Goal: Information Seeking & Learning: Learn about a topic

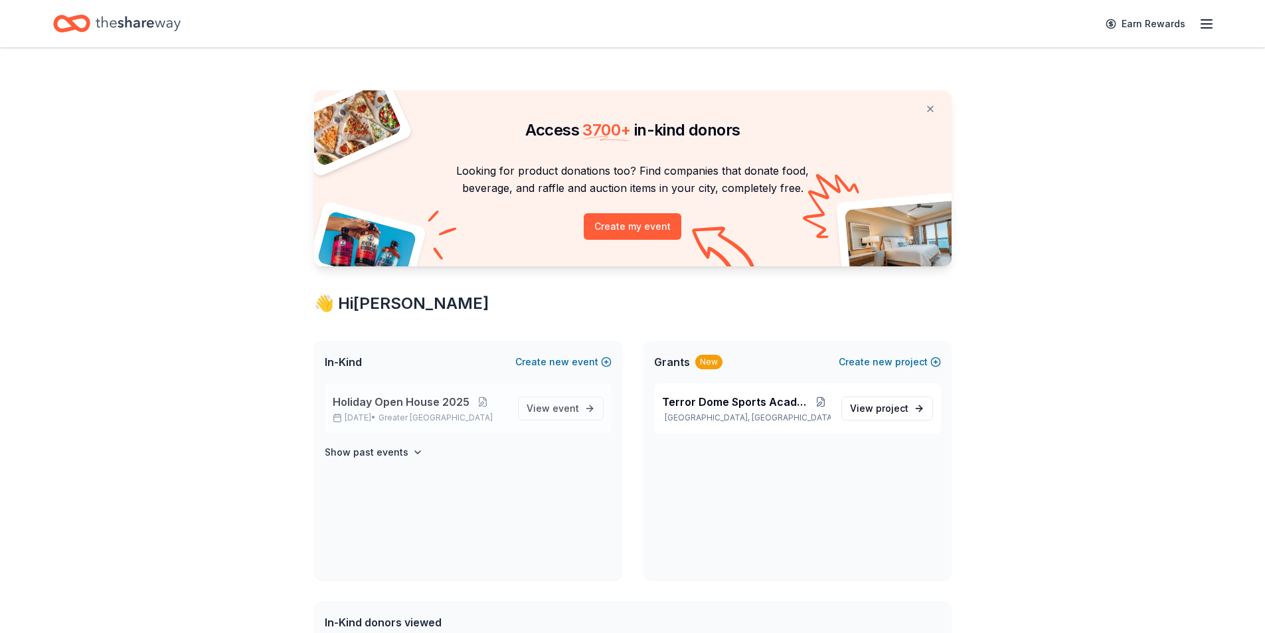
click at [415, 398] on span "Holiday Open House 2025" at bounding box center [401, 402] width 137 height 16
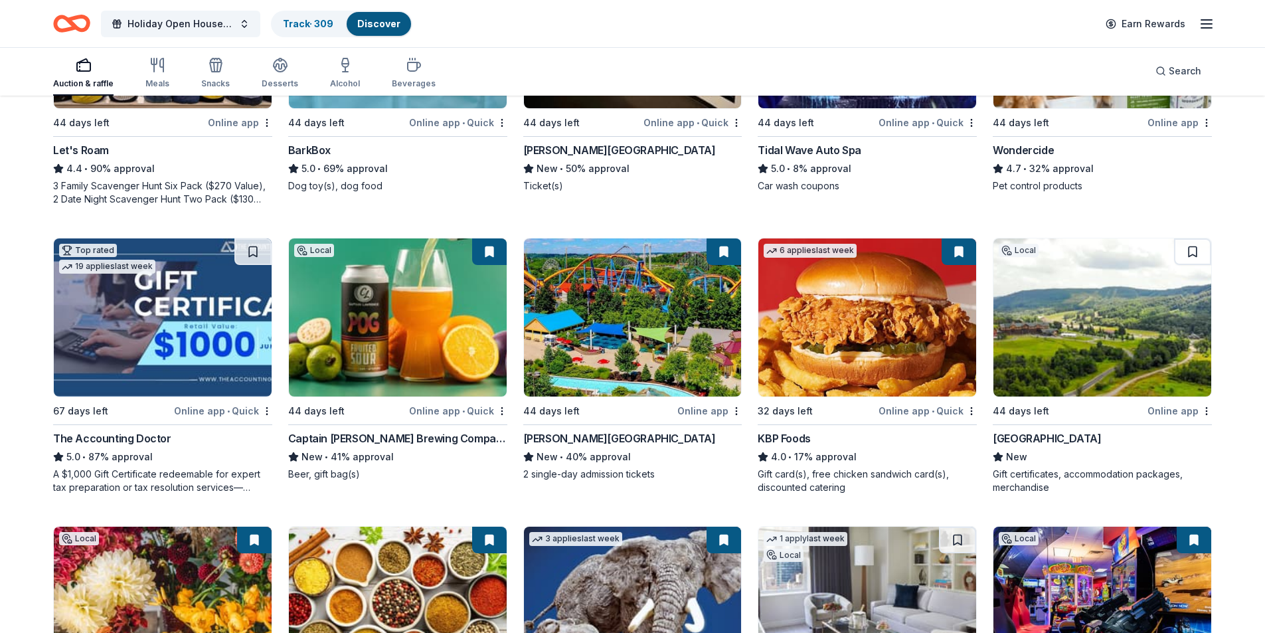
scroll to position [863, 0]
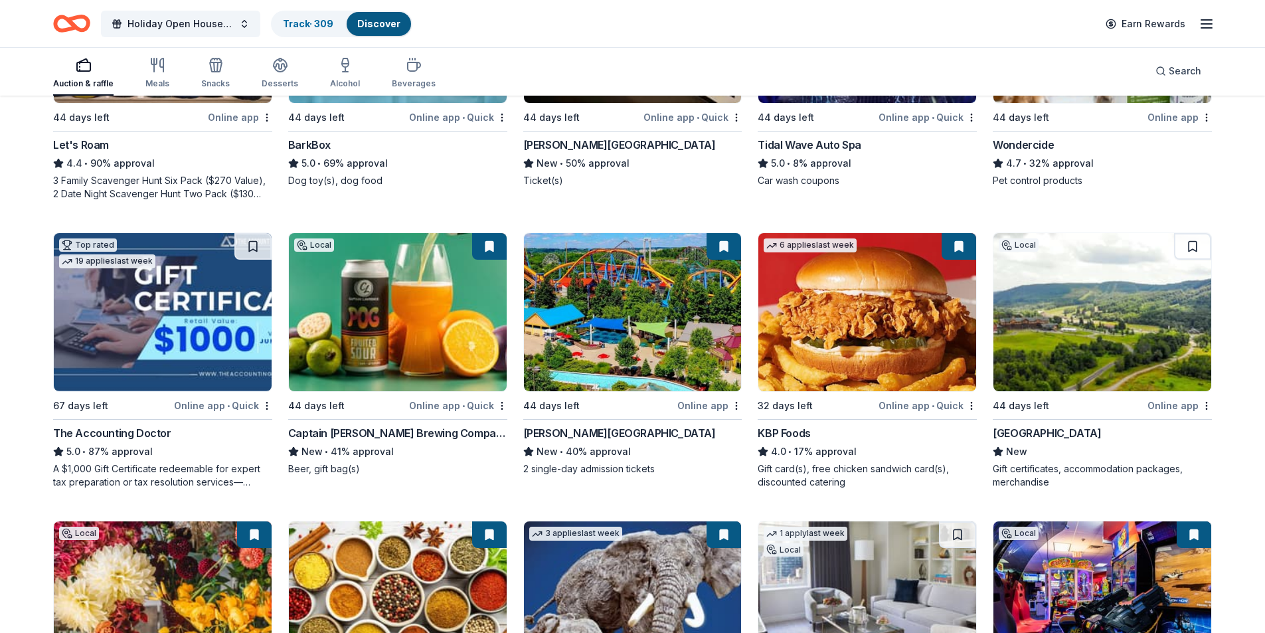
click at [1086, 428] on div "Greek Peak Mountain Resort" at bounding box center [1047, 433] width 108 height 16
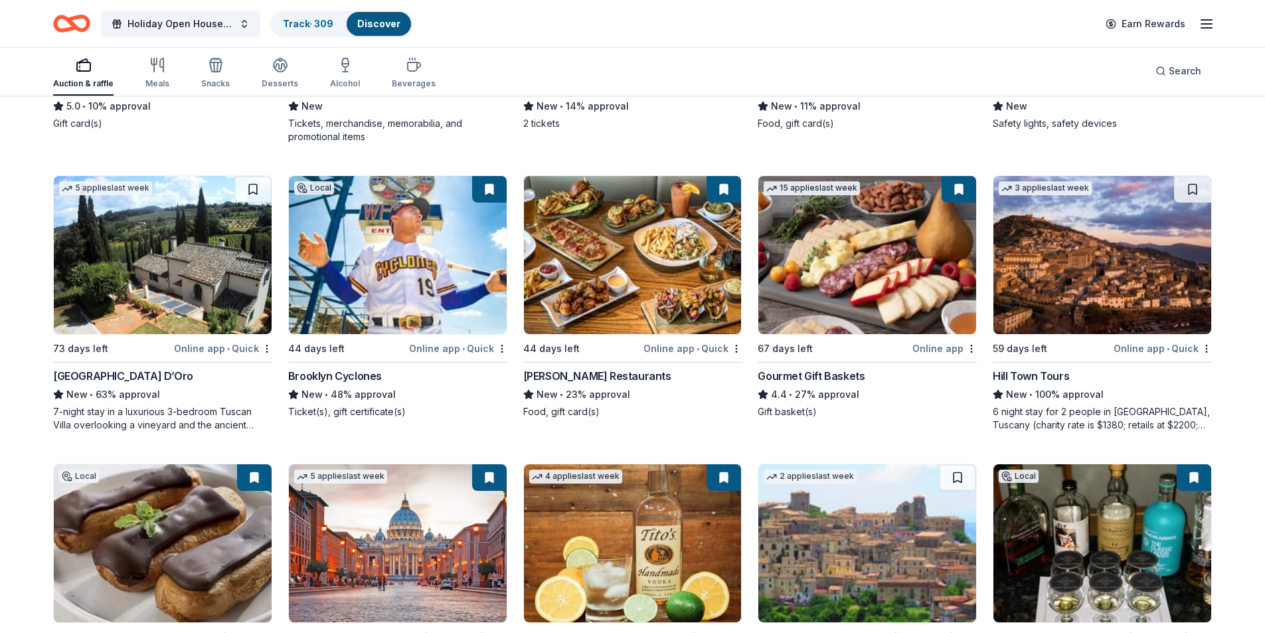
scroll to position [2125, 0]
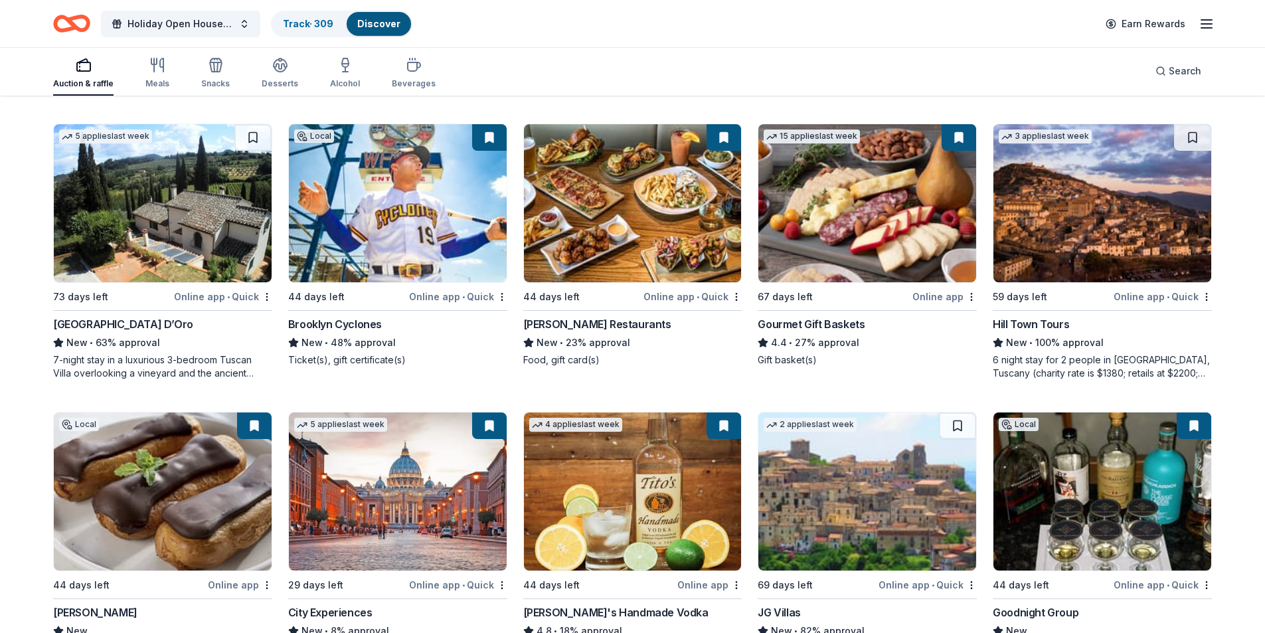
click at [151, 365] on div "7-night stay in a luxurious 3-bedroom Tuscan Villa overlooking a vineyard and t…" at bounding box center [162, 366] width 219 height 27
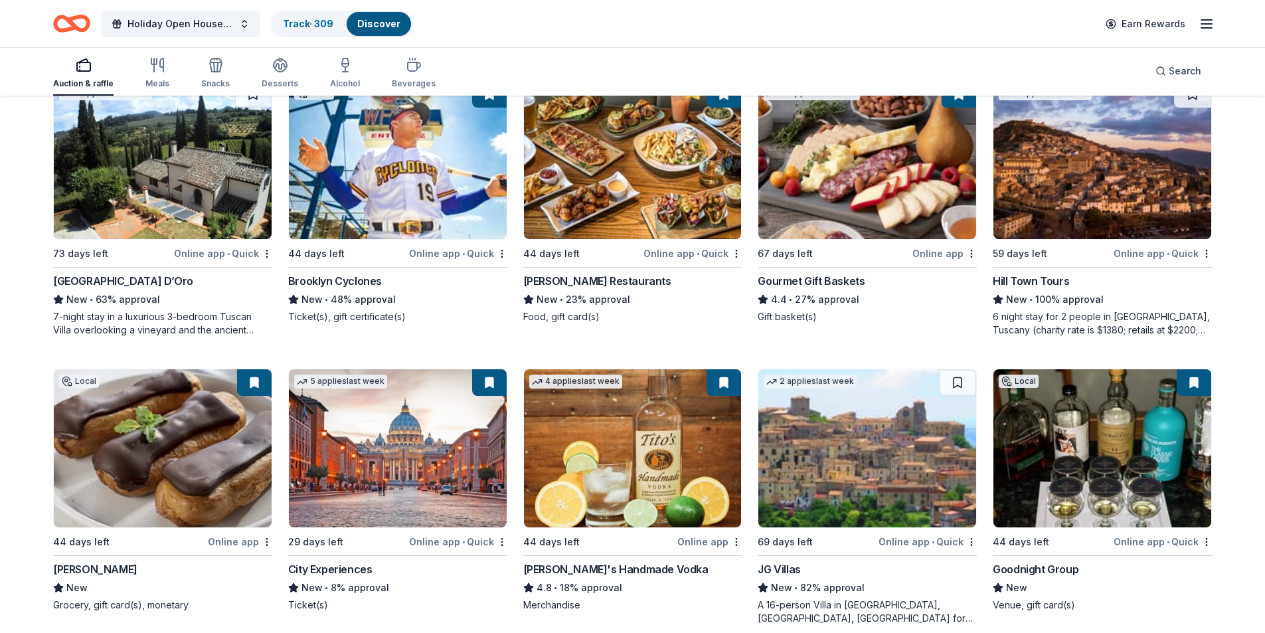
scroll to position [2192, 0]
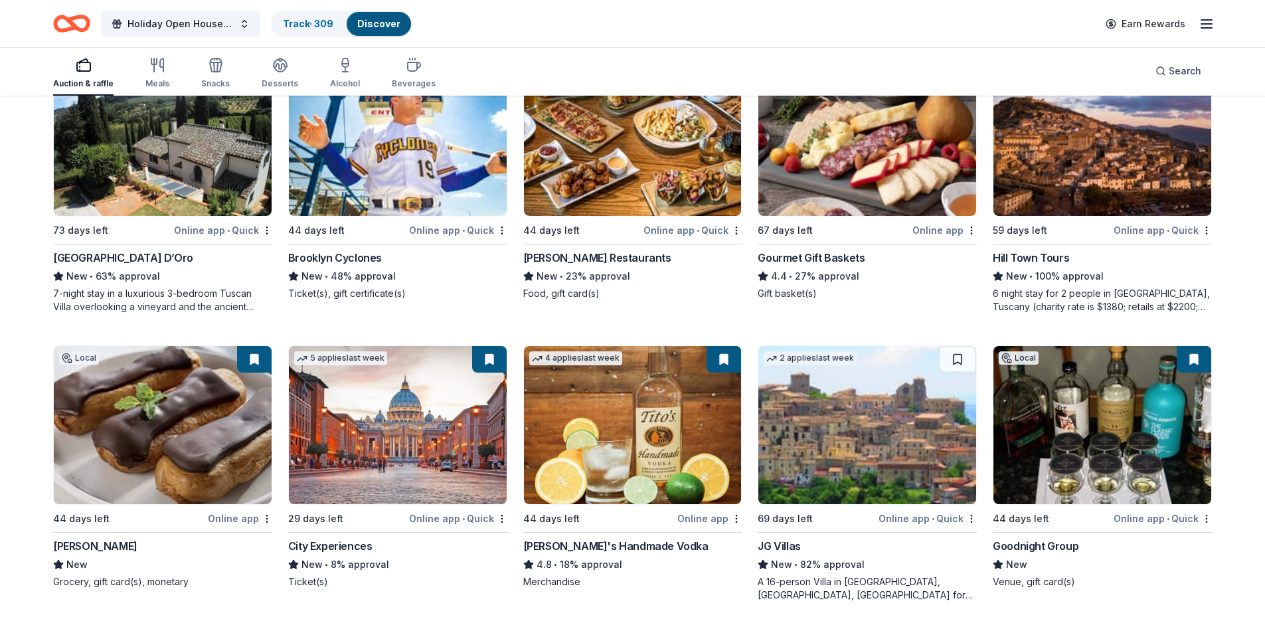
click at [329, 539] on div "City Experiences" at bounding box center [330, 546] width 84 height 16
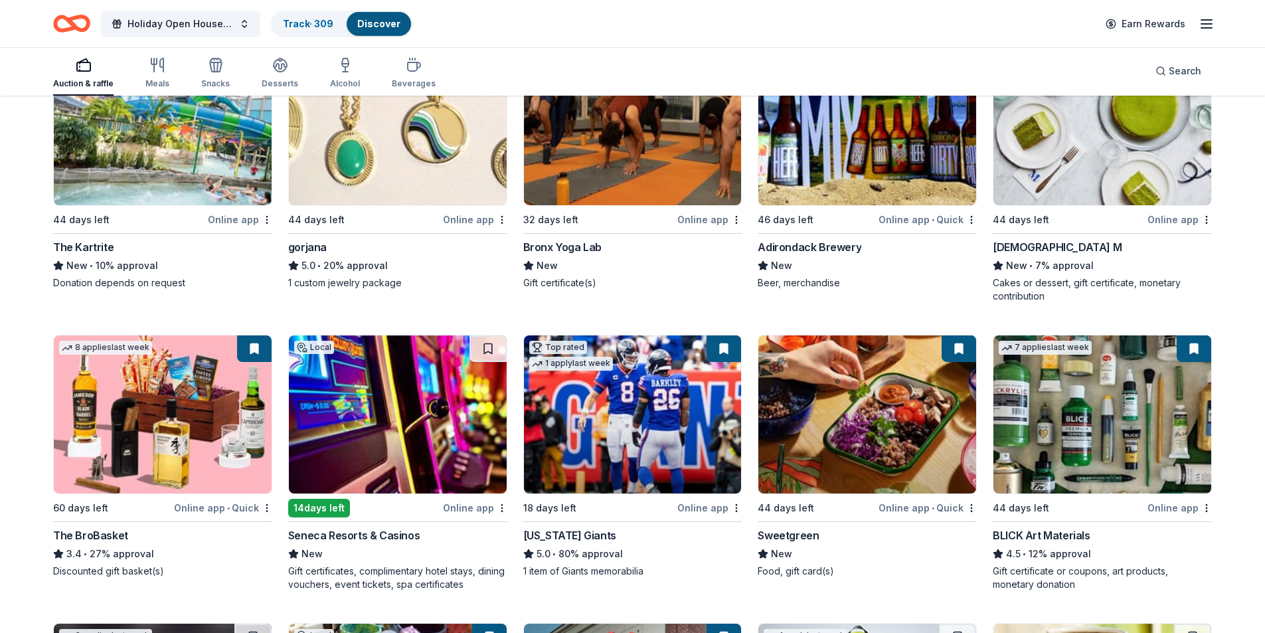
scroll to position [2789, 0]
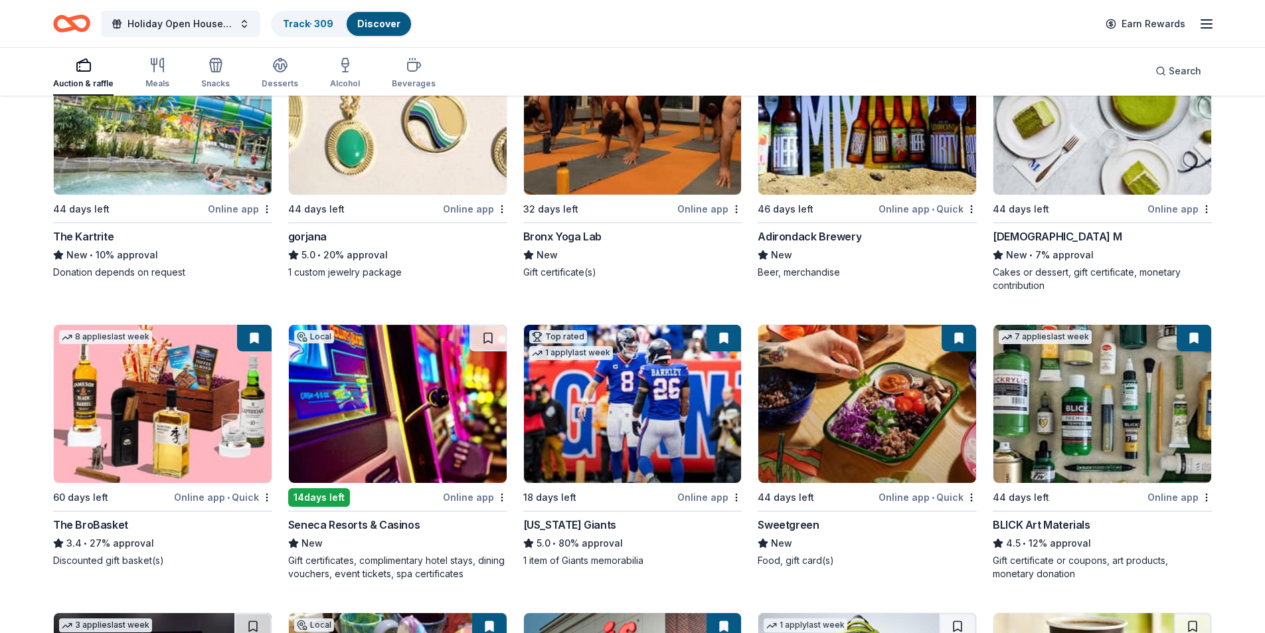
click at [426, 423] on img at bounding box center [398, 404] width 218 height 158
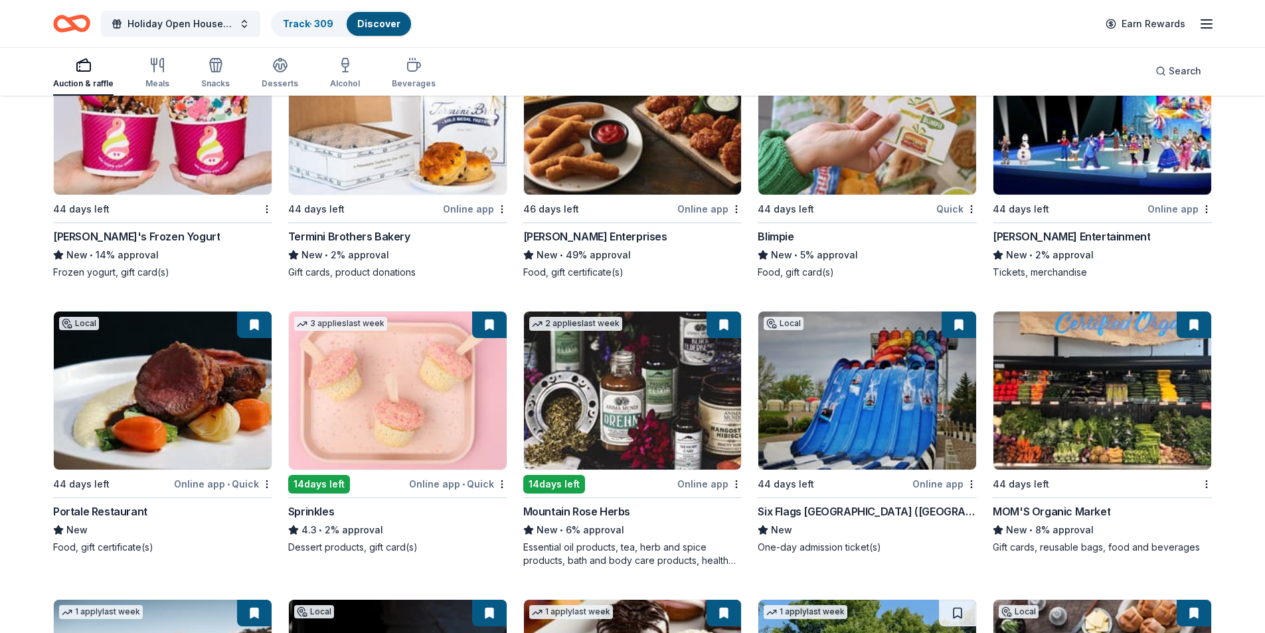
scroll to position [6219, 0]
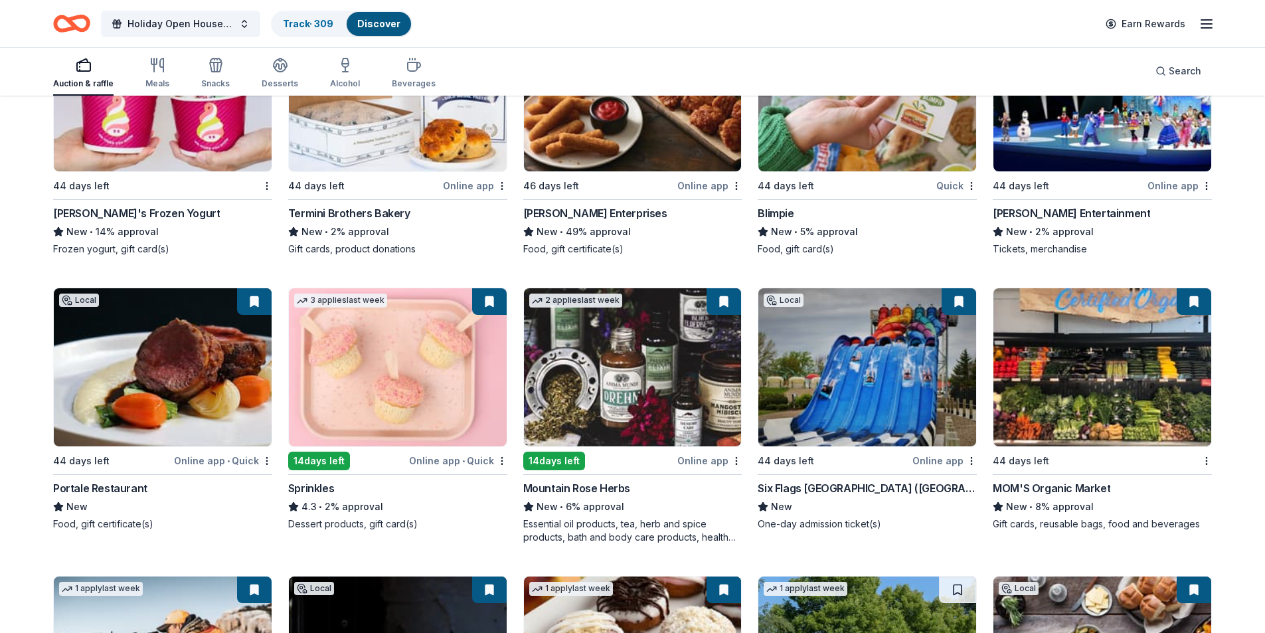
click at [1073, 207] on div "Feld Entertainment" at bounding box center [1071, 213] width 157 height 16
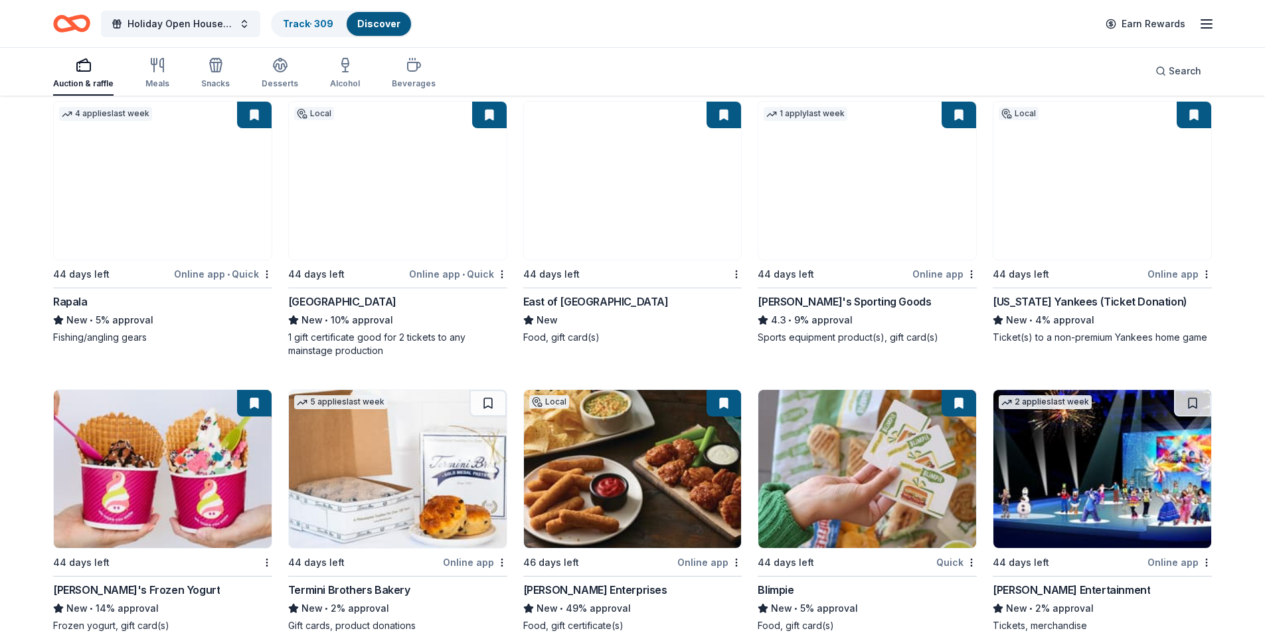
scroll to position [5820, 0]
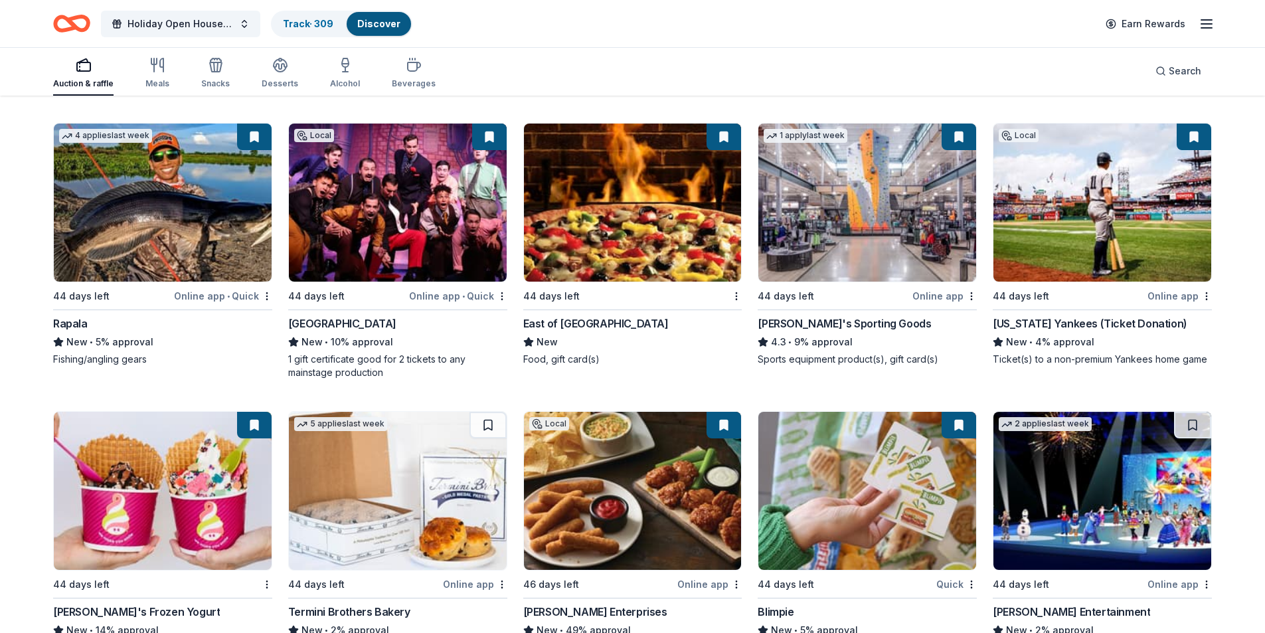
click at [1134, 238] on img at bounding box center [1103, 203] width 218 height 158
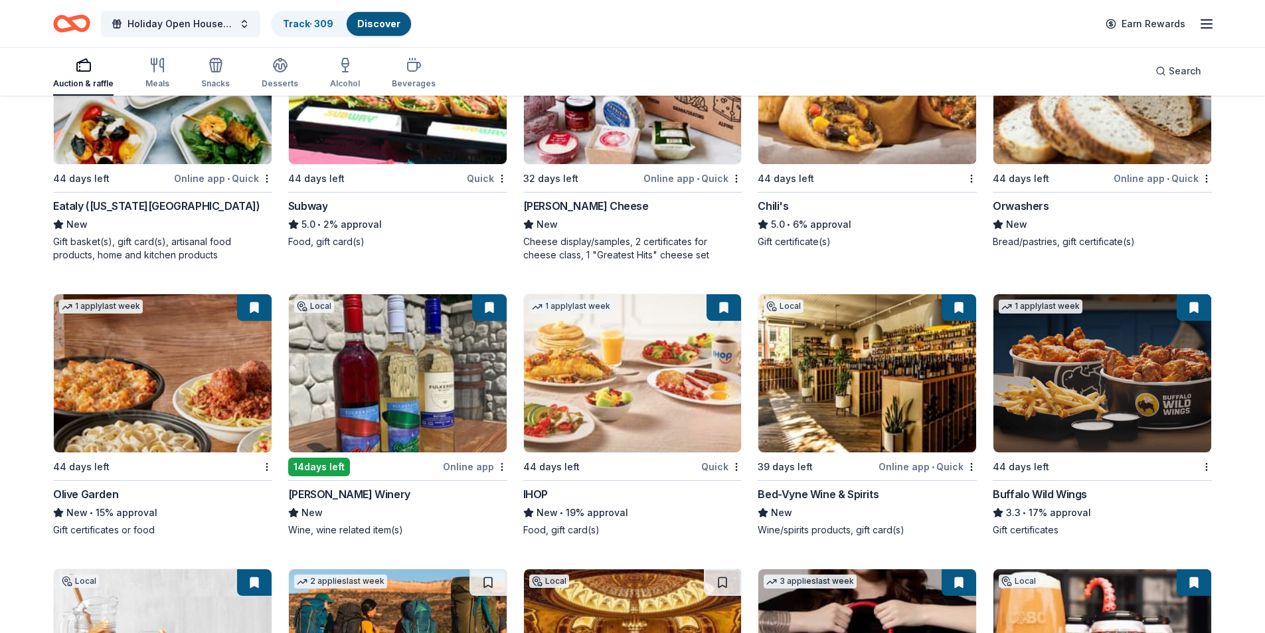
scroll to position [9056, 0]
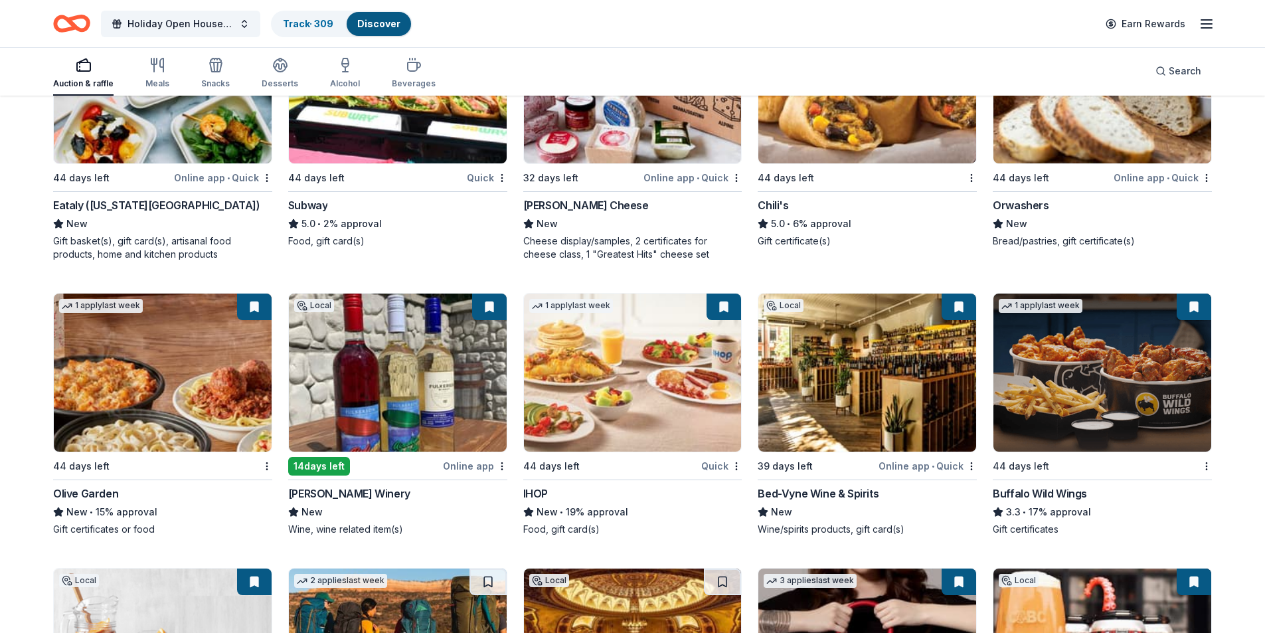
click at [813, 493] on div "Bed-Vyne Wine & Spirits" at bounding box center [818, 493] width 121 height 16
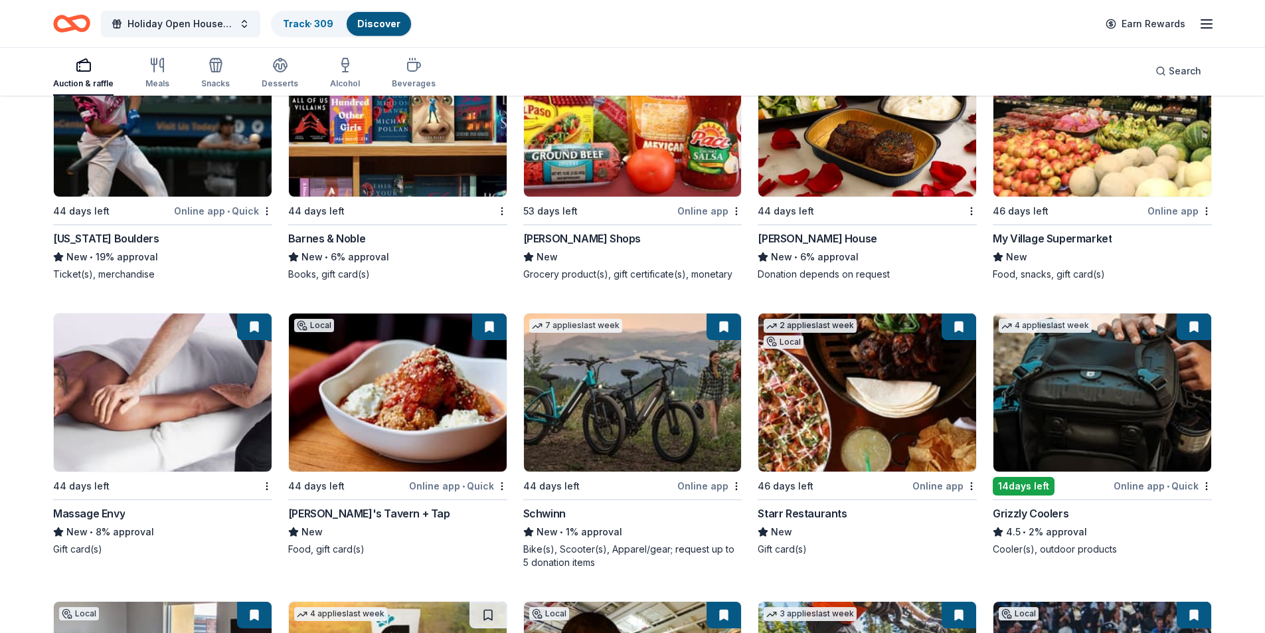
scroll to position [10169, 0]
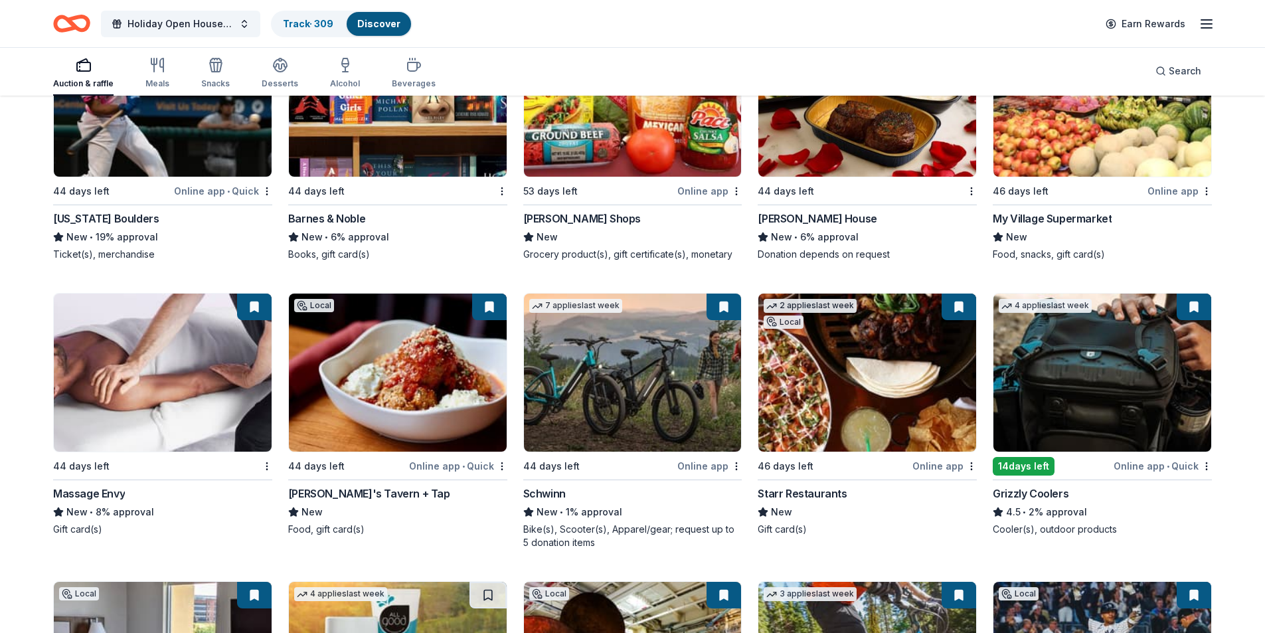
click at [95, 495] on div "Massage Envy" at bounding box center [89, 493] width 72 height 16
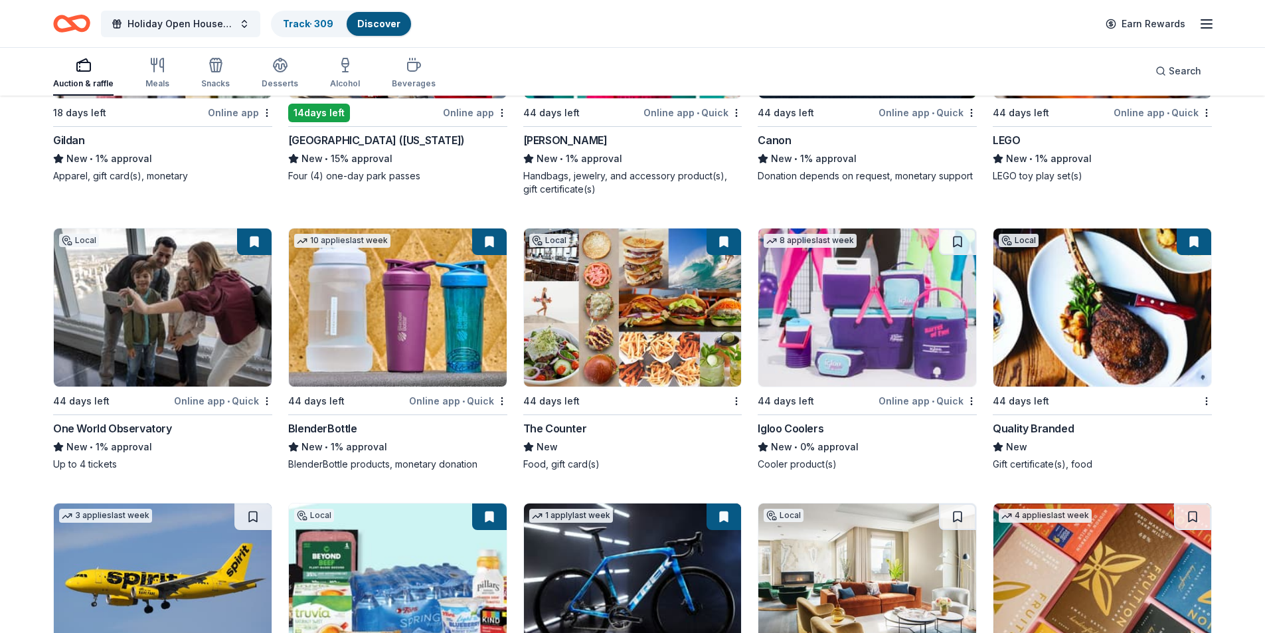
scroll to position [13054, 0]
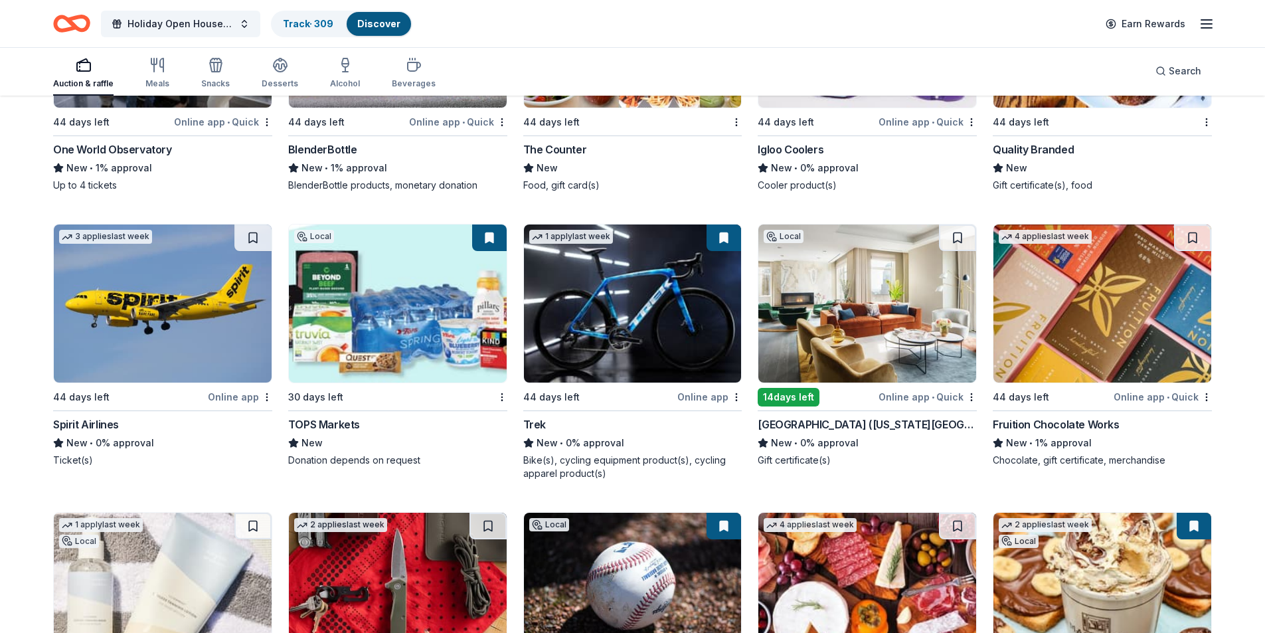
click at [894, 425] on div "Four Seasons Hotel (New York Downtown)" at bounding box center [867, 424] width 219 height 16
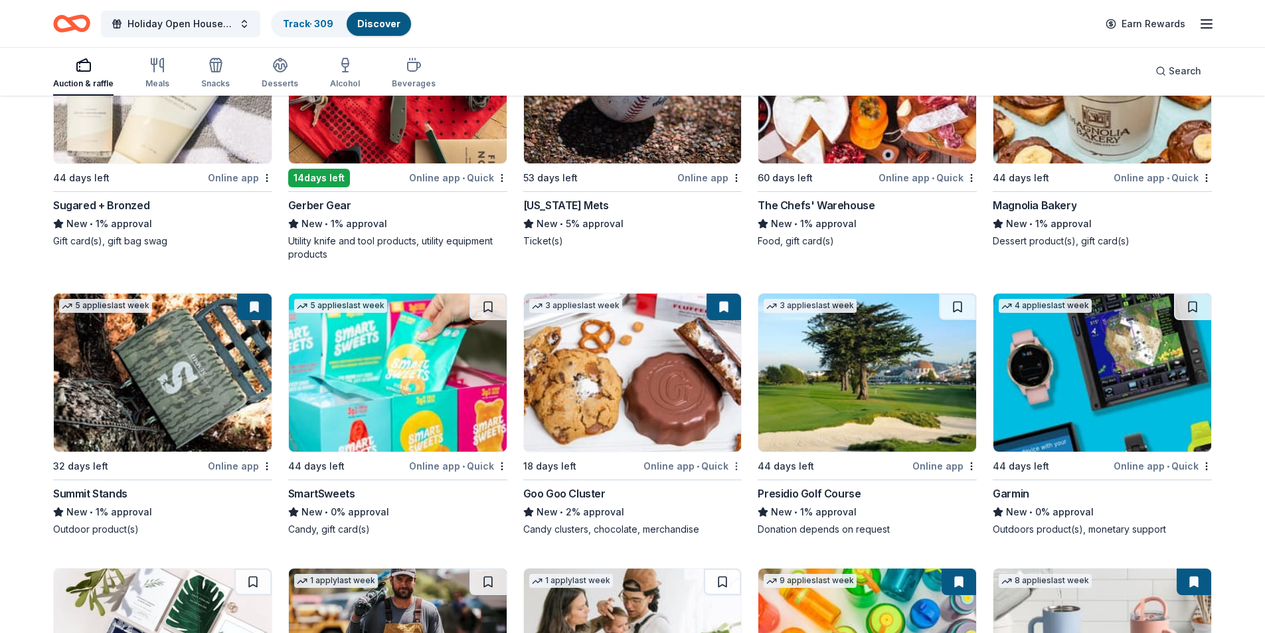
scroll to position [0, 0]
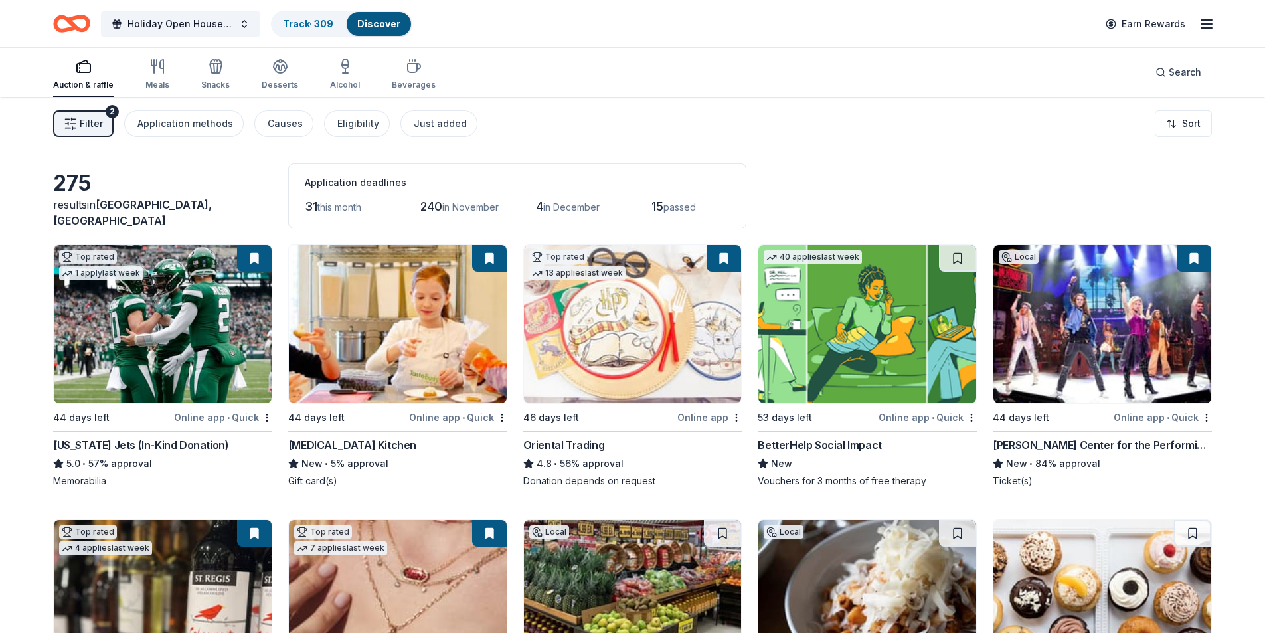
click at [253, 258] on button at bounding box center [254, 258] width 35 height 27
click at [479, 260] on button at bounding box center [489, 258] width 35 height 27
click at [487, 260] on button at bounding box center [489, 258] width 35 height 27
click at [317, 28] on link "Track · 309" at bounding box center [308, 23] width 50 height 11
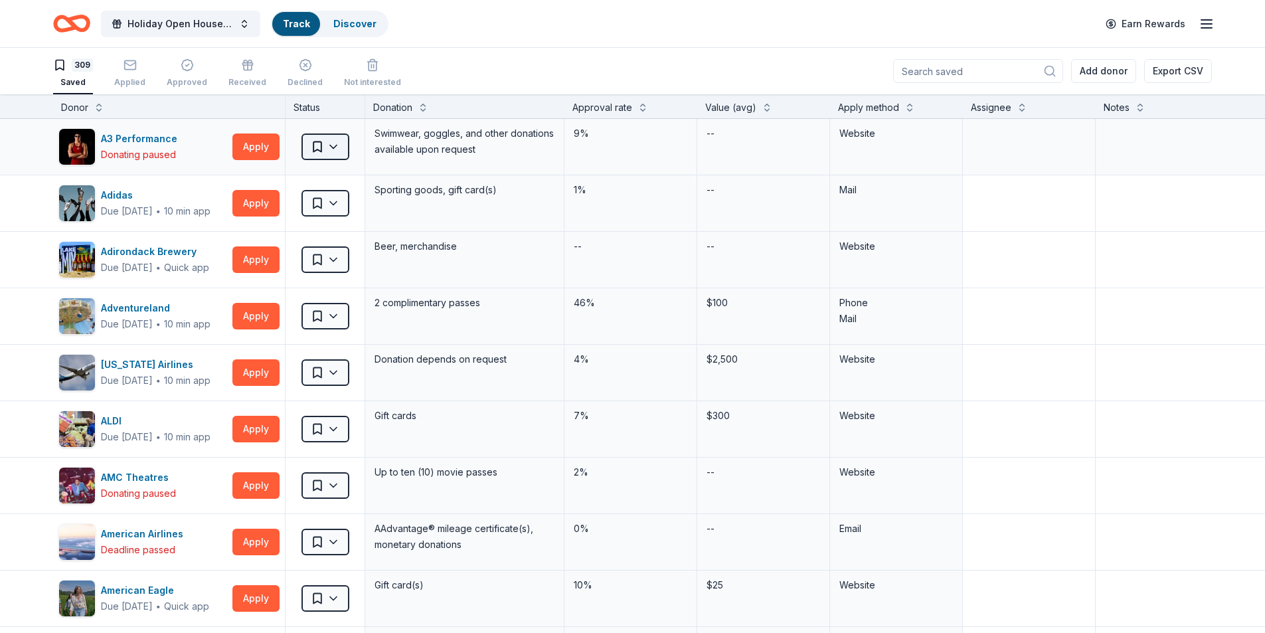
scroll to position [1, 0]
click at [331, 147] on html "Holiday Open House 2025 Track · 309 Discover Earn Rewards 309 Saved Applied App…" at bounding box center [632, 315] width 1265 height 633
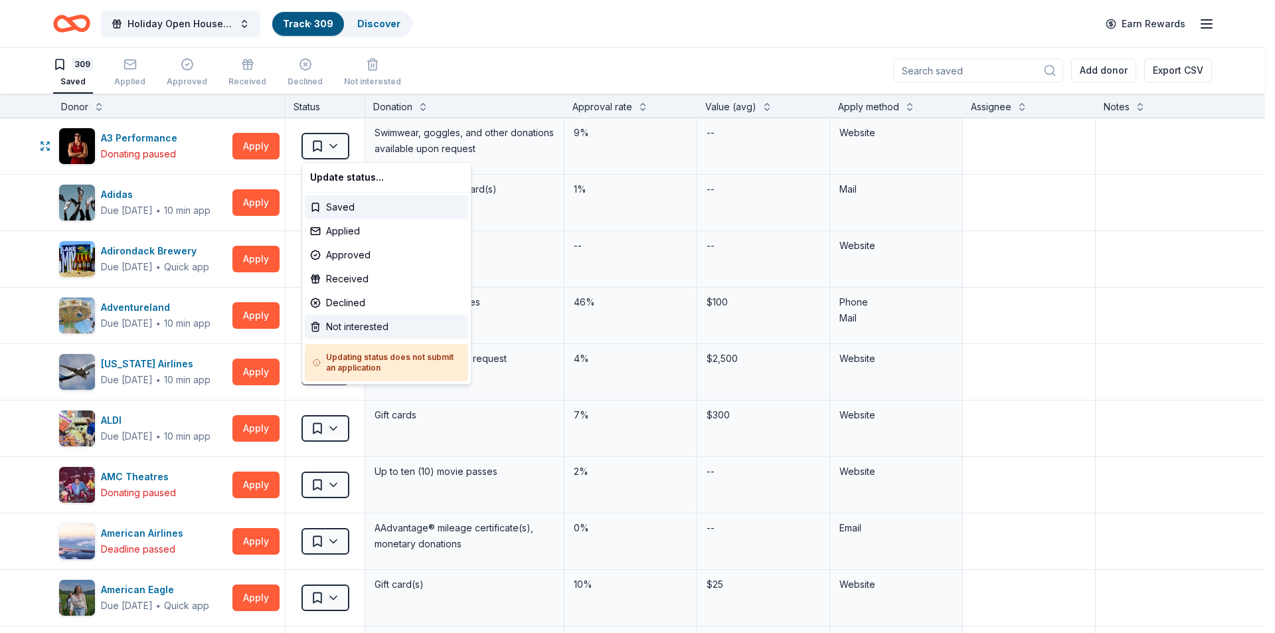
click at [363, 329] on div "Not interested" at bounding box center [386, 327] width 163 height 24
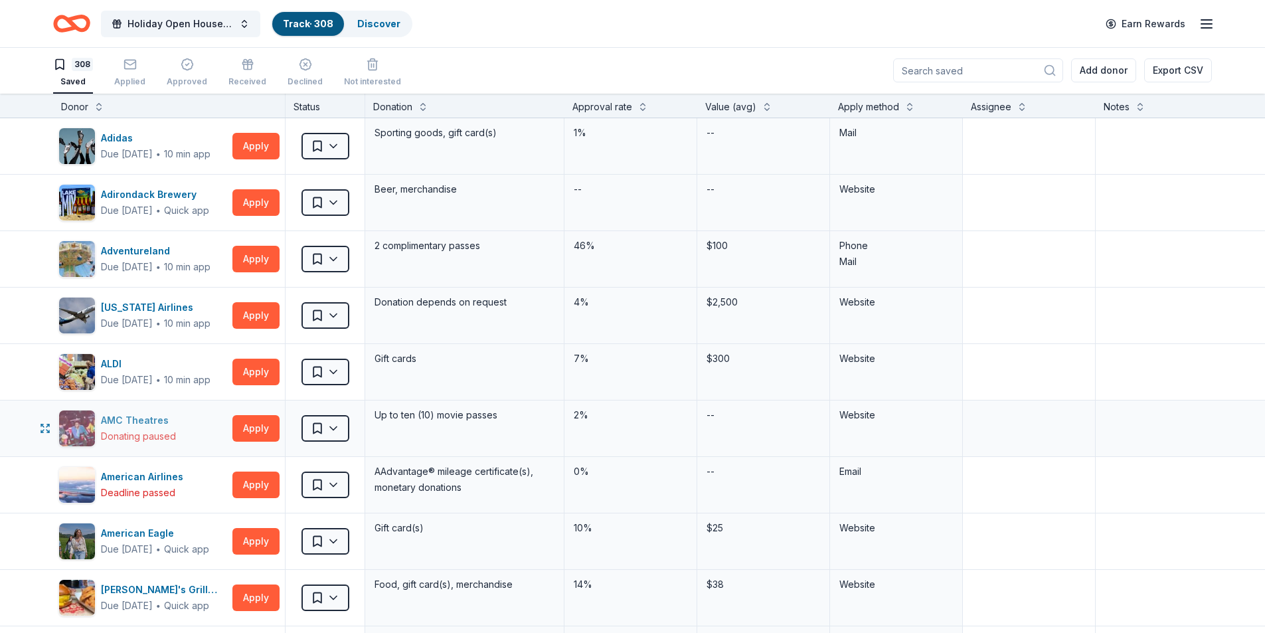
scroll to position [0, 0]
click at [76, 66] on div "308" at bounding box center [82, 64] width 21 height 13
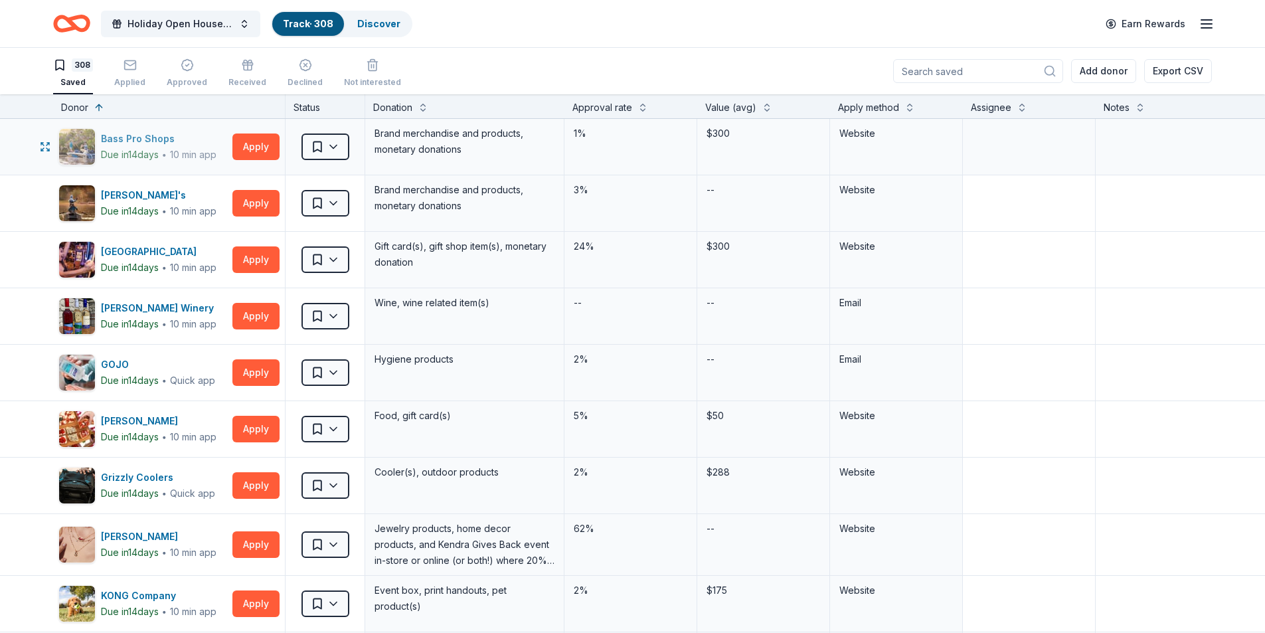
click at [142, 135] on div "Bass Pro Shops" at bounding box center [159, 139] width 116 height 16
click at [340, 147] on html "Holiday Open House 2025 Track · 308 Discover Earn Rewards 308 Saved Applied App…" at bounding box center [632, 316] width 1265 height 633
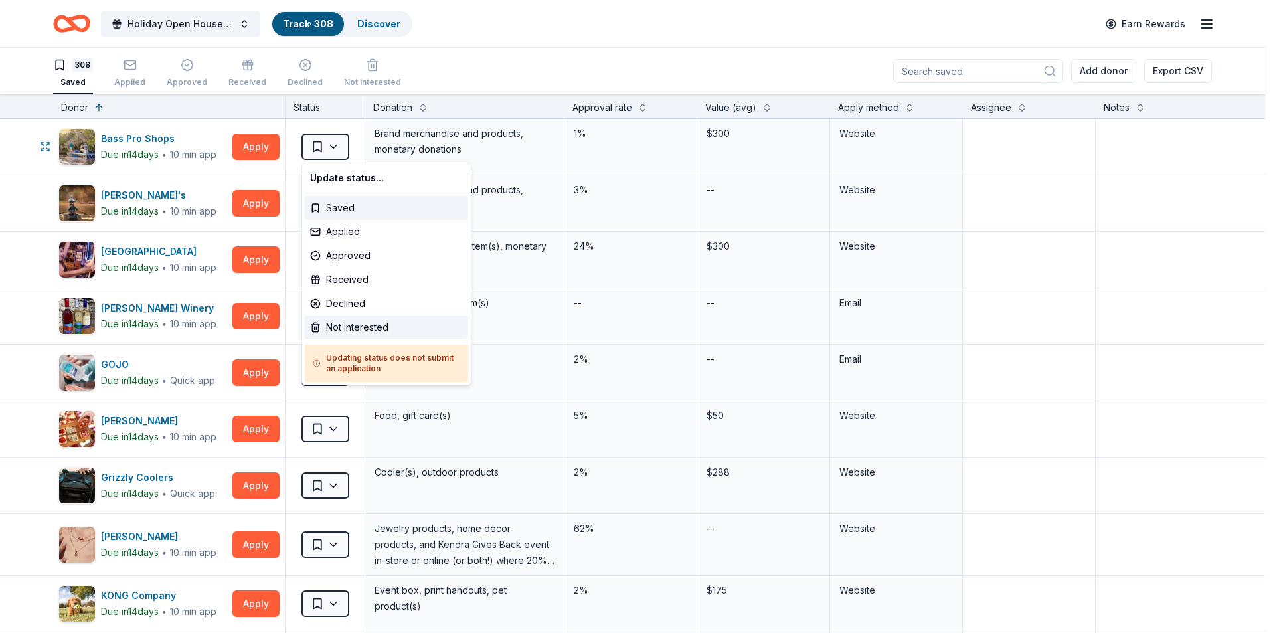
click at [377, 325] on div "Not interested" at bounding box center [386, 327] width 163 height 24
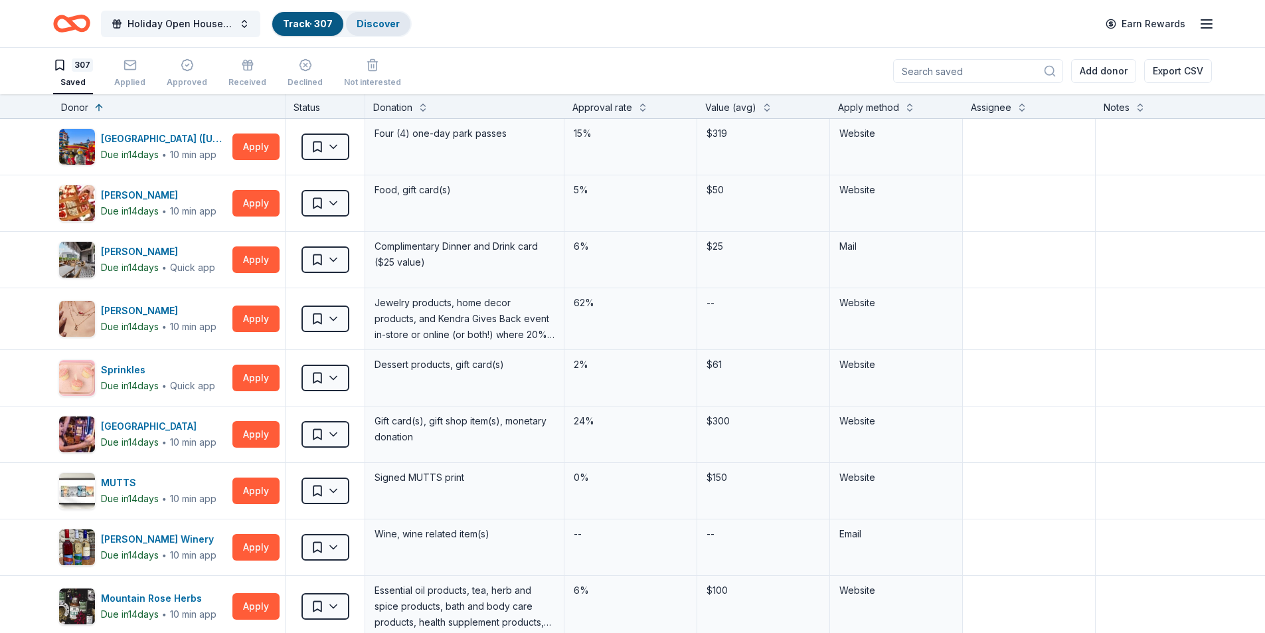
click at [380, 19] on link "Discover" at bounding box center [378, 23] width 43 height 11
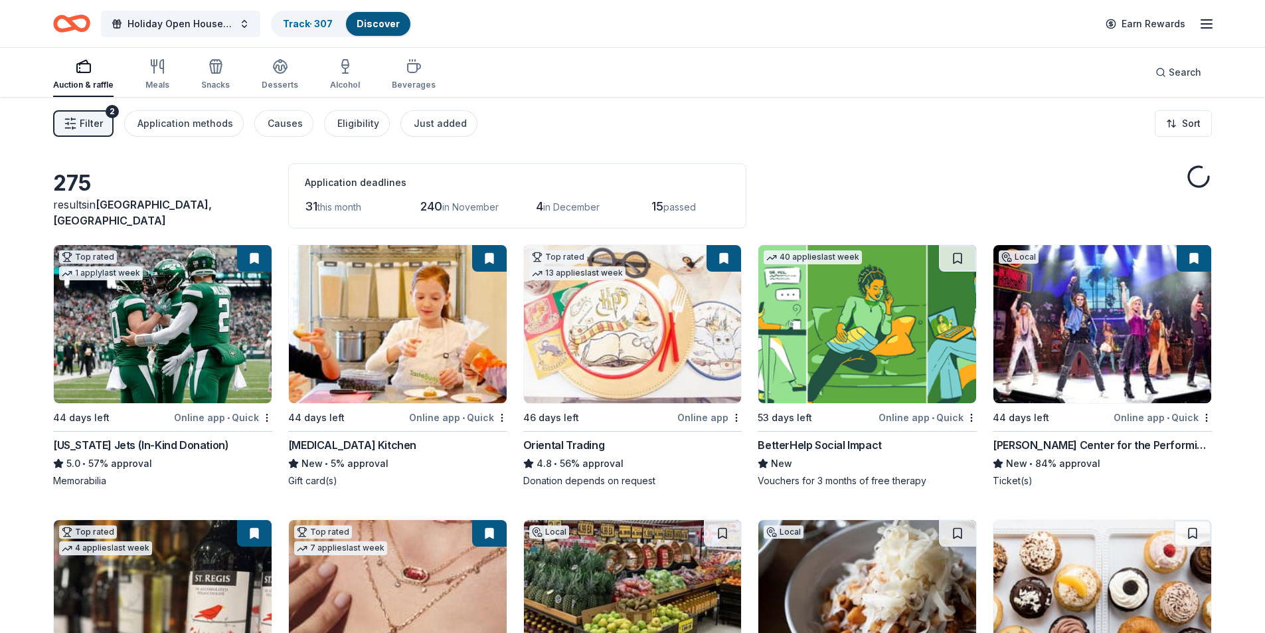
click at [487, 256] on button at bounding box center [489, 258] width 35 height 27
click at [491, 256] on button at bounding box center [489, 258] width 35 height 27
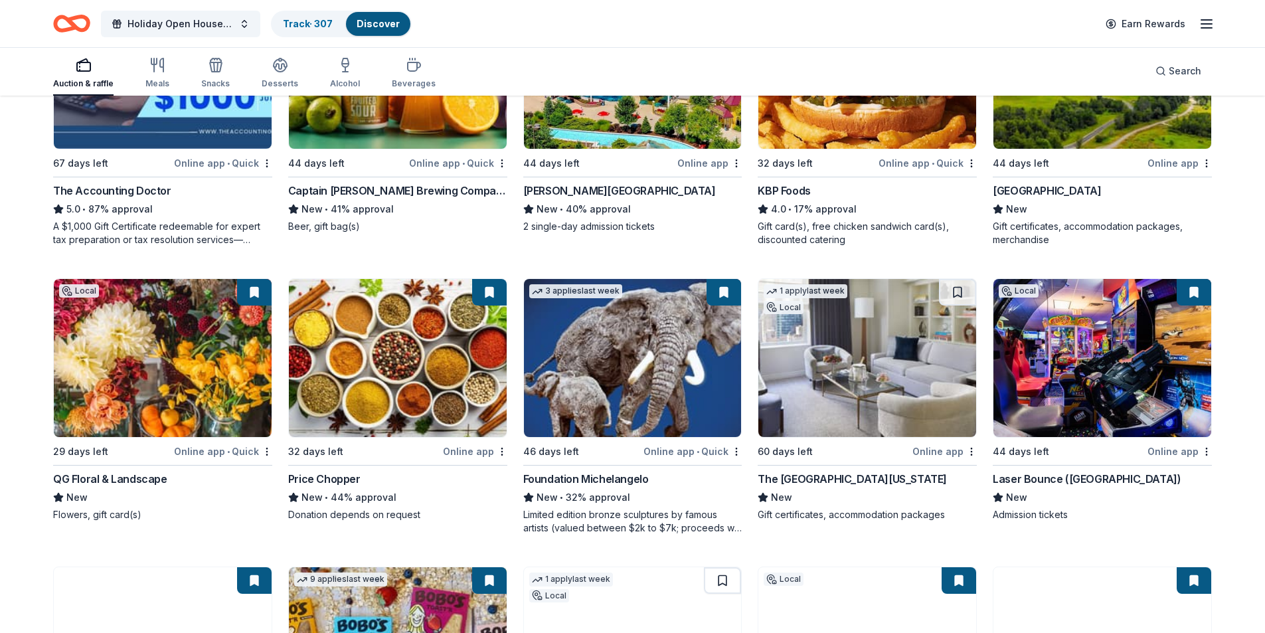
scroll to position [1129, 0]
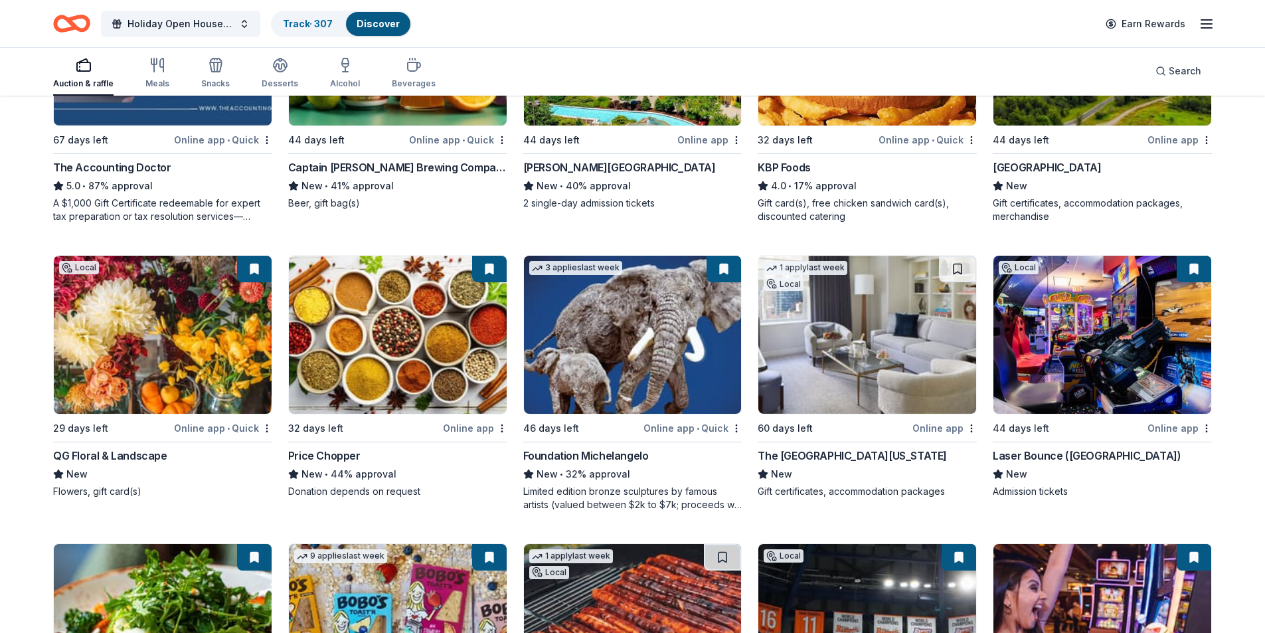
click at [812, 455] on div "The Peninsula New York" at bounding box center [852, 456] width 189 height 16
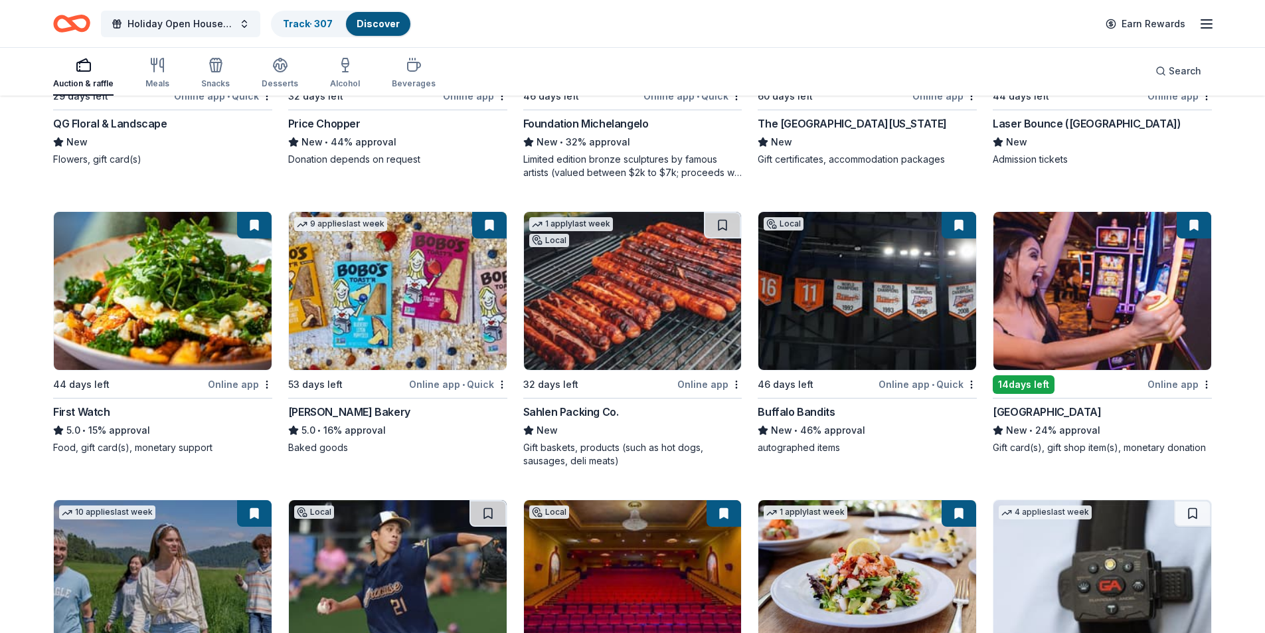
scroll to position [1660, 0]
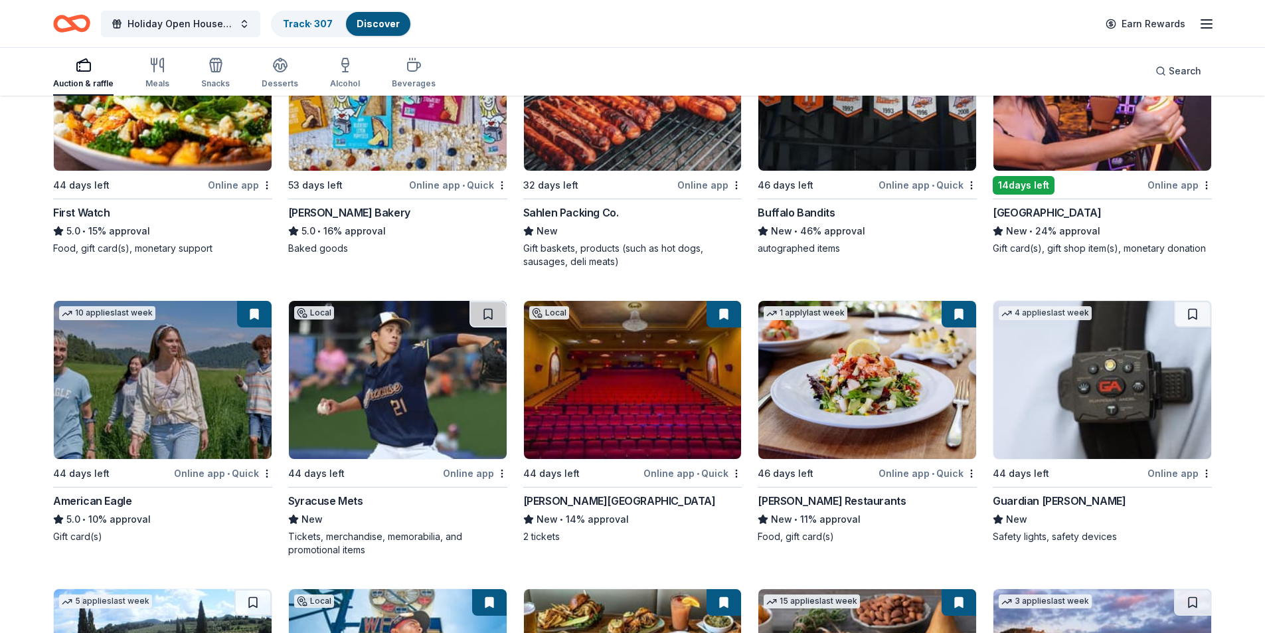
click at [1053, 150] on img at bounding box center [1103, 92] width 218 height 158
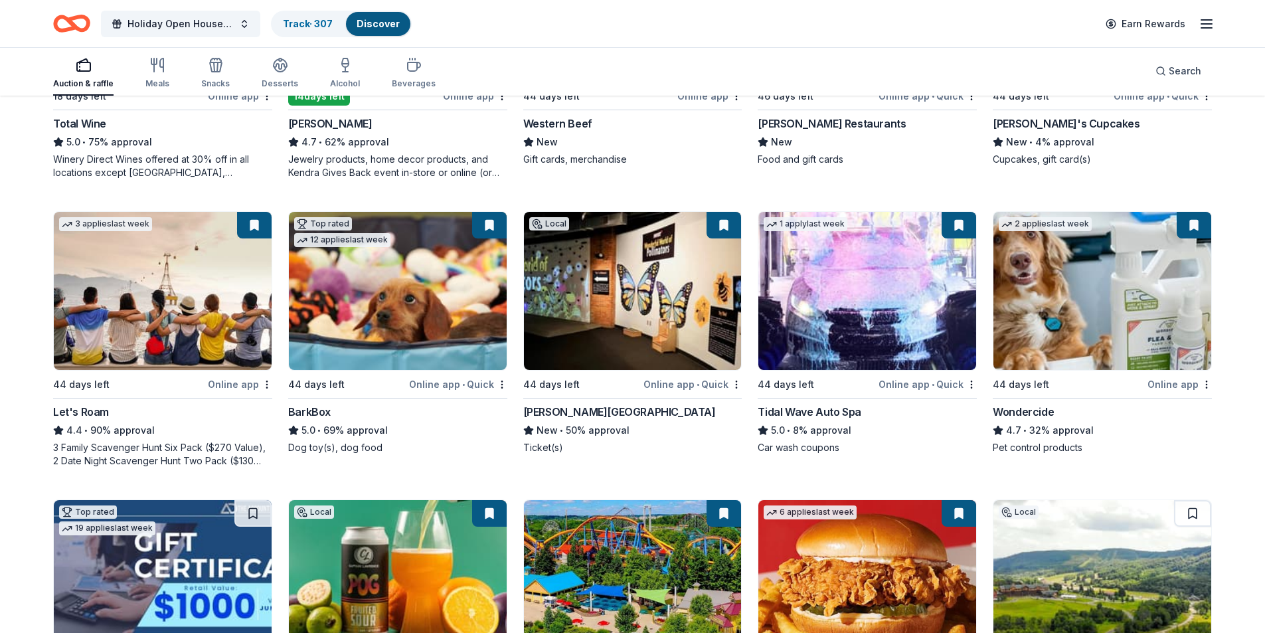
scroll to position [598, 0]
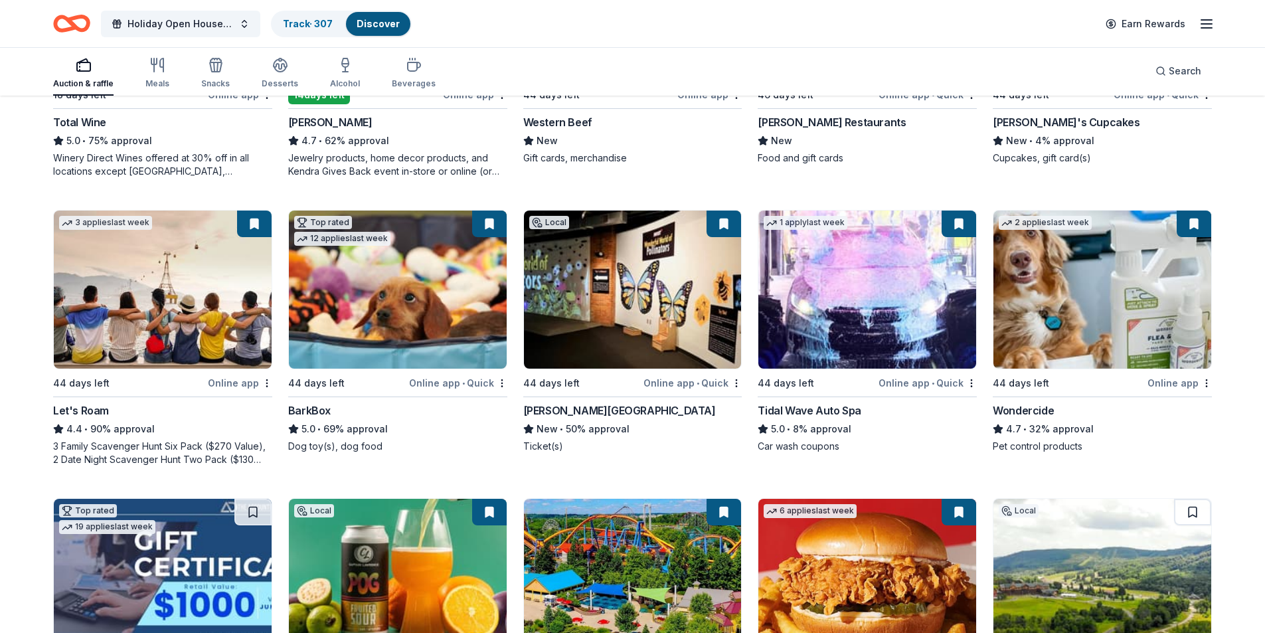
click at [488, 224] on button at bounding box center [489, 224] width 35 height 27
click at [306, 20] on link "Track · 307" at bounding box center [308, 23] width 50 height 11
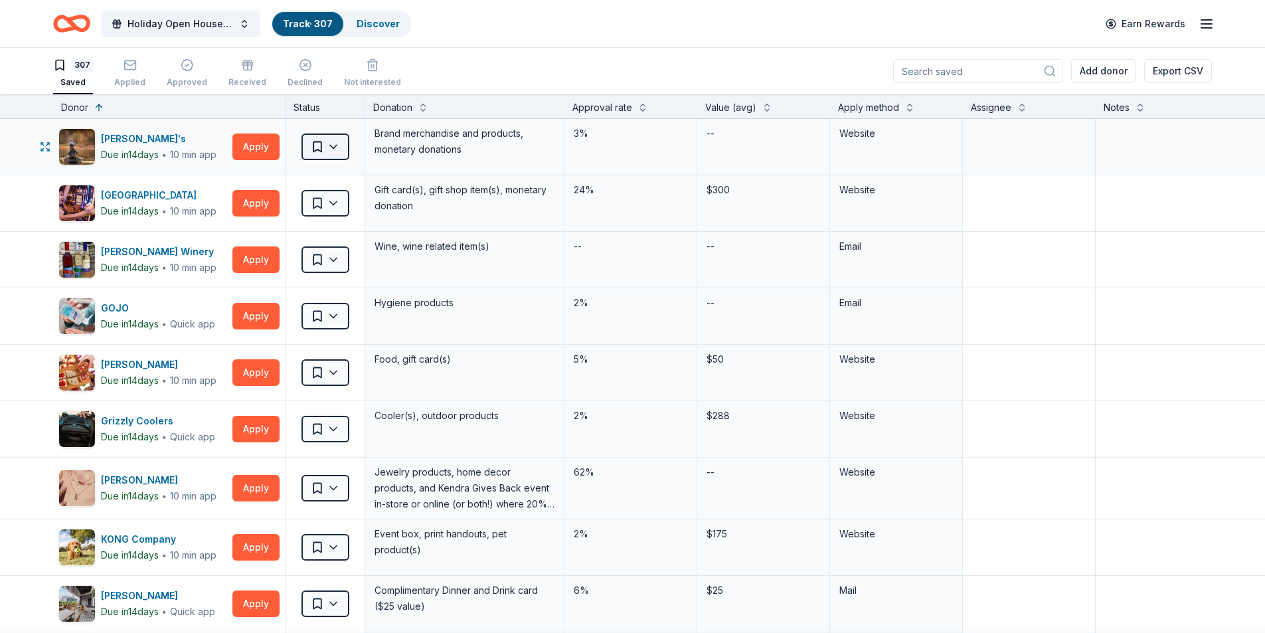
click at [339, 147] on html "Holiday Open House 2025 Track · 307 Discover Earn Rewards 307 Saved Applied App…" at bounding box center [632, 316] width 1265 height 633
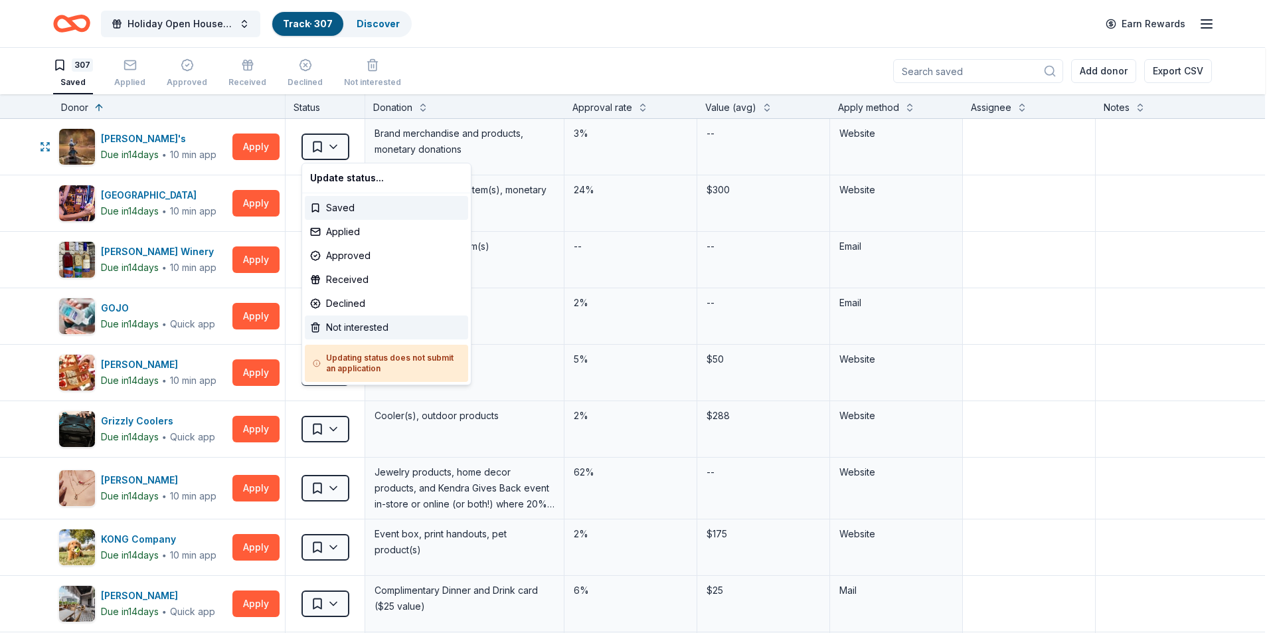
click at [377, 321] on div "Not interested" at bounding box center [386, 327] width 163 height 24
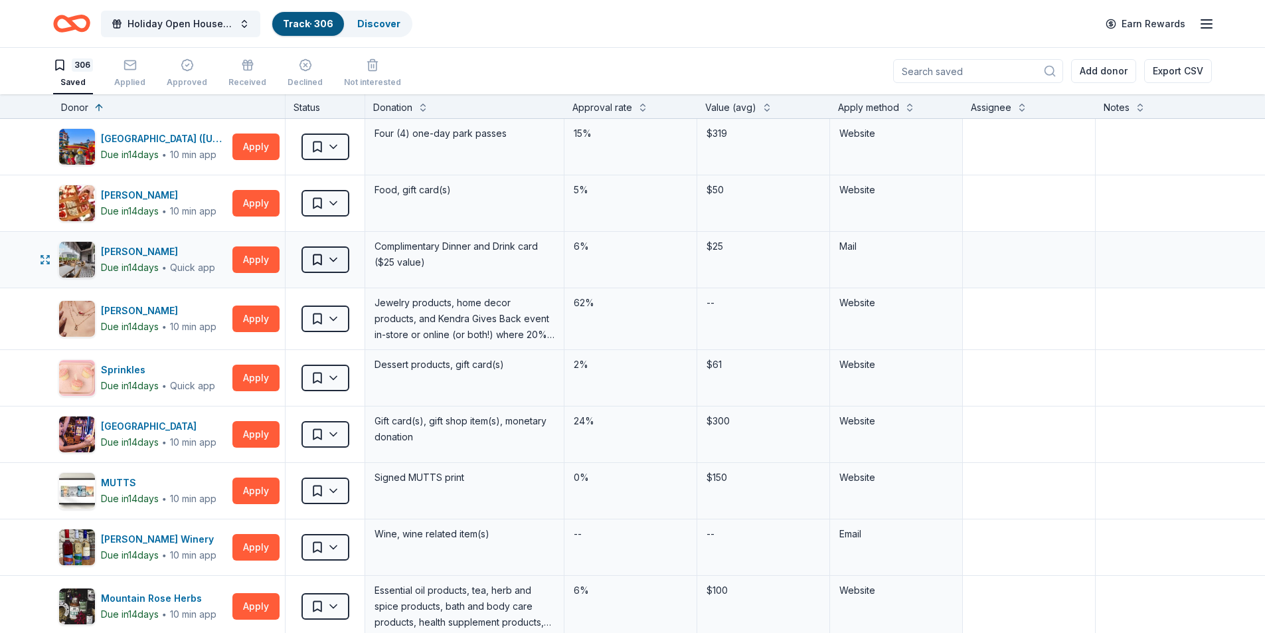
click at [334, 268] on html "Holiday Open House 2025 Track · 306 Discover Earn Rewards 306 Saved Applied App…" at bounding box center [632, 316] width 1265 height 633
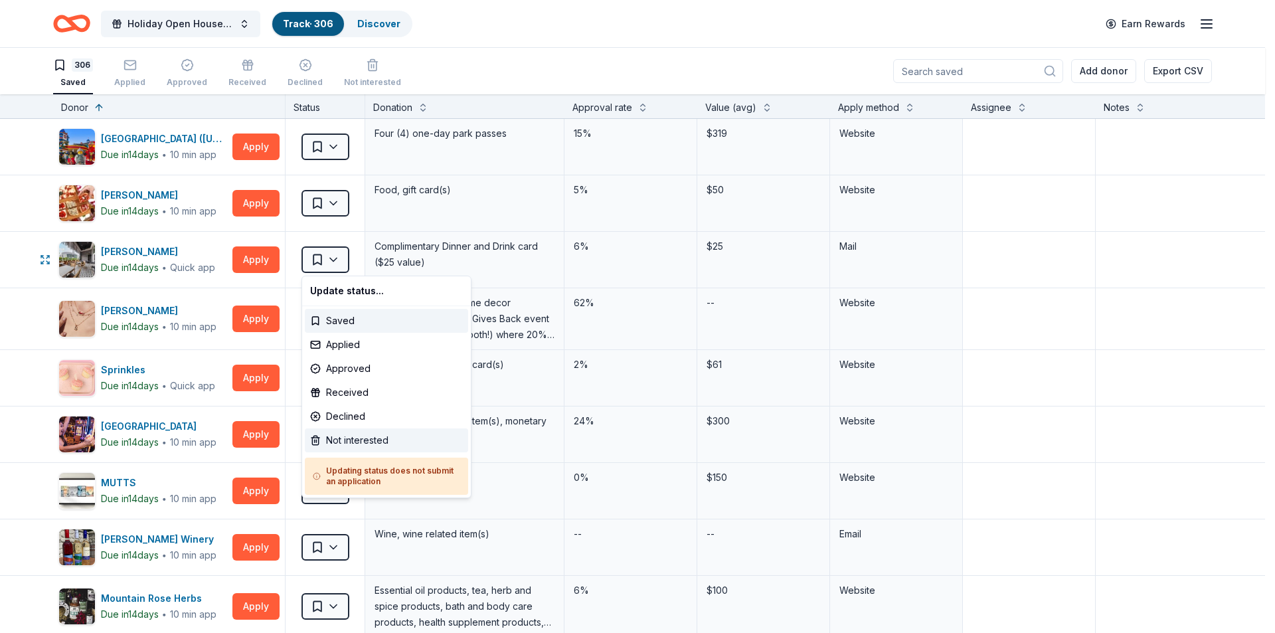
click at [358, 439] on div "Not interested" at bounding box center [386, 440] width 163 height 24
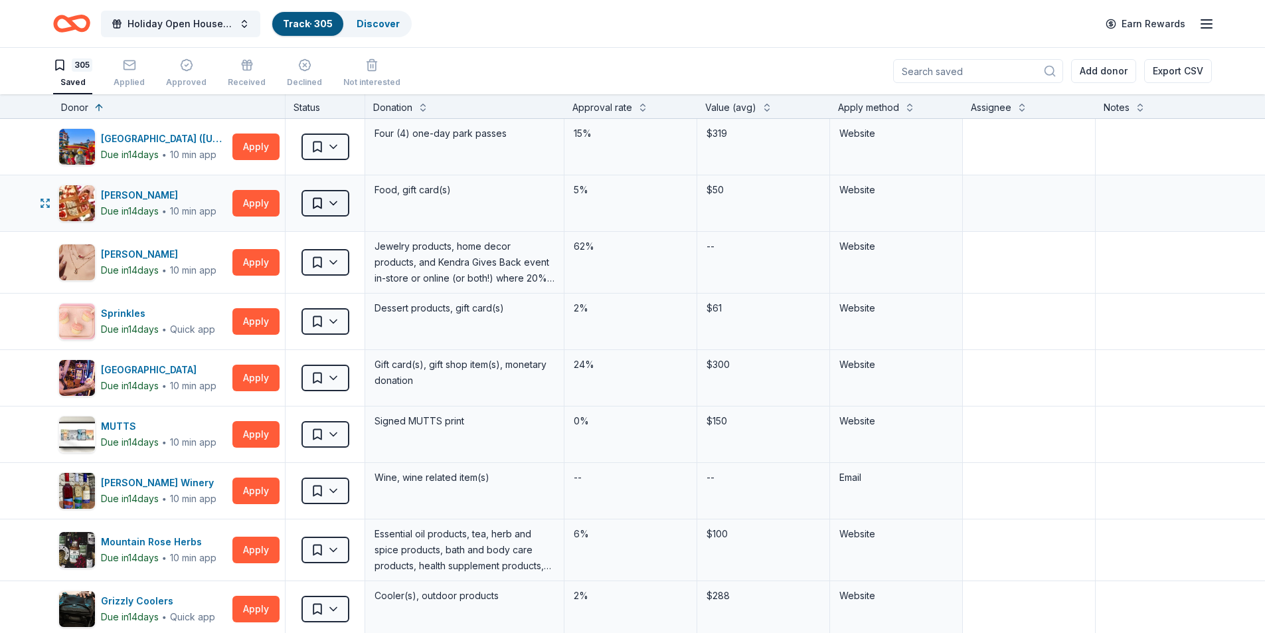
click at [334, 205] on html "Holiday Open House 2025 Track · 305 Discover Earn Rewards 305 Saved Applied App…" at bounding box center [632, 316] width 1265 height 633
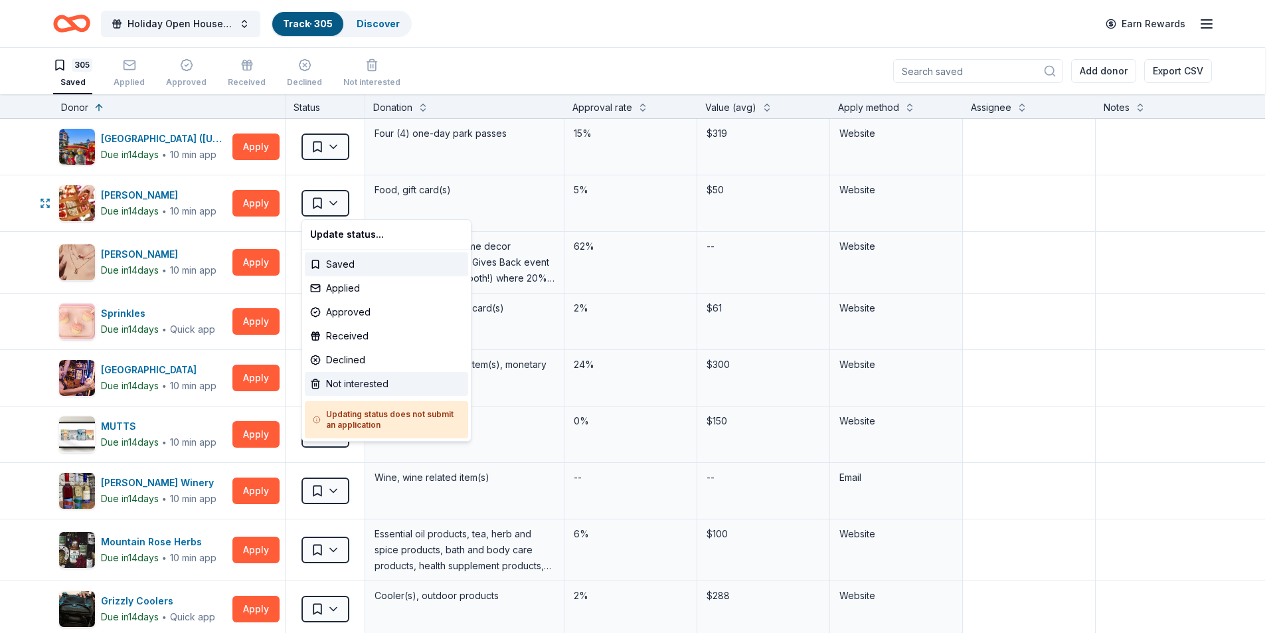
click at [359, 376] on div "Not interested" at bounding box center [386, 384] width 163 height 24
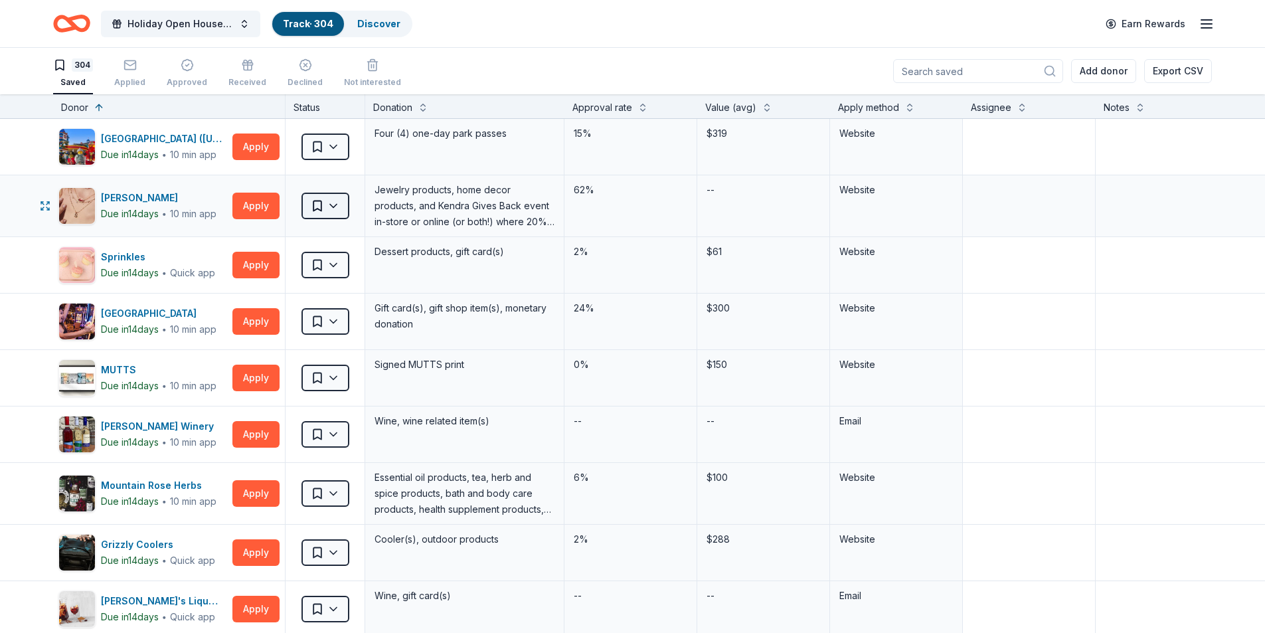
click at [334, 207] on html "Holiday Open House 2025 Track · 304 Discover Earn Rewards 304 Saved Applied App…" at bounding box center [632, 316] width 1265 height 633
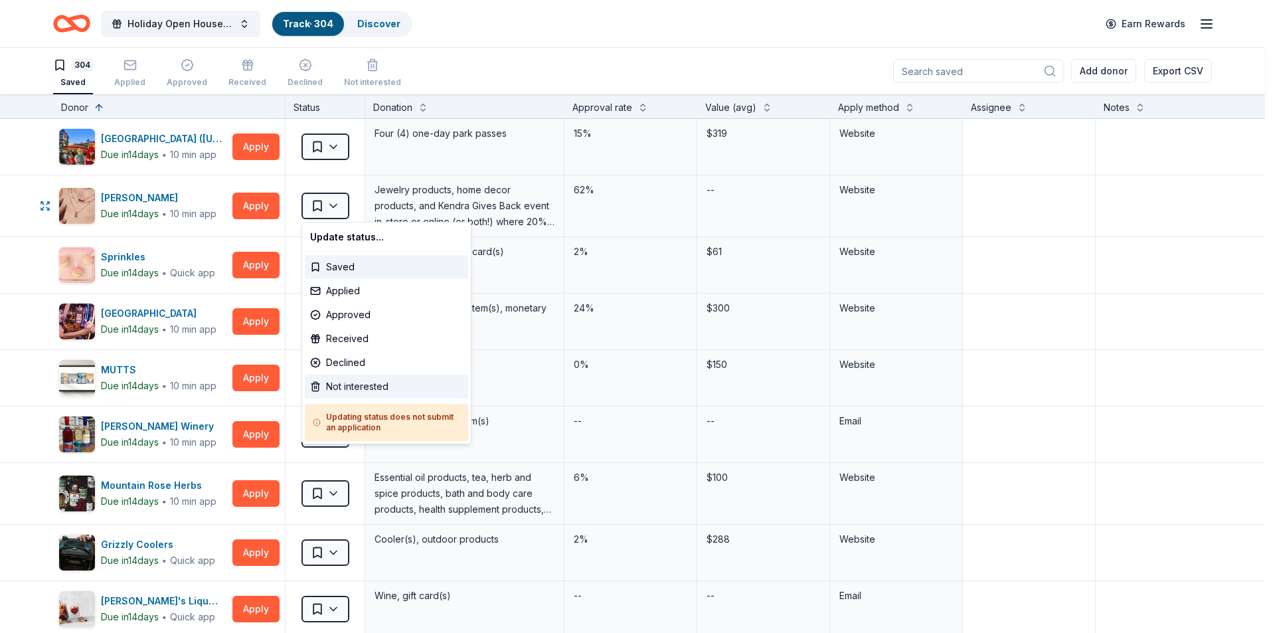
click at [375, 387] on div "Not interested" at bounding box center [386, 387] width 163 height 24
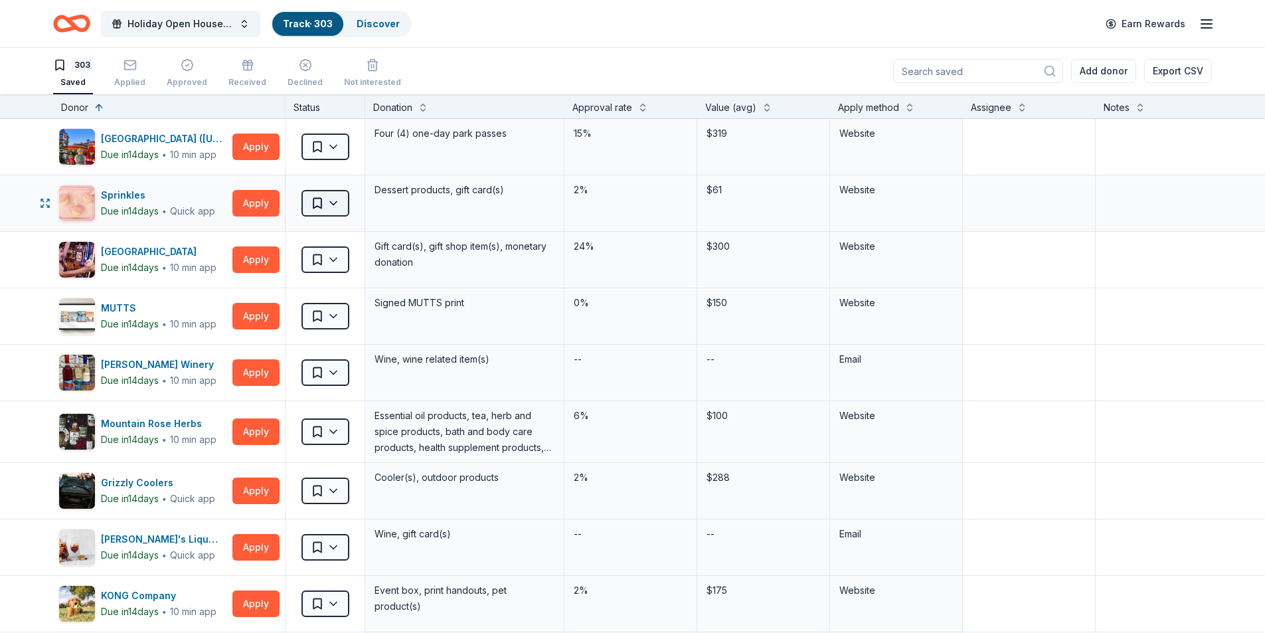
click at [331, 207] on html "Holiday Open House 2025 Track · 303 Discover Earn Rewards 303 Saved Applied App…" at bounding box center [632, 316] width 1265 height 633
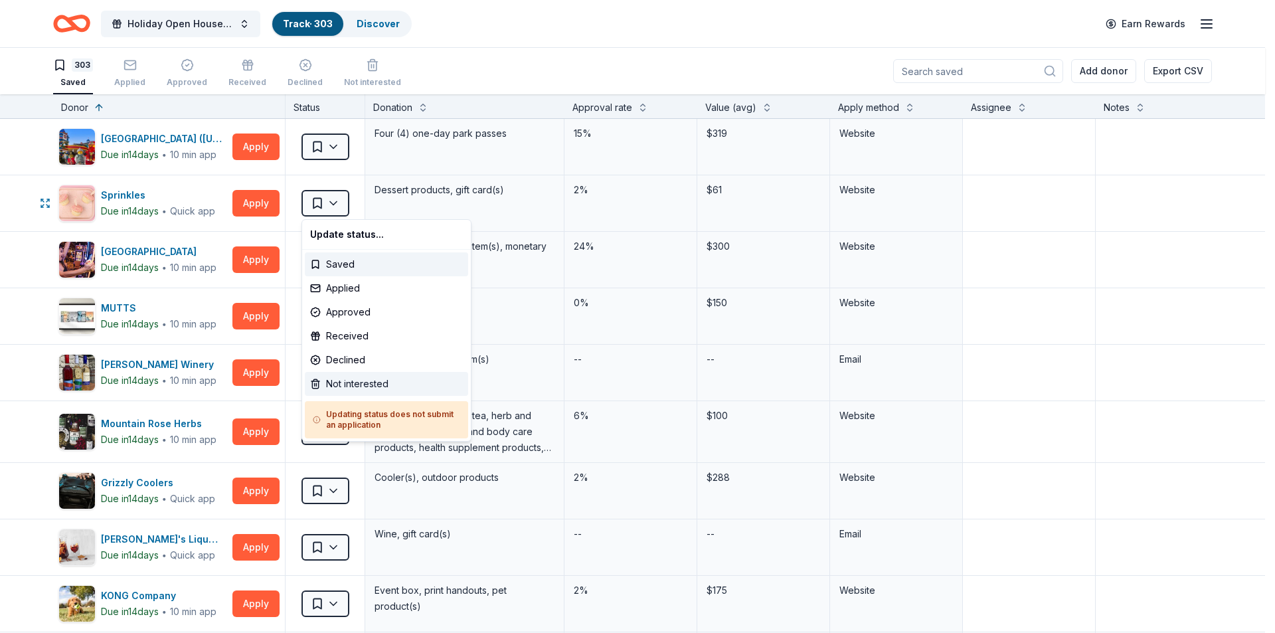
click at [365, 381] on div "Not interested" at bounding box center [386, 384] width 163 height 24
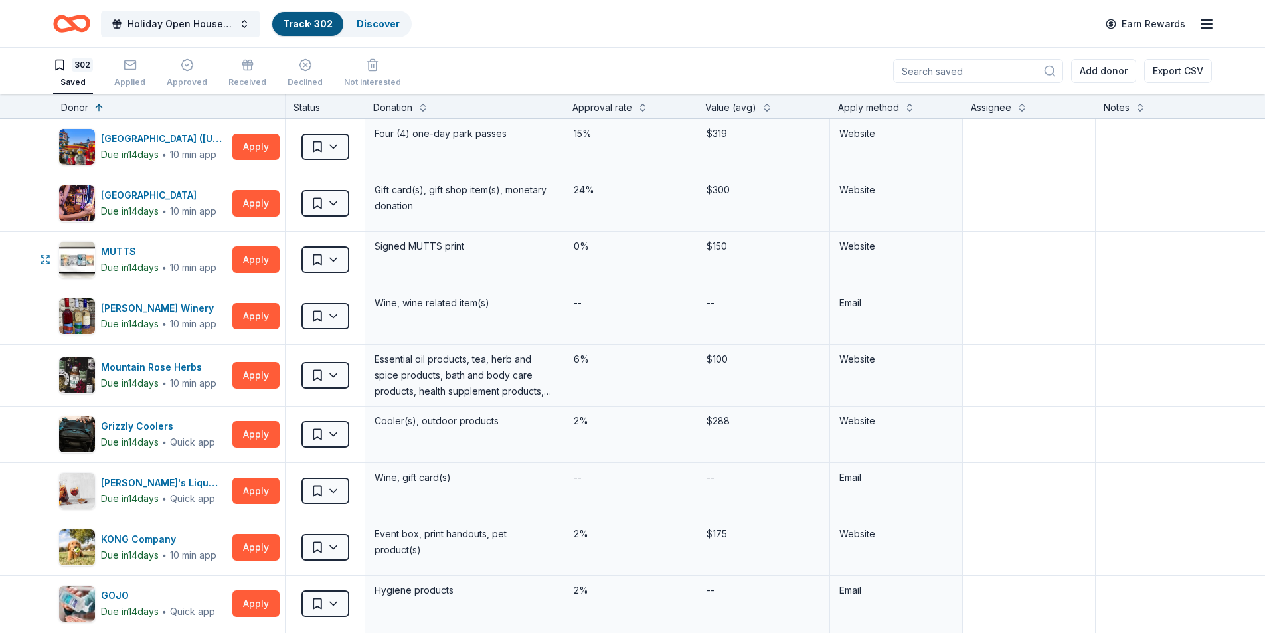
click at [335, 265] on html "Holiday Open House 2025 Track · 302 Discover Earn Rewards 302 Saved Applied App…" at bounding box center [632, 316] width 1265 height 633
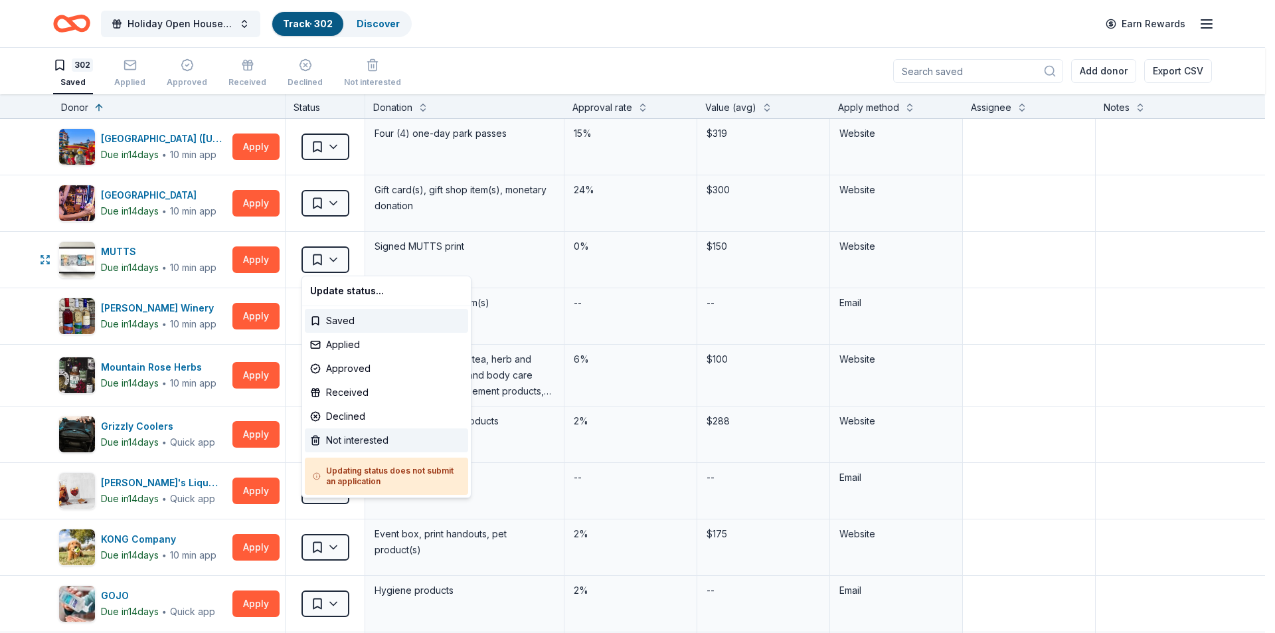
click at [370, 436] on div "Not interested" at bounding box center [386, 440] width 163 height 24
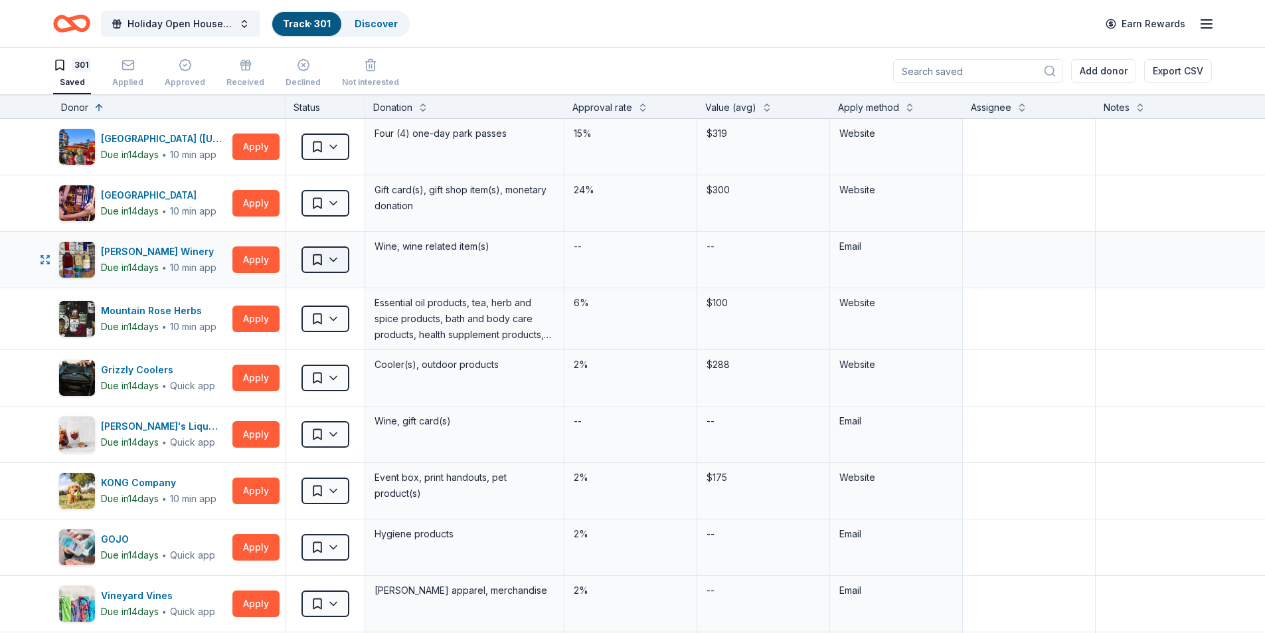
click at [341, 260] on html "Holiday Open House 2025 Track · 301 Discover Earn Rewards 301 Saved Applied App…" at bounding box center [632, 316] width 1265 height 633
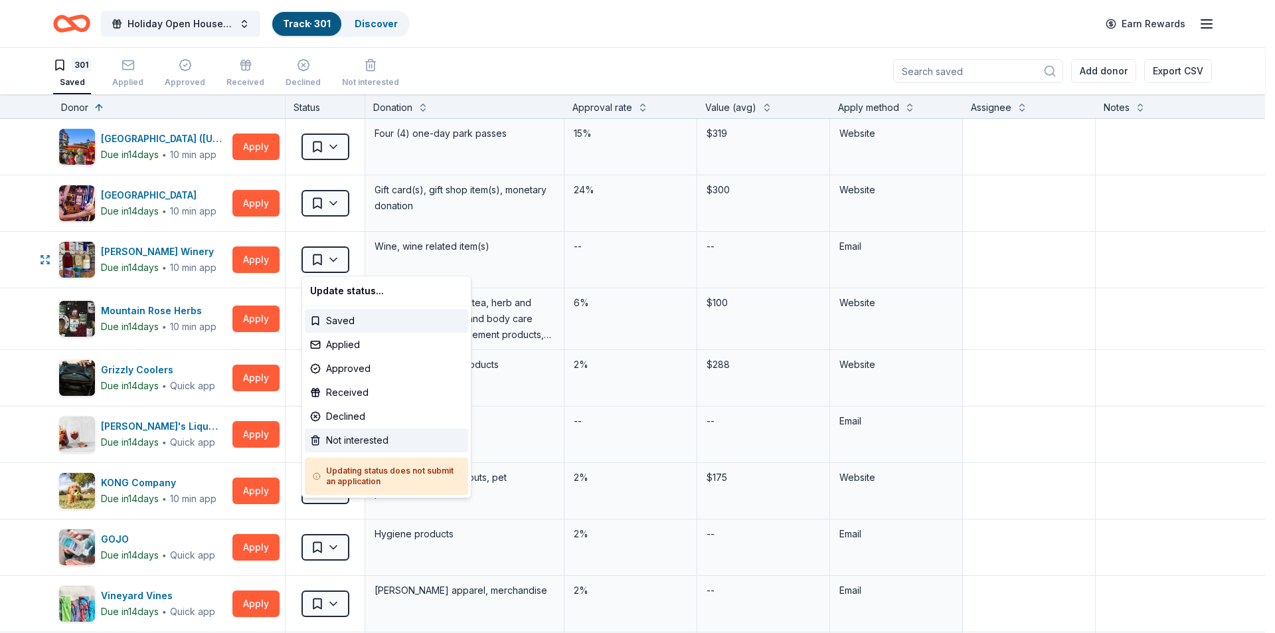
click at [358, 441] on div "Not interested" at bounding box center [386, 440] width 163 height 24
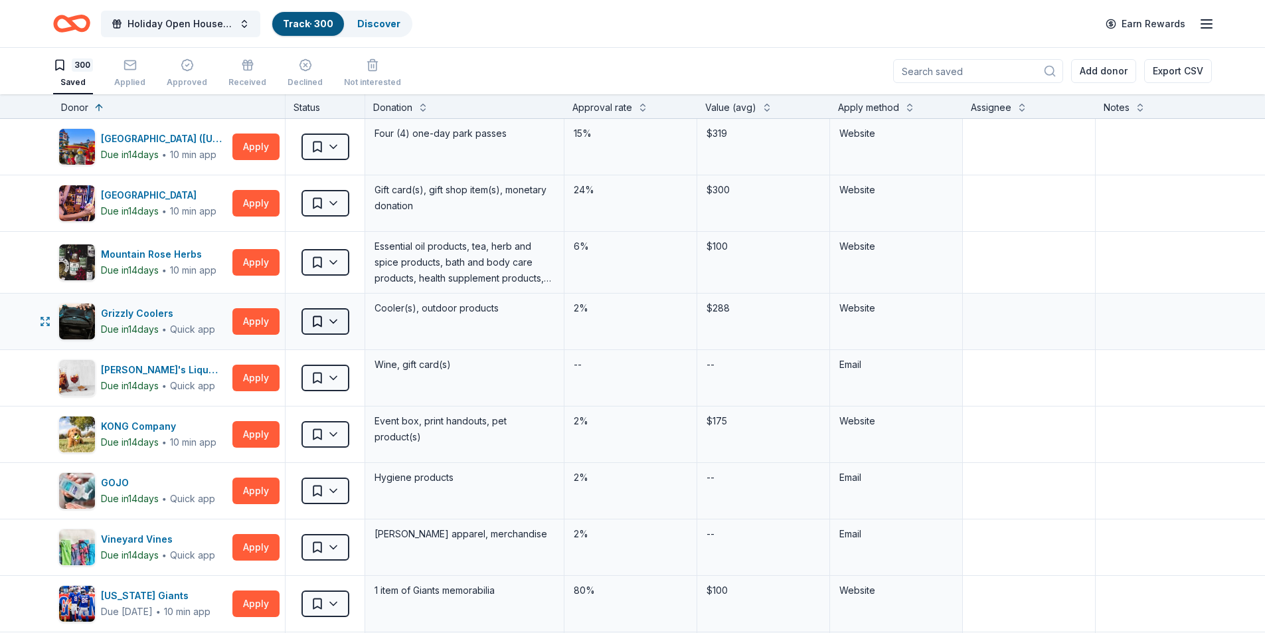
click at [343, 330] on html "Holiday Open House 2025 Track · 300 Discover Earn Rewards 300 Saved Applied App…" at bounding box center [632, 316] width 1265 height 633
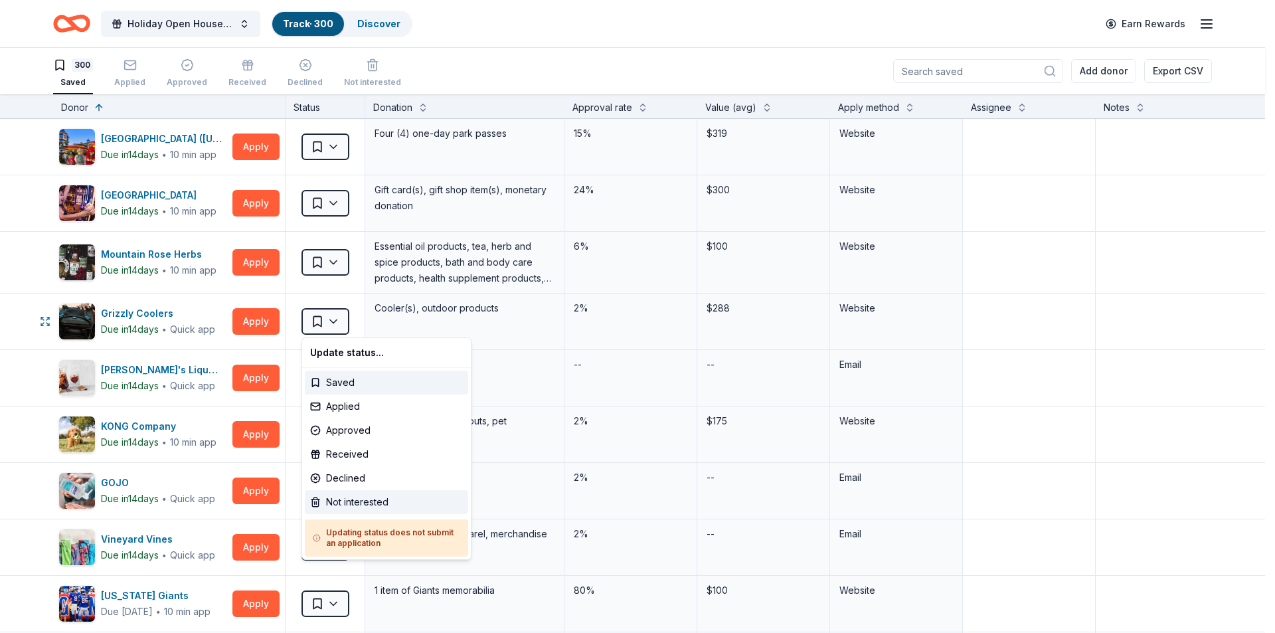
click at [352, 502] on div "Not interested" at bounding box center [386, 502] width 163 height 24
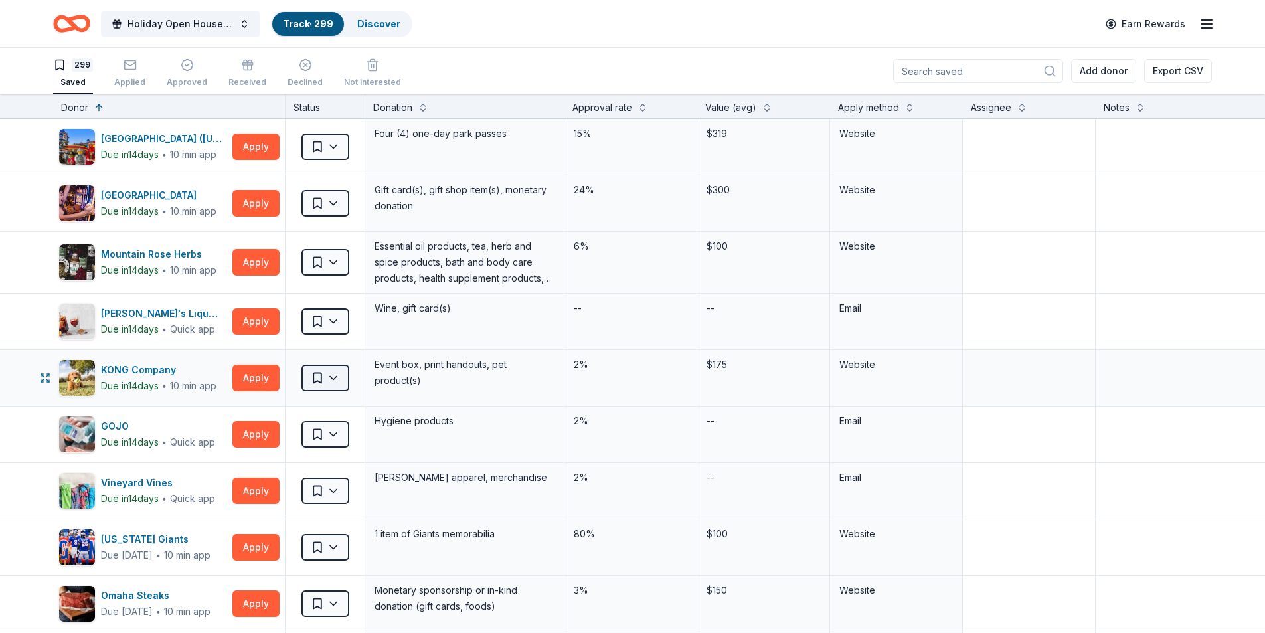
click at [339, 387] on html "Holiday Open House 2025 Track · 299 Discover Earn Rewards 299 Saved Applied App…" at bounding box center [632, 316] width 1265 height 633
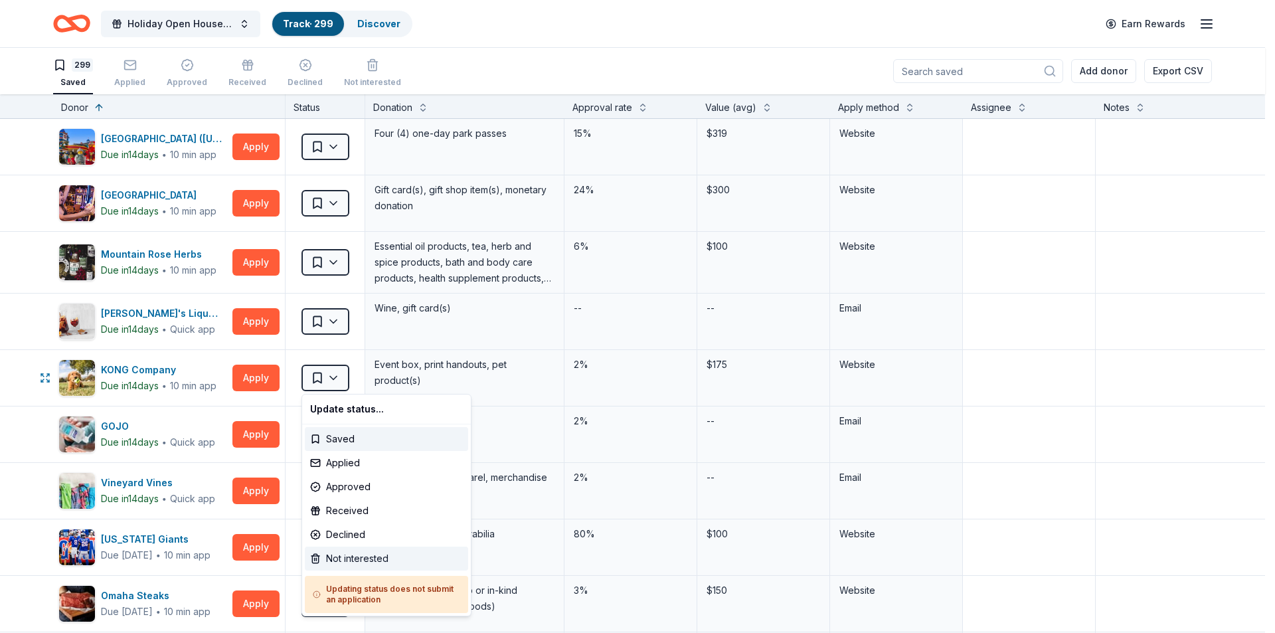
click at [331, 559] on div "Not interested" at bounding box center [386, 559] width 163 height 24
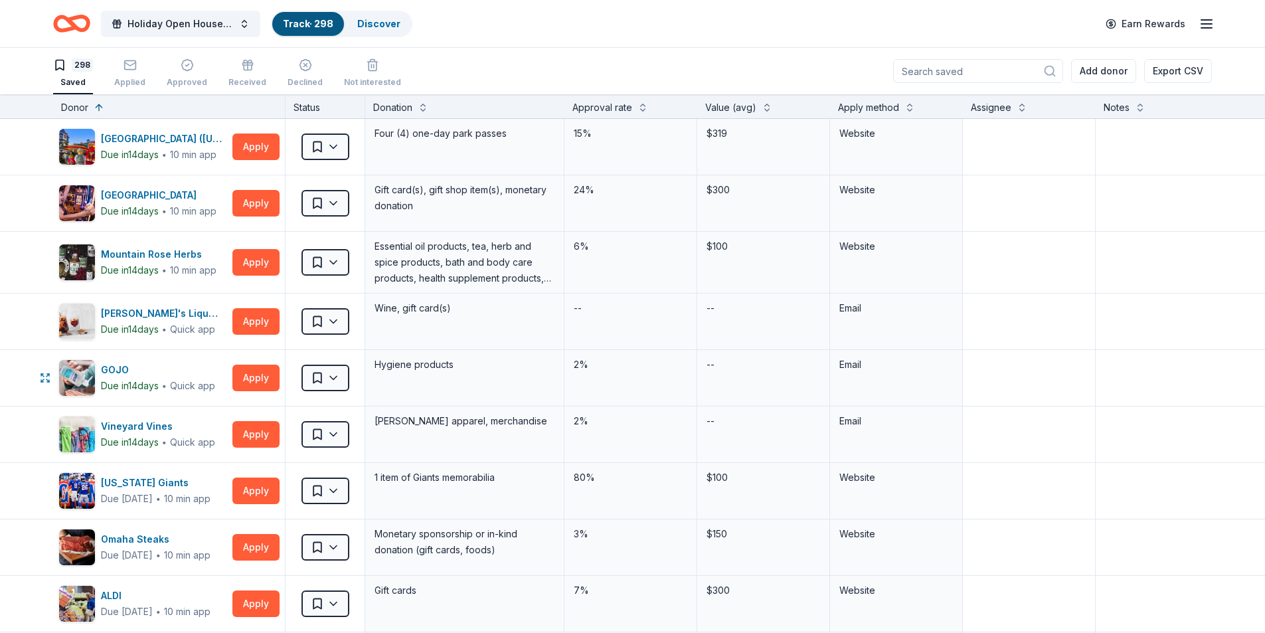
click at [336, 381] on html "Holiday Open House 2025 Track · 298 Discover Earn Rewards 298 Saved Applied App…" at bounding box center [632, 316] width 1265 height 633
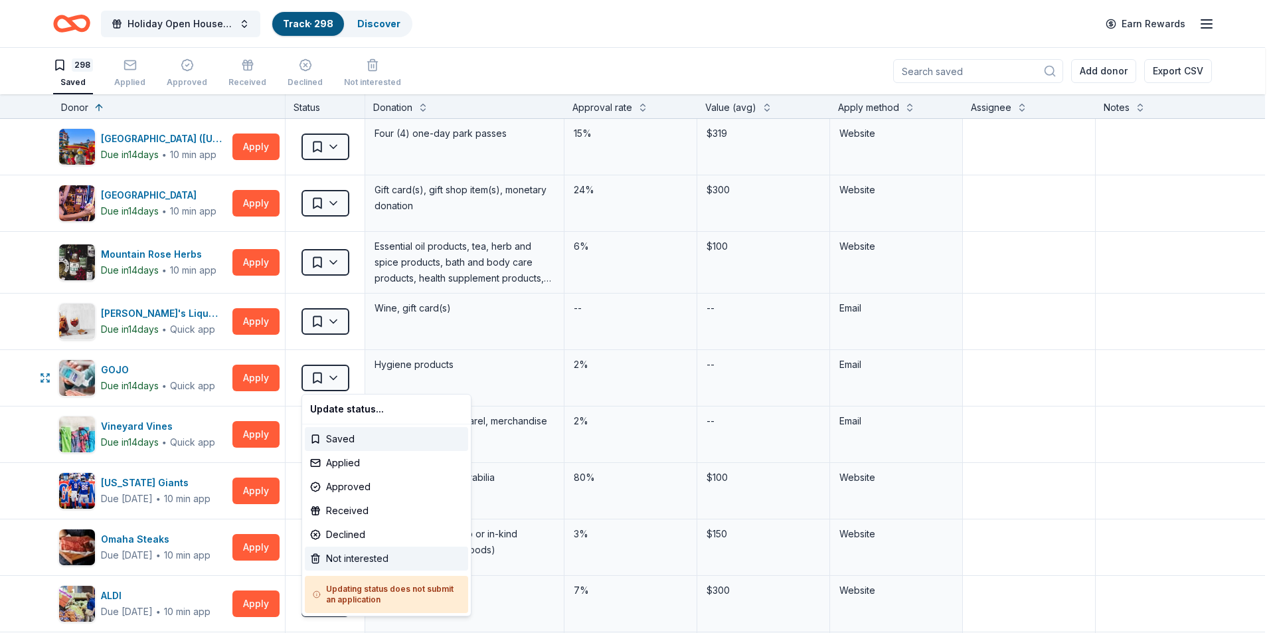
click at [371, 558] on div "Not interested" at bounding box center [386, 559] width 163 height 24
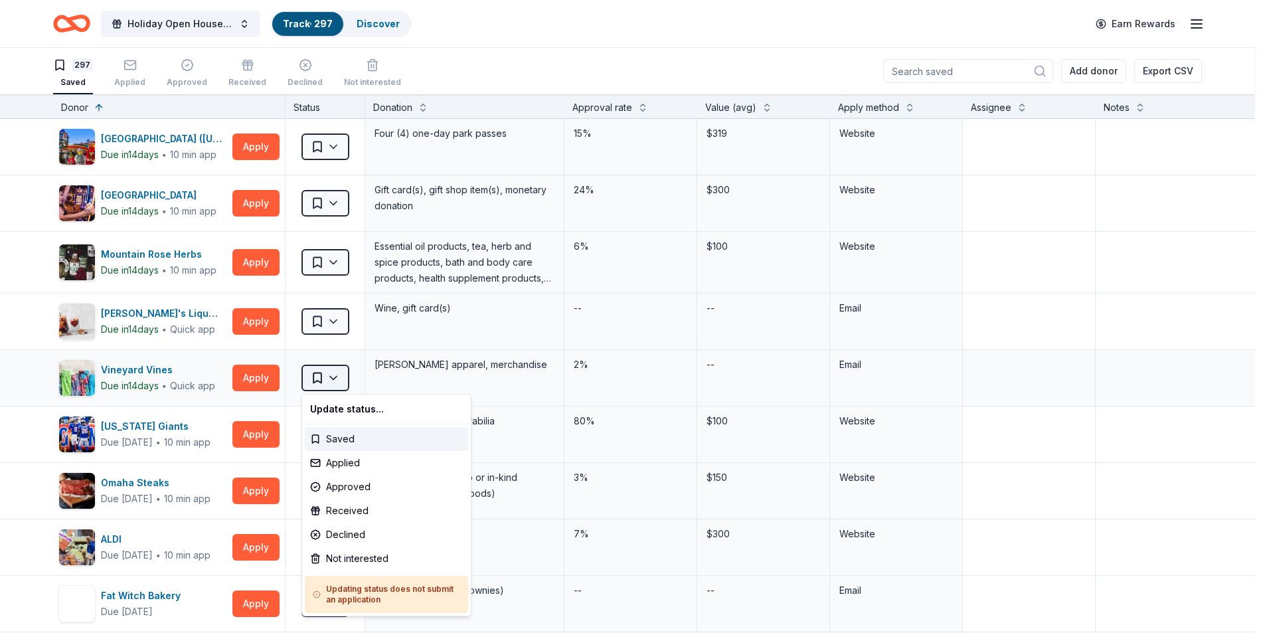
click at [340, 381] on html "Holiday Open House 2025 Track · 297 Discover Earn Rewards 297 Saved Applied App…" at bounding box center [632, 316] width 1265 height 633
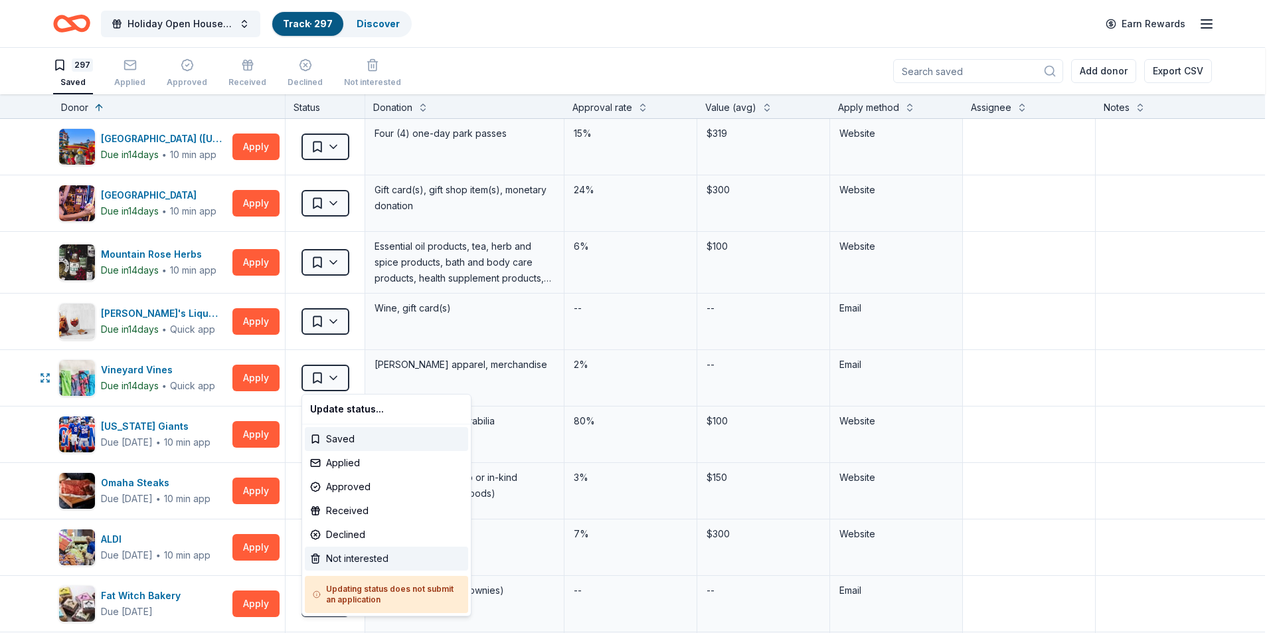
click at [391, 559] on div "Not interested" at bounding box center [386, 559] width 163 height 24
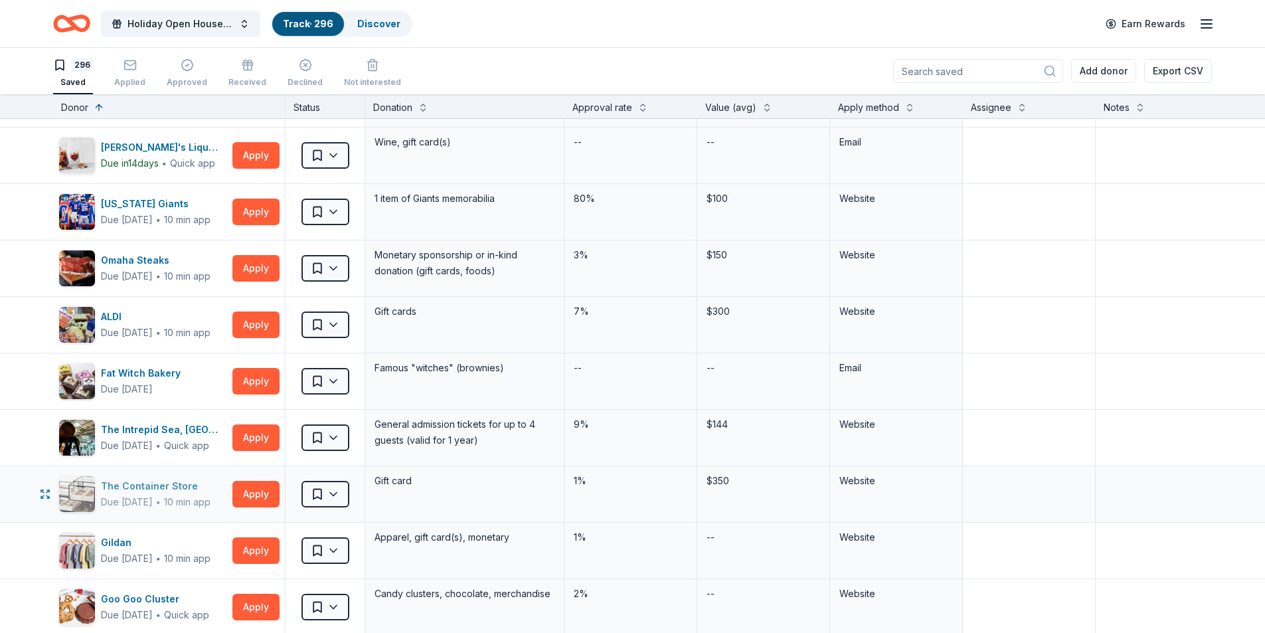
scroll to position [199, 0]
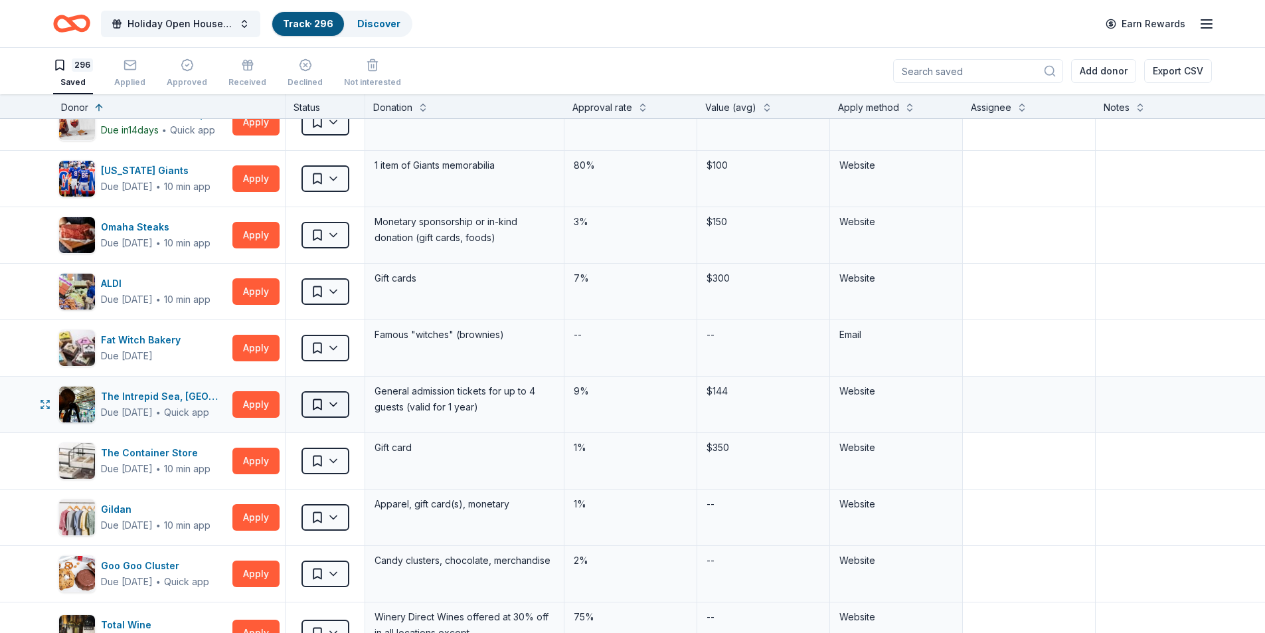
click at [340, 408] on html "Holiday Open House 2025 Track · 296 Discover Earn Rewards 296 Saved Applied App…" at bounding box center [632, 316] width 1265 height 633
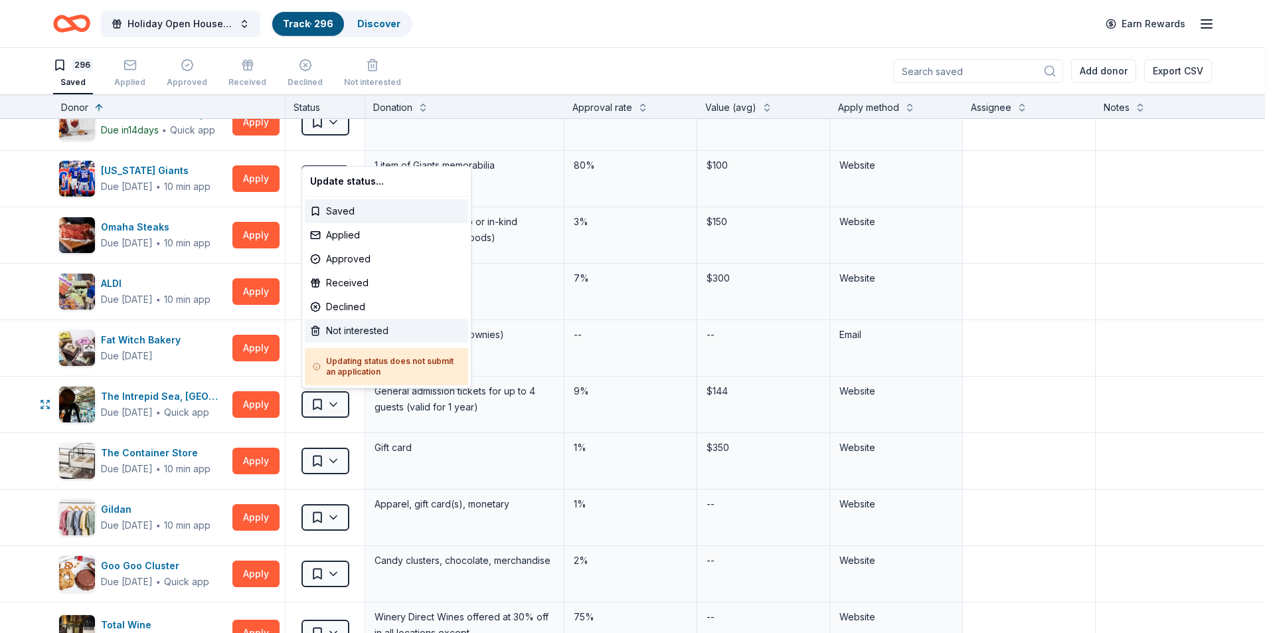
click at [348, 333] on div "Not interested" at bounding box center [386, 331] width 163 height 24
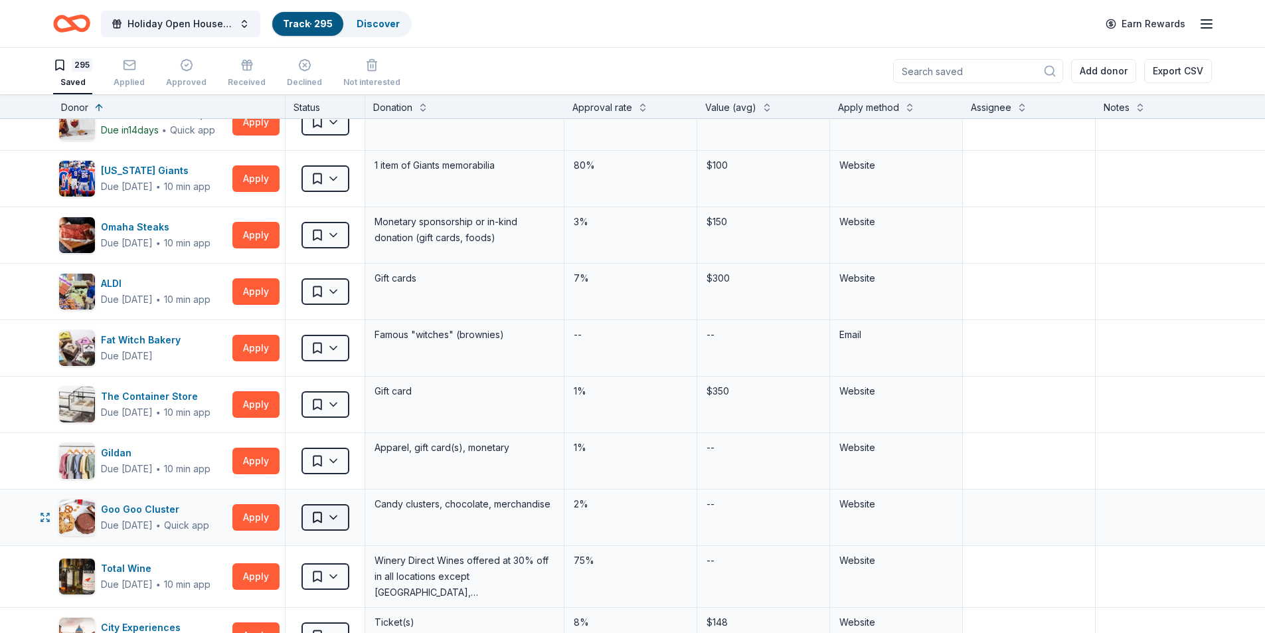
click at [337, 517] on html "Holiday Open House 2025 Track · 295 Discover Earn Rewards 295 Saved Applied App…" at bounding box center [632, 316] width 1265 height 633
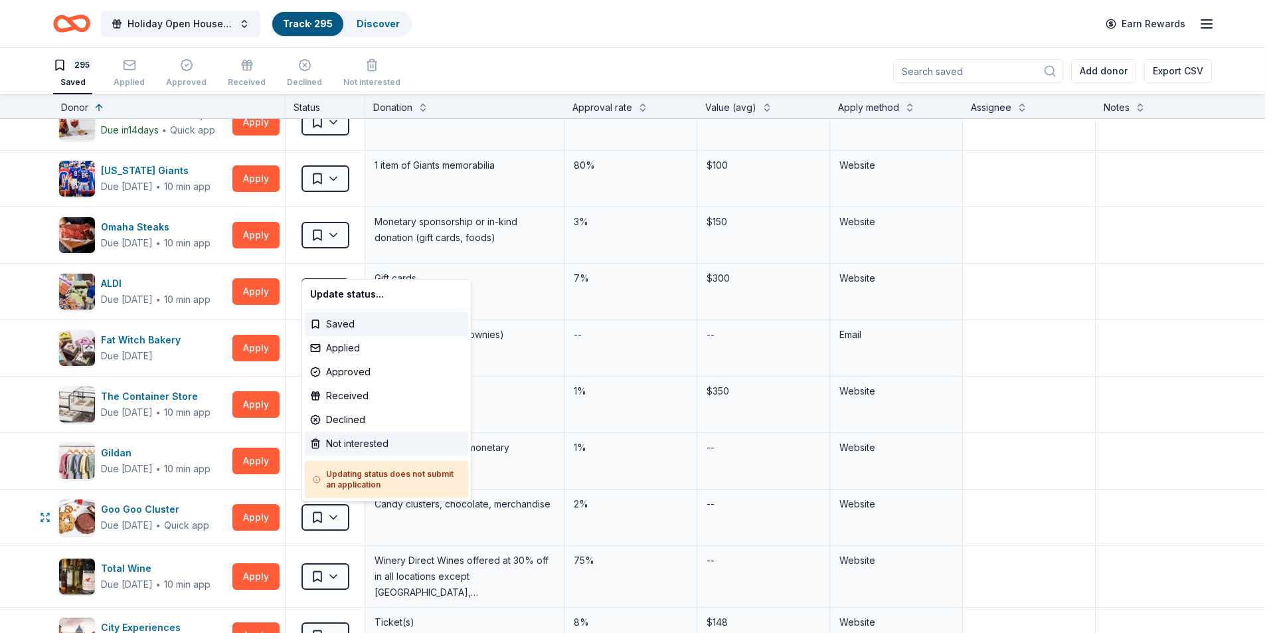
click at [342, 446] on div "Not interested" at bounding box center [386, 444] width 163 height 24
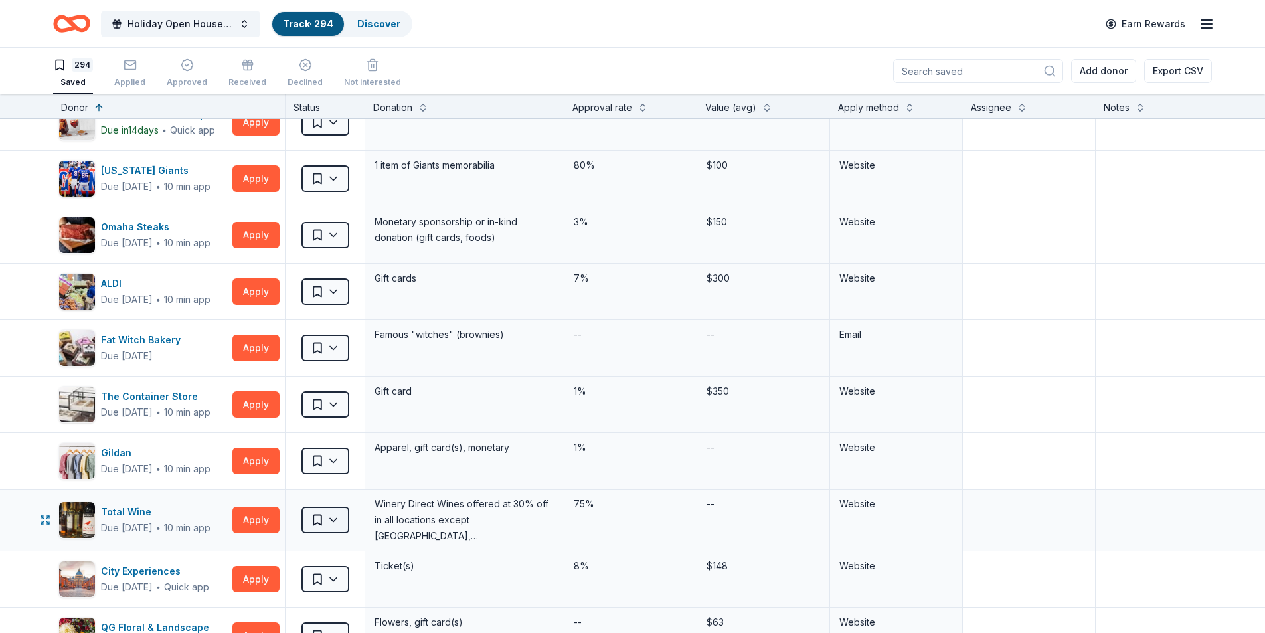
click at [335, 518] on html "Holiday Open House 2025 Track · 294 Discover Earn Rewards 294 Saved Applied App…" at bounding box center [632, 316] width 1265 height 633
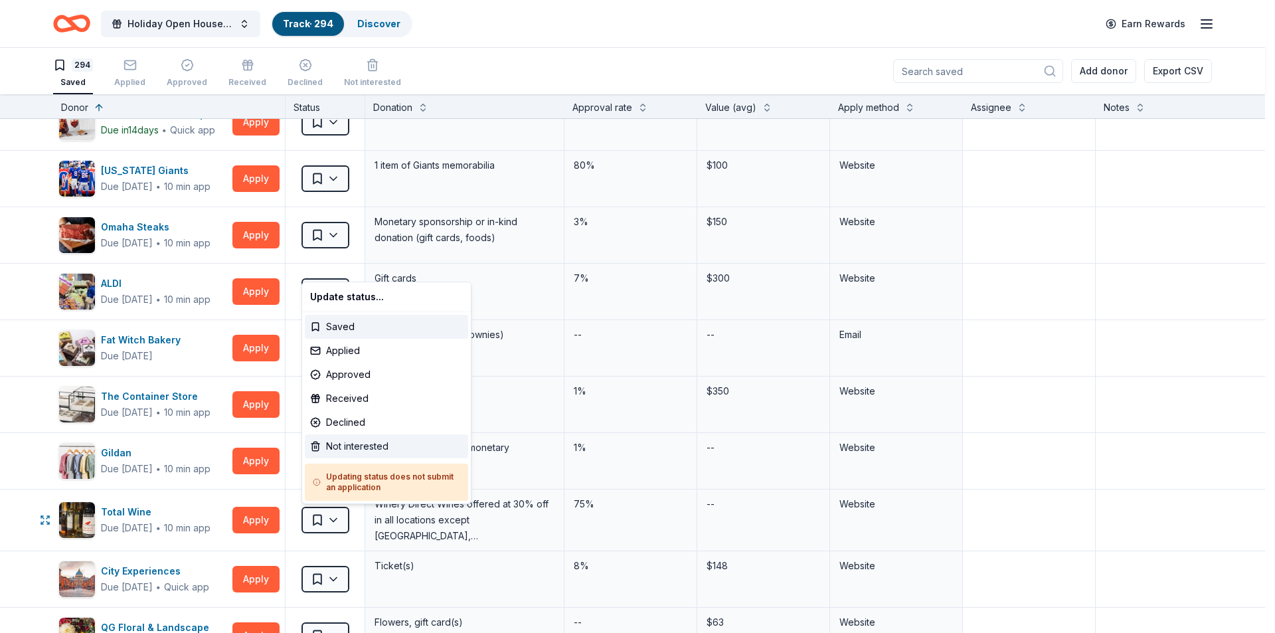
click at [355, 445] on div "Not interested" at bounding box center [386, 446] width 163 height 24
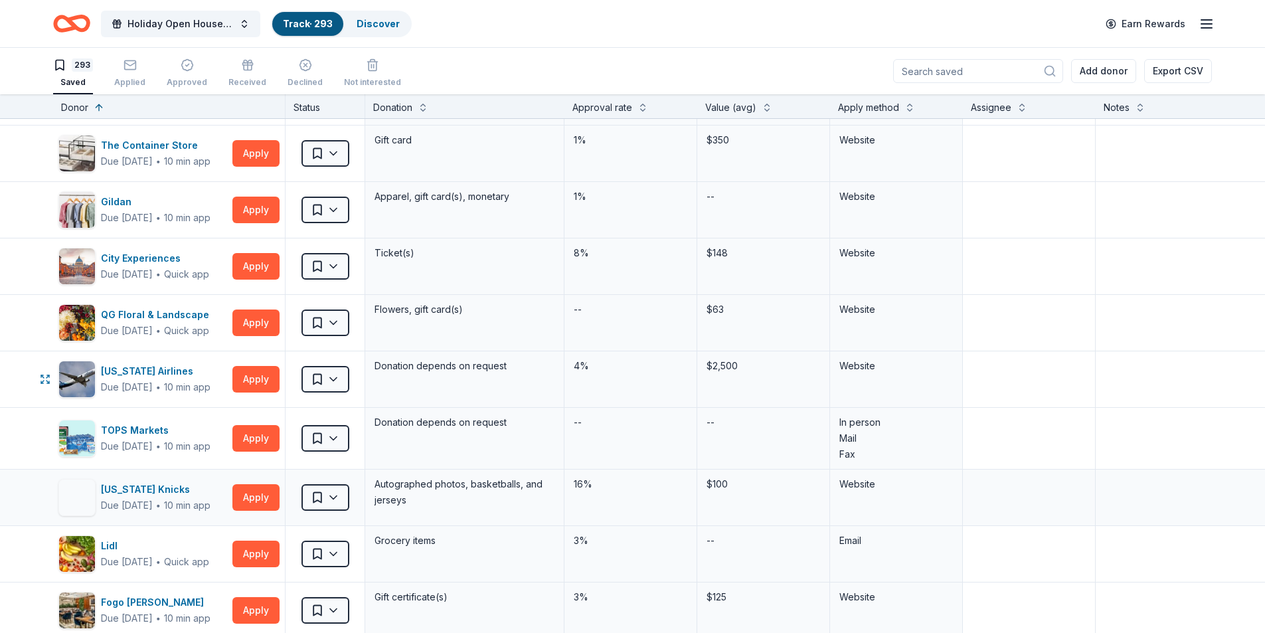
scroll to position [465, 0]
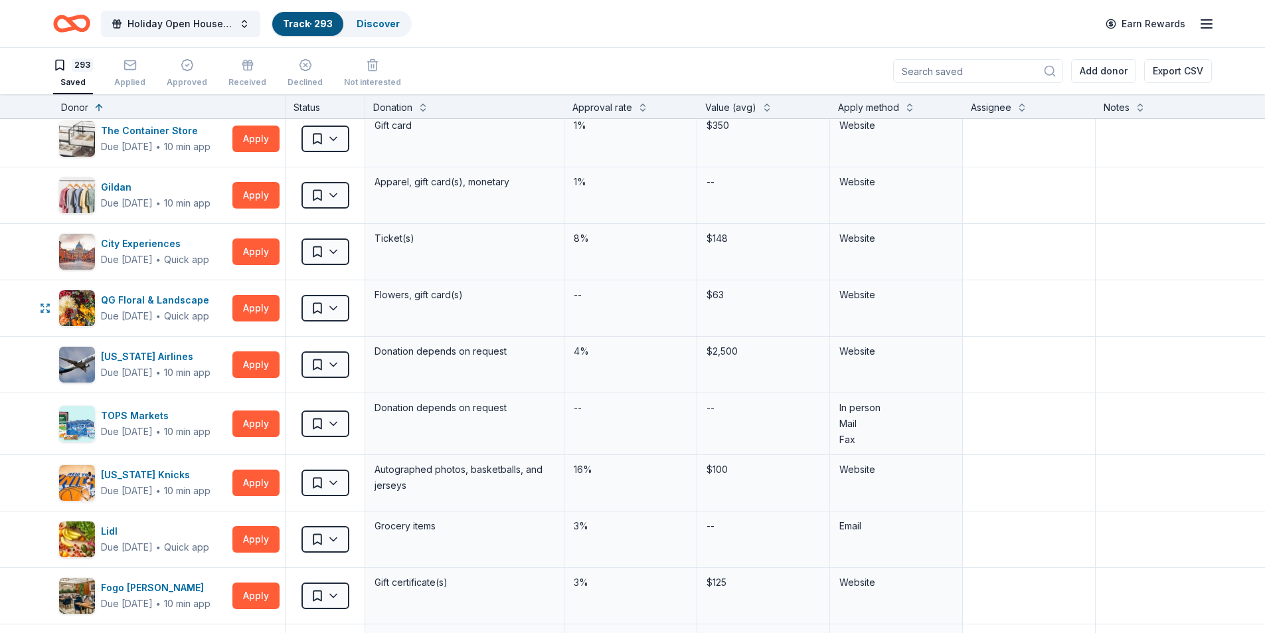
click at [339, 311] on html "Holiday Open House 2025 Track · 293 Discover Earn Rewards 293 Saved Applied App…" at bounding box center [632, 316] width 1265 height 633
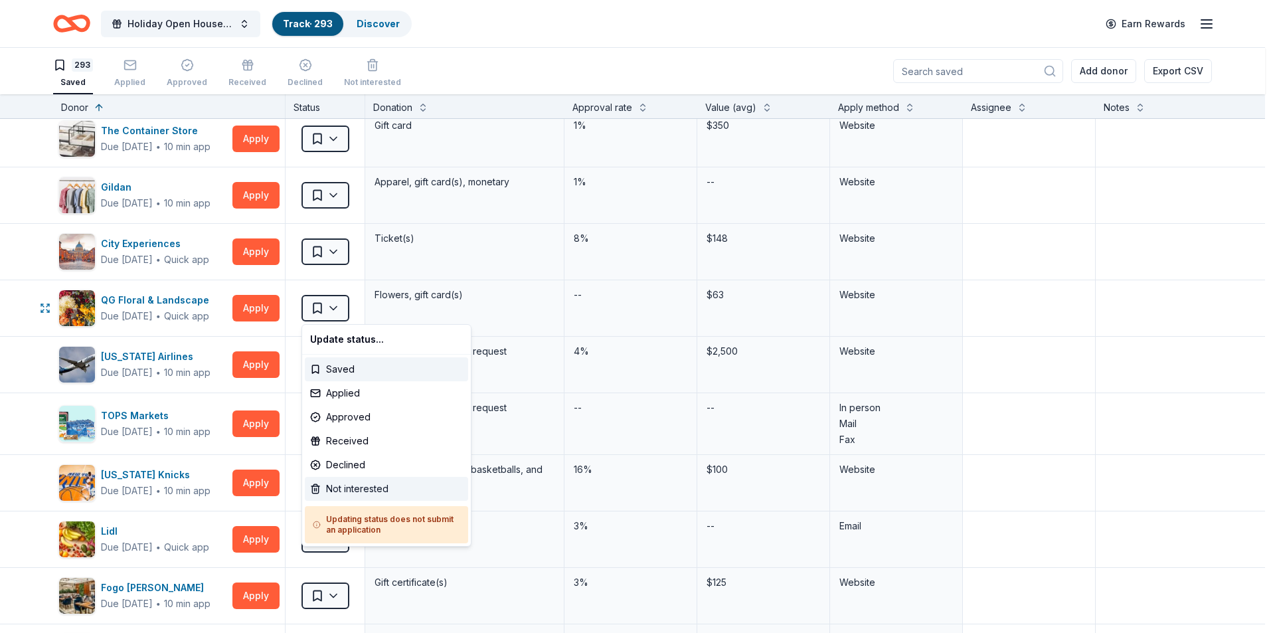
click at [372, 489] on div "Not interested" at bounding box center [386, 489] width 163 height 24
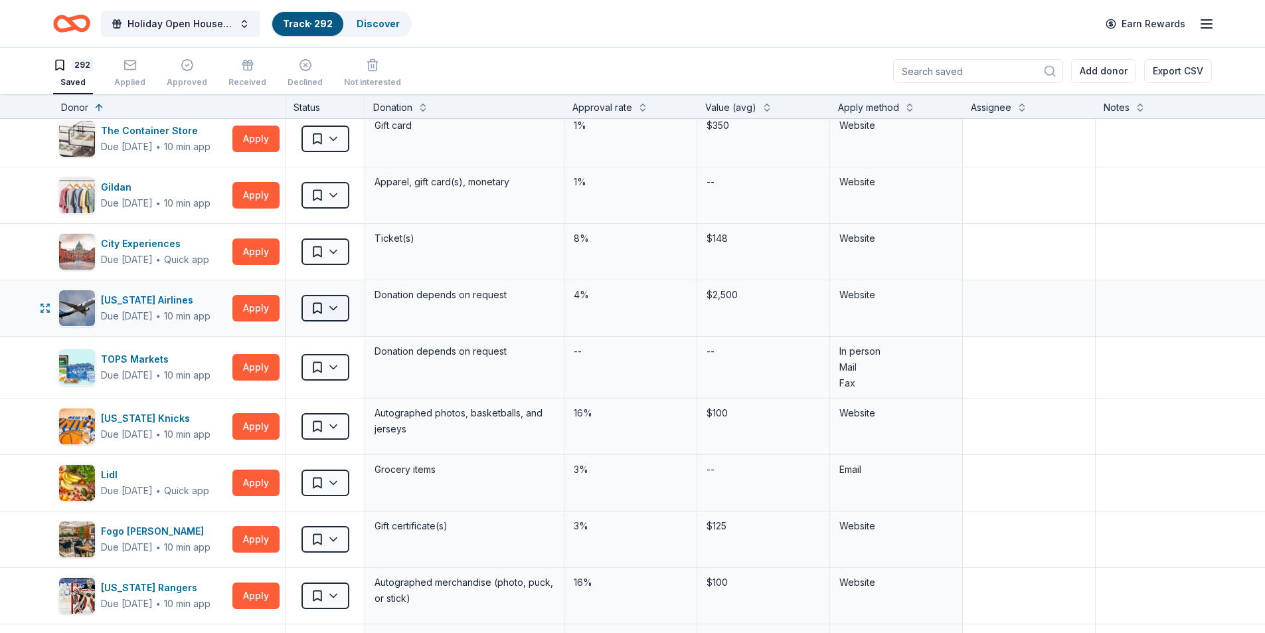
click at [341, 307] on html "Holiday Open House 2025 Track · 292 Discover Earn Rewards 292 Saved Applied App…" at bounding box center [632, 316] width 1265 height 633
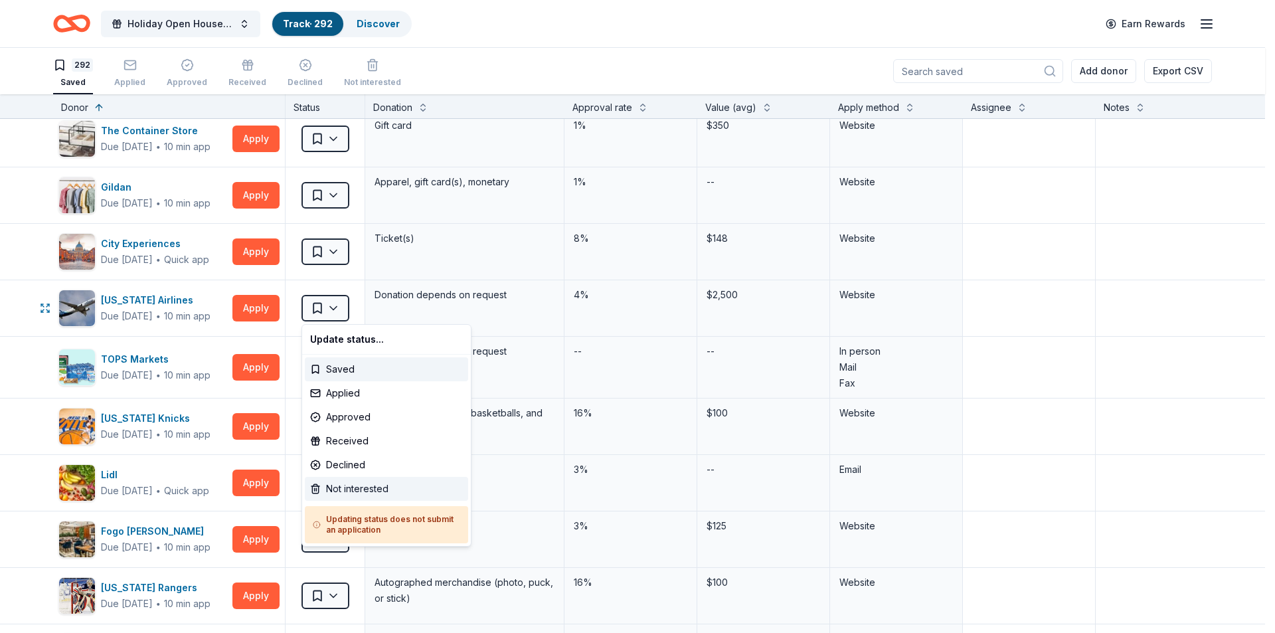
click at [367, 487] on div "Not interested" at bounding box center [386, 489] width 163 height 24
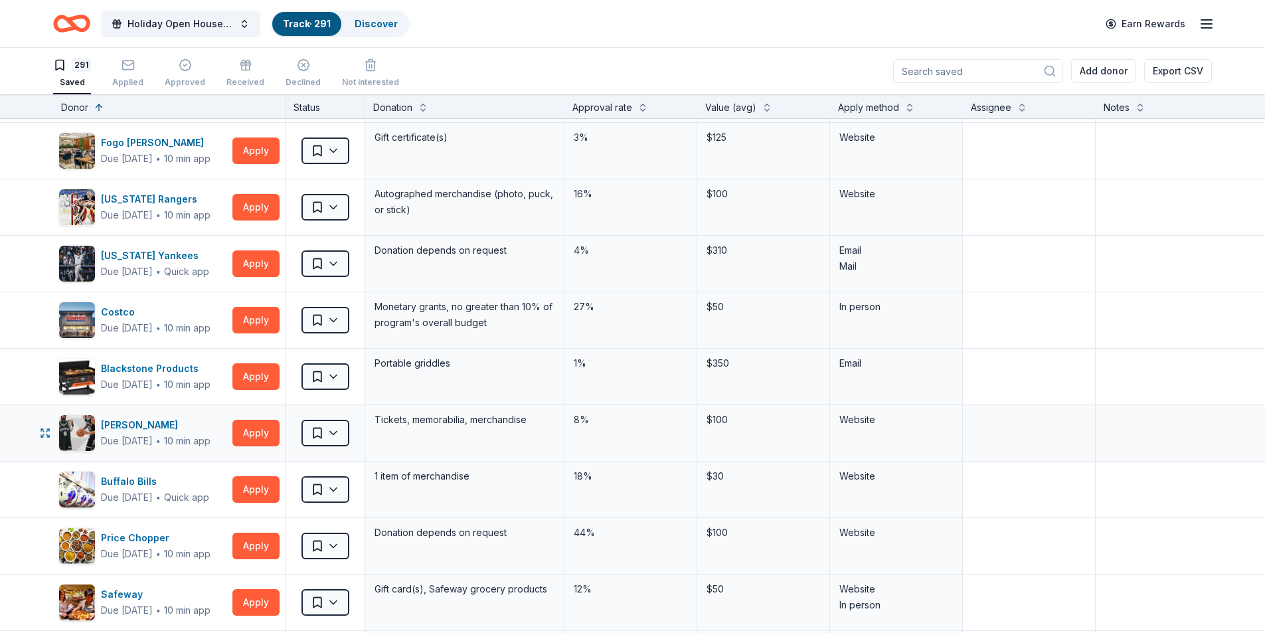
scroll to position [863, 0]
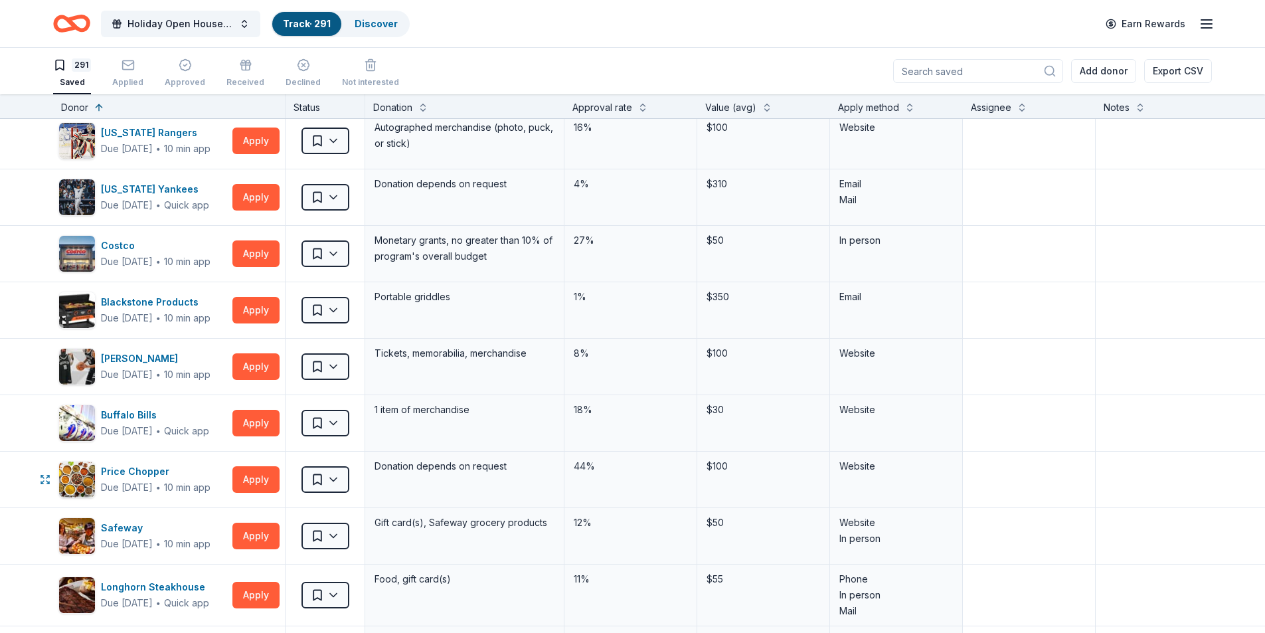
click at [337, 484] on html "Holiday Open House 2025 Track · 291 Discover Earn Rewards 291 Saved Applied App…" at bounding box center [632, 316] width 1265 height 633
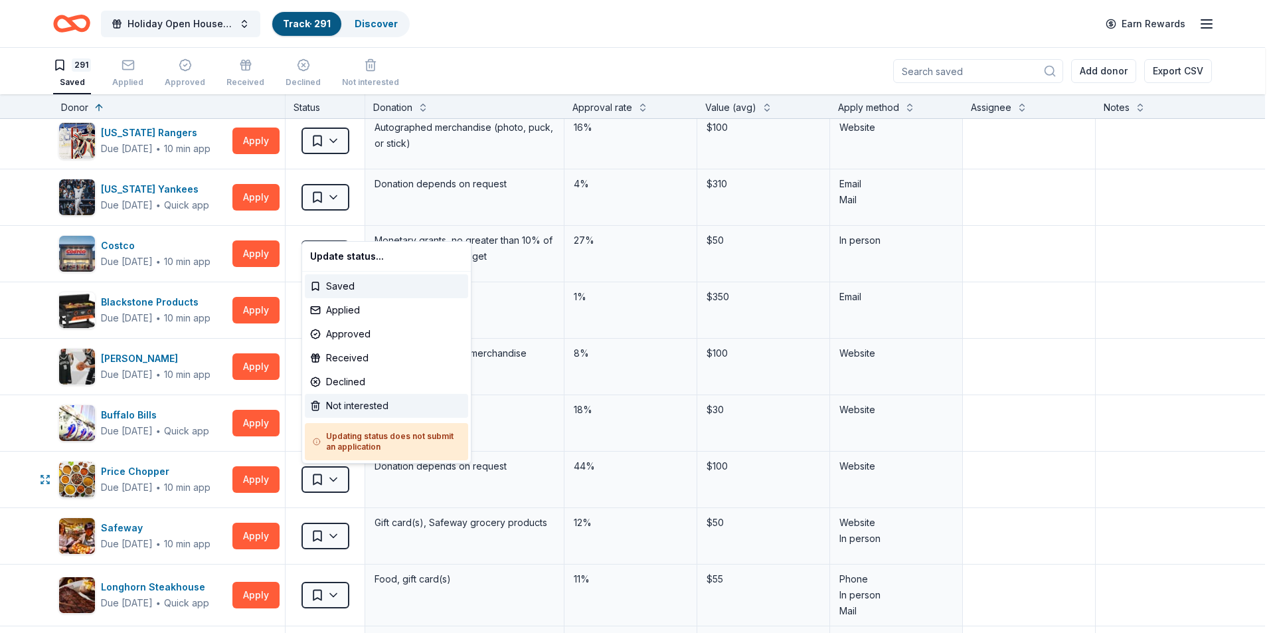
click at [344, 408] on div "Not interested" at bounding box center [386, 406] width 163 height 24
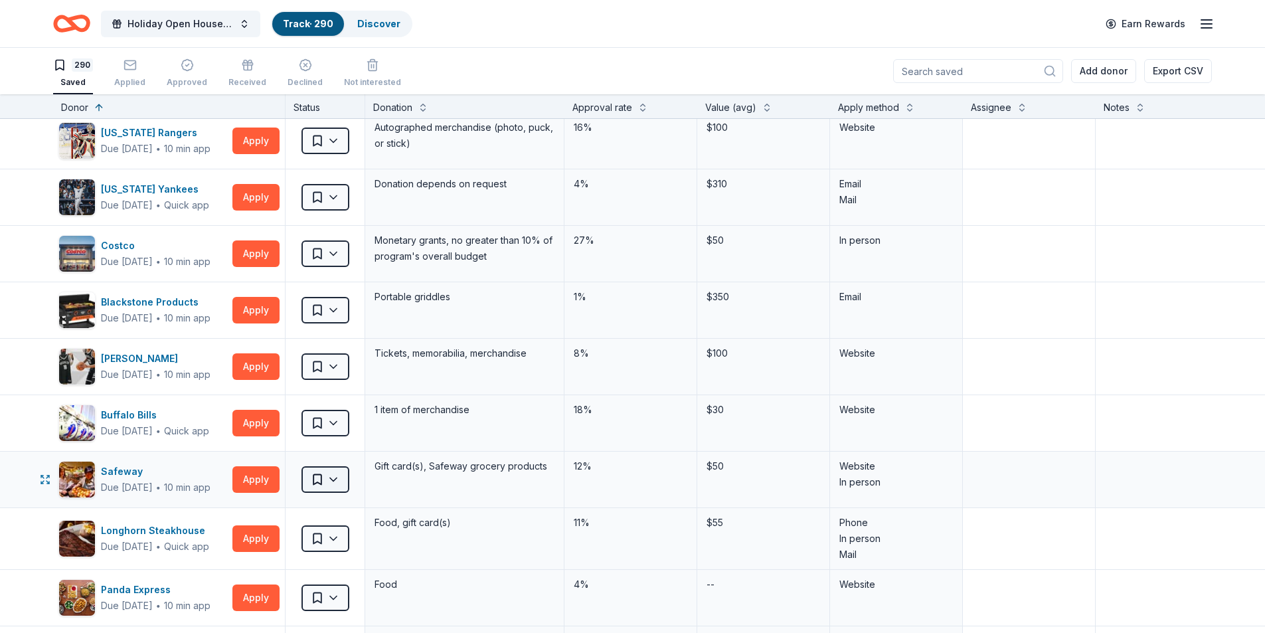
click at [336, 480] on html "Holiday Open House 2025 Track · 290 Discover Earn Rewards 290 Saved Applied App…" at bounding box center [632, 316] width 1265 height 633
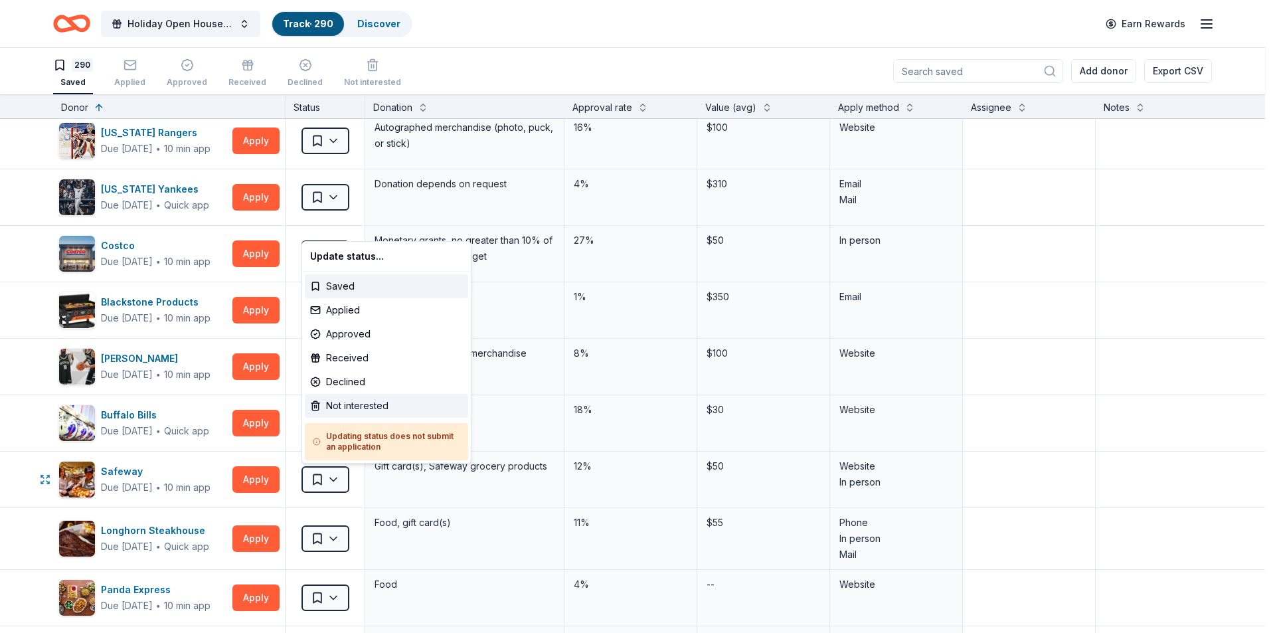
click at [363, 409] on div "Not interested" at bounding box center [386, 406] width 163 height 24
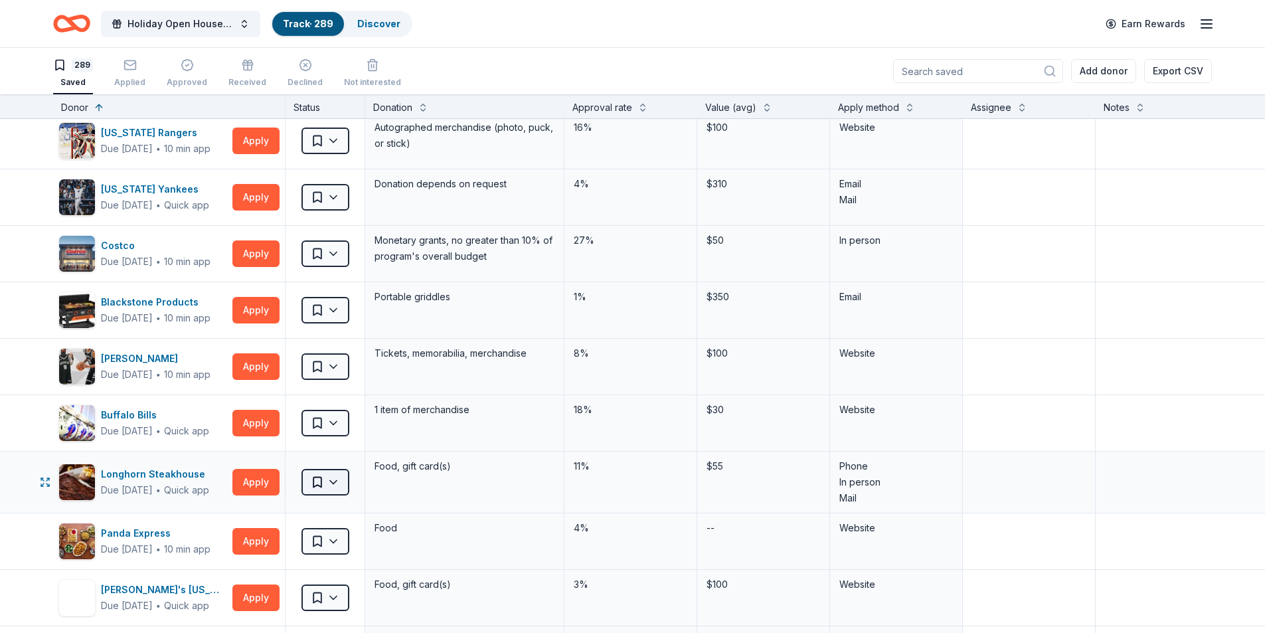
click at [329, 481] on html "Holiday Open House 2025 Track · 289 Discover Earn Rewards 289 Saved Applied App…" at bounding box center [632, 316] width 1265 height 633
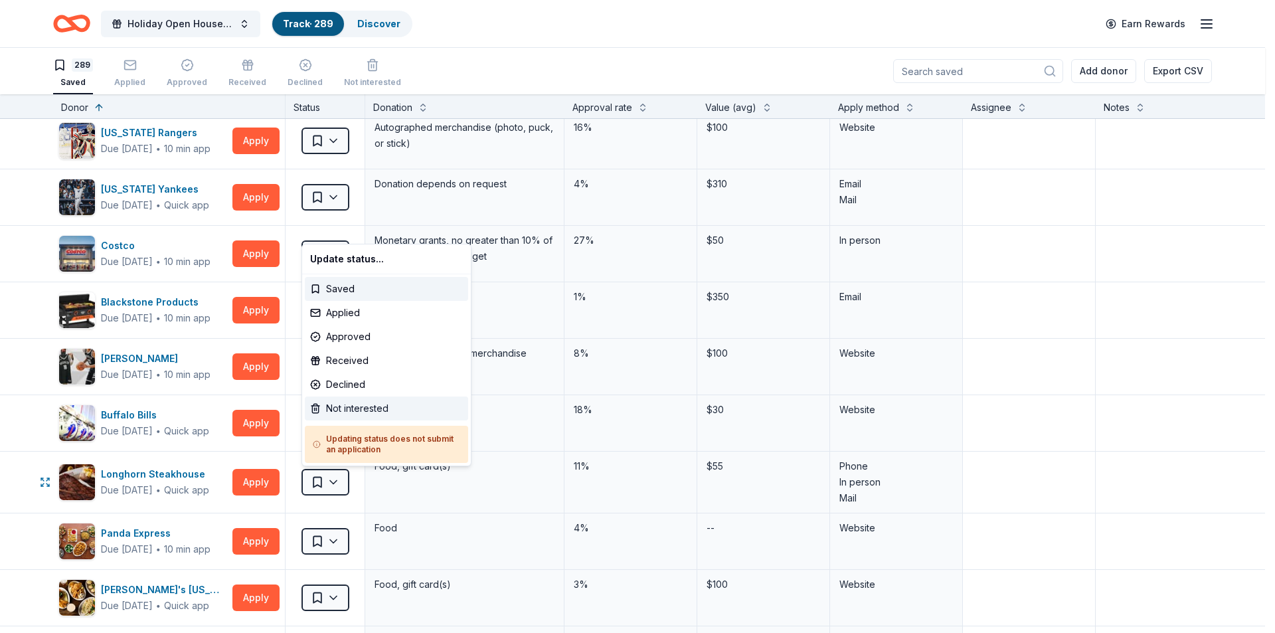
click at [349, 406] on div "Not interested" at bounding box center [386, 409] width 163 height 24
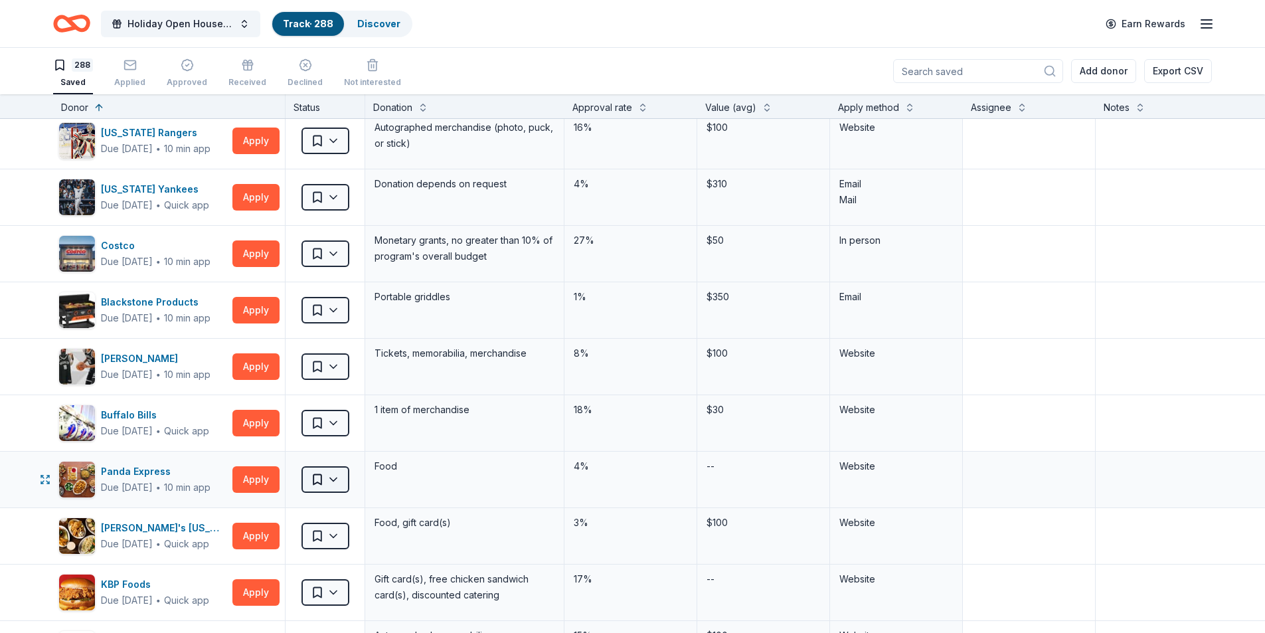
click at [334, 484] on html "Holiday Open House 2025 Track · 288 Discover Earn Rewards 288 Saved Applied App…" at bounding box center [632, 316] width 1265 height 633
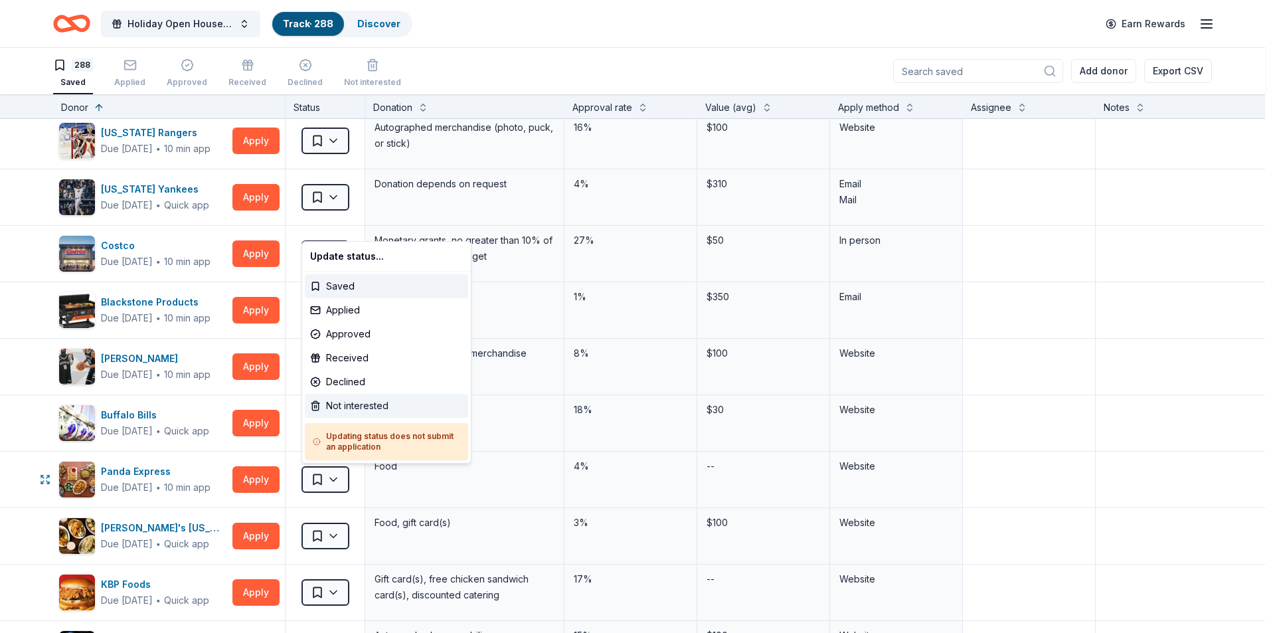
click at [351, 408] on div "Not interested" at bounding box center [386, 406] width 163 height 24
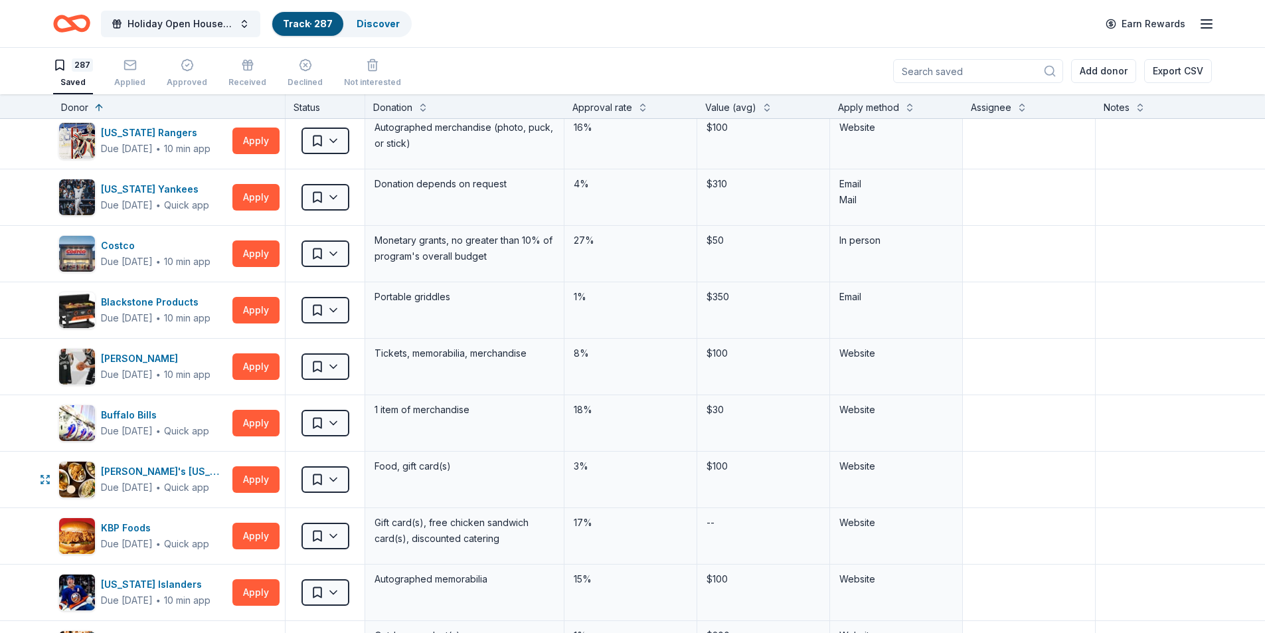
click at [334, 482] on html "Holiday Open House 2025 Track · 287 Discover Earn Rewards 287 Saved Applied App…" at bounding box center [632, 316] width 1265 height 633
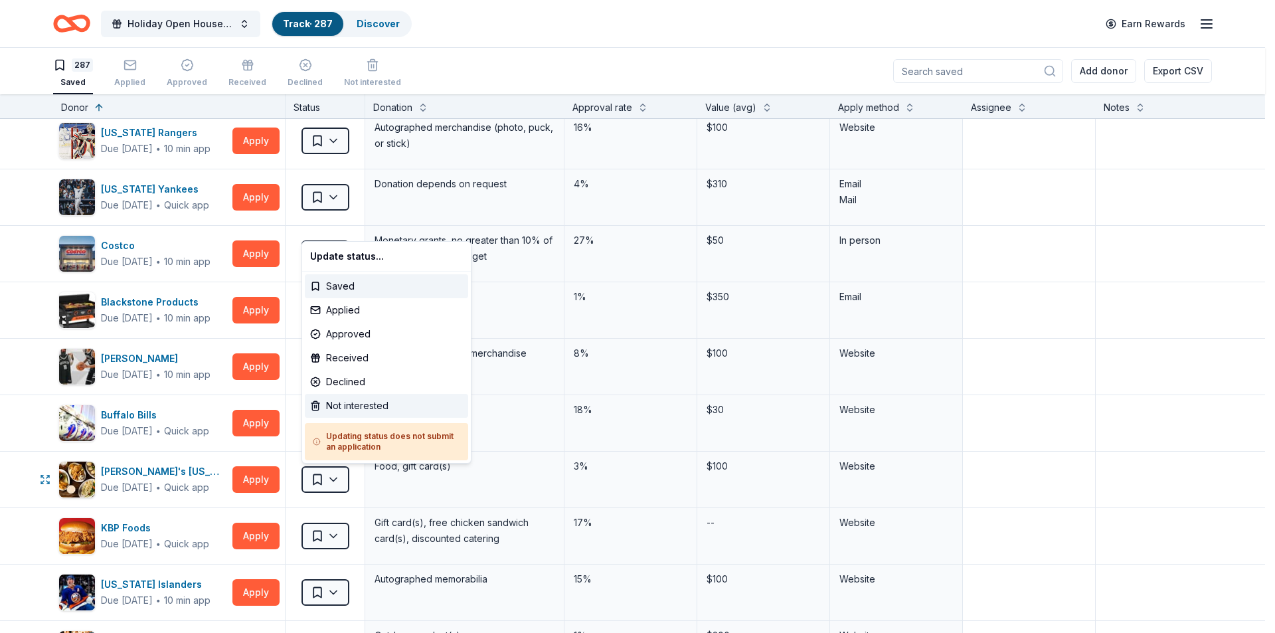
click at [343, 409] on div "Not interested" at bounding box center [386, 406] width 163 height 24
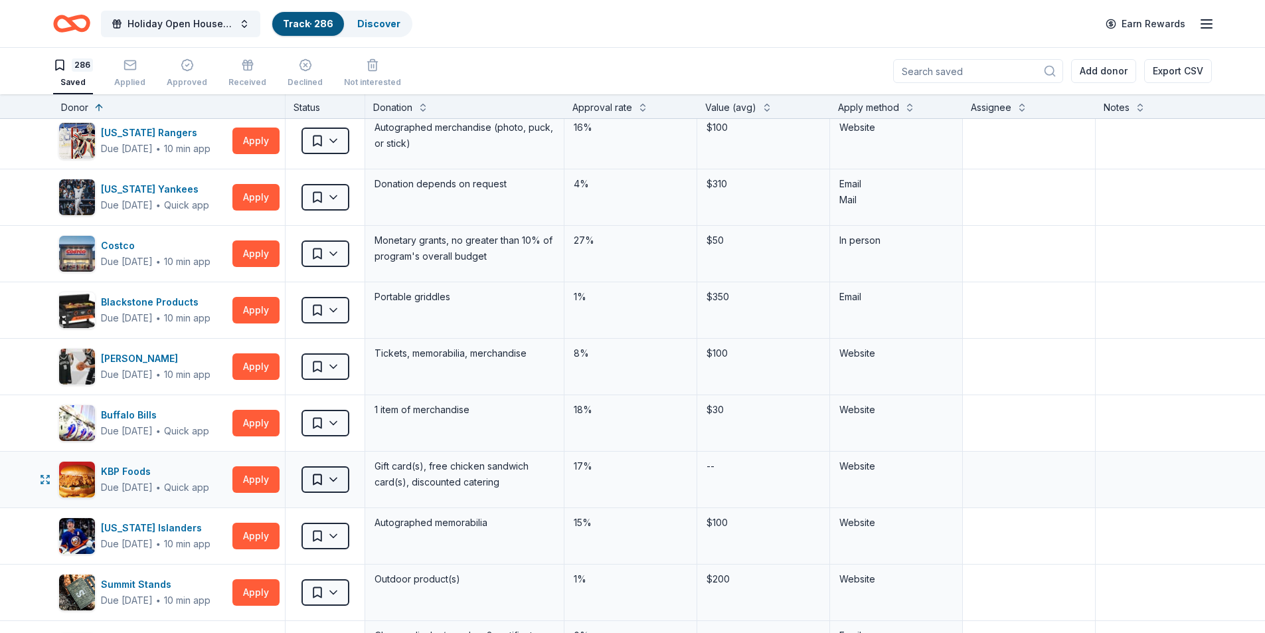
click at [337, 478] on html "Holiday Open House 2025 Track · 286 Discover Earn Rewards 286 Saved Applied App…" at bounding box center [632, 316] width 1265 height 633
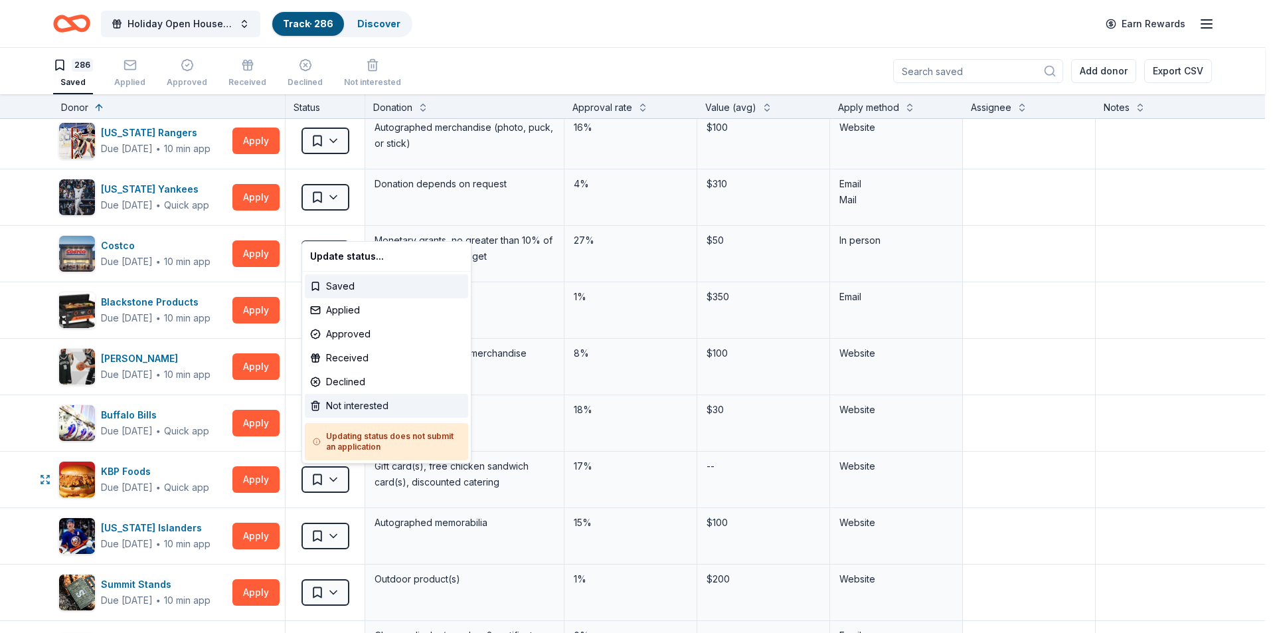
click at [343, 410] on div "Not interested" at bounding box center [386, 406] width 163 height 24
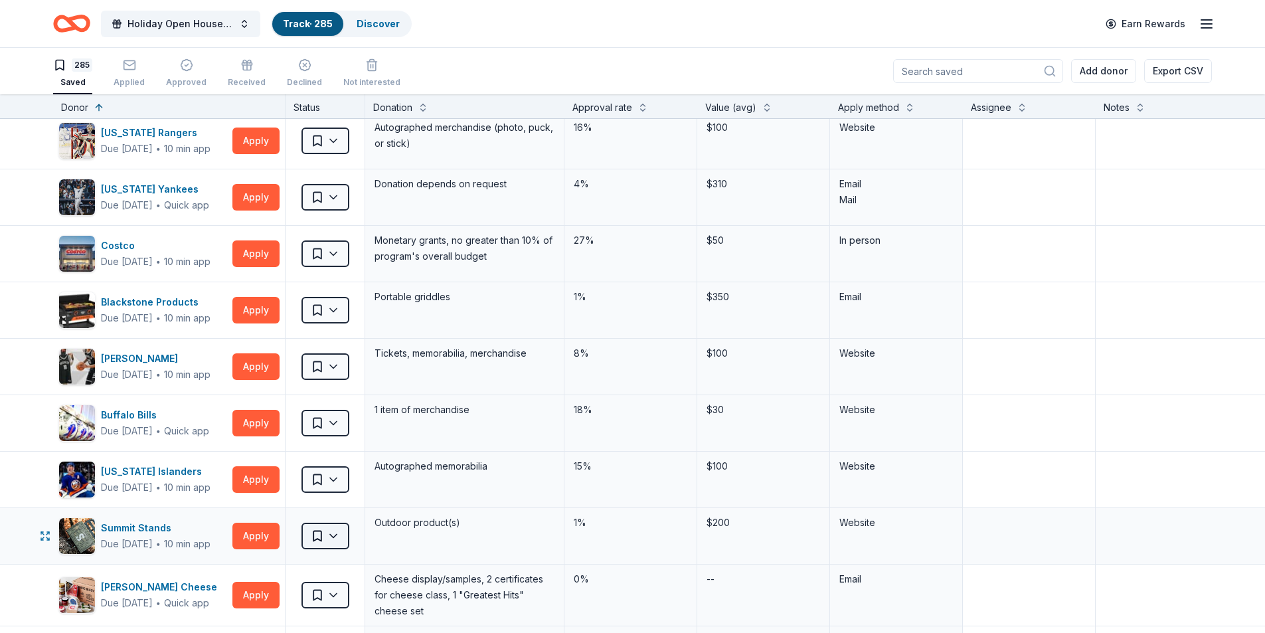
click at [333, 535] on html "Holiday Open House 2025 Track · 285 Discover Earn Rewards 285 Saved Applied App…" at bounding box center [632, 316] width 1265 height 633
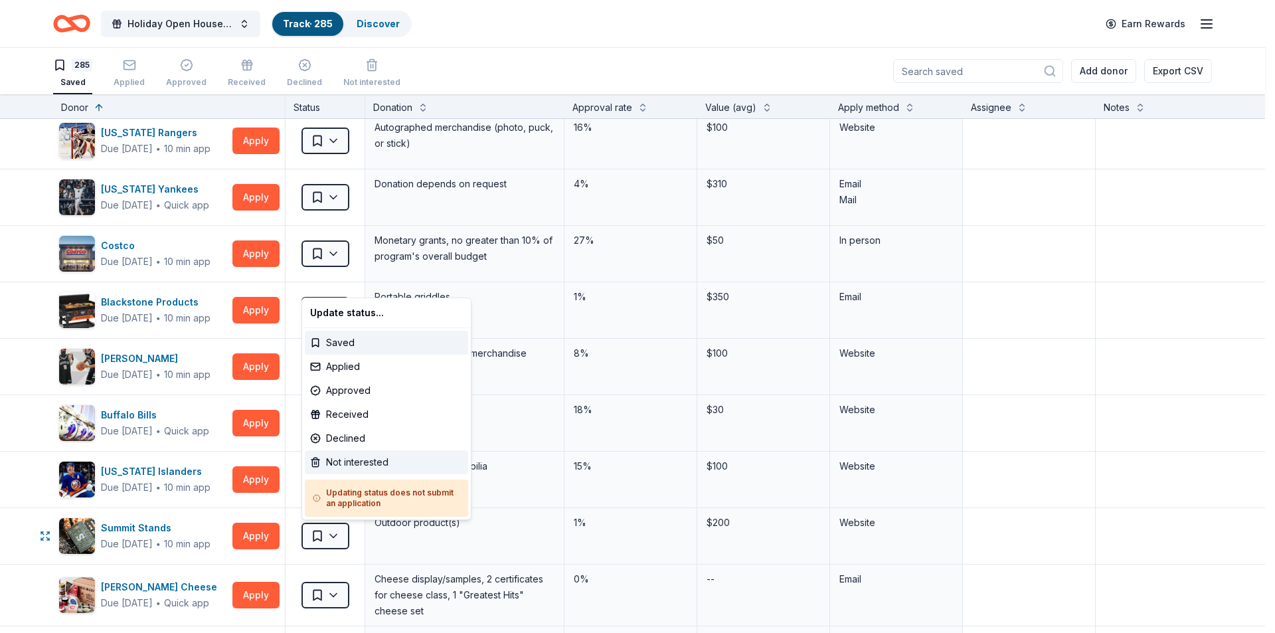
click at [348, 464] on div "Not interested" at bounding box center [386, 462] width 163 height 24
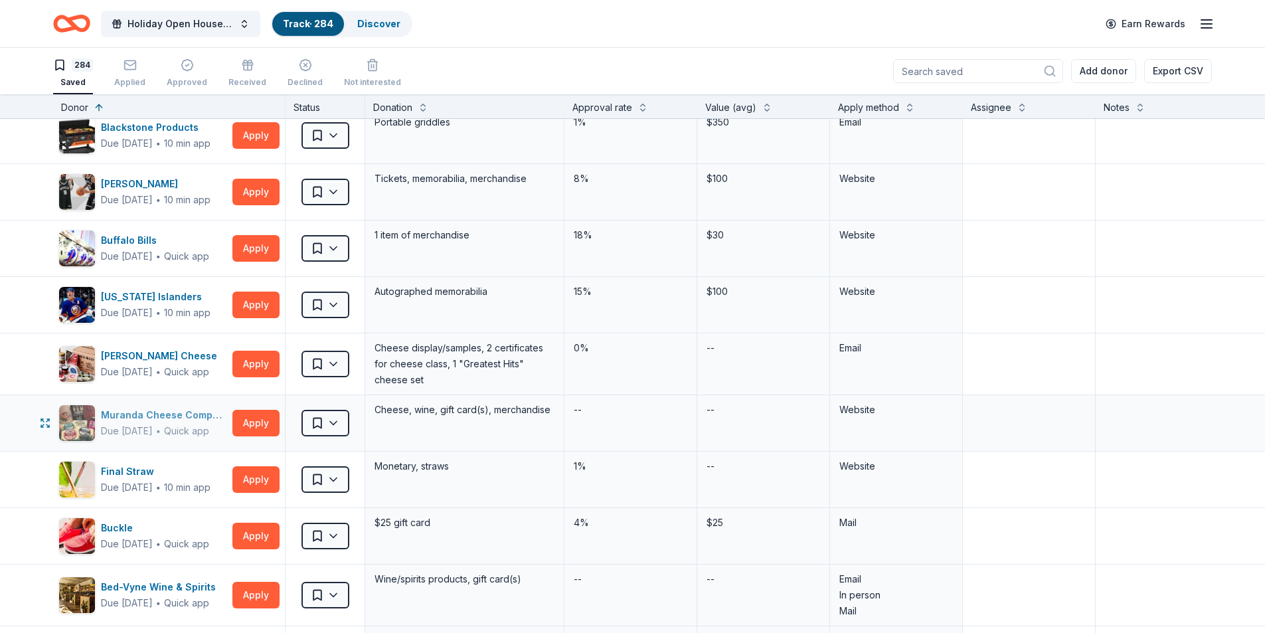
scroll to position [1063, 0]
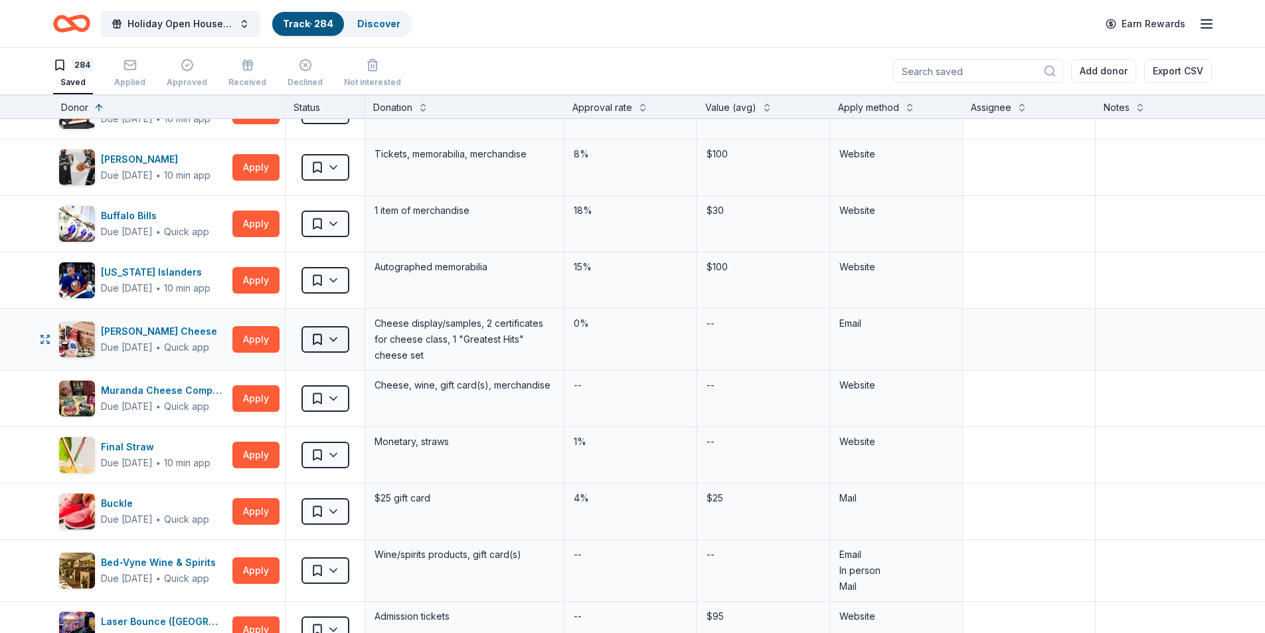
click at [342, 343] on html "Holiday Open House 2025 Track · 284 Discover Earn Rewards 284 Saved Applied App…" at bounding box center [632, 316] width 1265 height 633
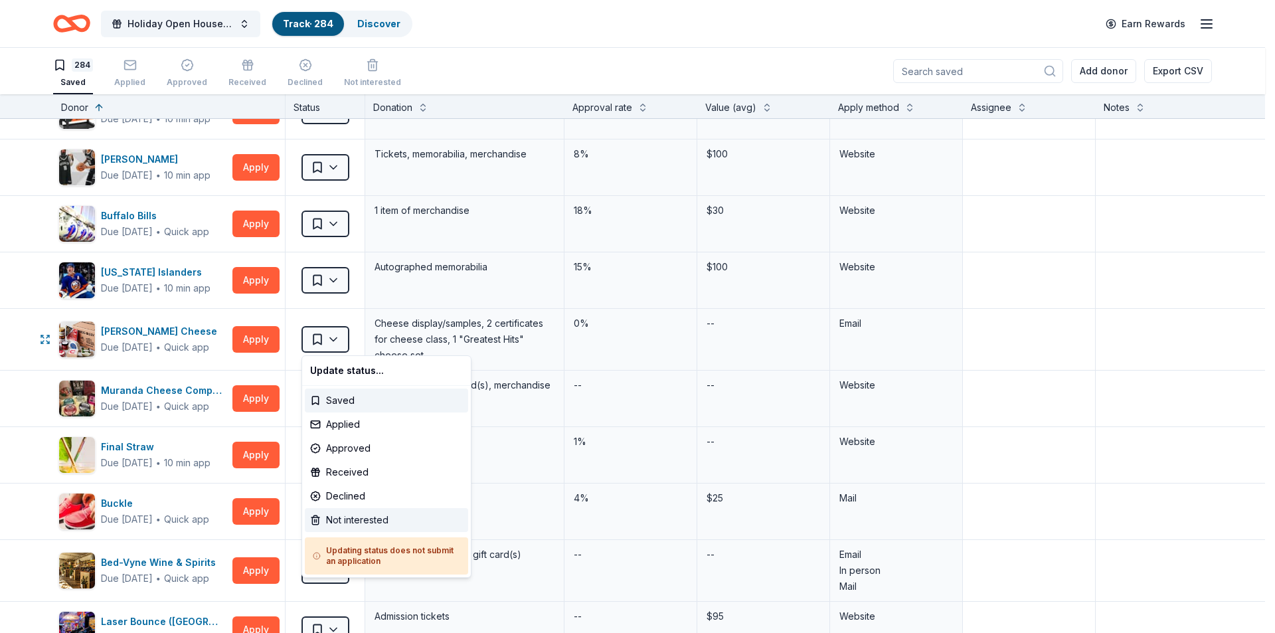
click at [365, 519] on div "Not interested" at bounding box center [386, 520] width 163 height 24
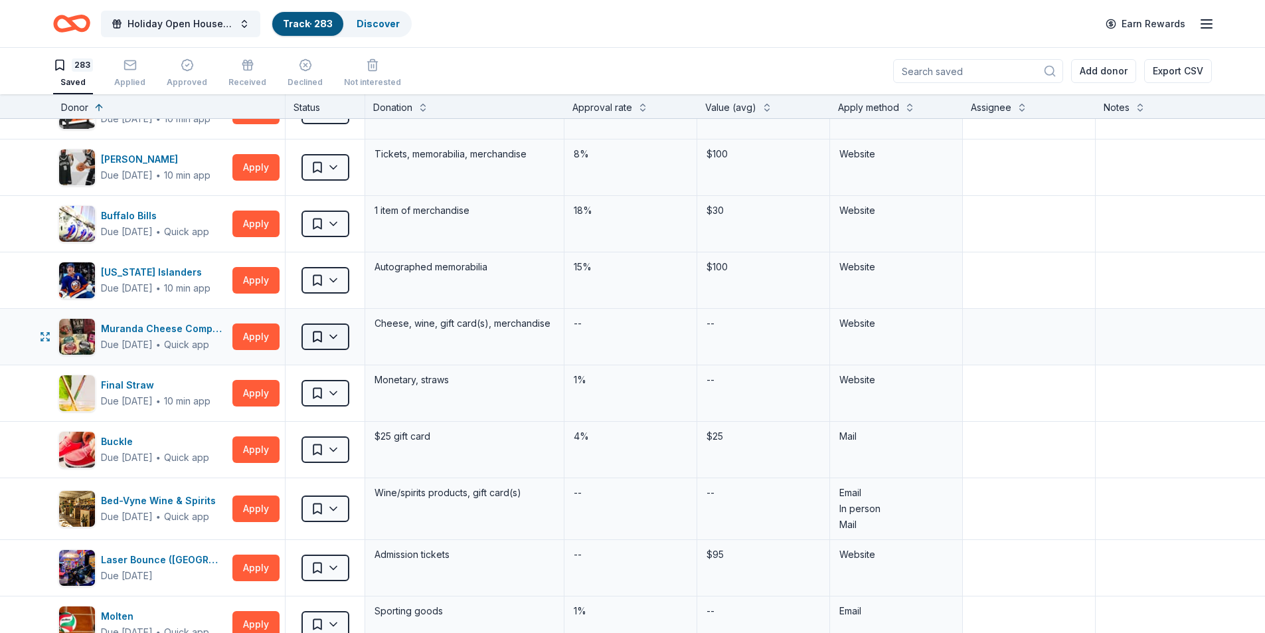
click at [337, 342] on html "Holiday Open House 2025 Track · 283 Discover Earn Rewards 283 Saved Applied App…" at bounding box center [632, 316] width 1265 height 633
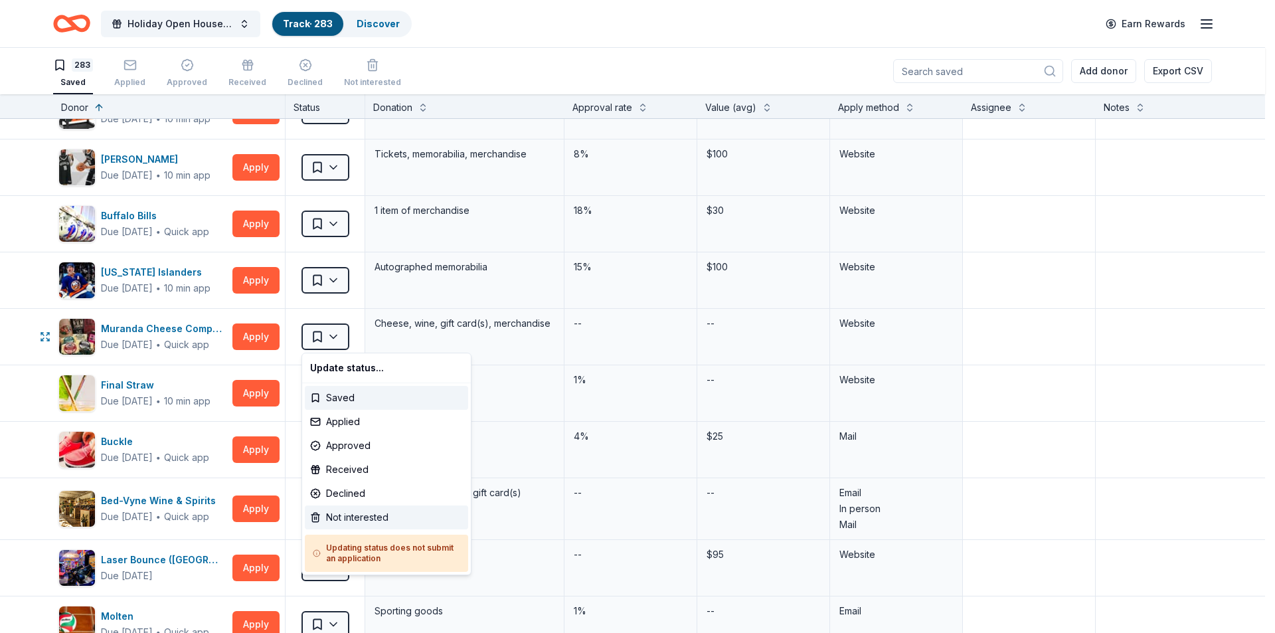
click at [356, 515] on div "Not interested" at bounding box center [386, 517] width 163 height 24
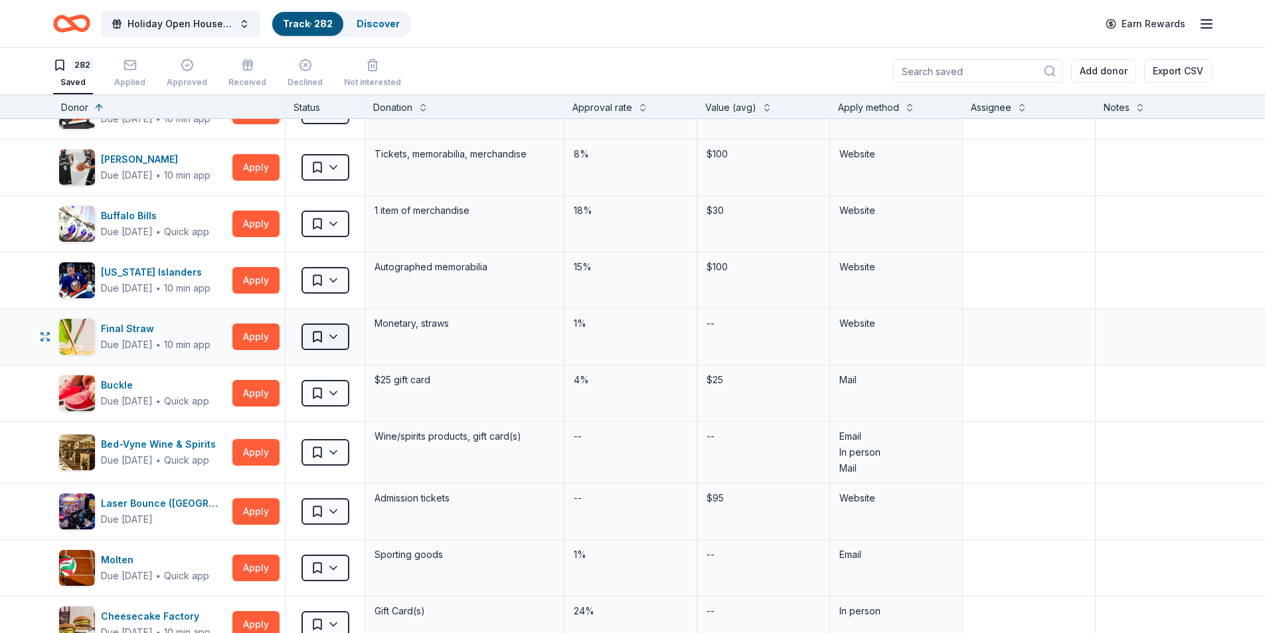
click at [339, 335] on html "Holiday Open House 2025 Track · 282 Discover Earn Rewards 282 Saved Applied App…" at bounding box center [632, 316] width 1265 height 633
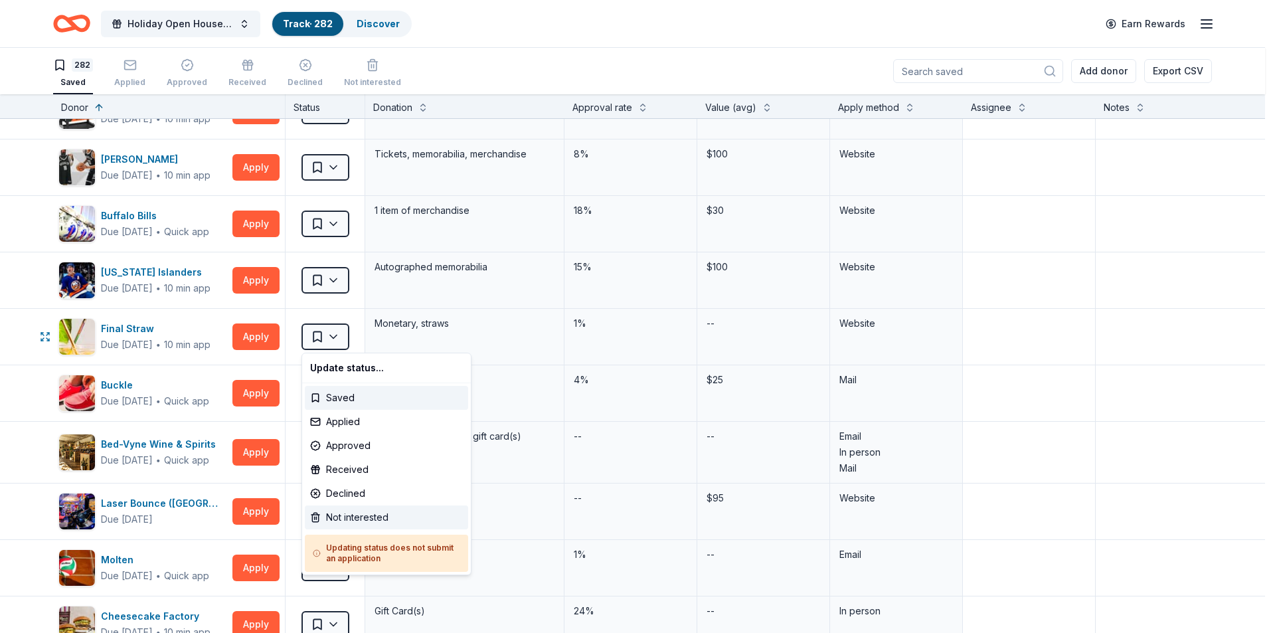
click at [353, 514] on div "Not interested" at bounding box center [386, 517] width 163 height 24
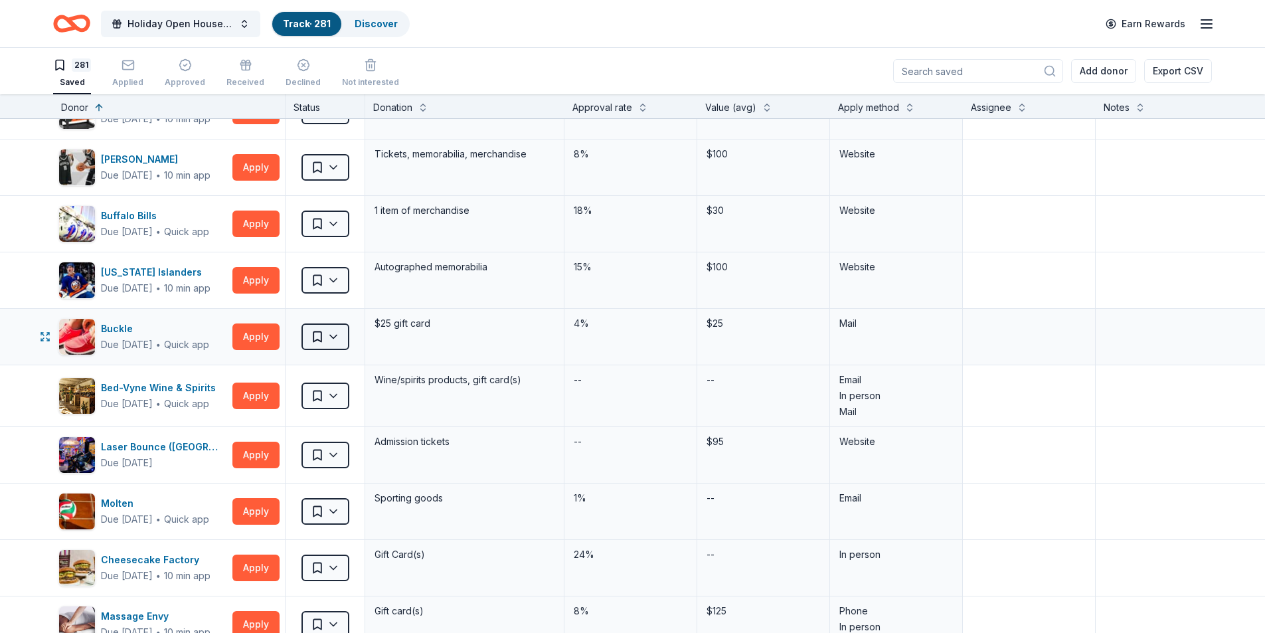
click at [345, 334] on html "Holiday Open House 2025 Track · 281 Discover Earn Rewards 281 Saved Applied App…" at bounding box center [632, 316] width 1265 height 633
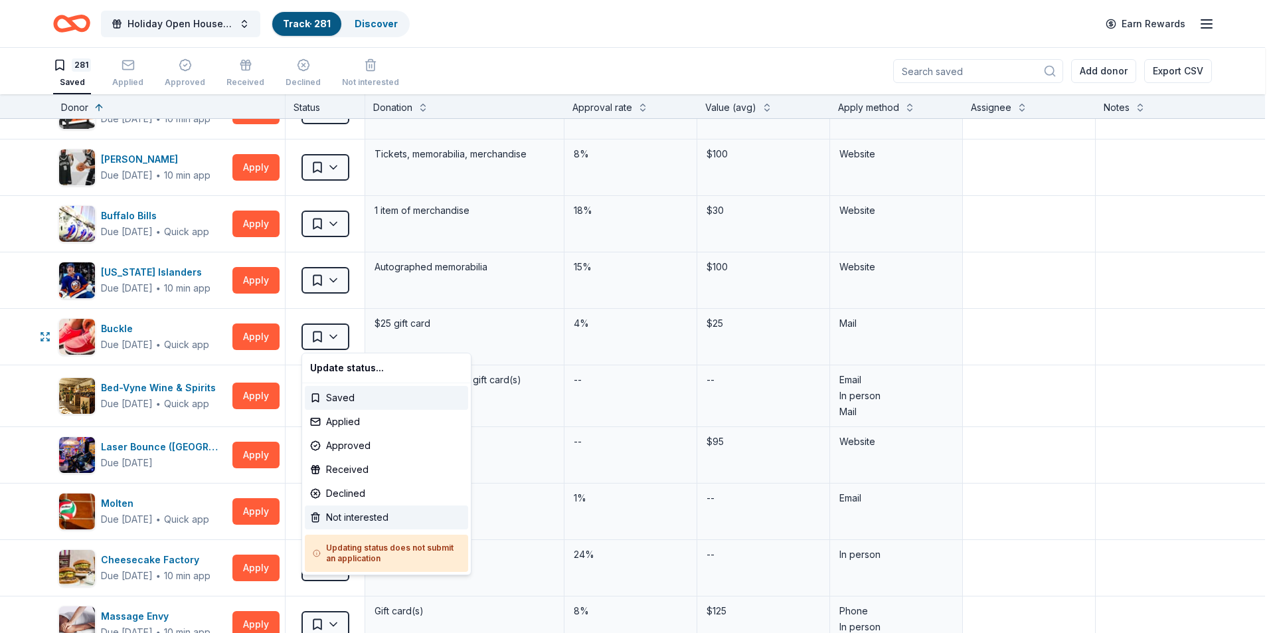
click at [345, 516] on div "Not interested" at bounding box center [386, 517] width 163 height 24
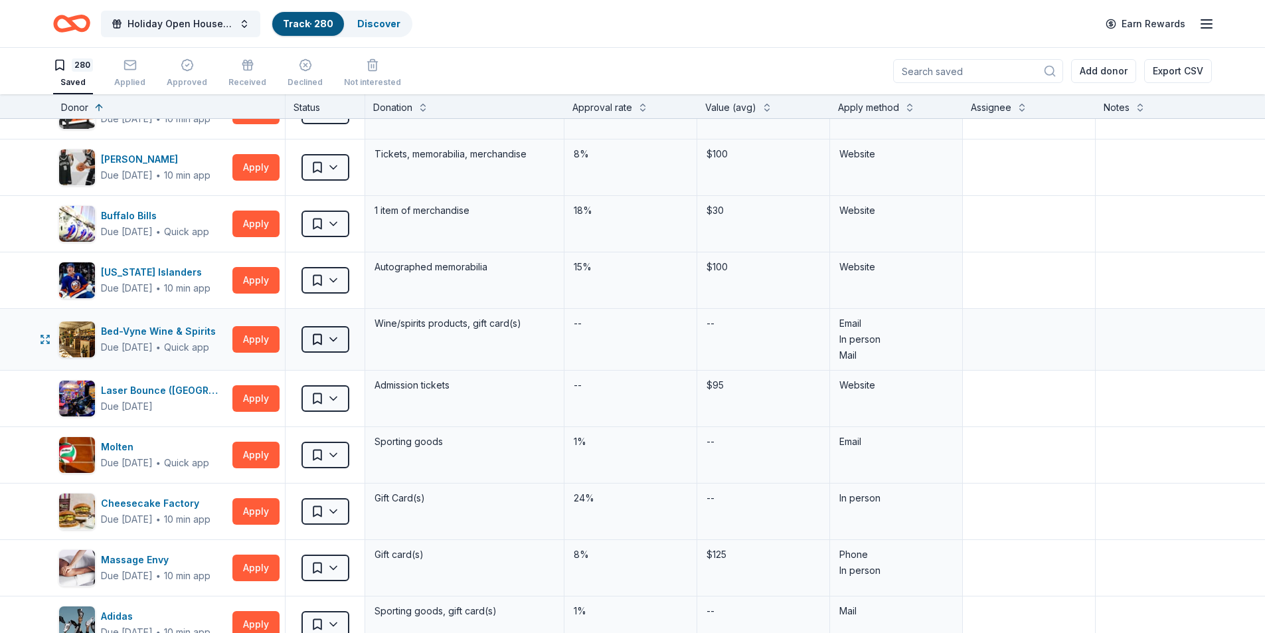
click at [339, 337] on html "Holiday Open House 2025 Track · 280 Discover Earn Rewards 280 Saved Applied App…" at bounding box center [632, 316] width 1265 height 633
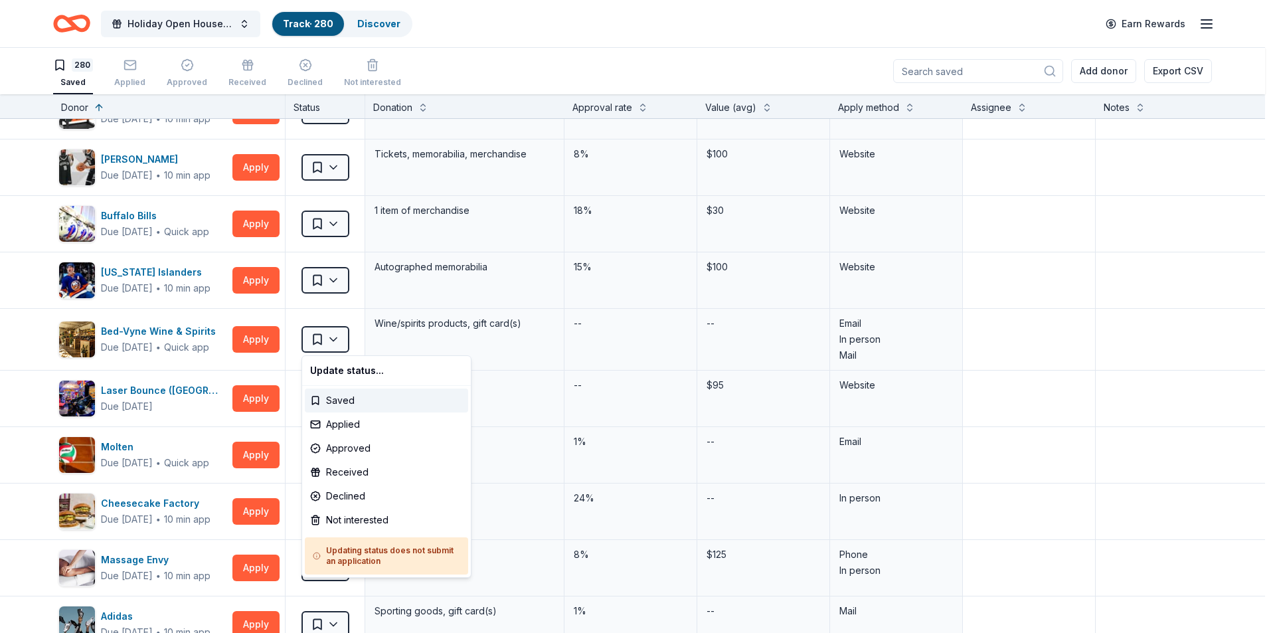
click at [363, 630] on html "Holiday Open House 2025 Track · 280 Discover Earn Rewards 280 Saved Applied App…" at bounding box center [637, 316] width 1275 height 633
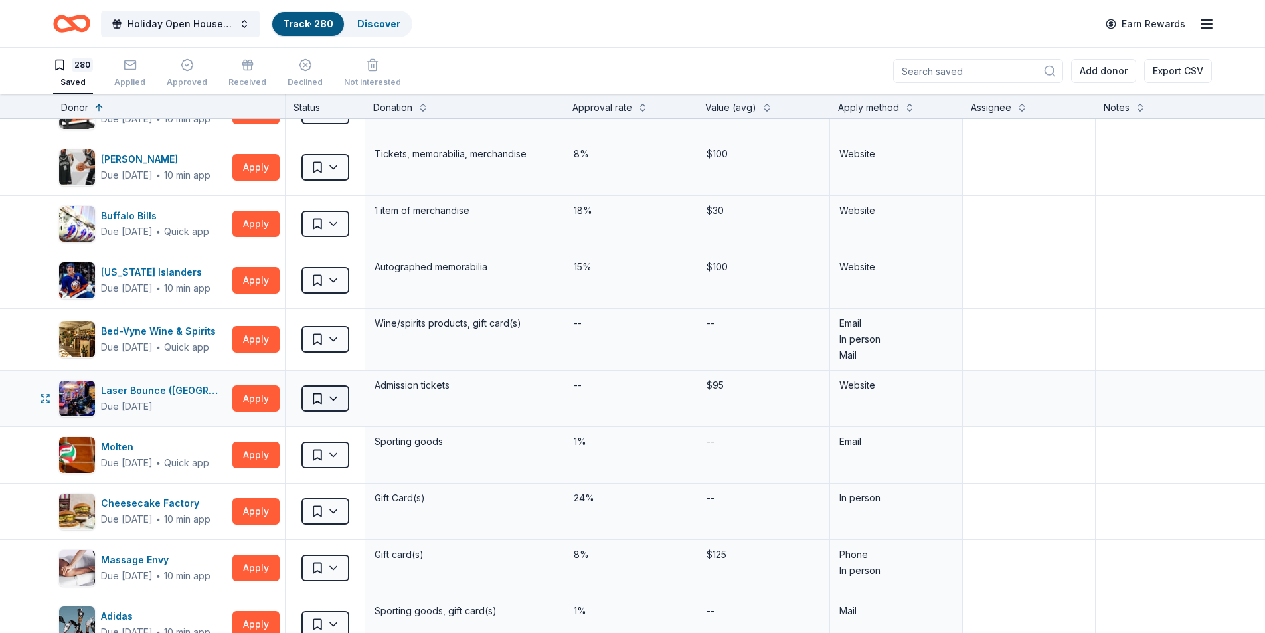
click at [340, 400] on html "Holiday Open House 2025 Track · 280 Discover Earn Rewards 280 Saved Applied App…" at bounding box center [632, 316] width 1265 height 633
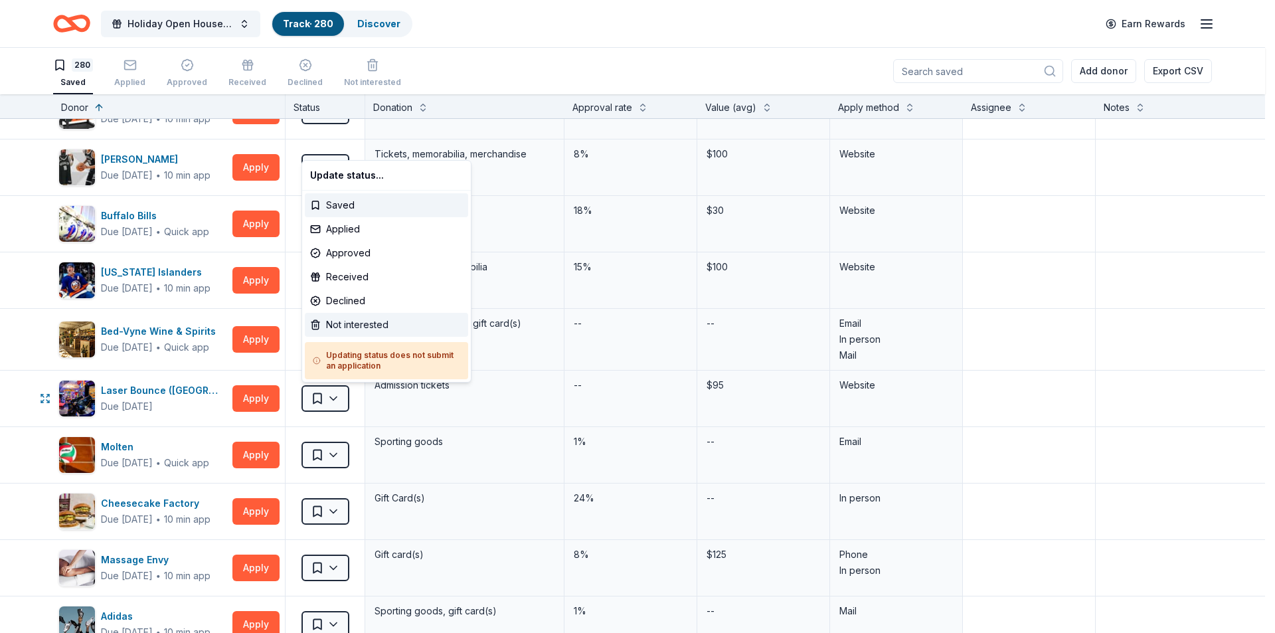
click at [343, 321] on div "Not interested" at bounding box center [386, 325] width 163 height 24
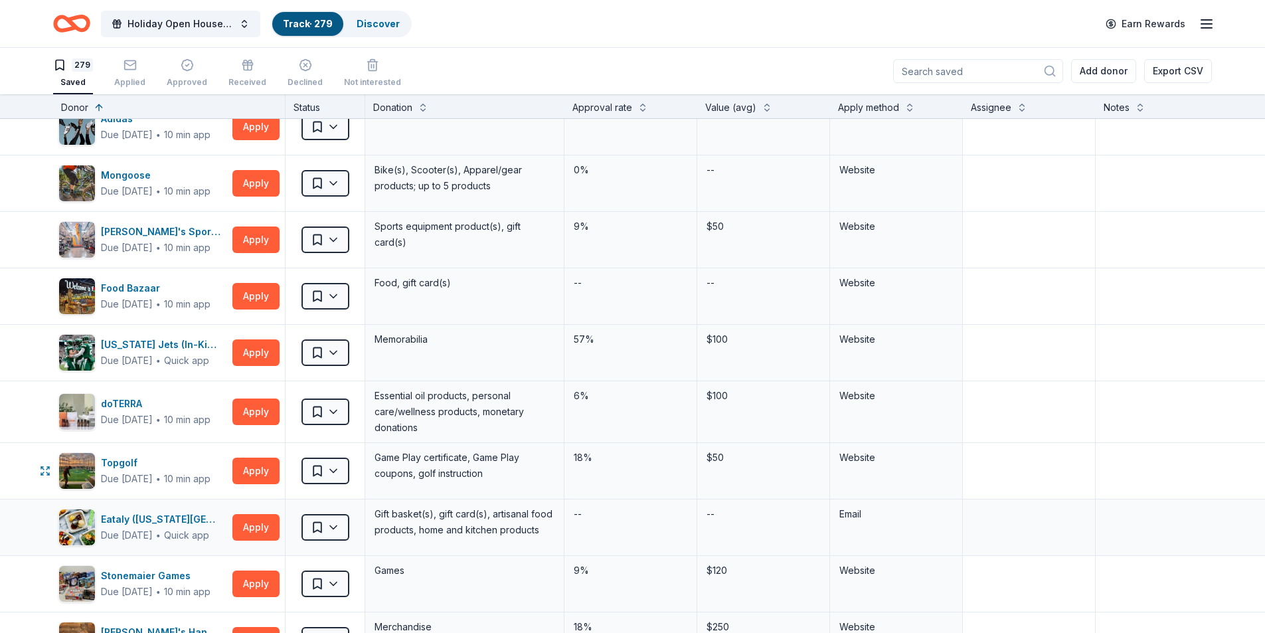
scroll to position [1528, 0]
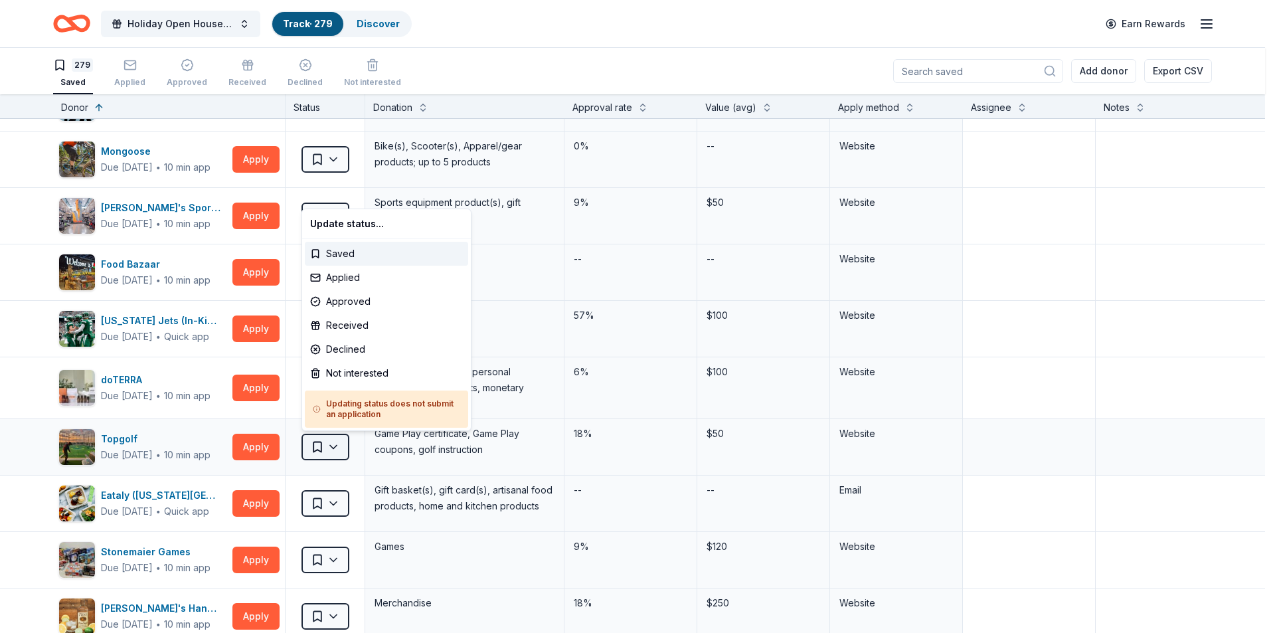
click at [338, 450] on html "Holiday Open House 2025 Track · 279 Discover Earn Rewards 279 Saved Applied App…" at bounding box center [637, 316] width 1275 height 633
click at [354, 374] on div "Not interested" at bounding box center [386, 373] width 163 height 24
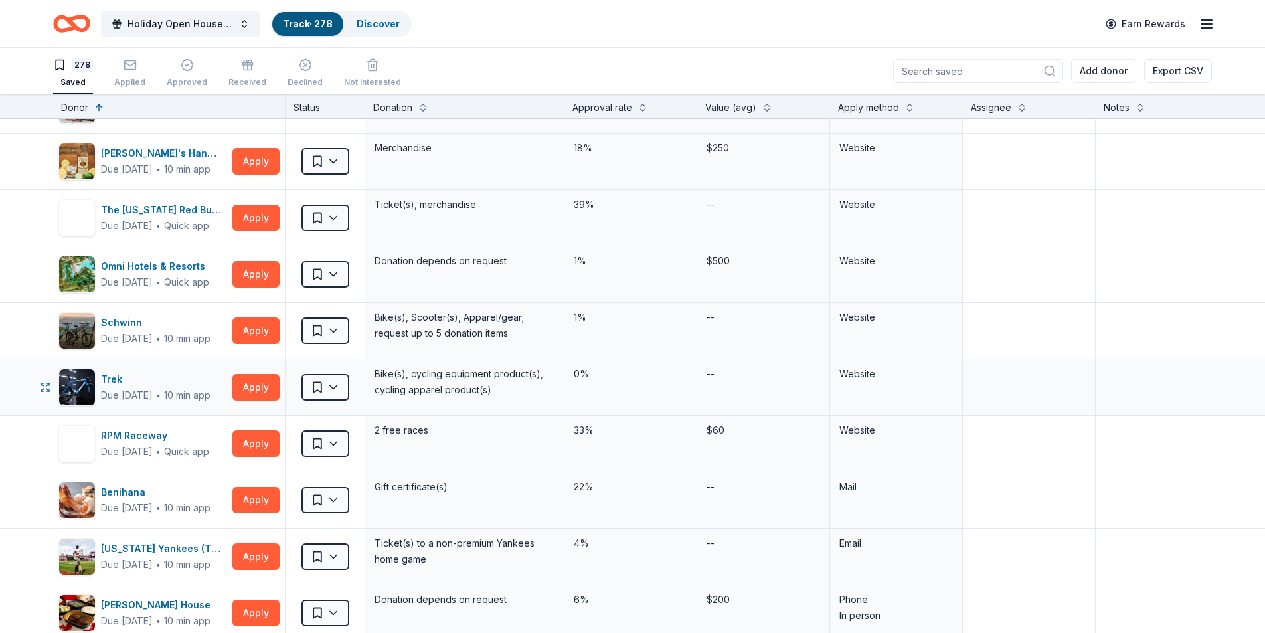
scroll to position [1992, 0]
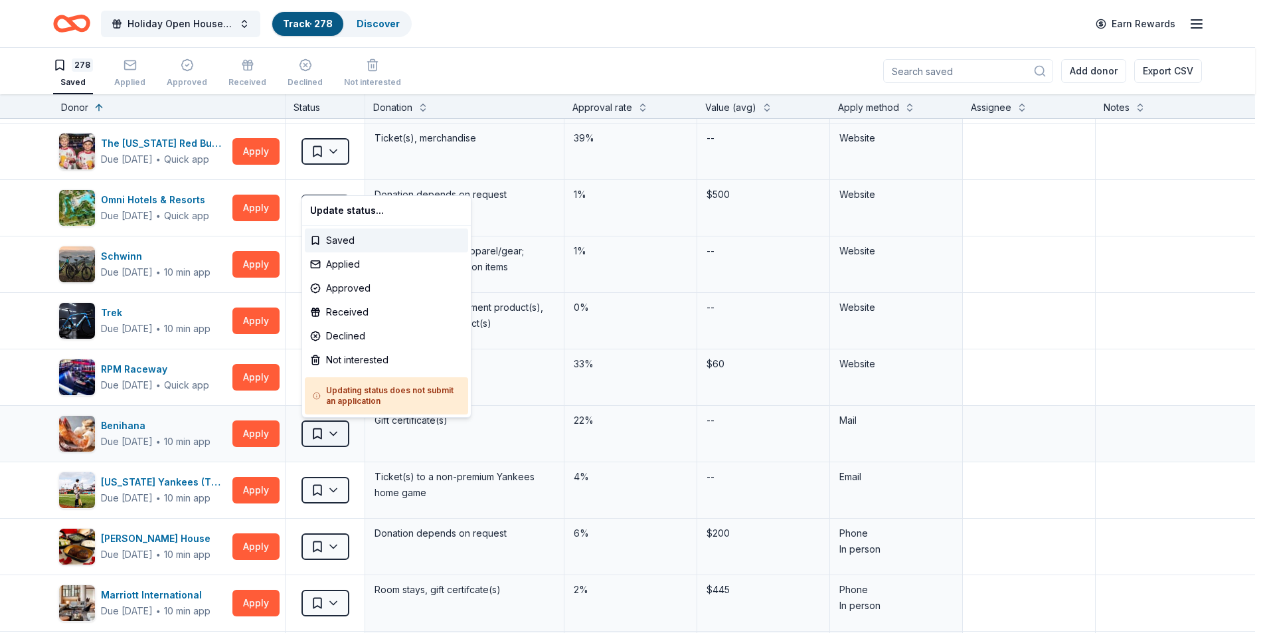
click at [331, 430] on html "Holiday Open House 2025 Track · 278 Discover Earn Rewards 278 Saved Applied App…" at bounding box center [632, 316] width 1265 height 633
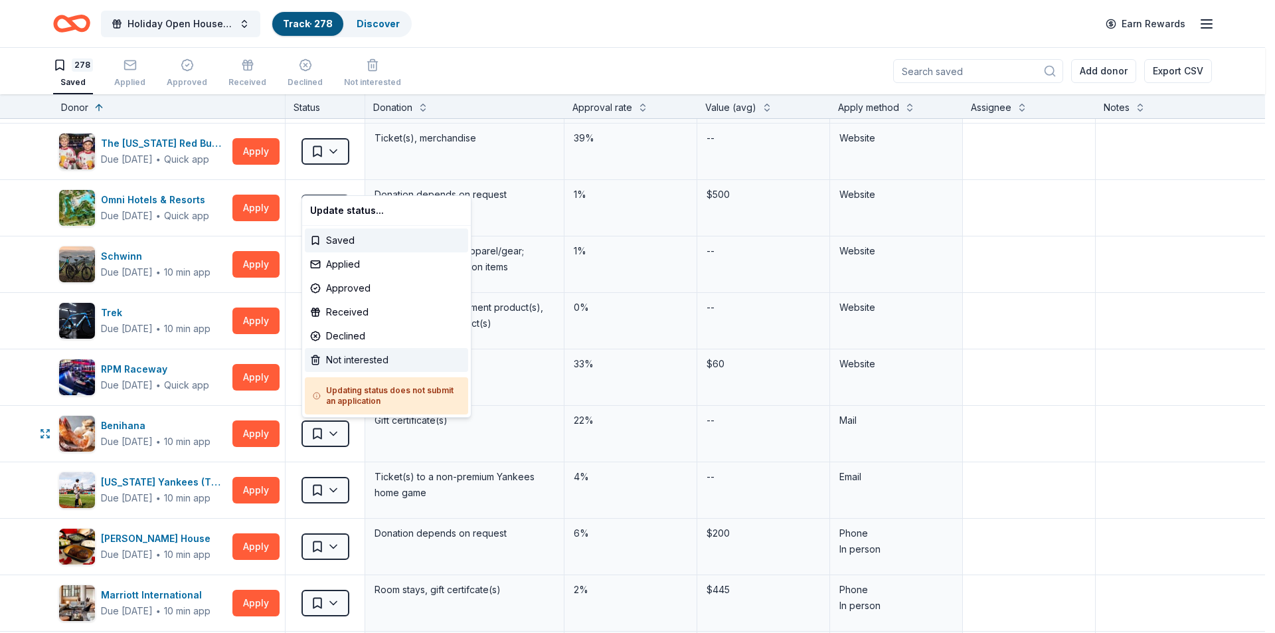
click at [364, 361] on div "Not interested" at bounding box center [386, 360] width 163 height 24
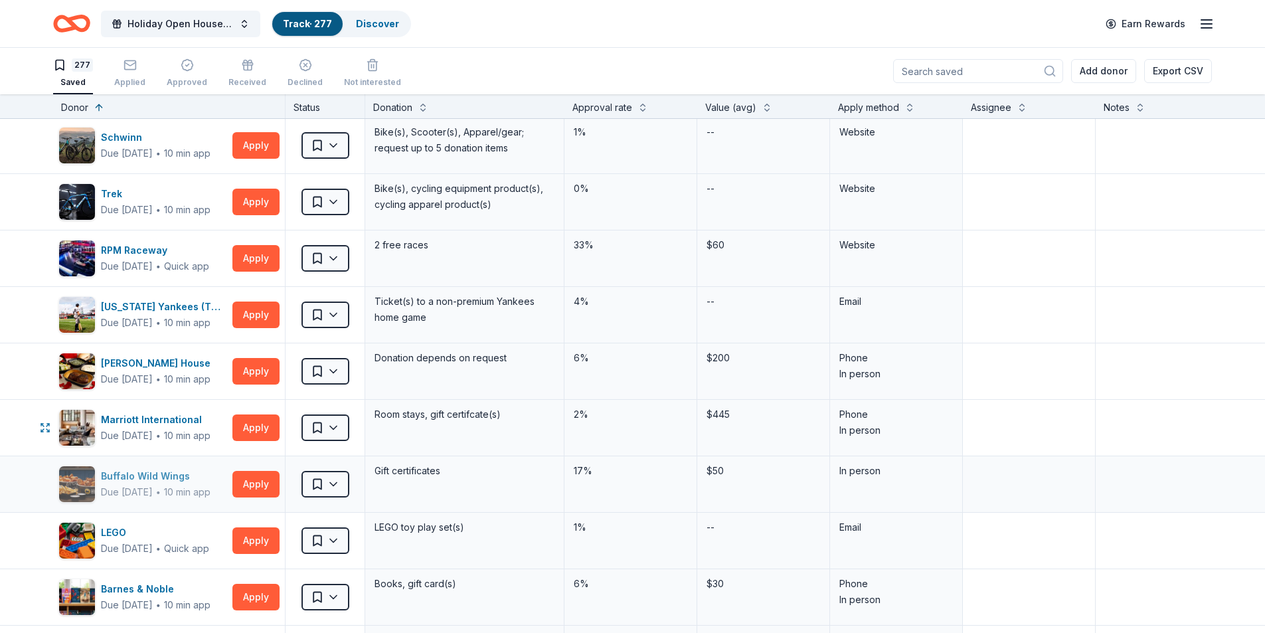
scroll to position [2125, 0]
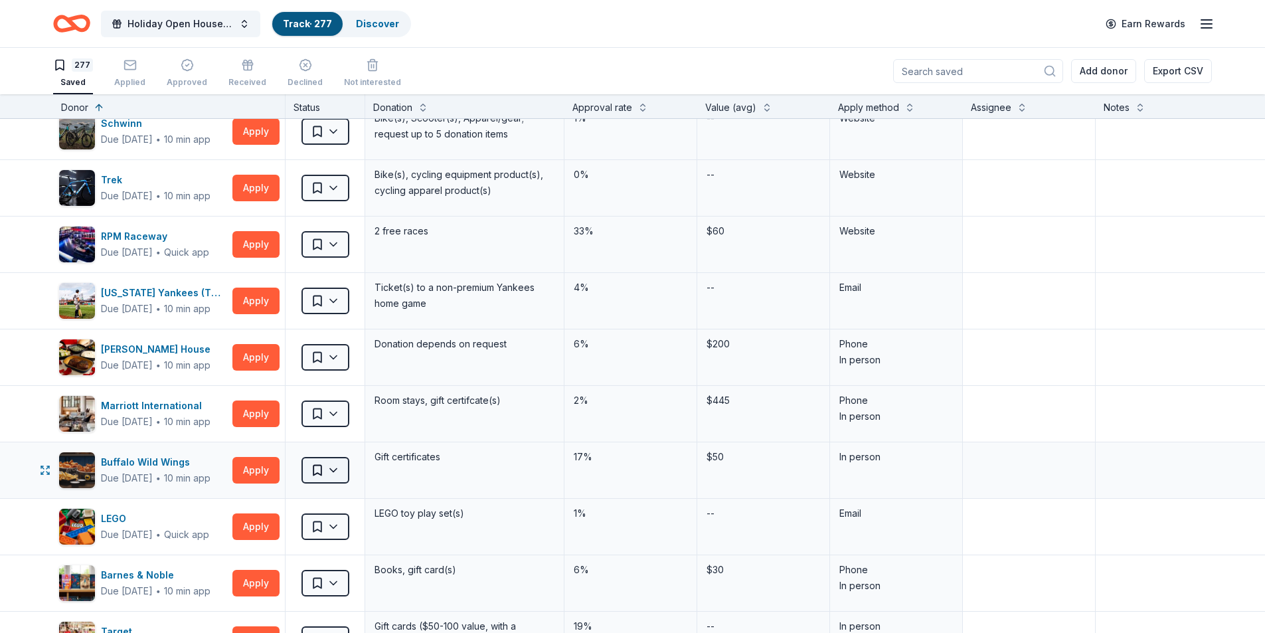
click at [333, 479] on html "Holiday Open House 2025 Track · 277 Discover Earn Rewards 277 Saved Applied App…" at bounding box center [632, 316] width 1265 height 633
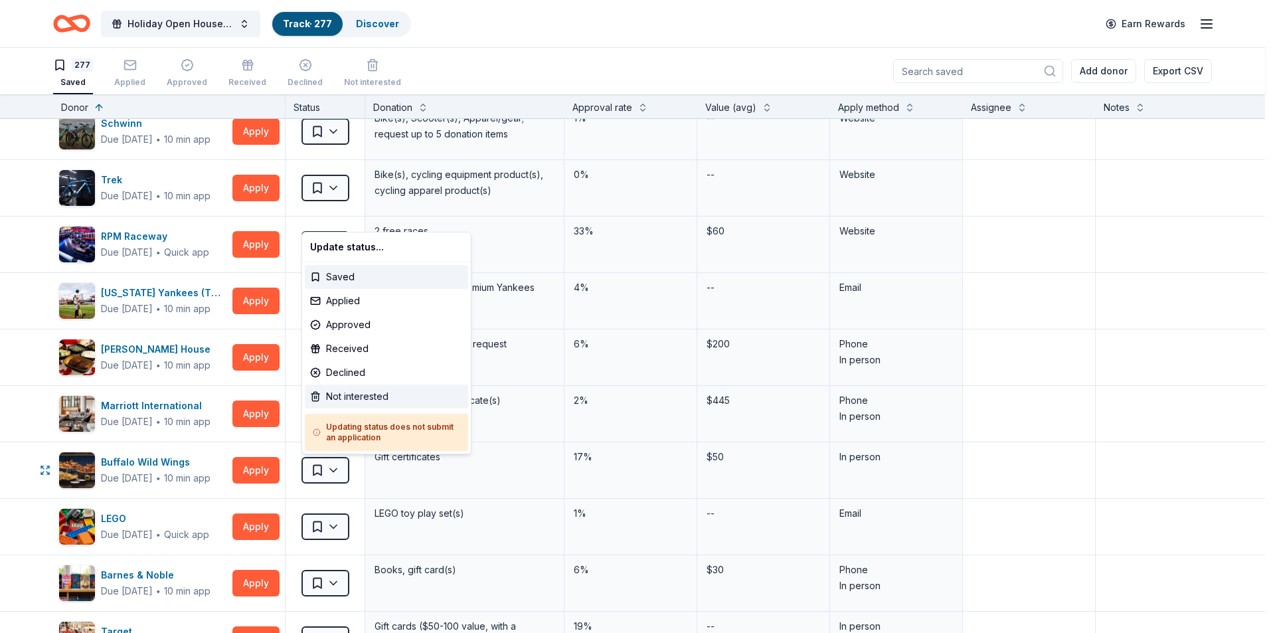
click at [358, 397] on div "Not interested" at bounding box center [386, 397] width 163 height 24
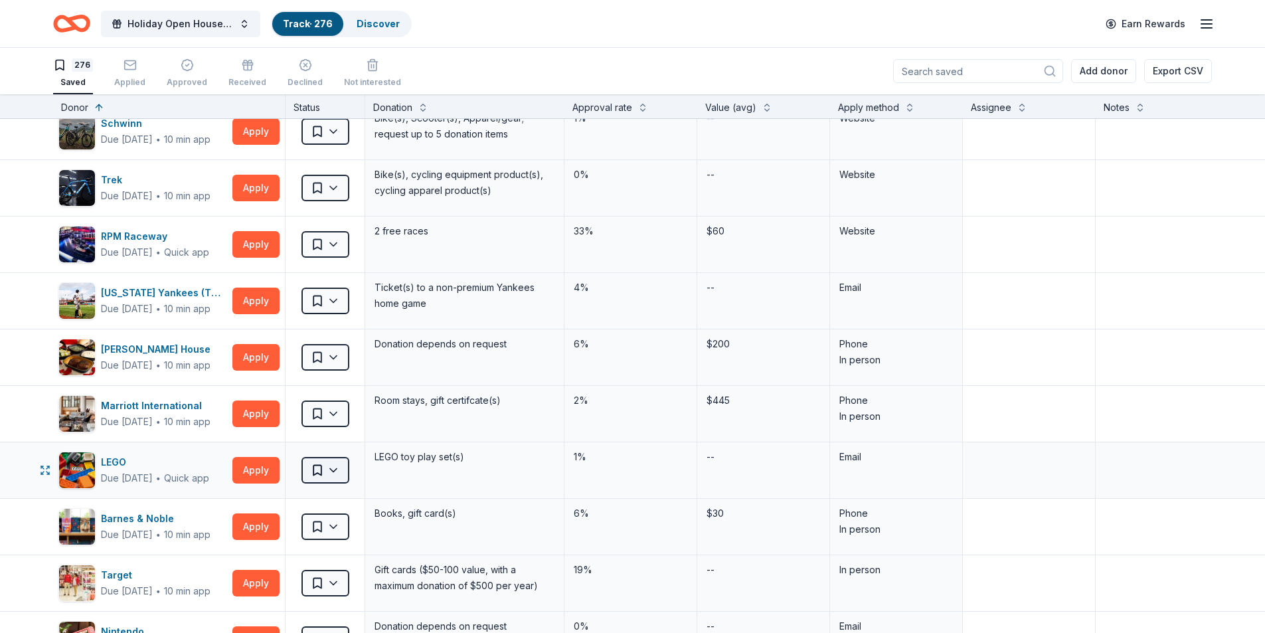
click at [340, 470] on html "Holiday Open House 2025 Track · 276 Discover Earn Rewards 276 Saved Applied App…" at bounding box center [632, 316] width 1265 height 633
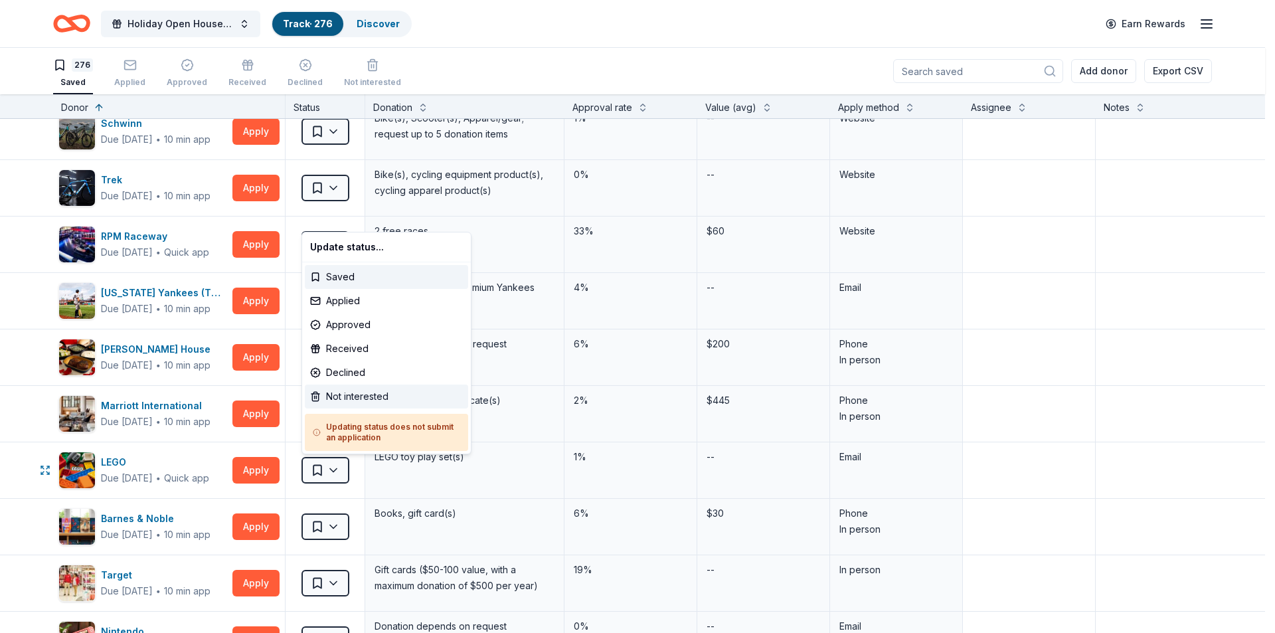
click at [343, 394] on div "Not interested" at bounding box center [386, 397] width 163 height 24
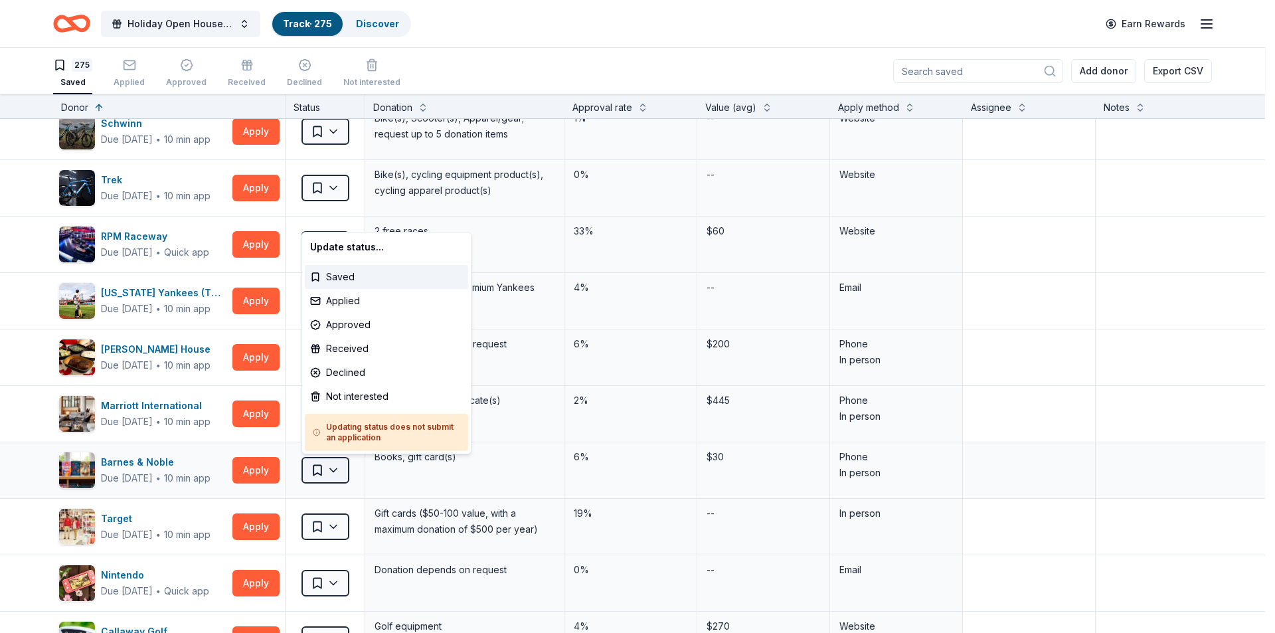
click at [339, 468] on html "Holiday Open House 2025 Track · 275 Discover Earn Rewards 275 Saved Applied App…" at bounding box center [637, 316] width 1275 height 633
click at [349, 398] on div "Not interested" at bounding box center [386, 397] width 163 height 24
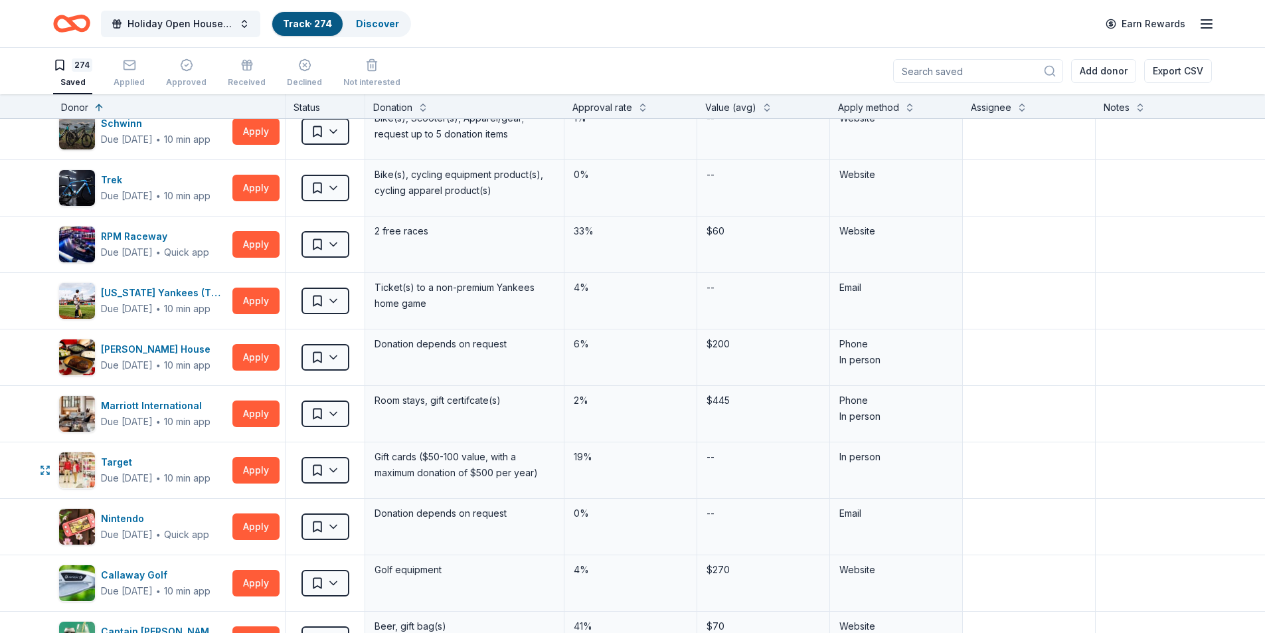
click at [341, 468] on html "Holiday Open House 2025 Track · 274 Discover Earn Rewards 274 Saved Applied App…" at bounding box center [632, 316] width 1265 height 633
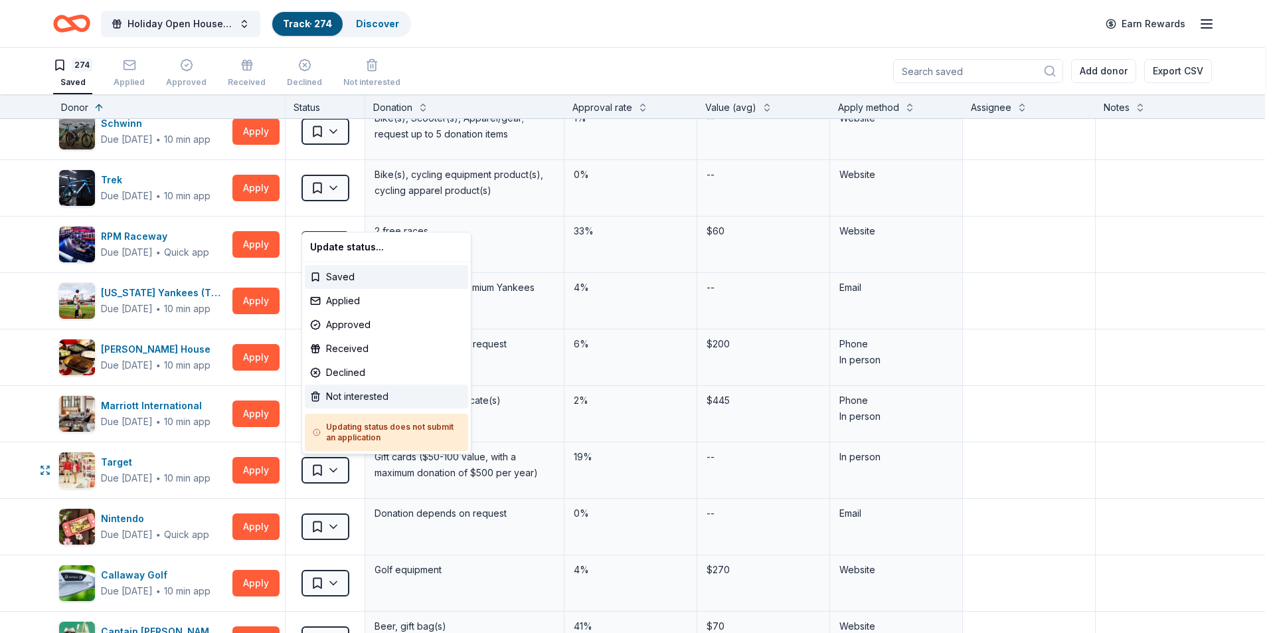
click at [356, 395] on div "Not interested" at bounding box center [386, 397] width 163 height 24
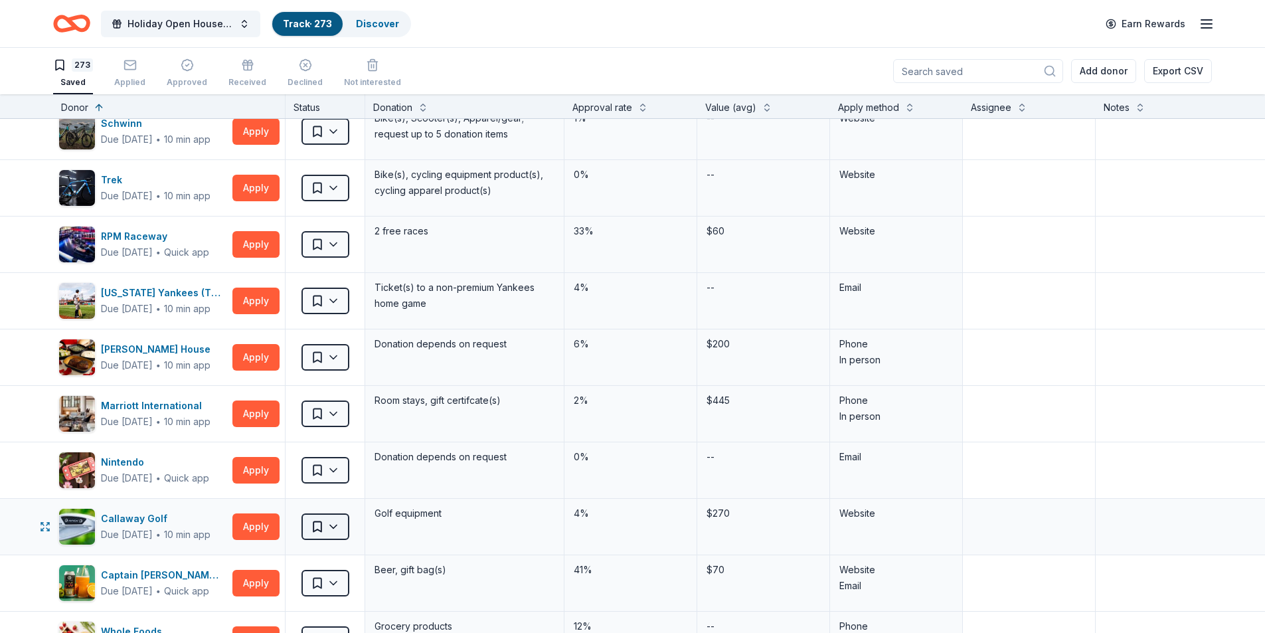
click at [341, 529] on html "Holiday Open House 2025 Track · 273 Discover Earn Rewards 273 Saved Applied App…" at bounding box center [632, 316] width 1265 height 633
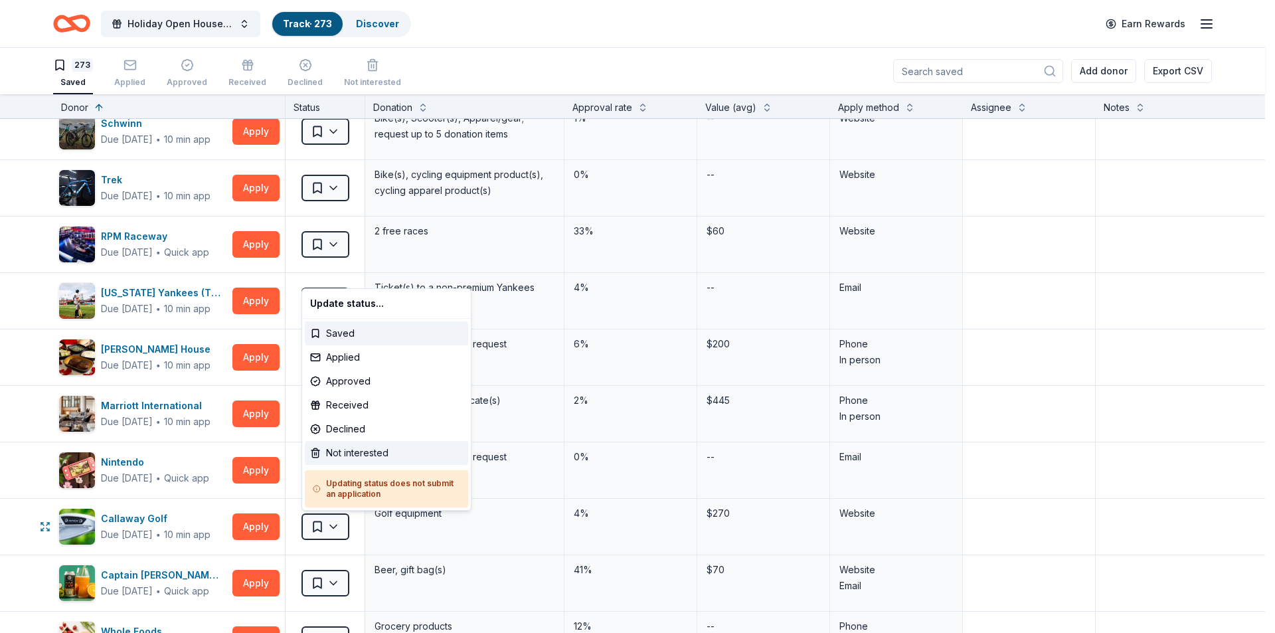
click at [354, 452] on div "Not interested" at bounding box center [386, 453] width 163 height 24
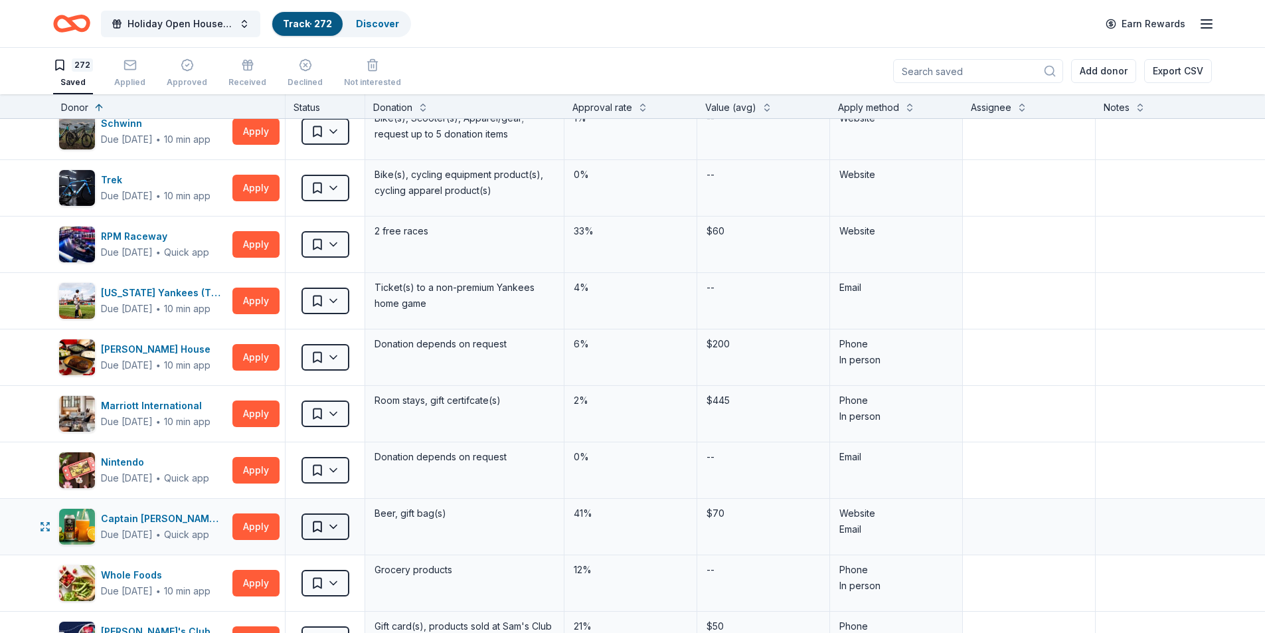
click at [339, 530] on html "Holiday Open House 2025 Track · 272 Discover Earn Rewards 272 Saved Applied App…" at bounding box center [632, 316] width 1265 height 633
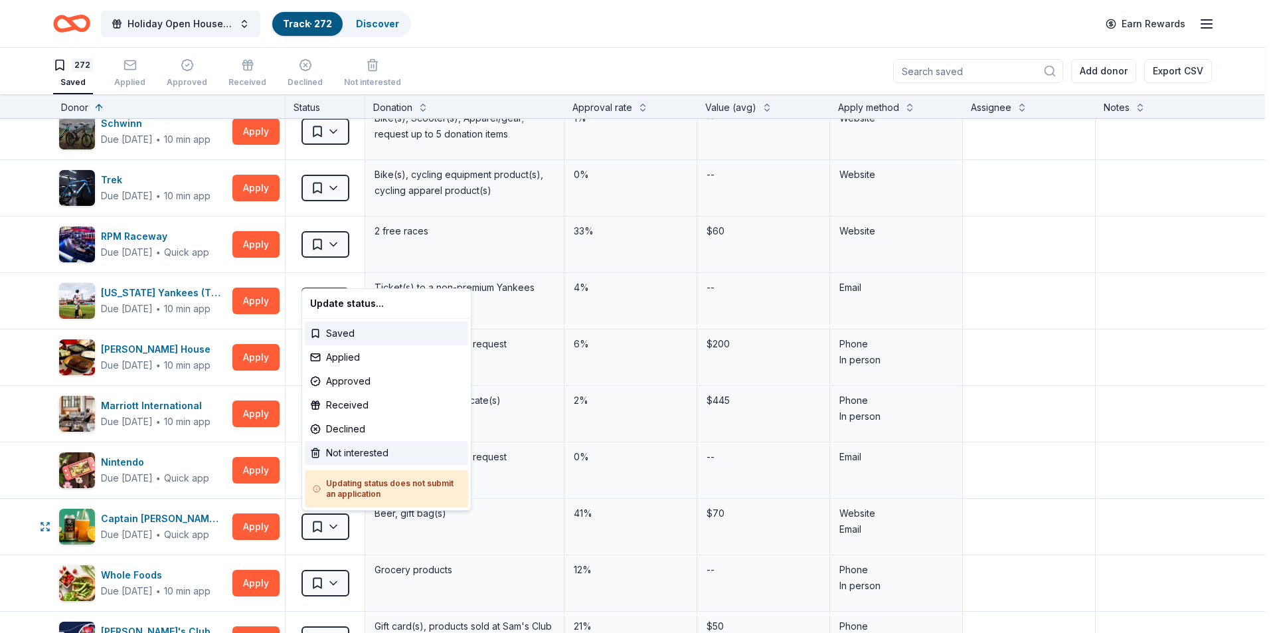
click at [327, 448] on div "Not interested" at bounding box center [386, 453] width 163 height 24
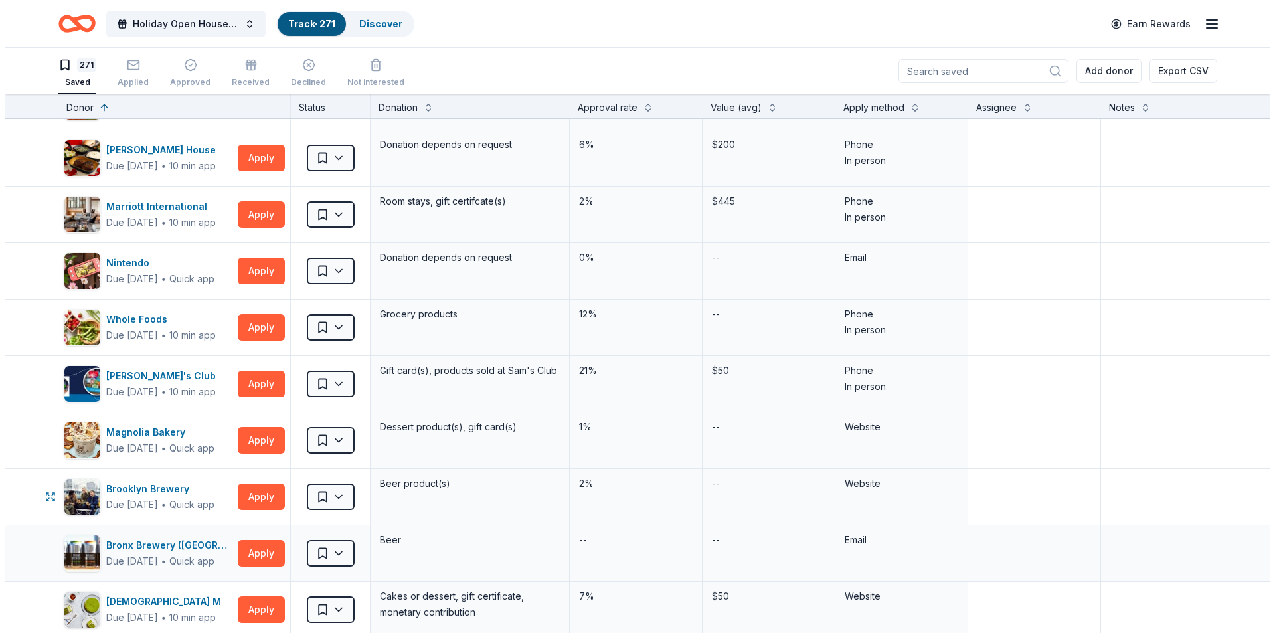
scroll to position [2391, 0]
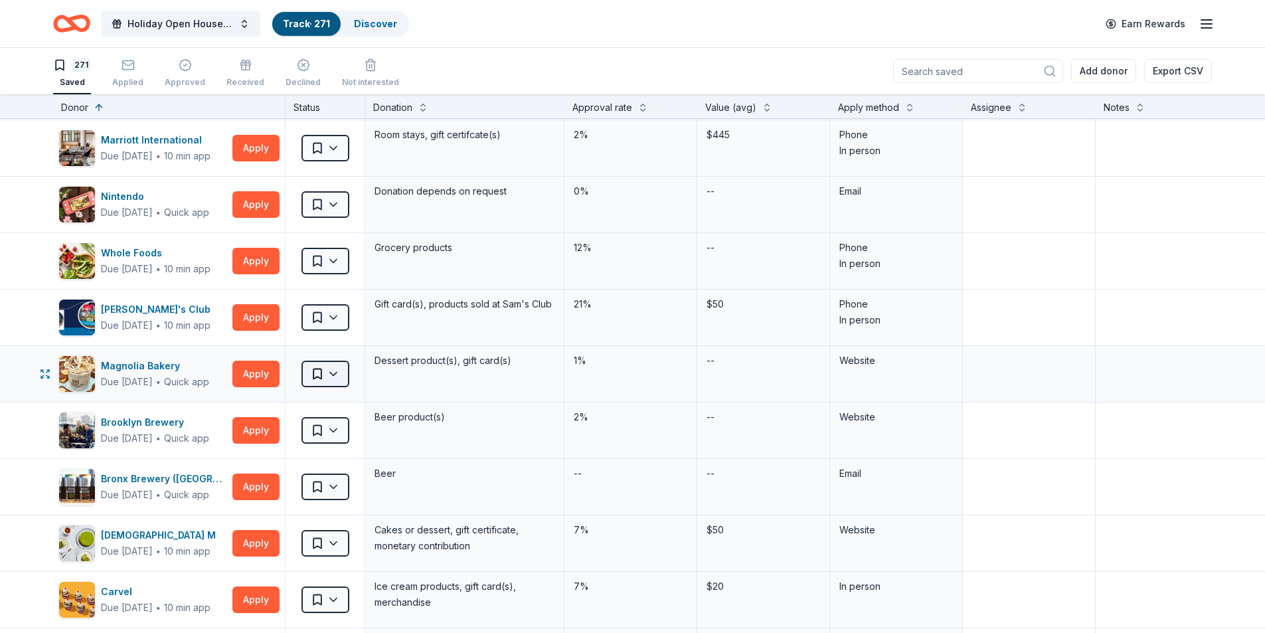
click at [335, 379] on html "Holiday Open House 2025 Track · 271 Discover Earn Rewards 271 Saved Applied App…" at bounding box center [632, 316] width 1265 height 633
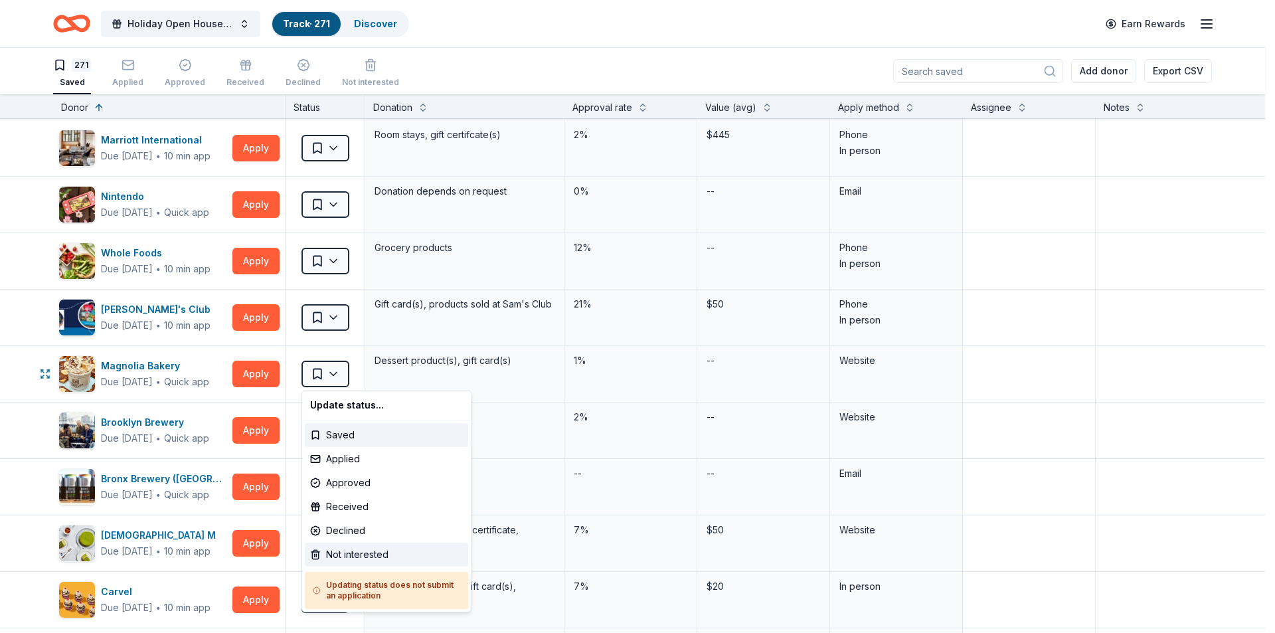
click at [347, 557] on div "Not interested" at bounding box center [386, 555] width 163 height 24
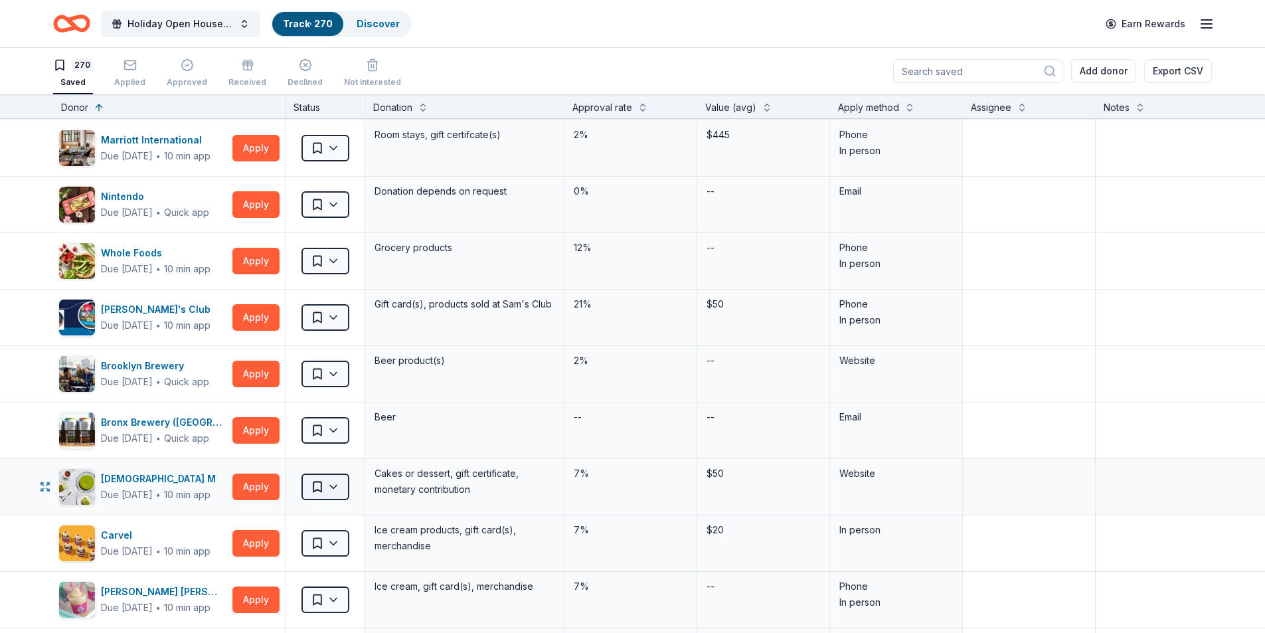
click at [343, 489] on html "Holiday Open House 2025 Track · 270 Discover Earn Rewards 270 Saved Applied App…" at bounding box center [632, 316] width 1265 height 633
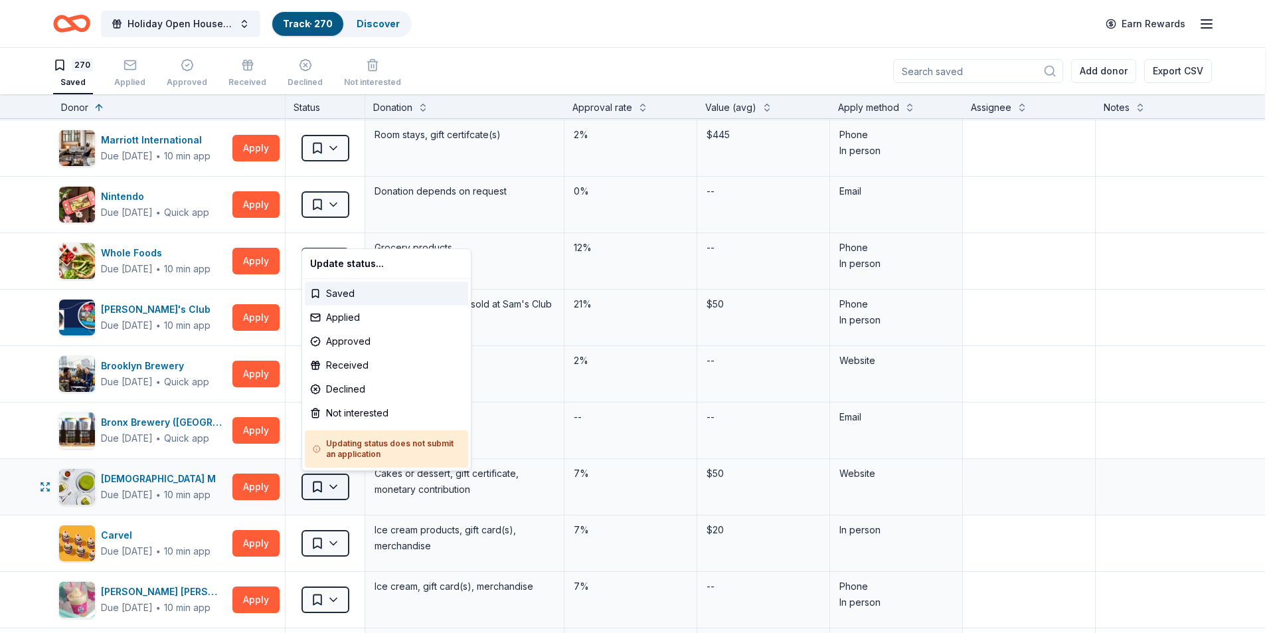
click at [343, 489] on html "Holiday Open House 2025 Track · 270 Discover Earn Rewards 270 Saved Applied App…" at bounding box center [637, 316] width 1275 height 633
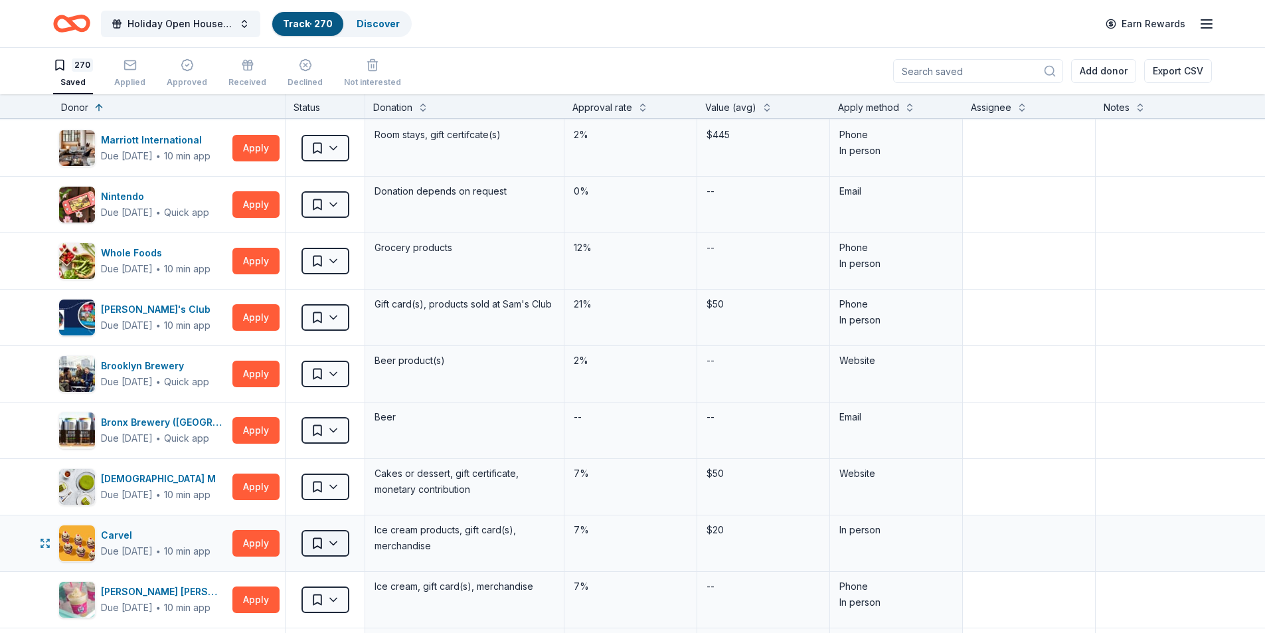
click at [335, 544] on html "Holiday Open House 2025 Track · 270 Discover Earn Rewards 270 Saved Applied App…" at bounding box center [632, 316] width 1265 height 633
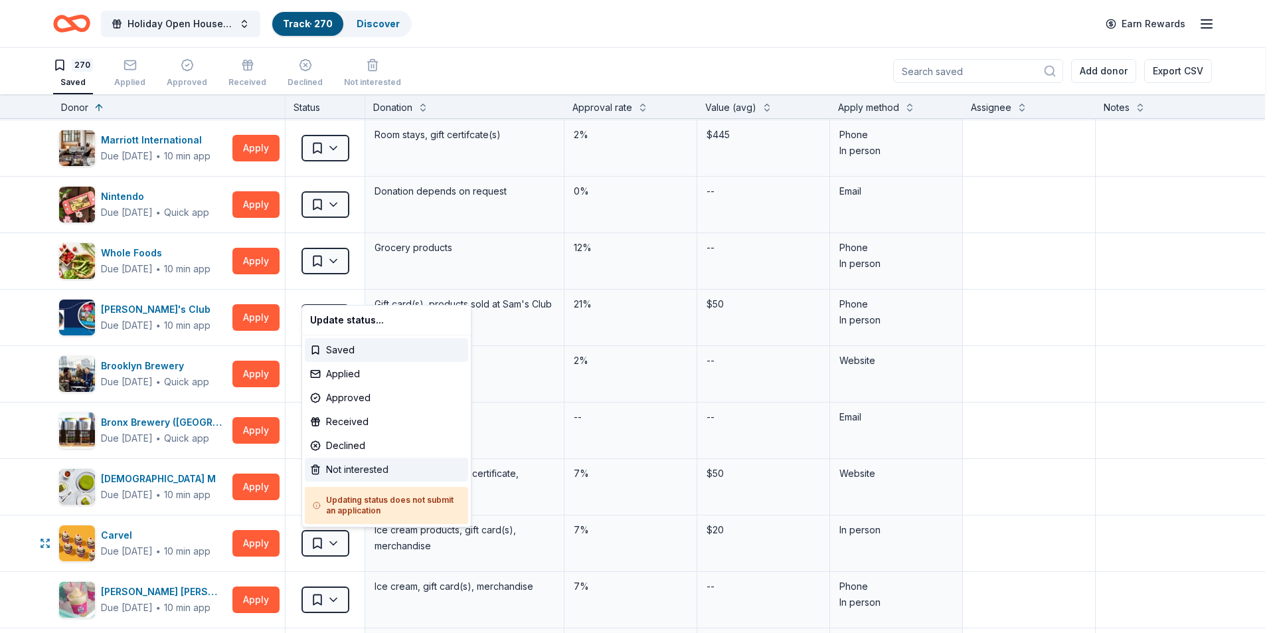
click at [348, 472] on div "Not interested" at bounding box center [386, 470] width 163 height 24
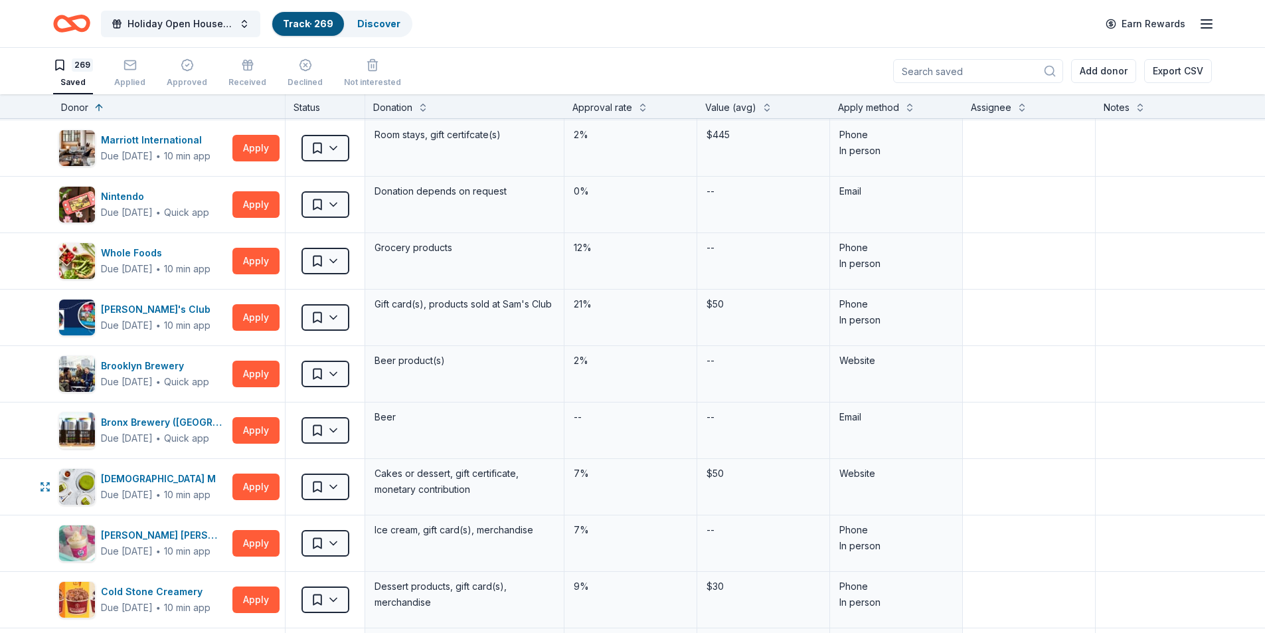
click at [331, 489] on html "Holiday Open House 2025 Track · 269 Discover Earn Rewards 269 Saved Applied App…" at bounding box center [632, 316] width 1265 height 633
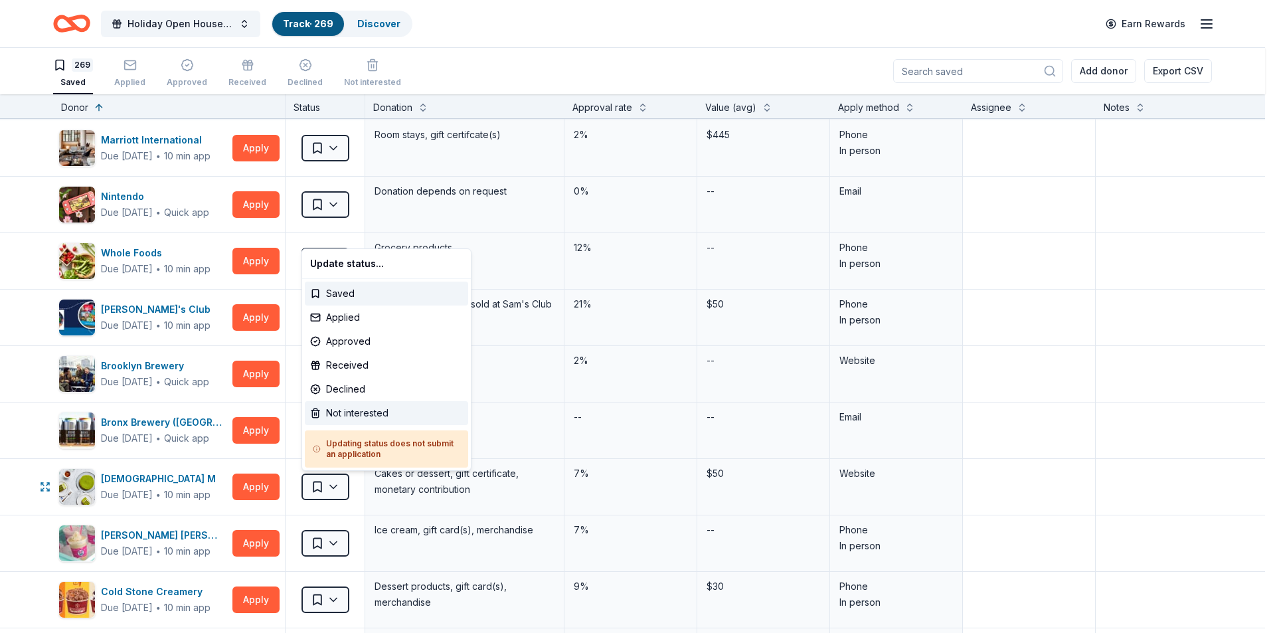
click at [340, 412] on div "Not interested" at bounding box center [386, 413] width 163 height 24
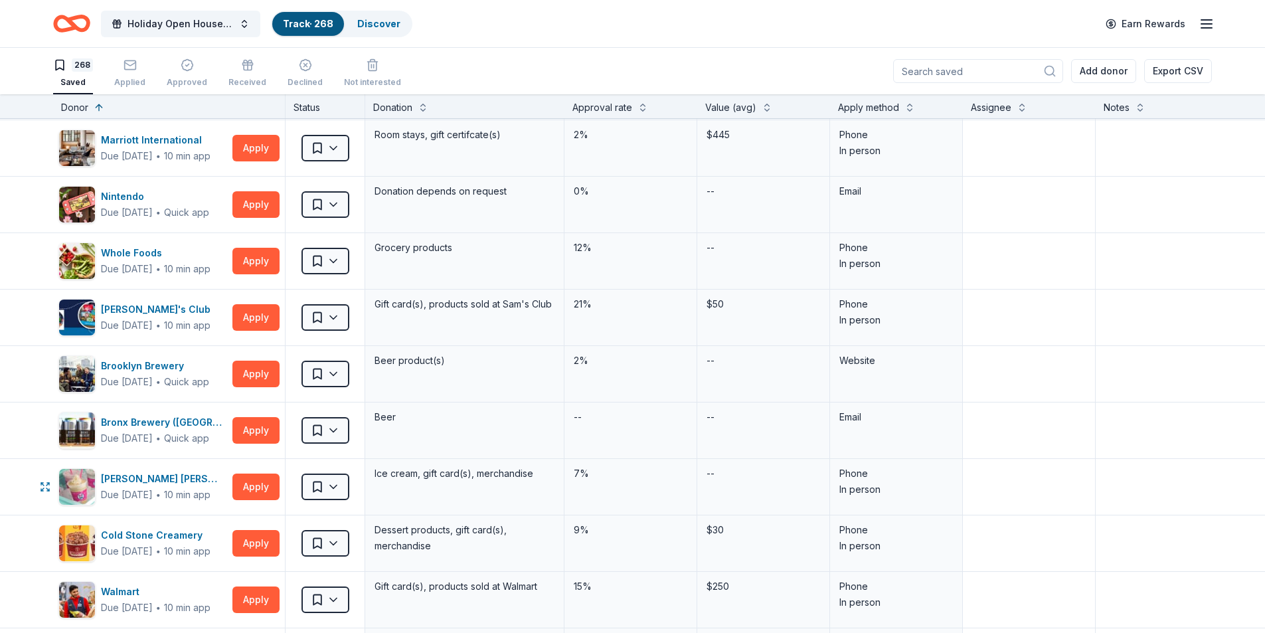
click at [337, 486] on html "Holiday Open House 2025 Track · 268 Discover Earn Rewards 268 Saved Applied App…" at bounding box center [632, 316] width 1265 height 633
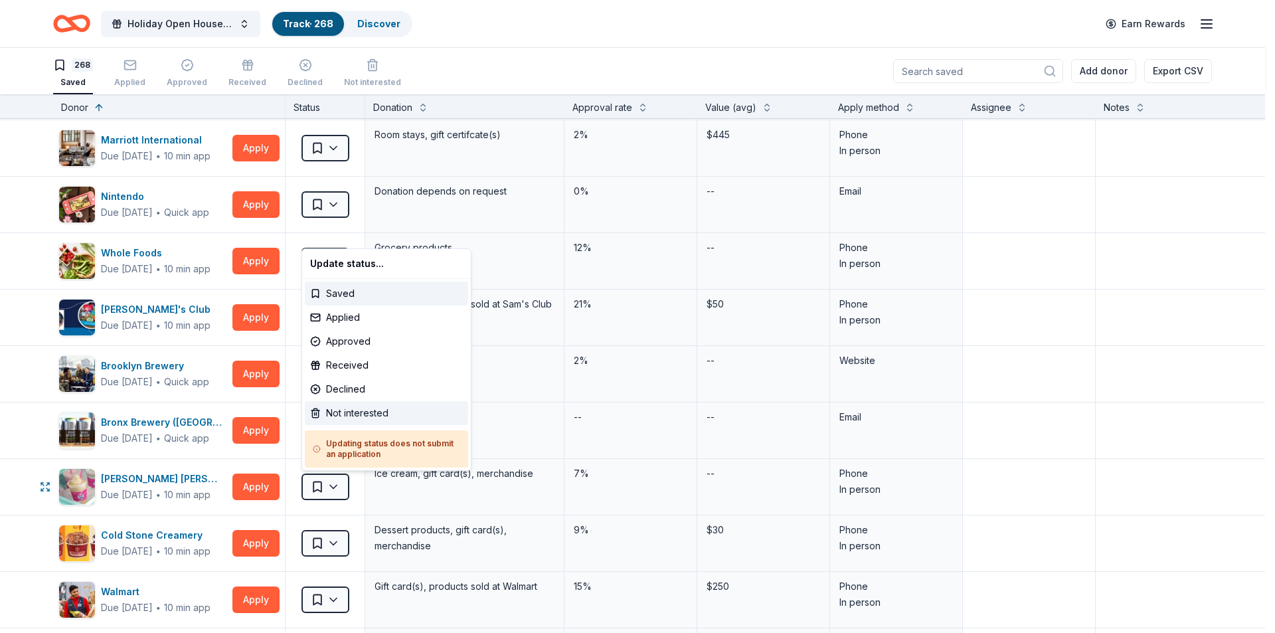
click at [335, 414] on div "Not interested" at bounding box center [386, 413] width 163 height 24
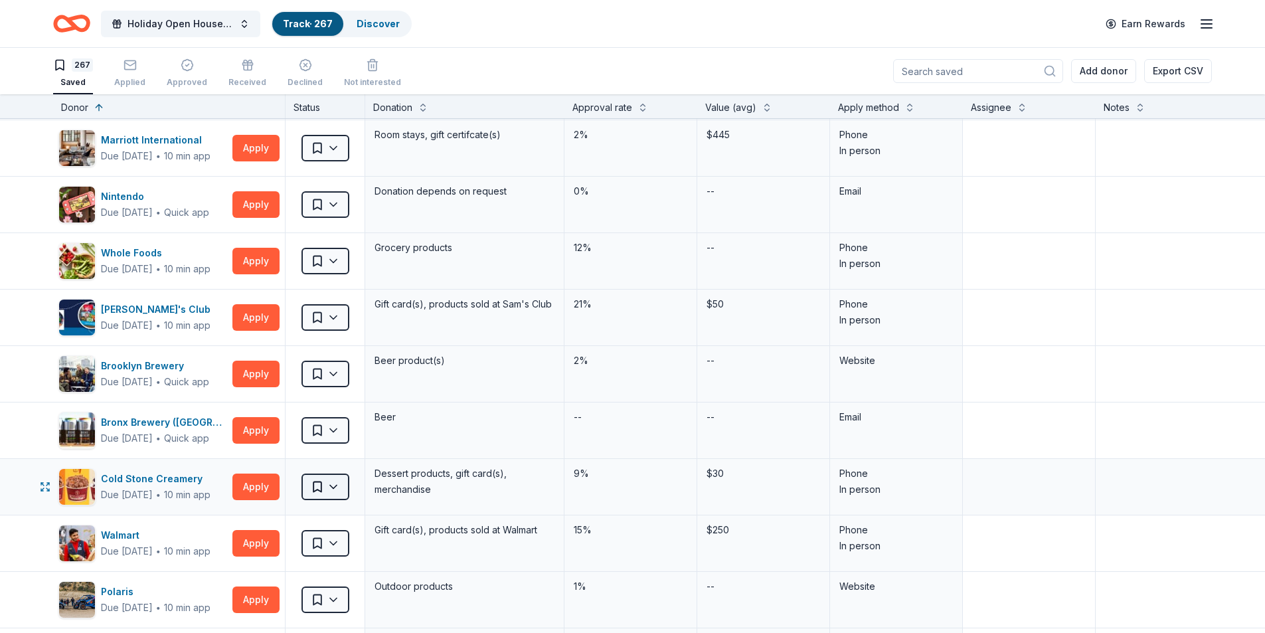
click at [337, 488] on html "Holiday Open House 2025 Track · 267 Discover Earn Rewards 267 Saved Applied App…" at bounding box center [632, 316] width 1265 height 633
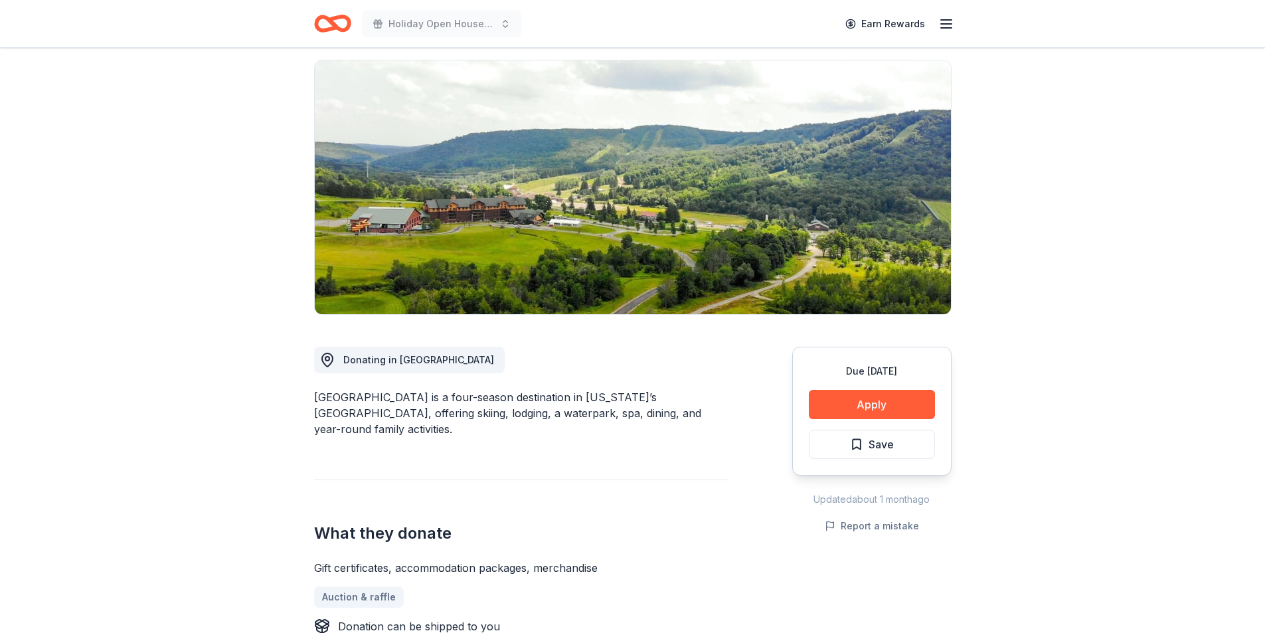
scroll to position [199, 0]
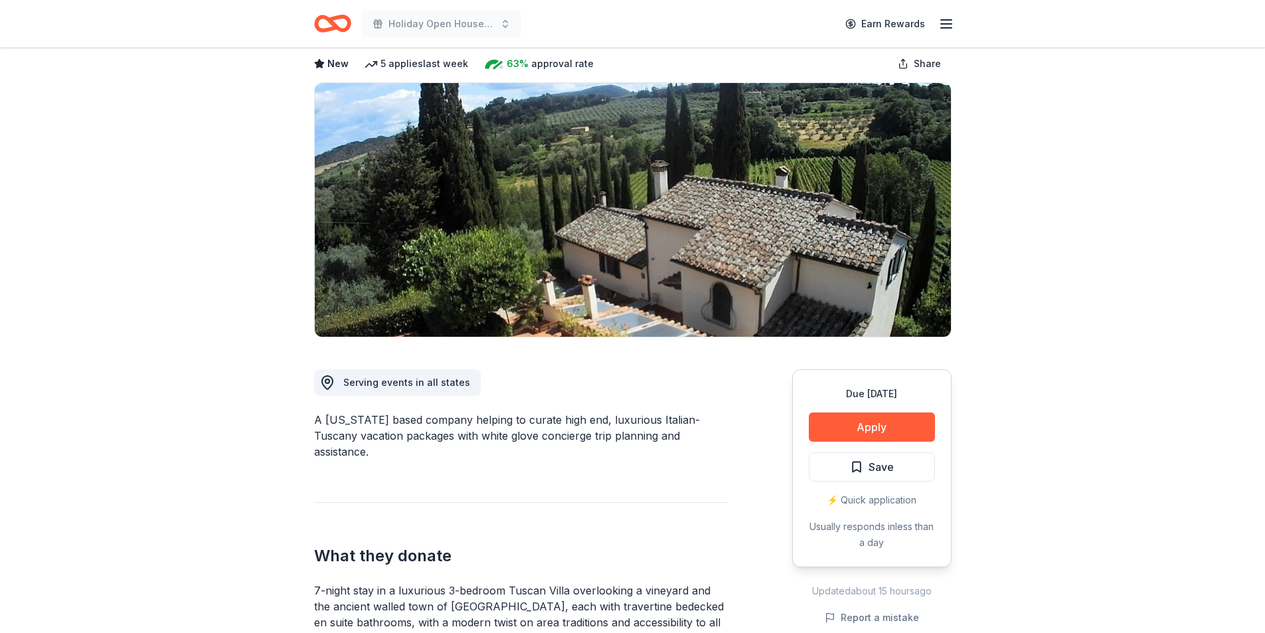
scroll to position [133, 0]
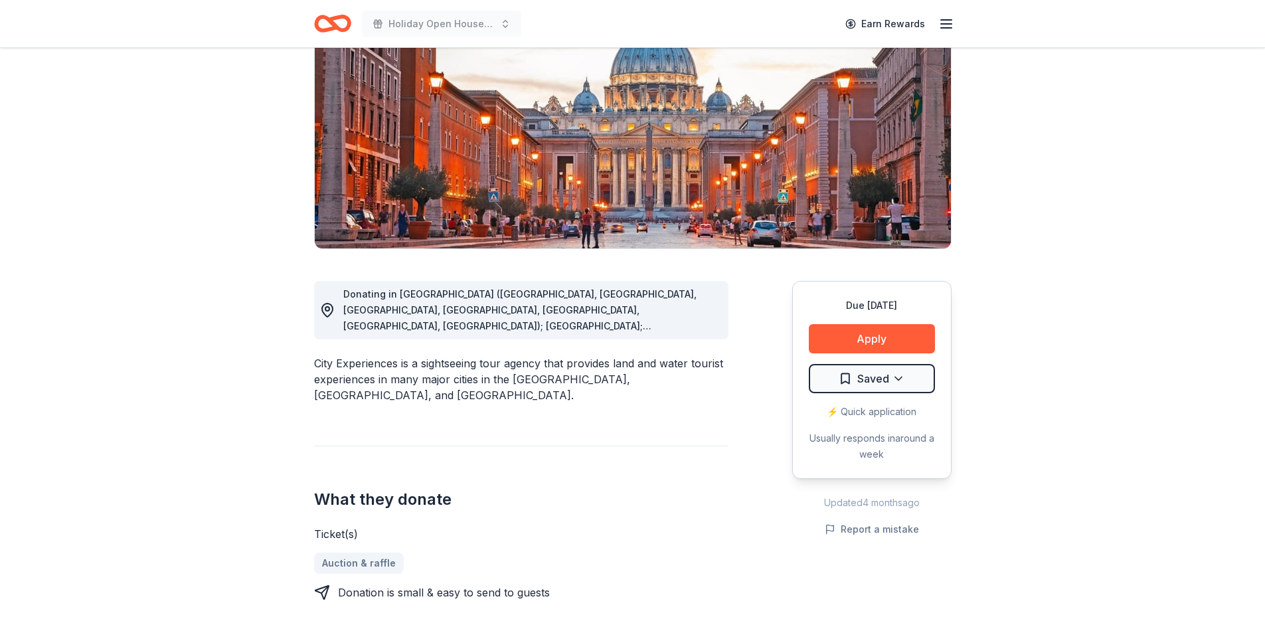
scroll to position [66, 0]
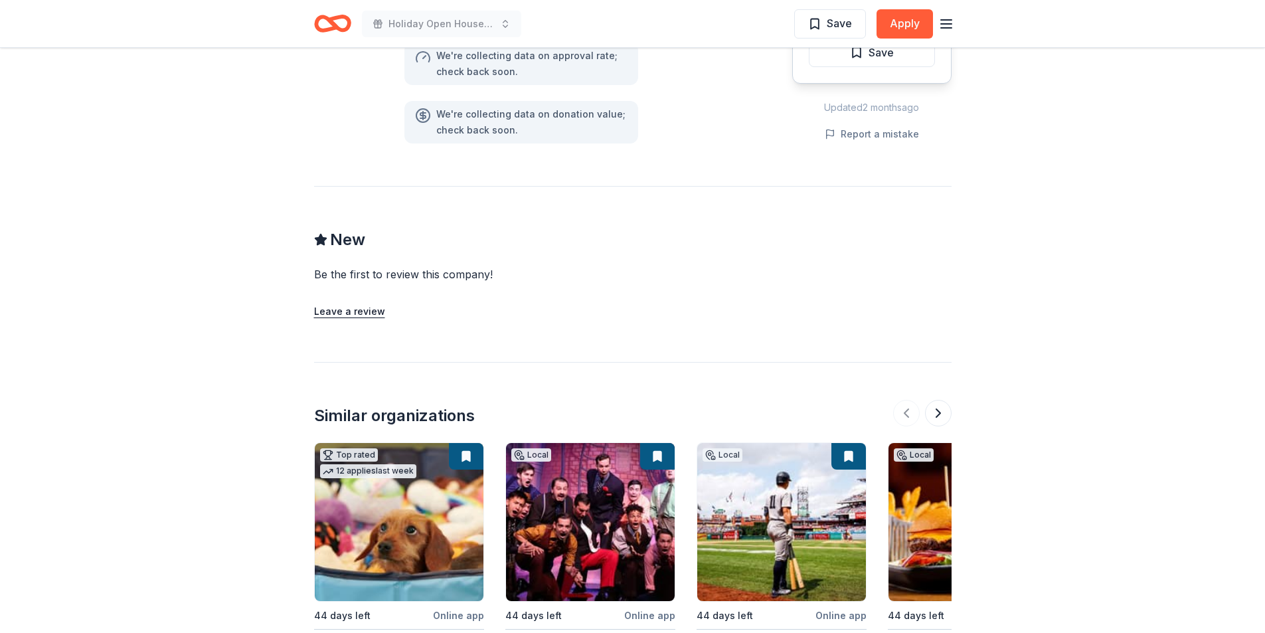
scroll to position [1195, 0]
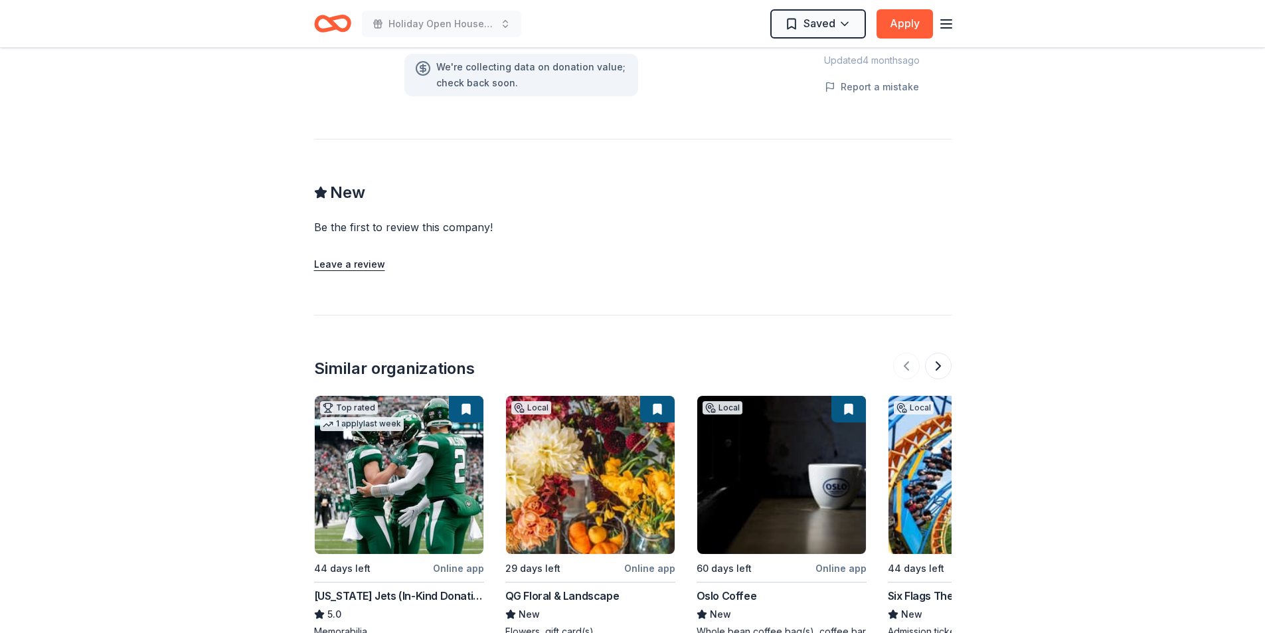
scroll to position [1262, 0]
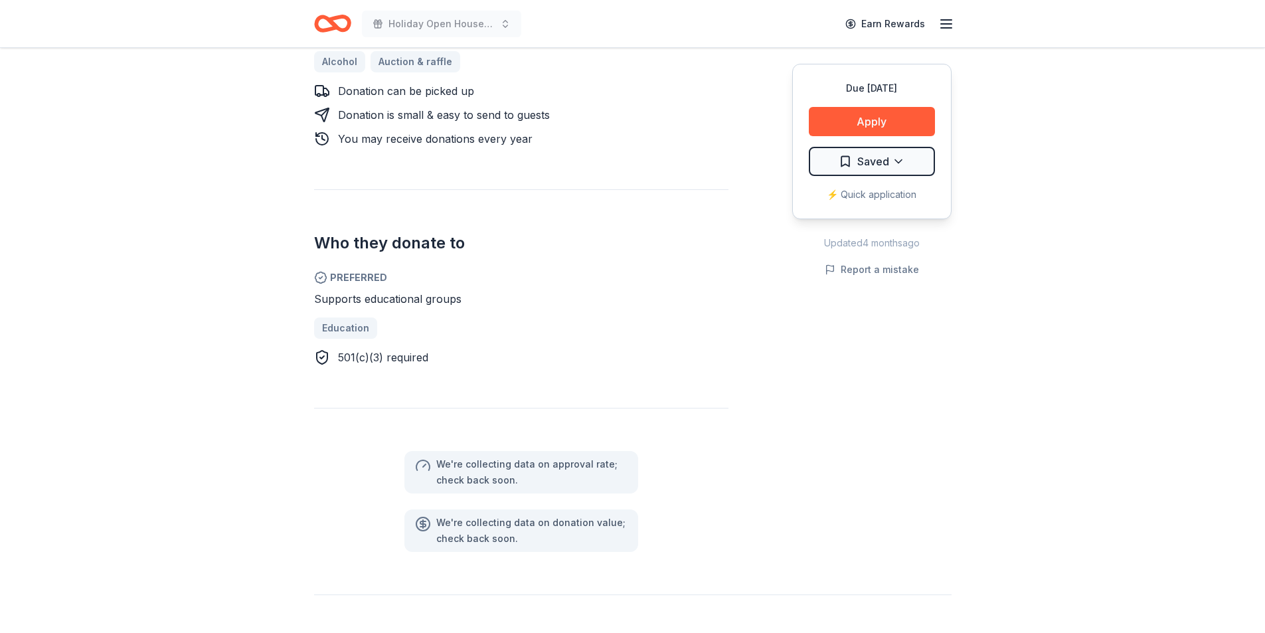
scroll to position [664, 0]
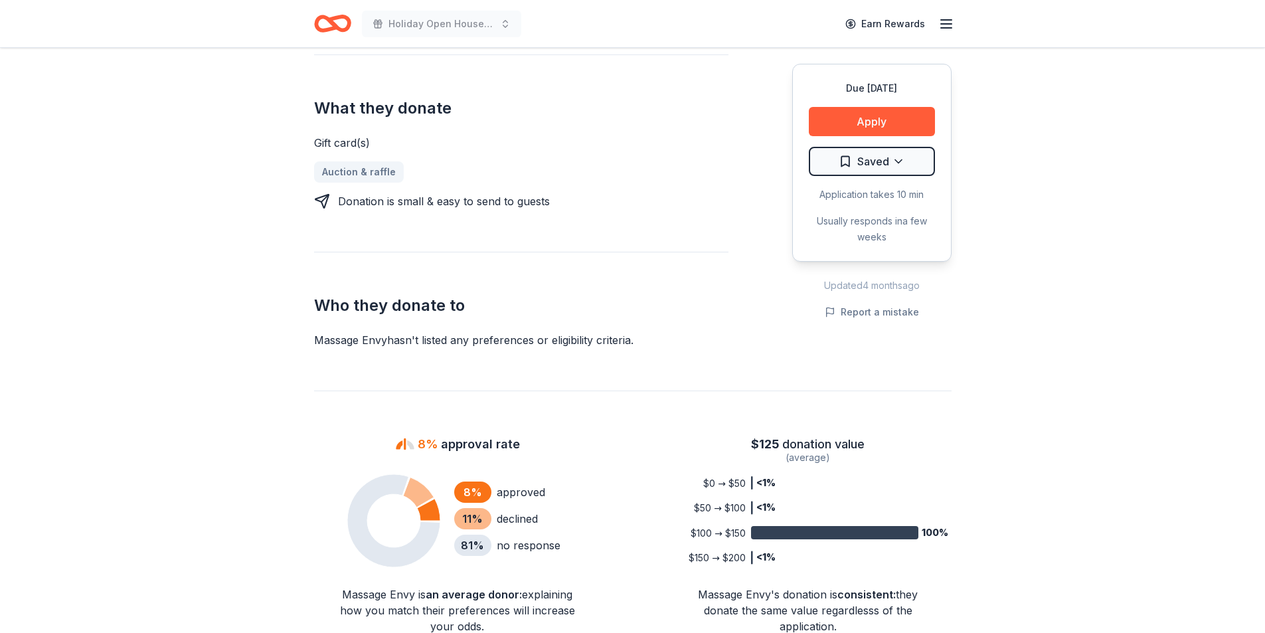
scroll to position [531, 0]
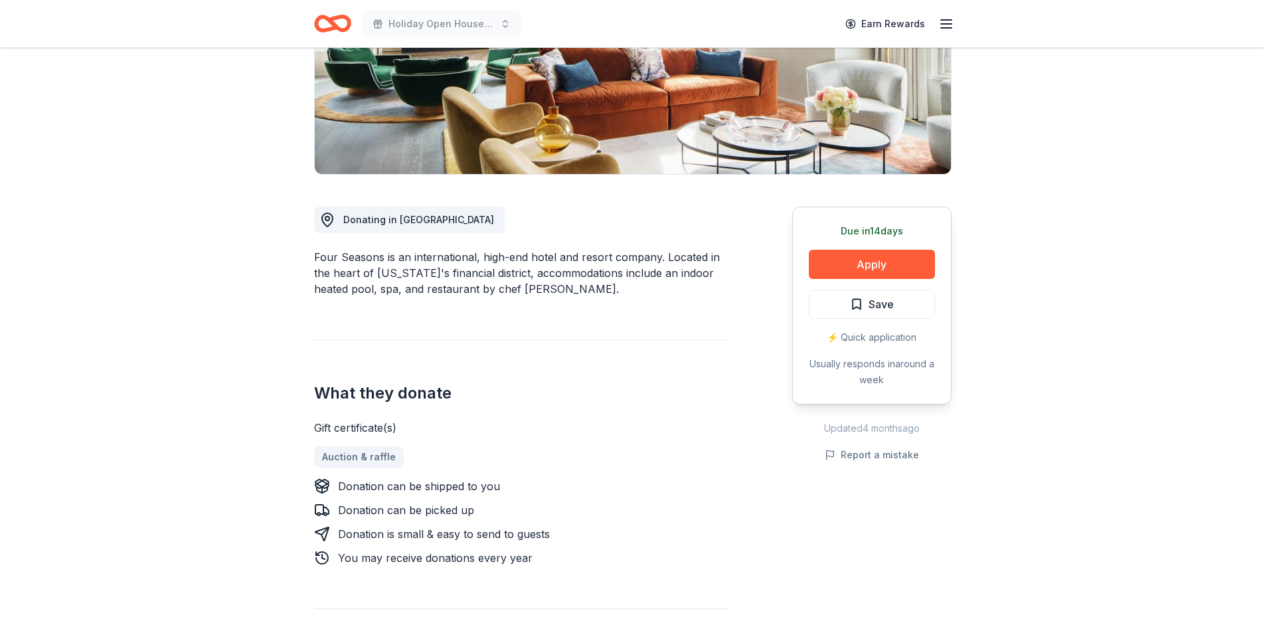
scroll to position [266, 0]
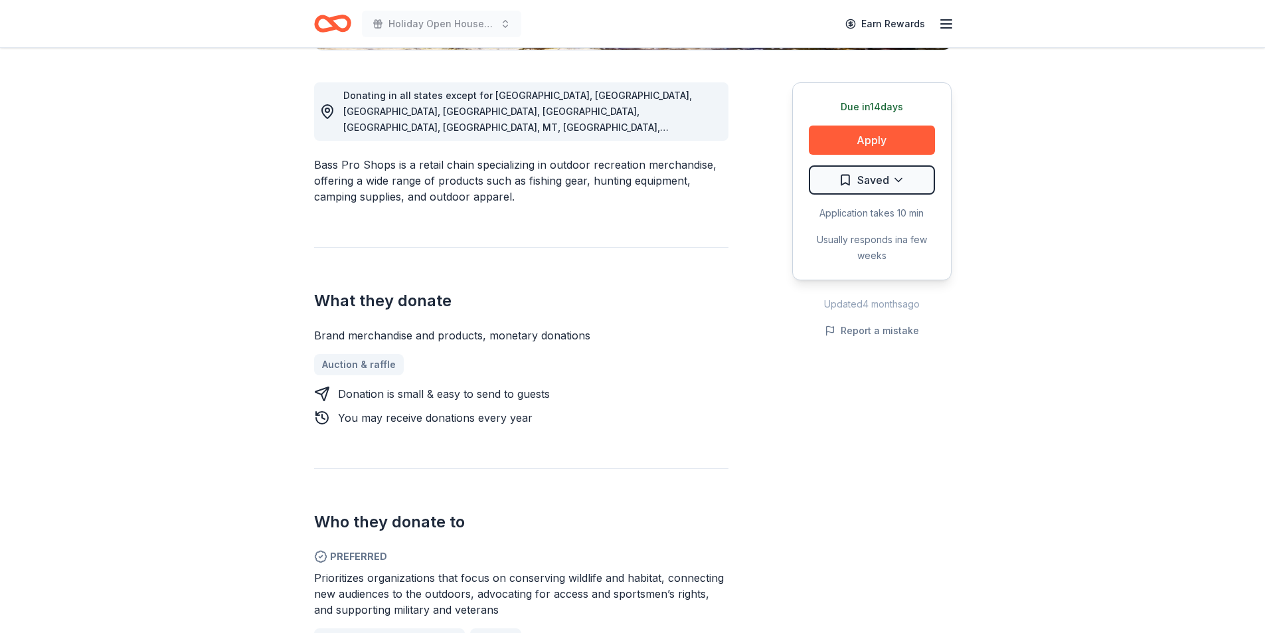
scroll to position [465, 0]
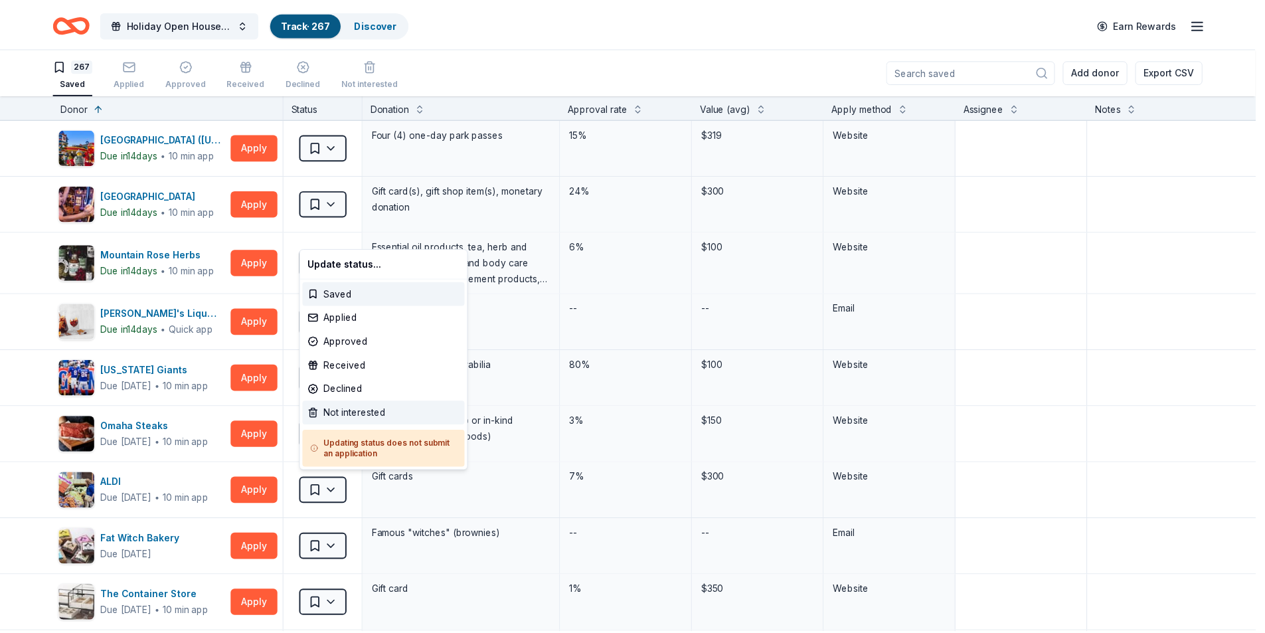
scroll to position [2391, 0]
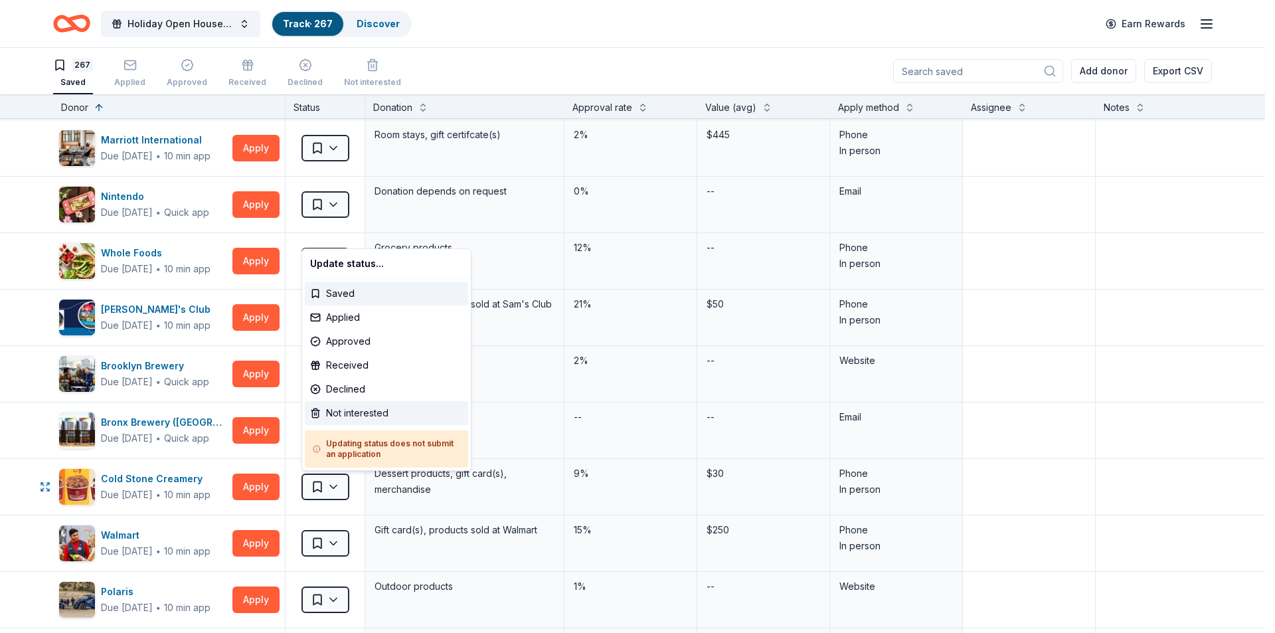
click at [369, 416] on div "Not interested" at bounding box center [386, 413] width 163 height 24
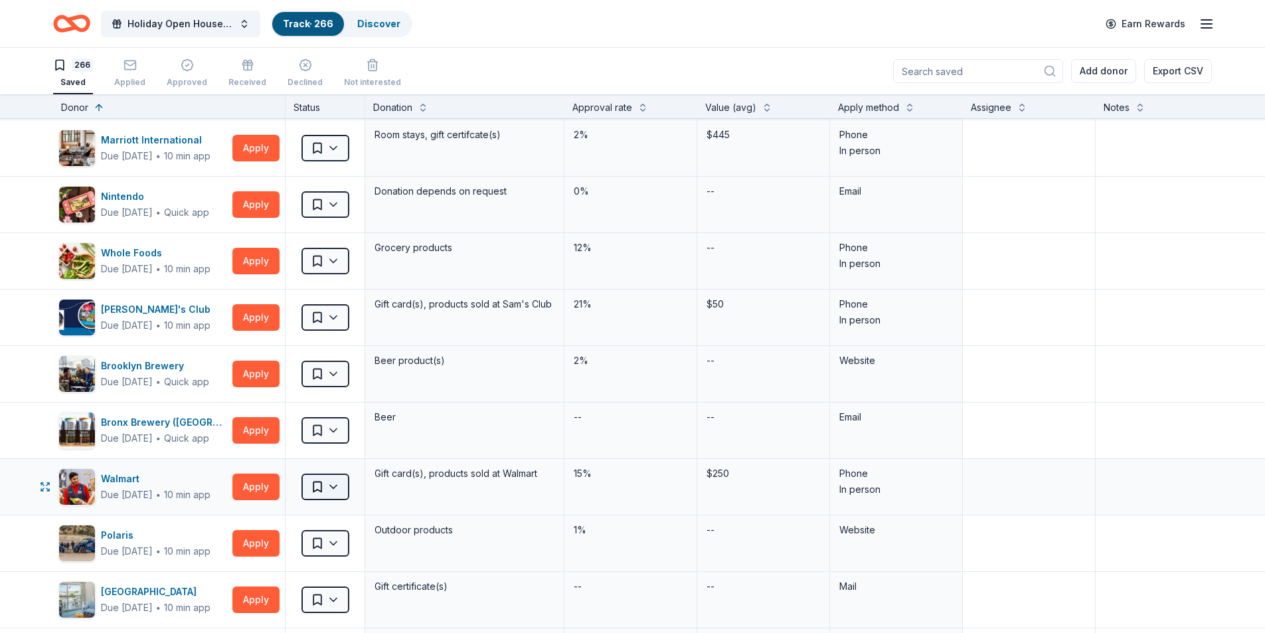
click at [337, 484] on html "Holiday Open House 2025 Track · 266 Discover Earn Rewards 266 Saved Applied App…" at bounding box center [632, 316] width 1265 height 633
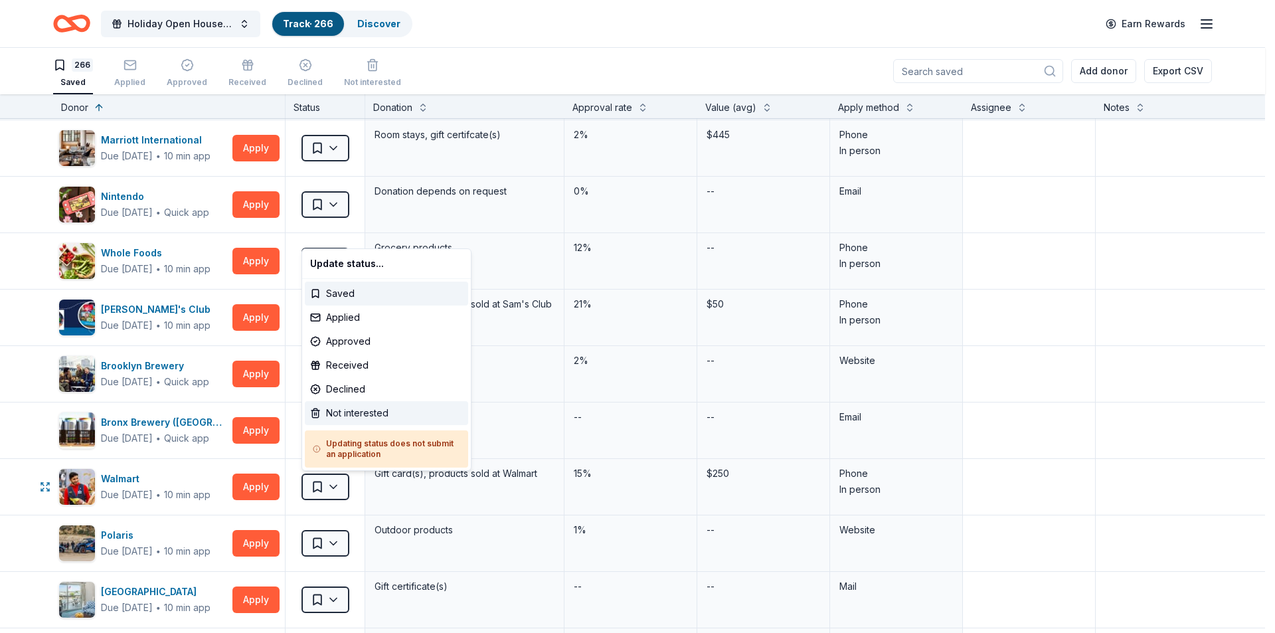
click at [354, 411] on div "Not interested" at bounding box center [386, 413] width 163 height 24
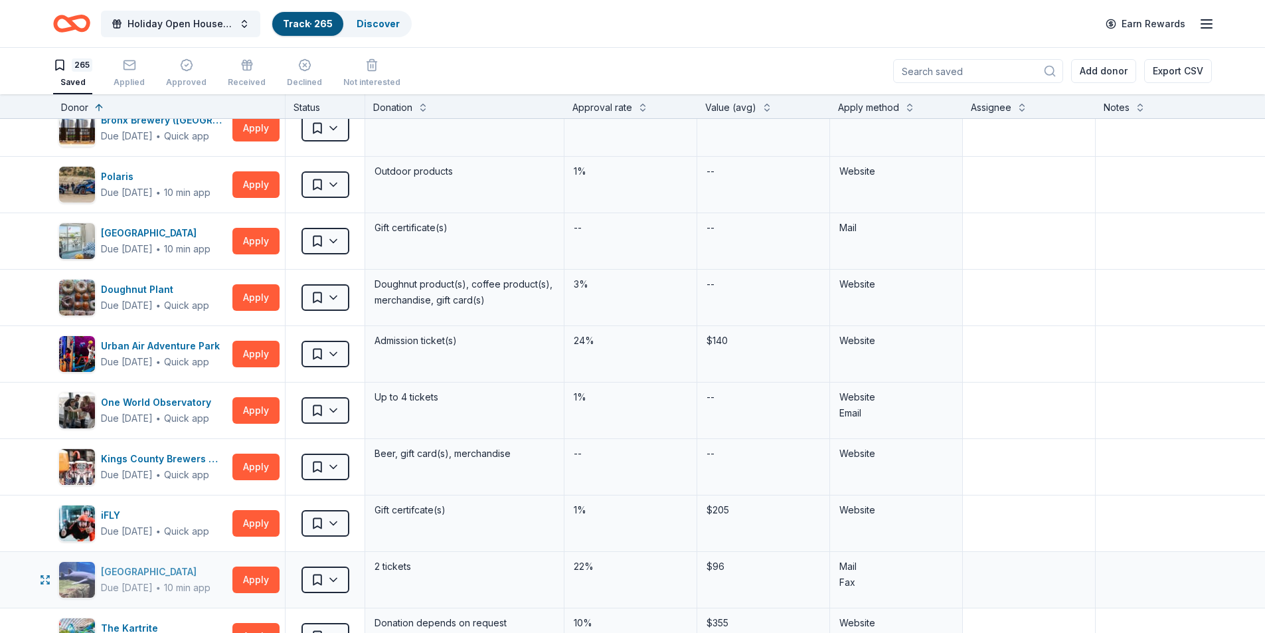
scroll to position [2723, 0]
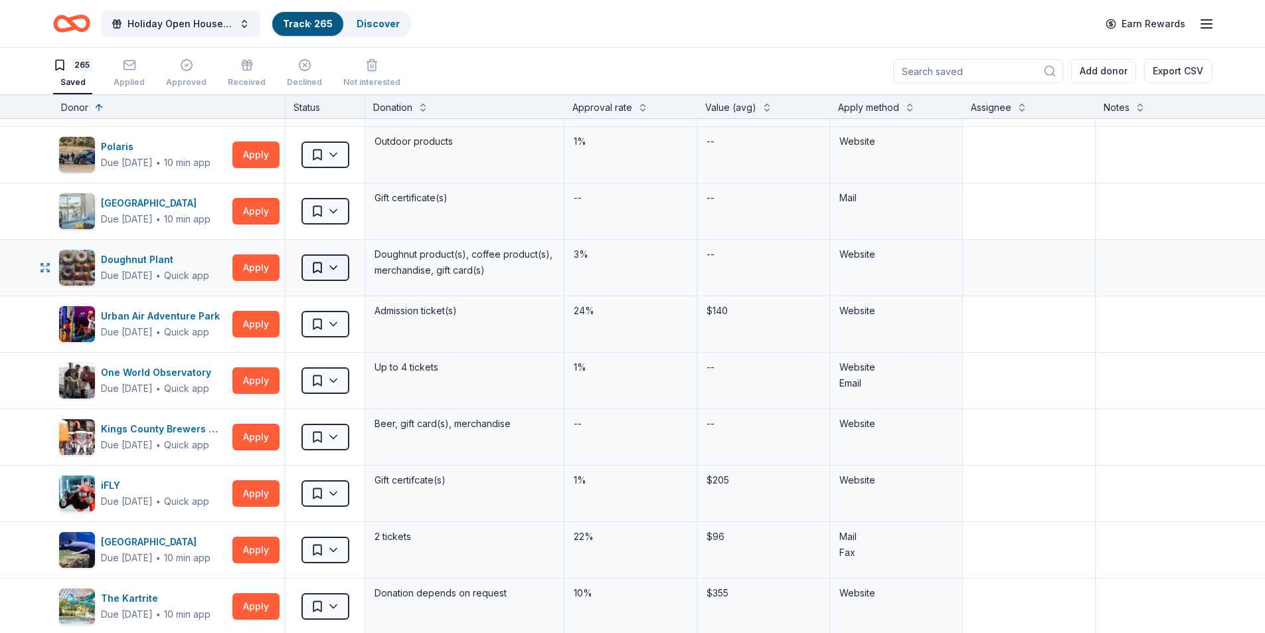
click at [337, 271] on html "Holiday Open House 2025 Track · 265 Discover Earn Rewards 265 Saved Applied App…" at bounding box center [632, 316] width 1265 height 633
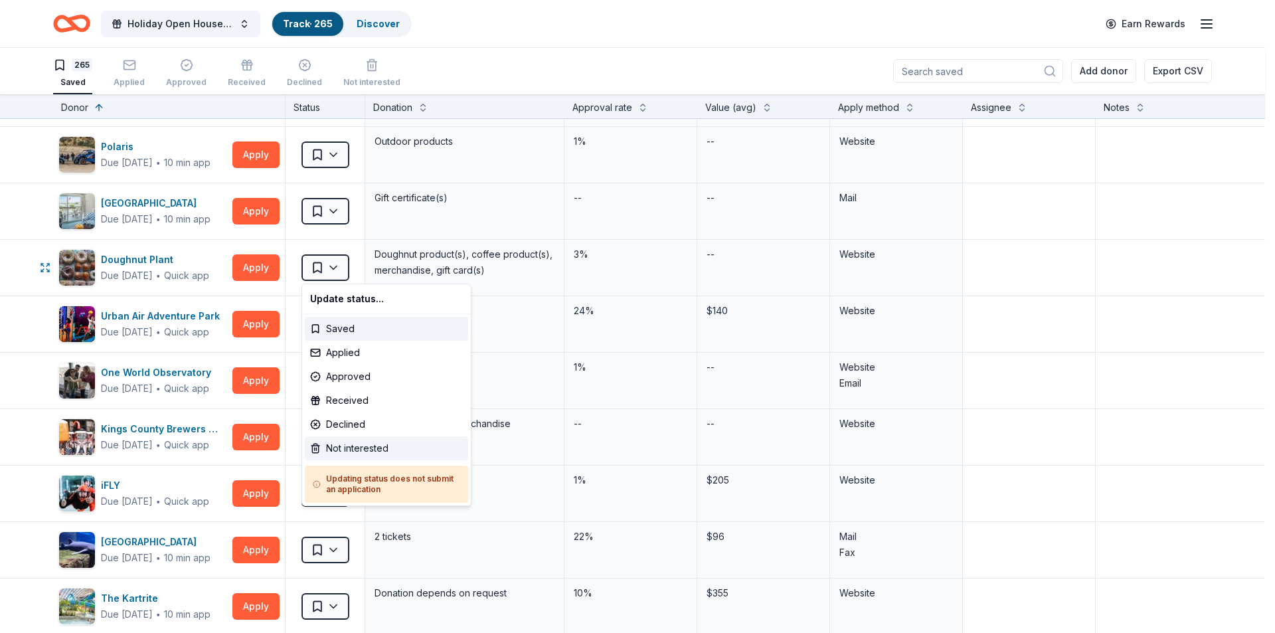
click at [333, 455] on div "Not interested" at bounding box center [386, 448] width 163 height 24
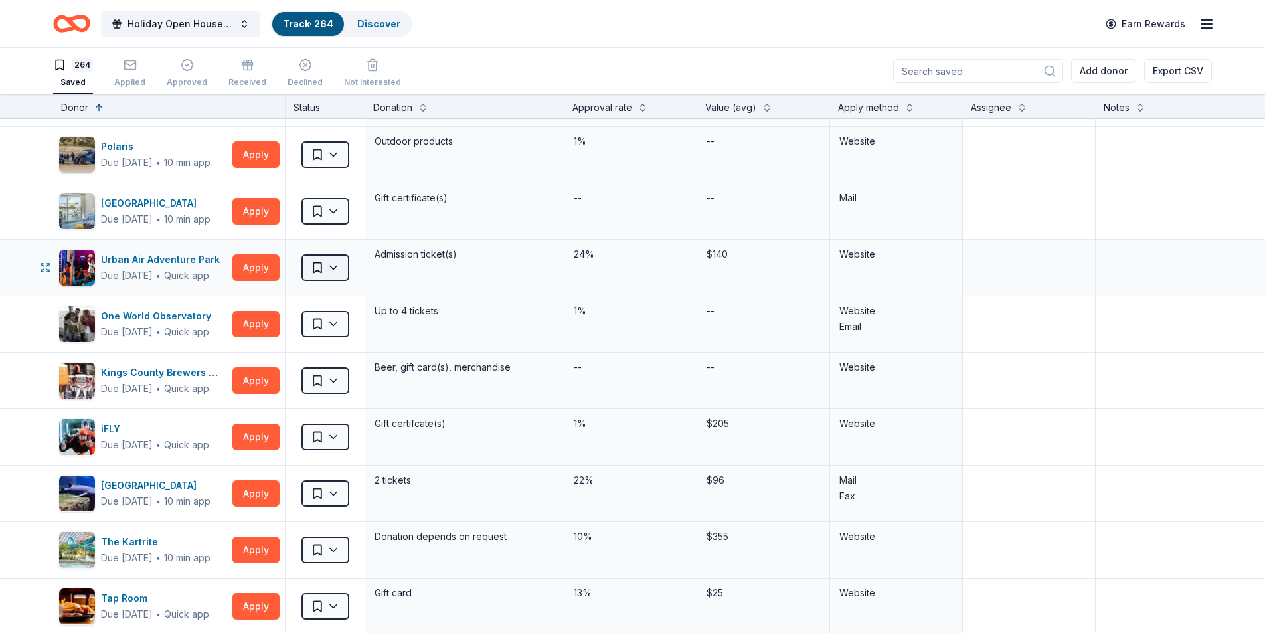
click at [335, 267] on html "Holiday Open House 2025 Track · 264 Discover Earn Rewards 264 Saved Applied App…" at bounding box center [632, 316] width 1265 height 633
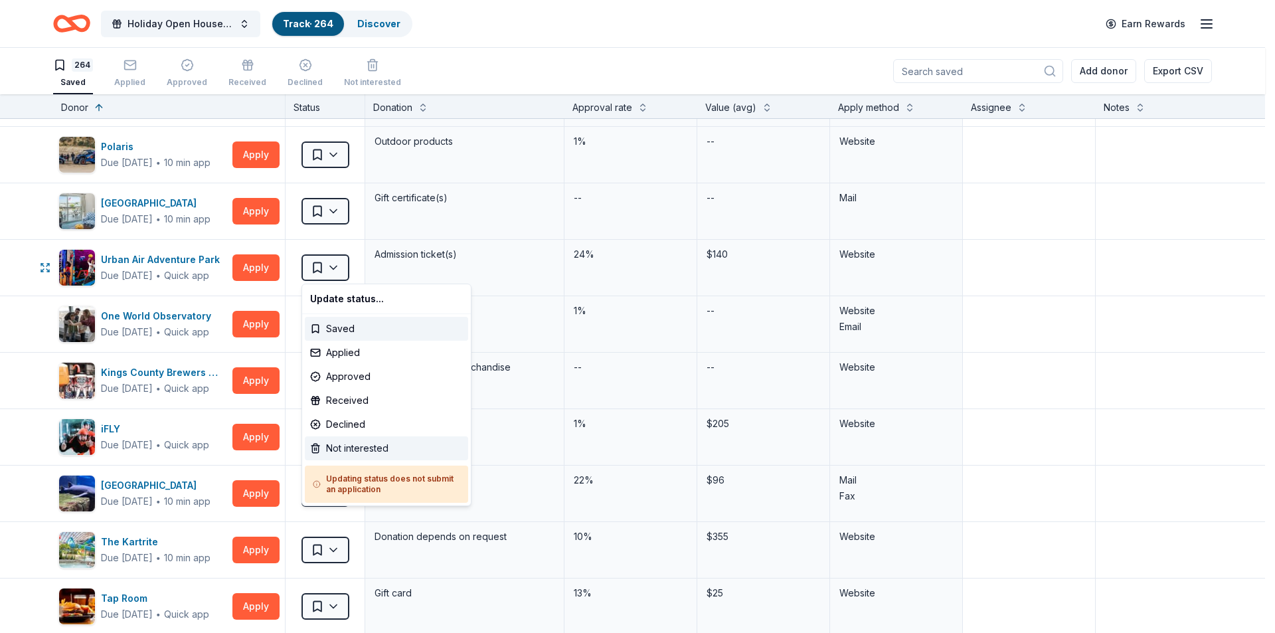
click at [341, 447] on div "Not interested" at bounding box center [386, 448] width 163 height 24
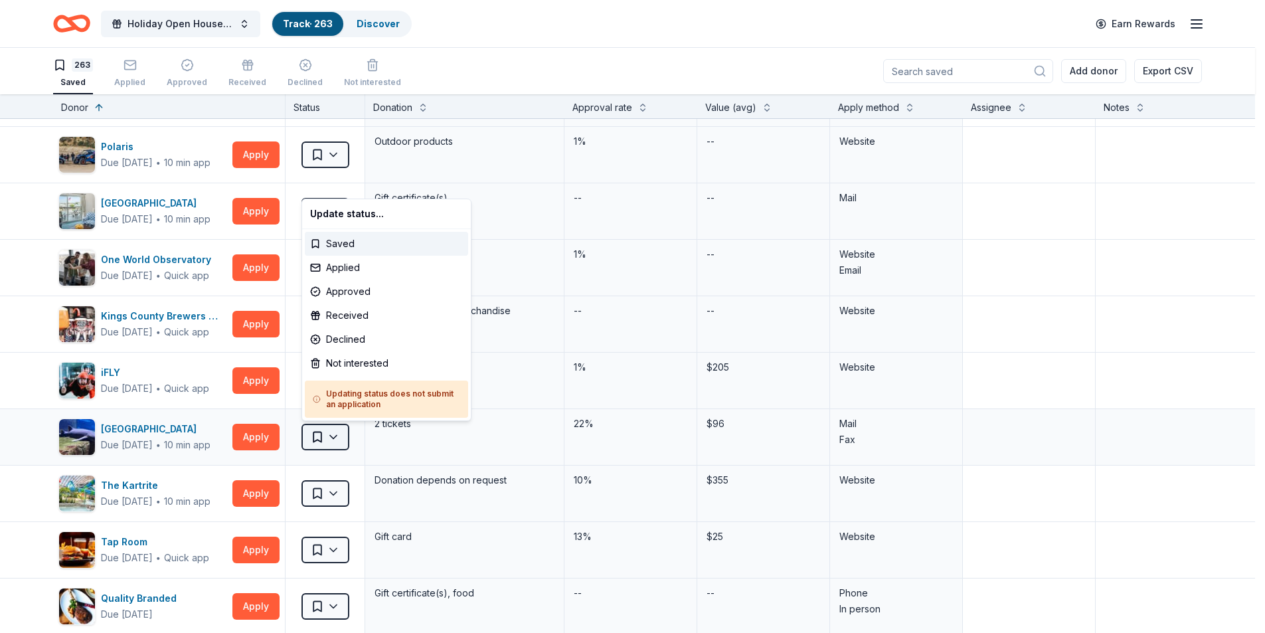
click at [347, 436] on html "Holiday Open House 2025 Track · 263 Discover Earn Rewards 263 Saved Applied App…" at bounding box center [632, 316] width 1265 height 633
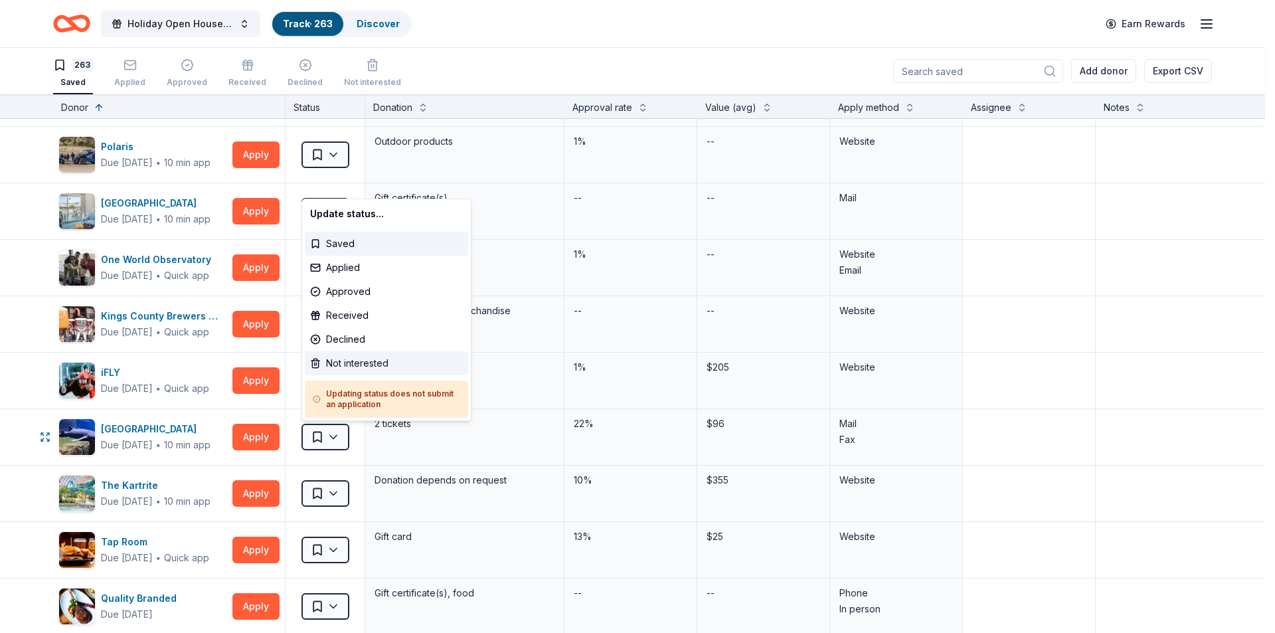
click at [363, 363] on div "Not interested" at bounding box center [386, 363] width 163 height 24
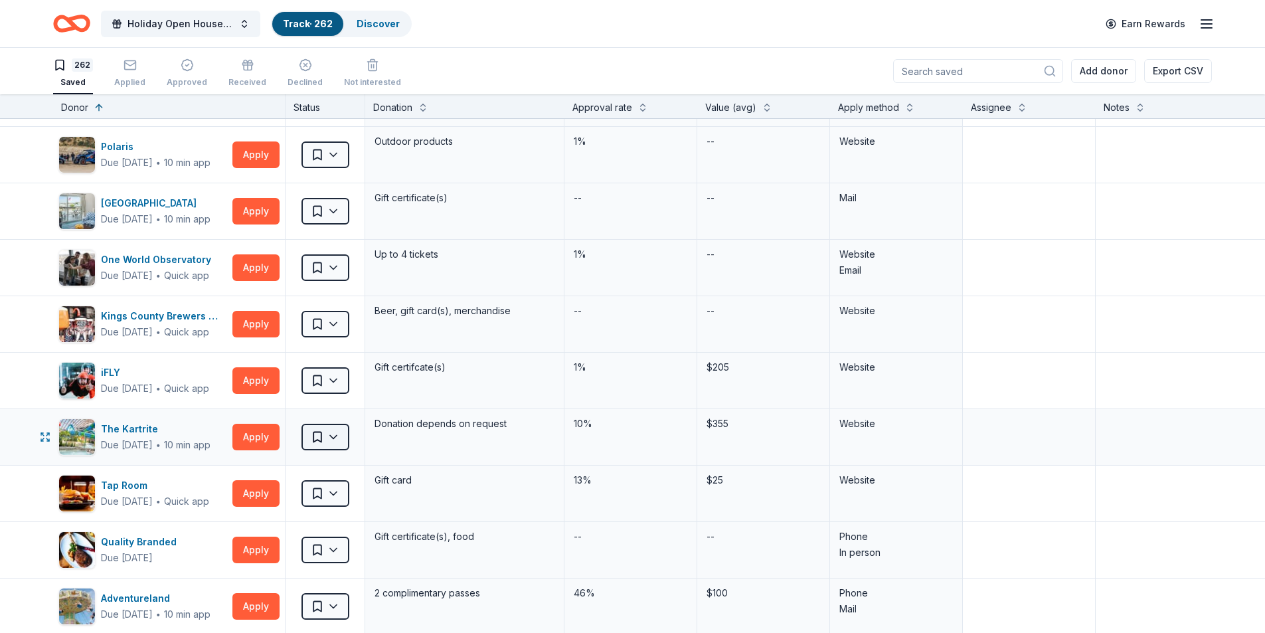
click at [339, 440] on html "Holiday Open House 2025 Track · 262 Discover Earn Rewards 262 Saved Applied App…" at bounding box center [632, 316] width 1265 height 633
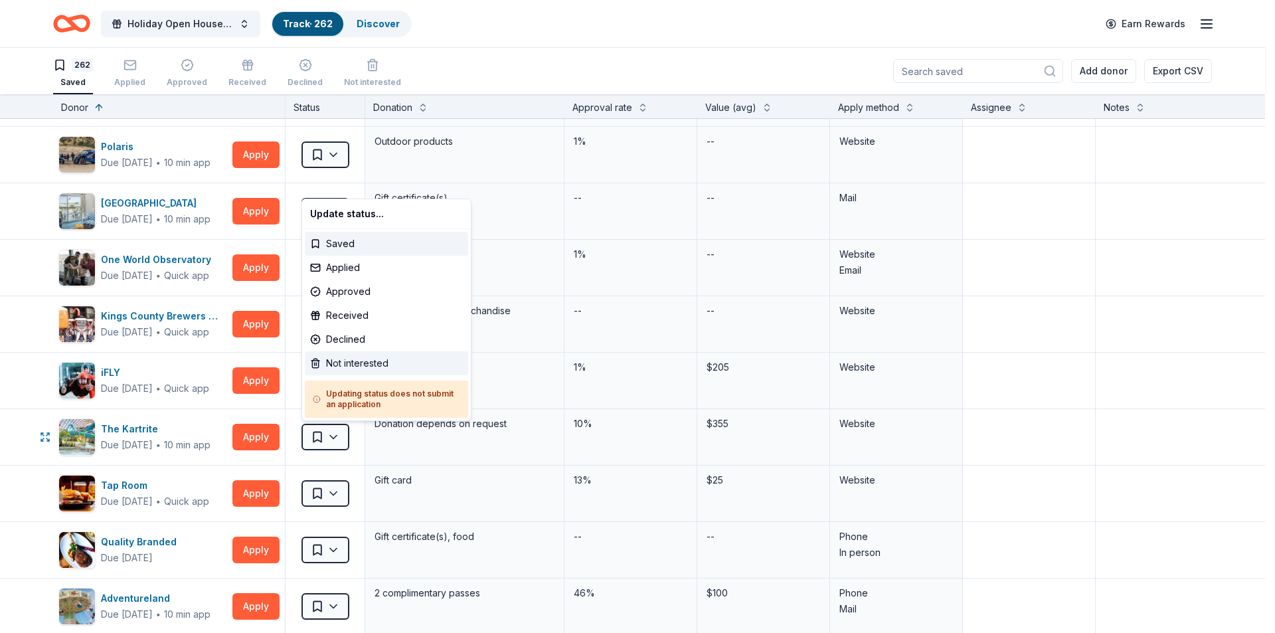
click at [357, 365] on div "Not interested" at bounding box center [386, 363] width 163 height 24
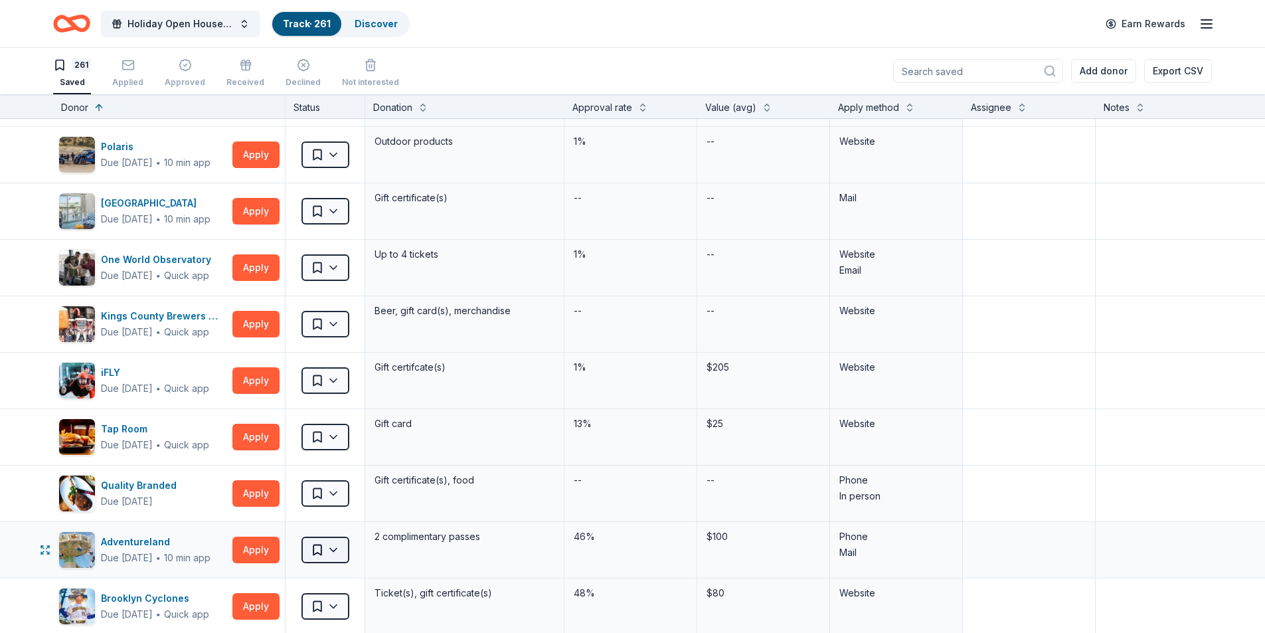
click at [331, 552] on html "Holiday Open House 2025 Track · 261 Discover Earn Rewards 261 Saved Applied App…" at bounding box center [632, 316] width 1265 height 633
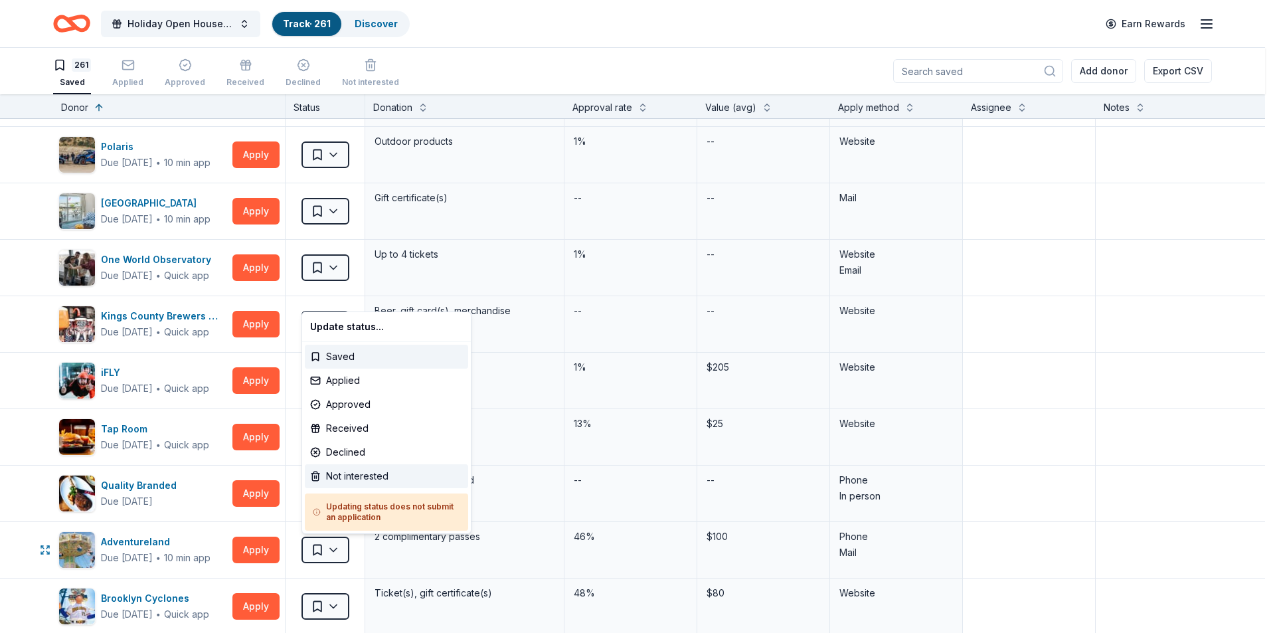
click at [347, 474] on div "Not interested" at bounding box center [386, 476] width 163 height 24
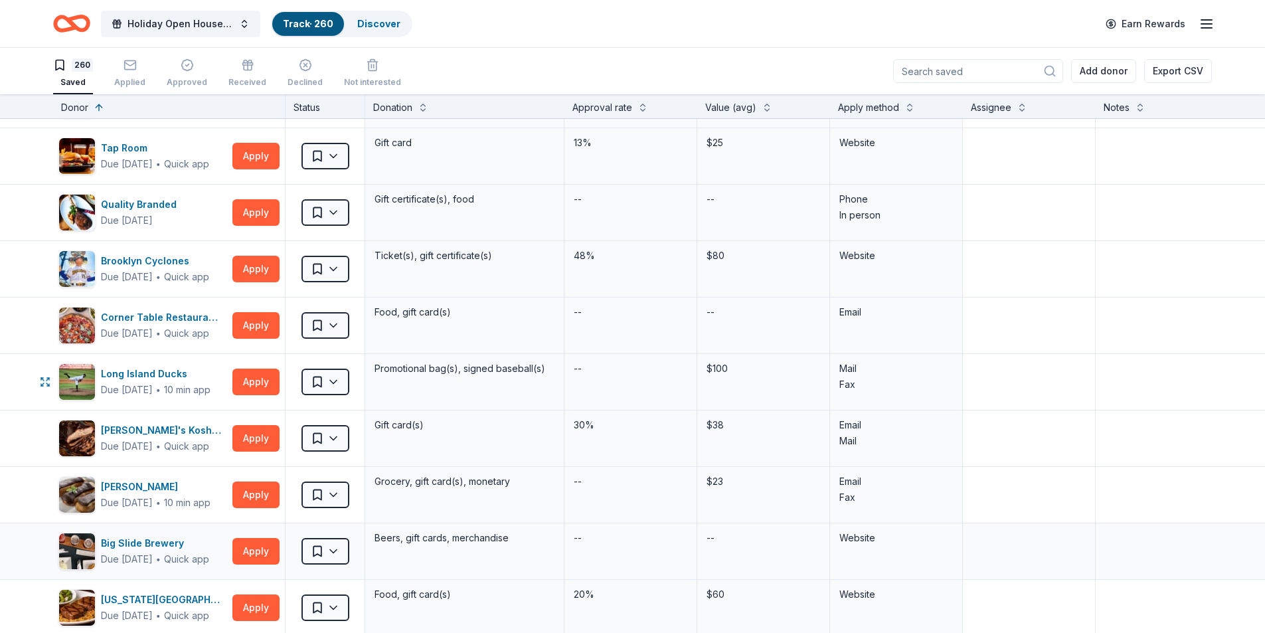
scroll to position [3055, 0]
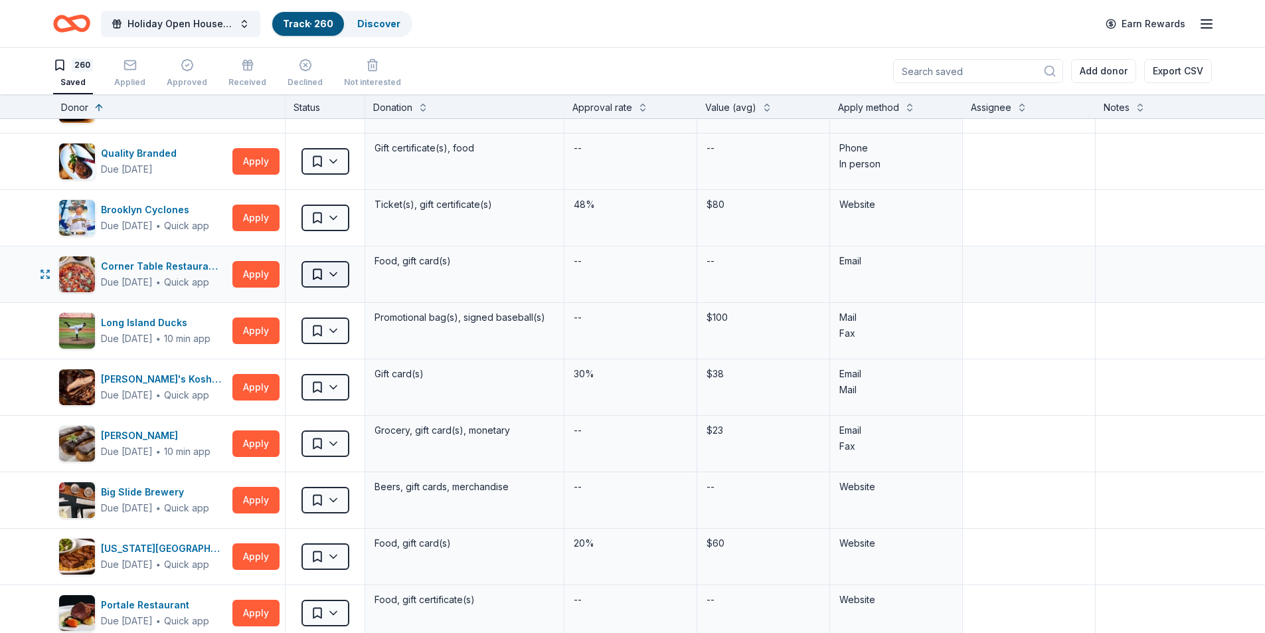
click at [335, 280] on html "Holiday Open House 2025 Track · 260 Discover Earn Rewards 260 Saved Applied App…" at bounding box center [632, 316] width 1265 height 633
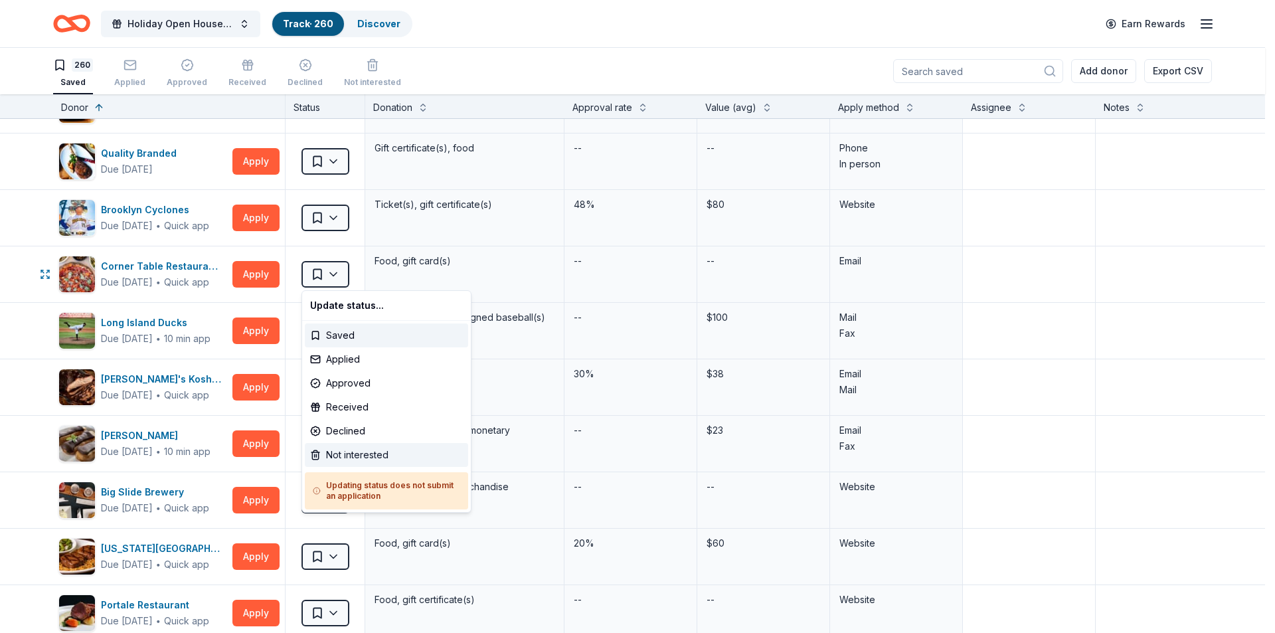
click at [345, 456] on div "Not interested" at bounding box center [386, 455] width 163 height 24
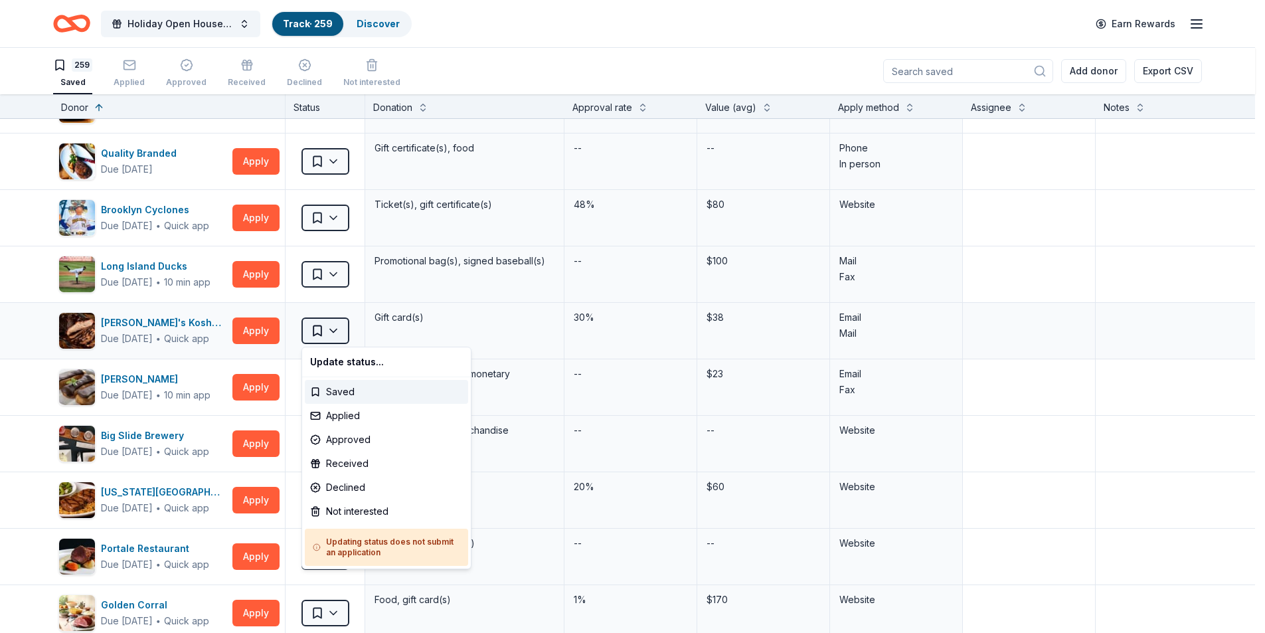
click at [326, 331] on html "Holiday Open House 2025 Track · 259 Discover Earn Rewards 259 Saved Applied App…" at bounding box center [632, 316] width 1265 height 633
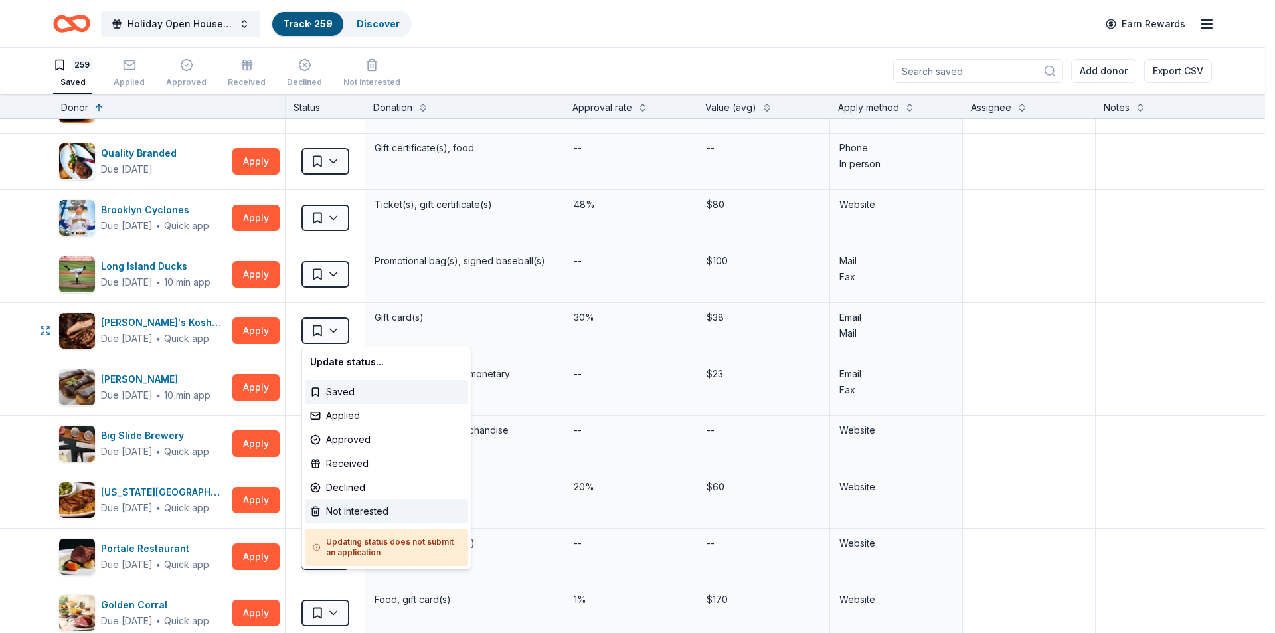
click at [357, 513] on div "Not interested" at bounding box center [386, 511] width 163 height 24
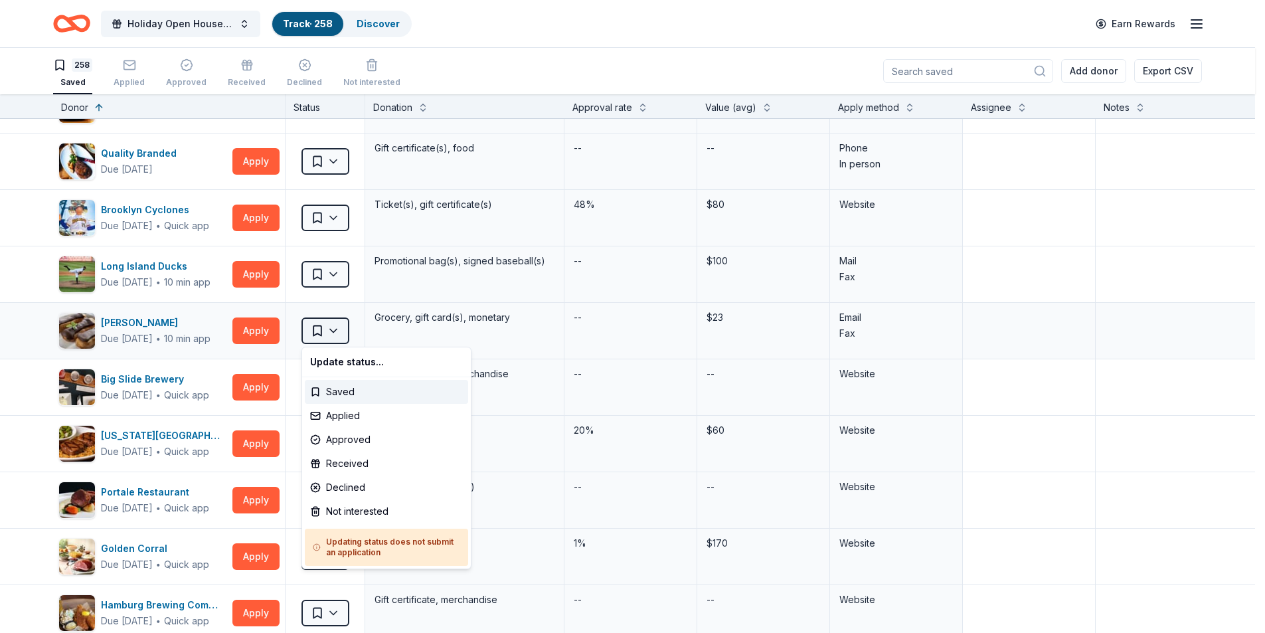
click at [336, 335] on html "Holiday Open House 2025 Track · 258 Discover Earn Rewards 258 Saved Applied App…" at bounding box center [632, 316] width 1265 height 633
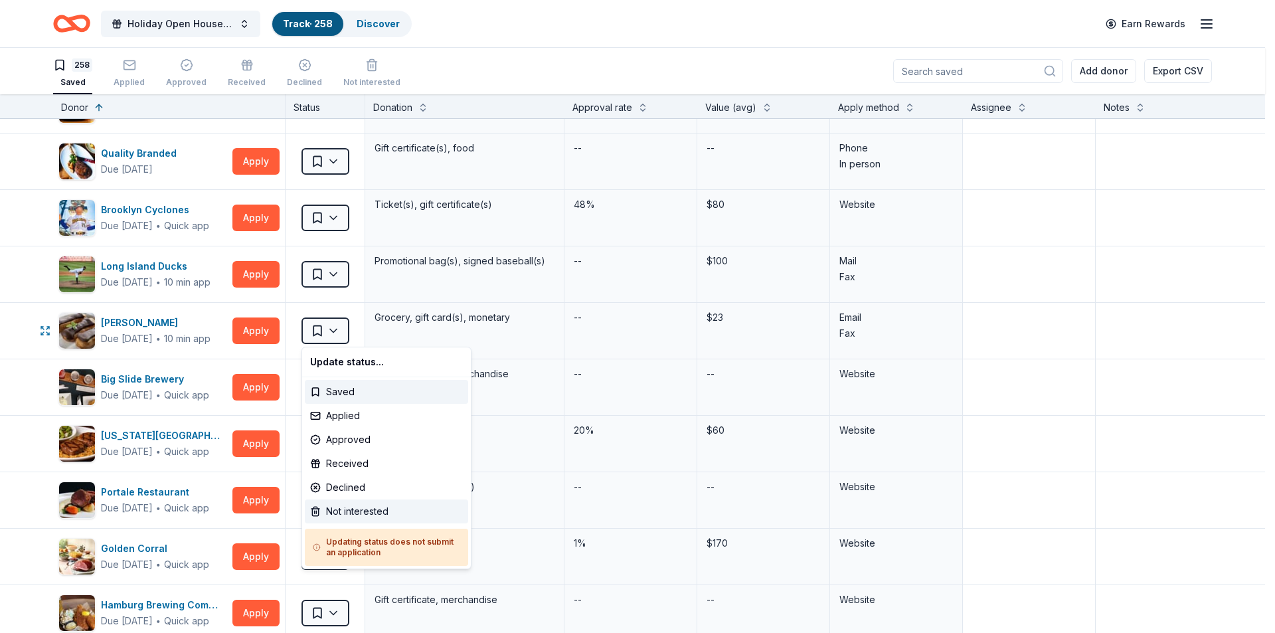
click at [345, 513] on div "Not interested" at bounding box center [386, 511] width 163 height 24
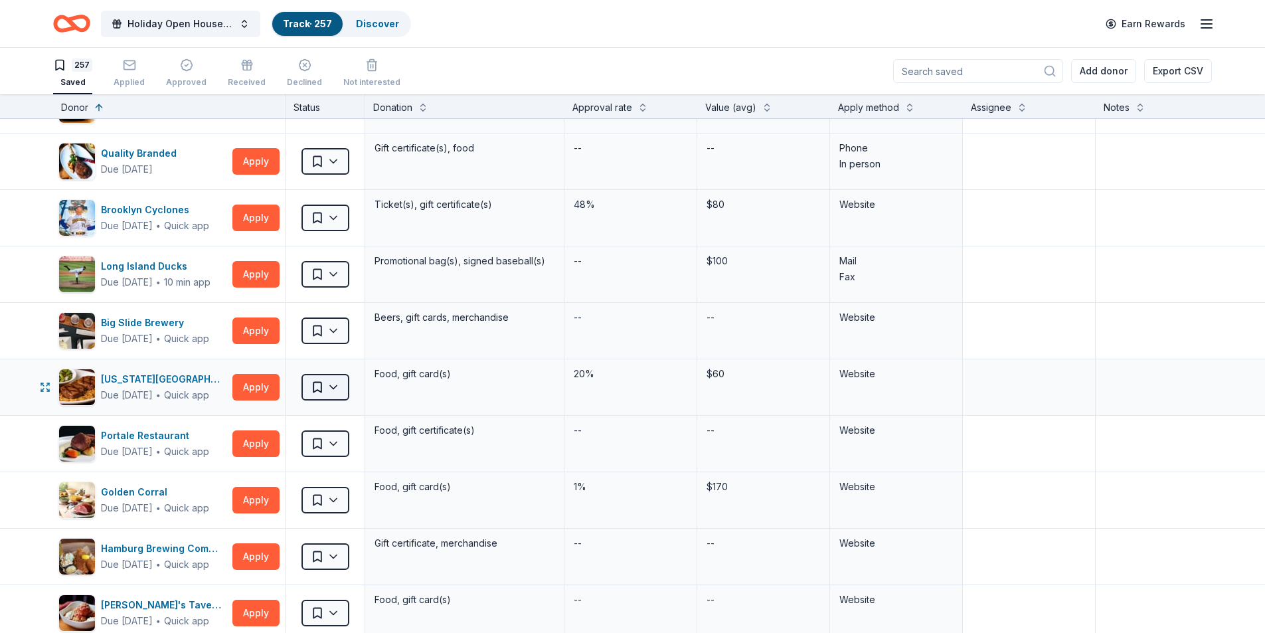
click at [338, 388] on html "Holiday Open House 2025 Track · 257 Discover Earn Rewards 257 Saved Applied App…" at bounding box center [632, 316] width 1265 height 633
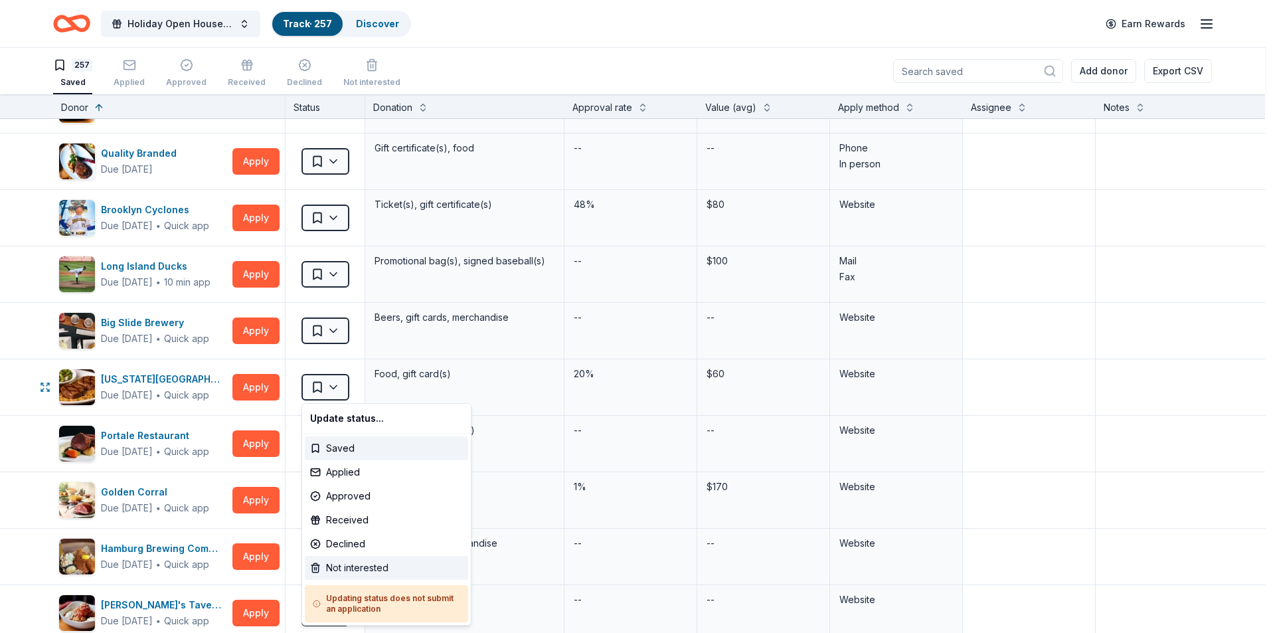
click at [332, 562] on div "Not interested" at bounding box center [386, 568] width 163 height 24
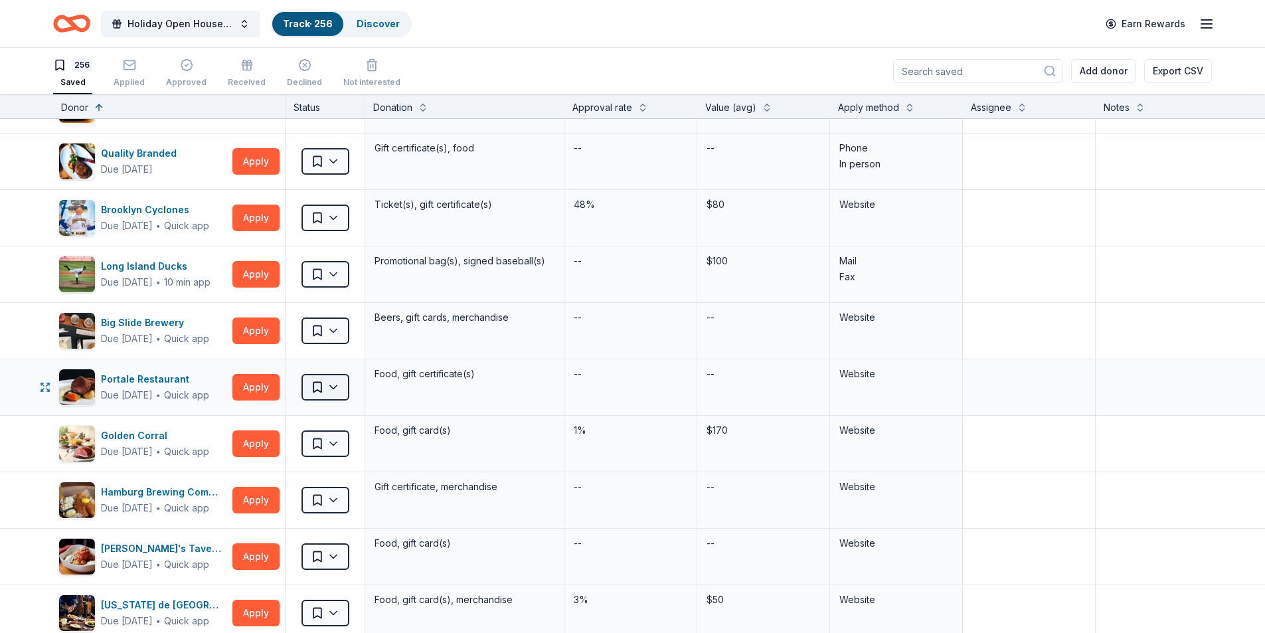
click at [340, 387] on html "Holiday Open House 2025 Track · 256 Discover Earn Rewards 256 Saved Applied App…" at bounding box center [632, 316] width 1265 height 633
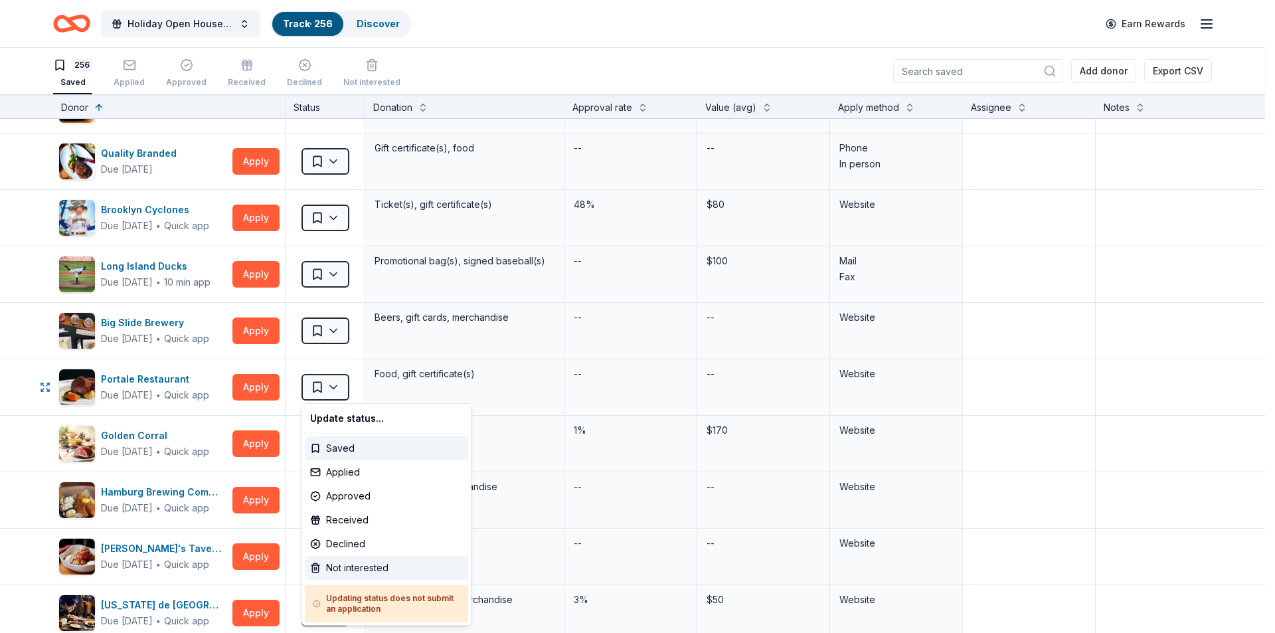
click at [367, 571] on div "Not interested" at bounding box center [386, 568] width 163 height 24
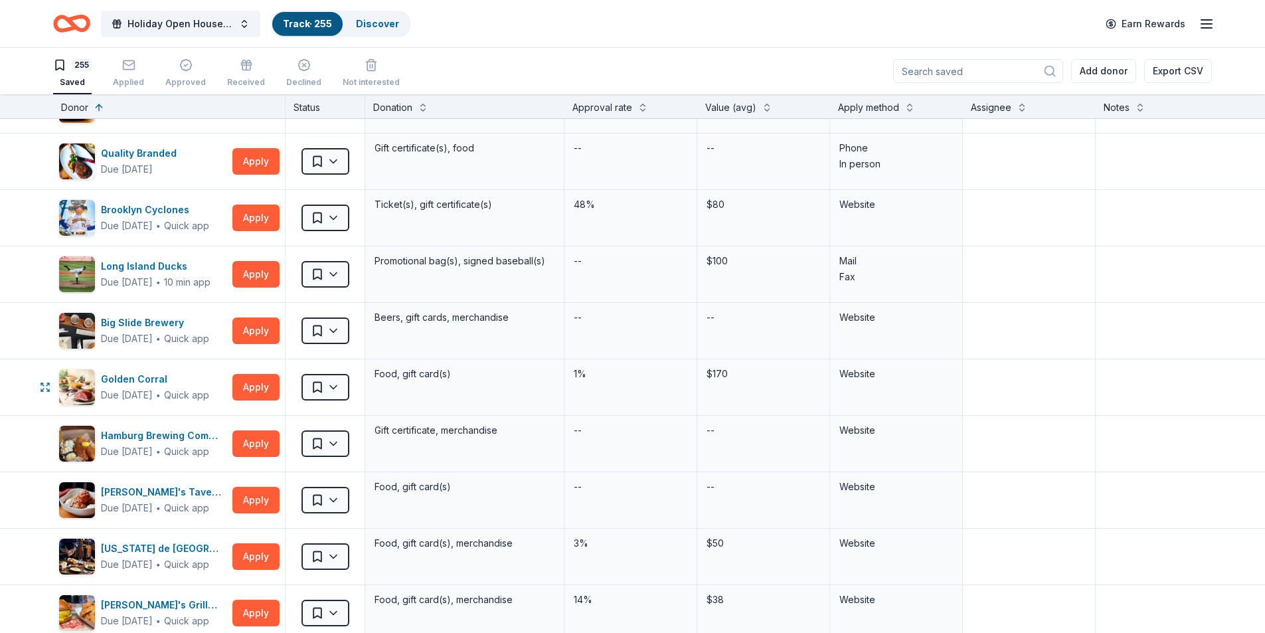
click at [332, 389] on html "Holiday Open House 2025 Track · 255 Discover Earn Rewards 255 Saved Applied App…" at bounding box center [632, 316] width 1265 height 633
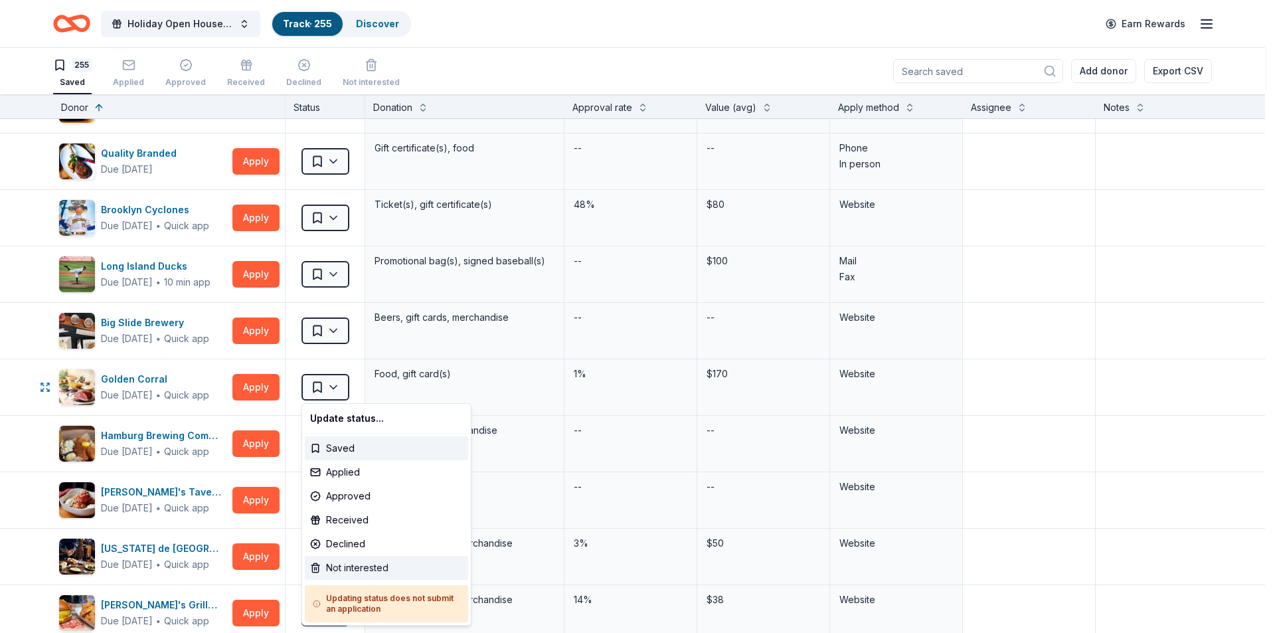
click at [346, 570] on div "Not interested" at bounding box center [386, 568] width 163 height 24
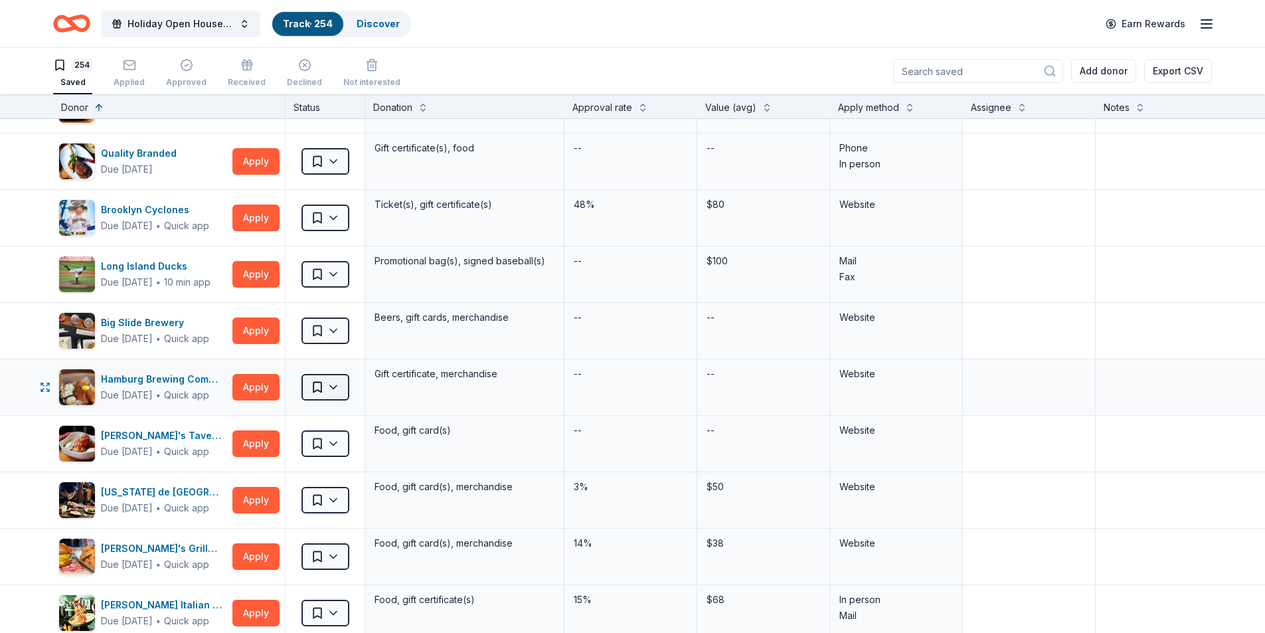
click at [334, 389] on html "Holiday Open House 2025 Track · 254 Discover Earn Rewards 254 Saved Applied App…" at bounding box center [632, 316] width 1265 height 633
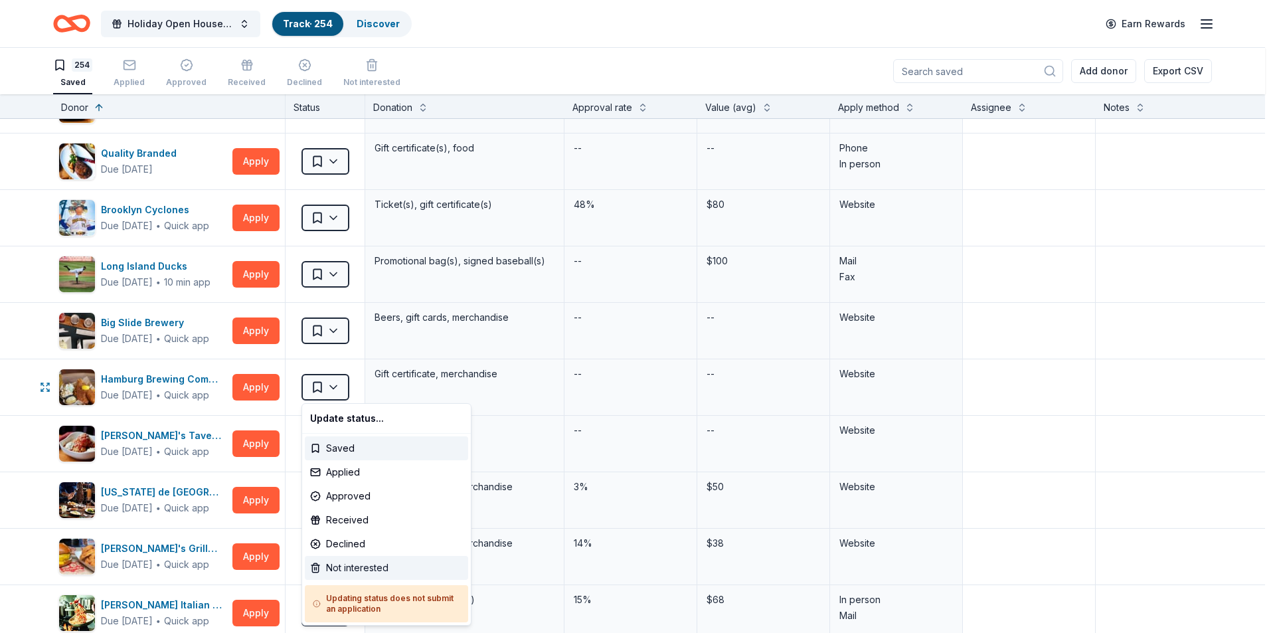
click at [331, 567] on div "Not interested" at bounding box center [386, 568] width 163 height 24
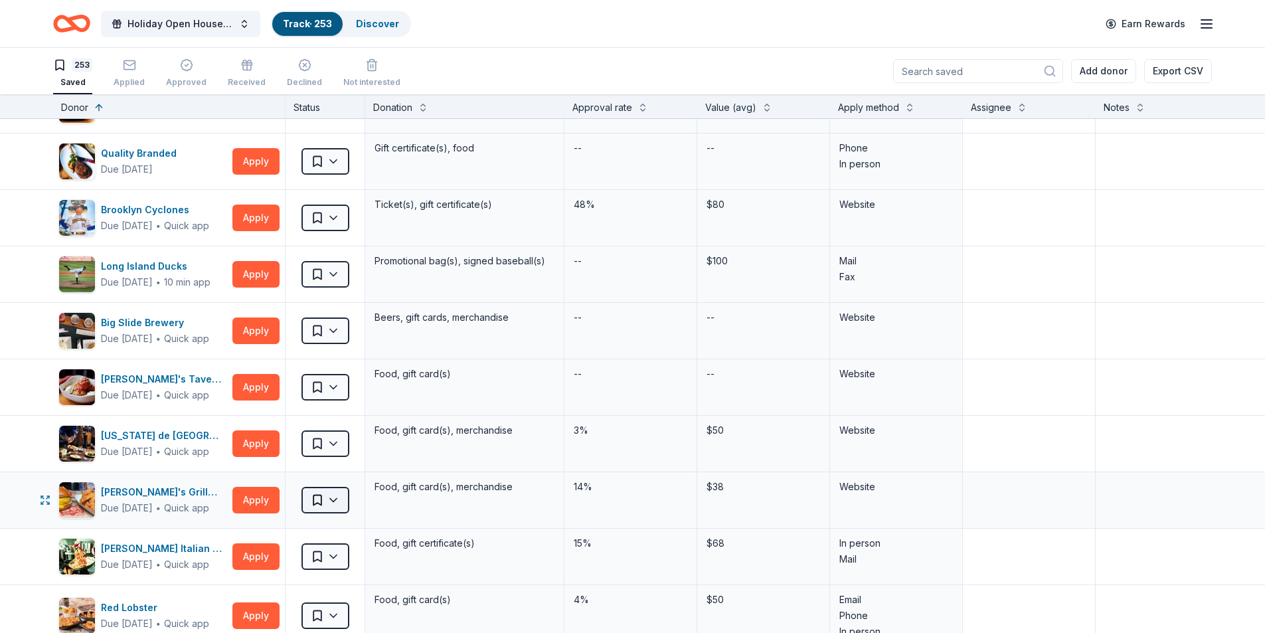
click at [337, 500] on html "Holiday Open House 2025 Track · 253 Discover Earn Rewards 253 Saved Applied App…" at bounding box center [632, 316] width 1265 height 633
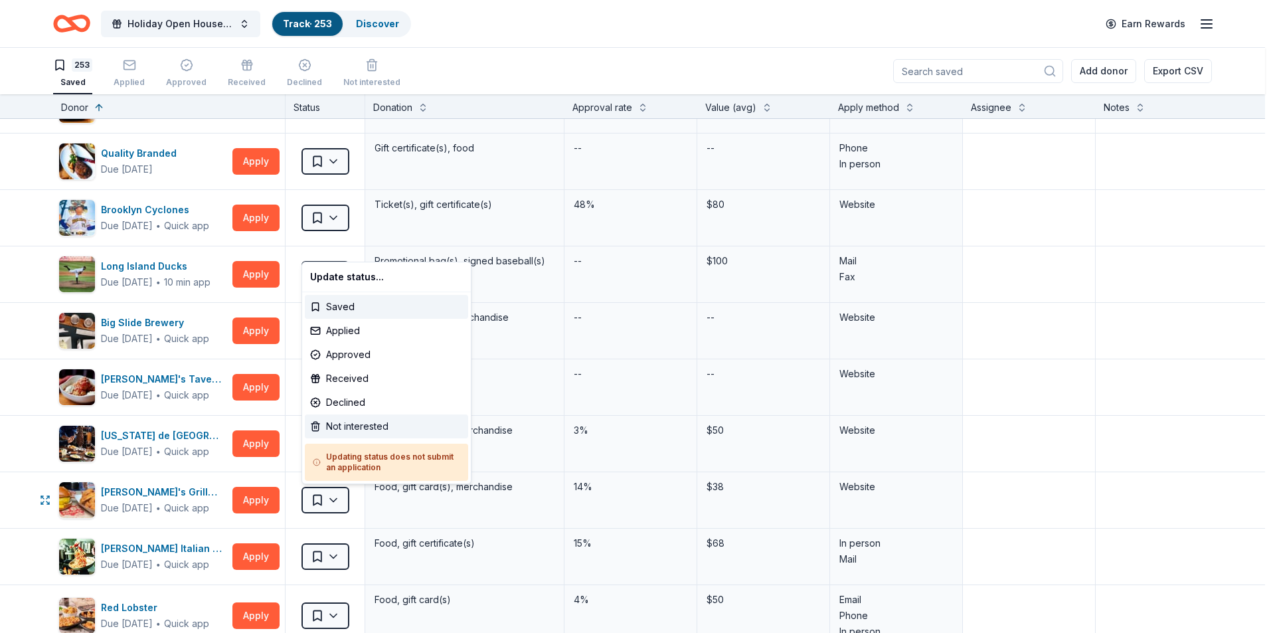
click at [356, 423] on div "Not interested" at bounding box center [386, 426] width 163 height 24
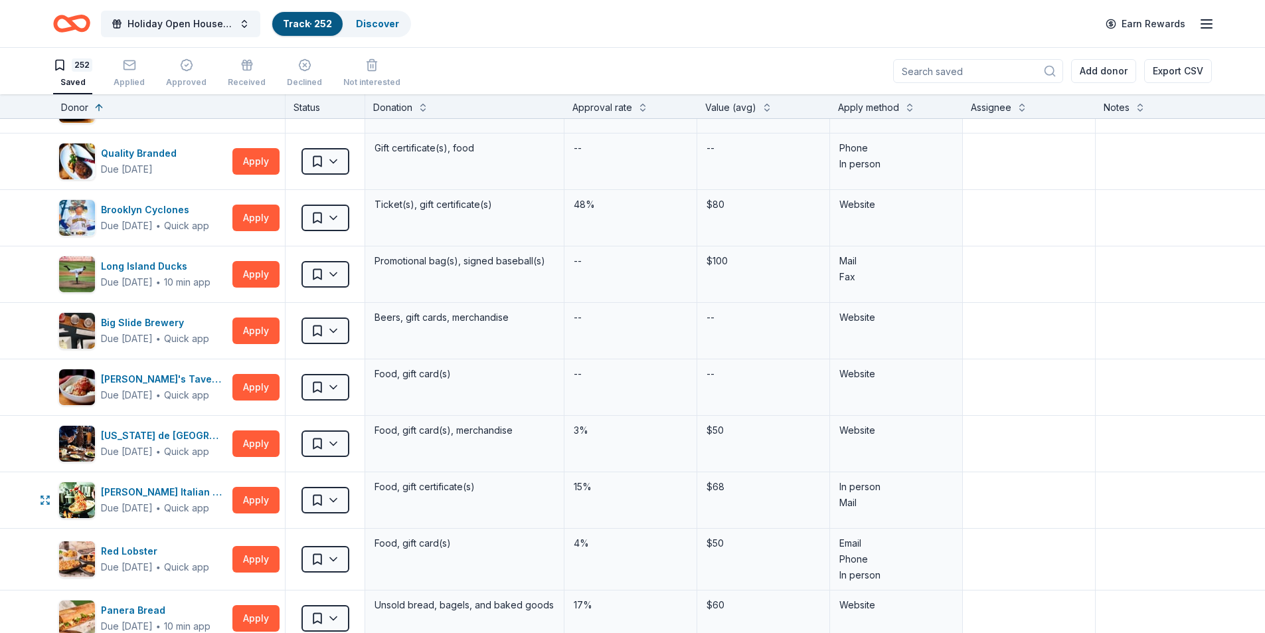
click at [339, 502] on html "Holiday Open House 2025 Track · 252 Discover Earn Rewards 252 Saved Applied App…" at bounding box center [632, 316] width 1265 height 633
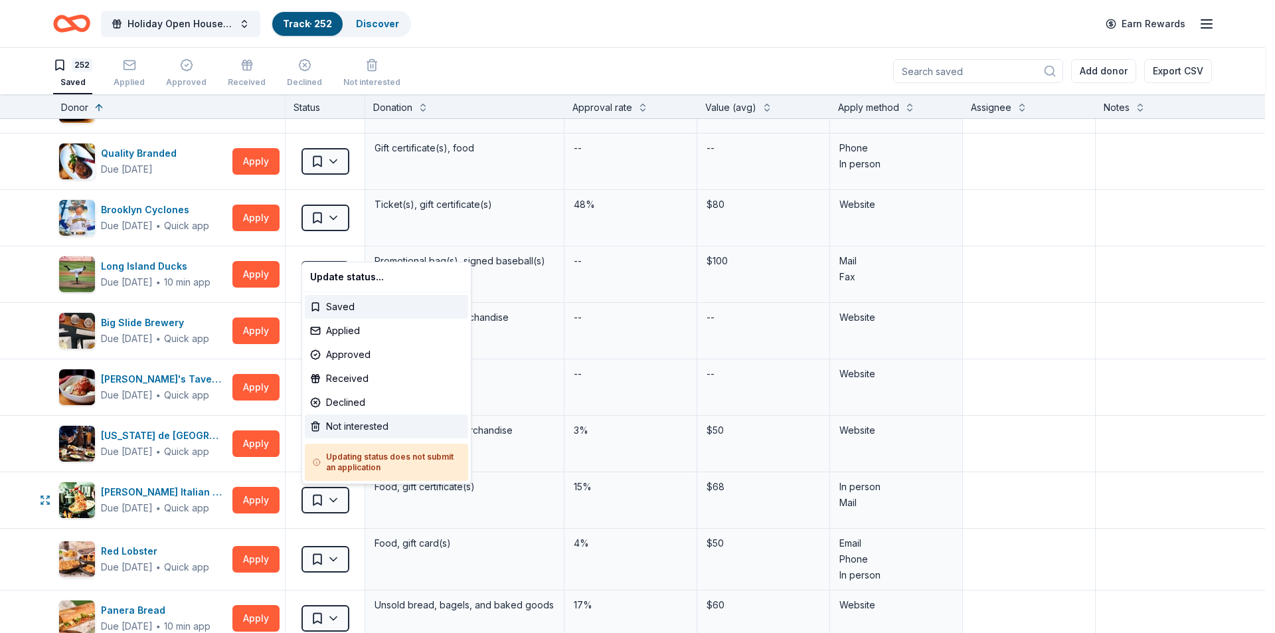
click at [357, 426] on div "Not interested" at bounding box center [386, 426] width 163 height 24
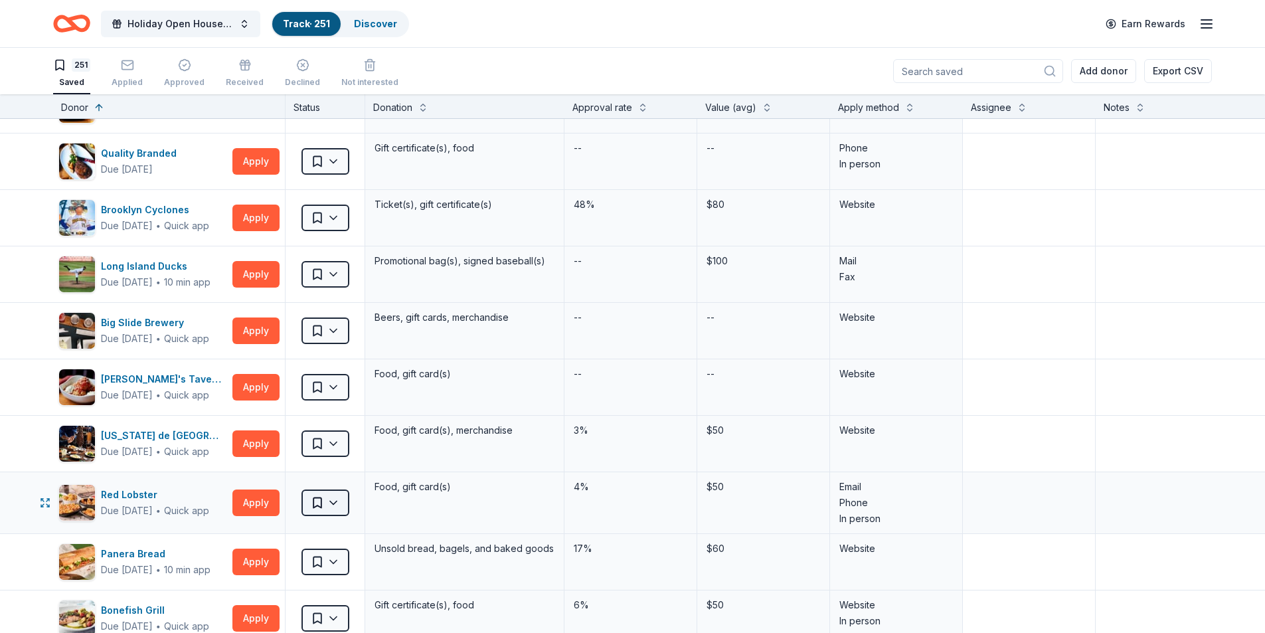
click at [335, 502] on html "Holiday Open House 2025 Track · 251 Discover Earn Rewards 251 Saved Applied App…" at bounding box center [632, 316] width 1265 height 633
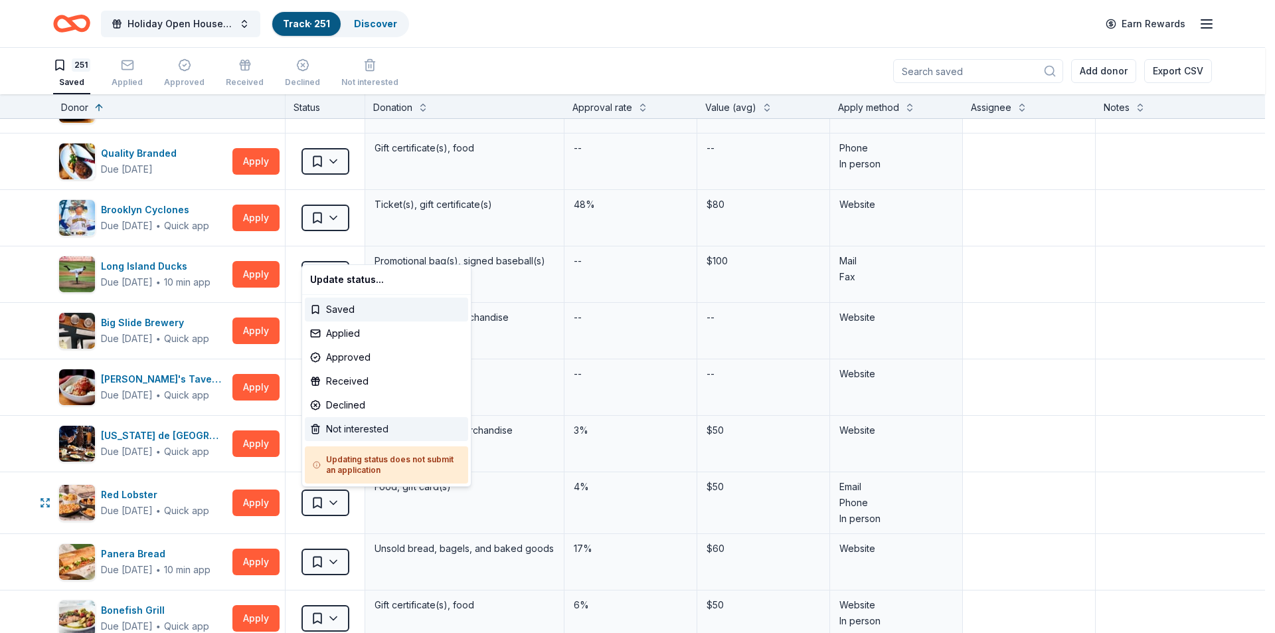
click at [363, 431] on div "Not interested" at bounding box center [386, 429] width 163 height 24
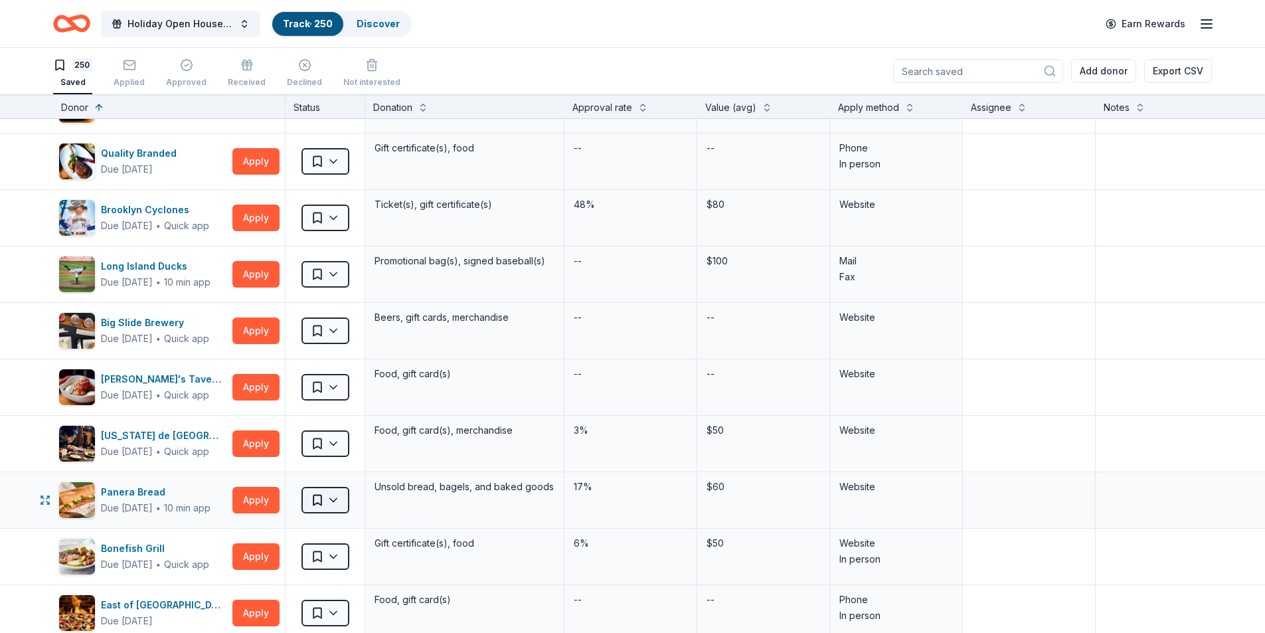
click at [335, 498] on html "Holiday Open House 2025 Track · 250 Discover Earn Rewards 250 Saved Applied App…" at bounding box center [632, 316] width 1265 height 633
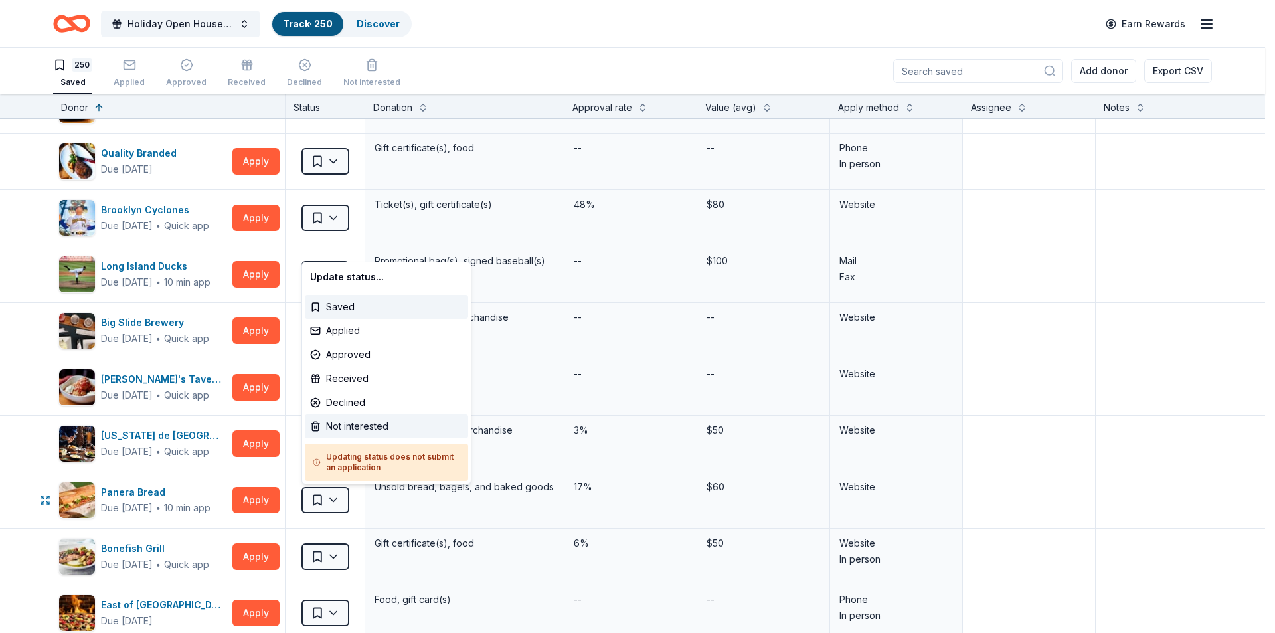
click at [363, 431] on div "Not interested" at bounding box center [386, 426] width 163 height 24
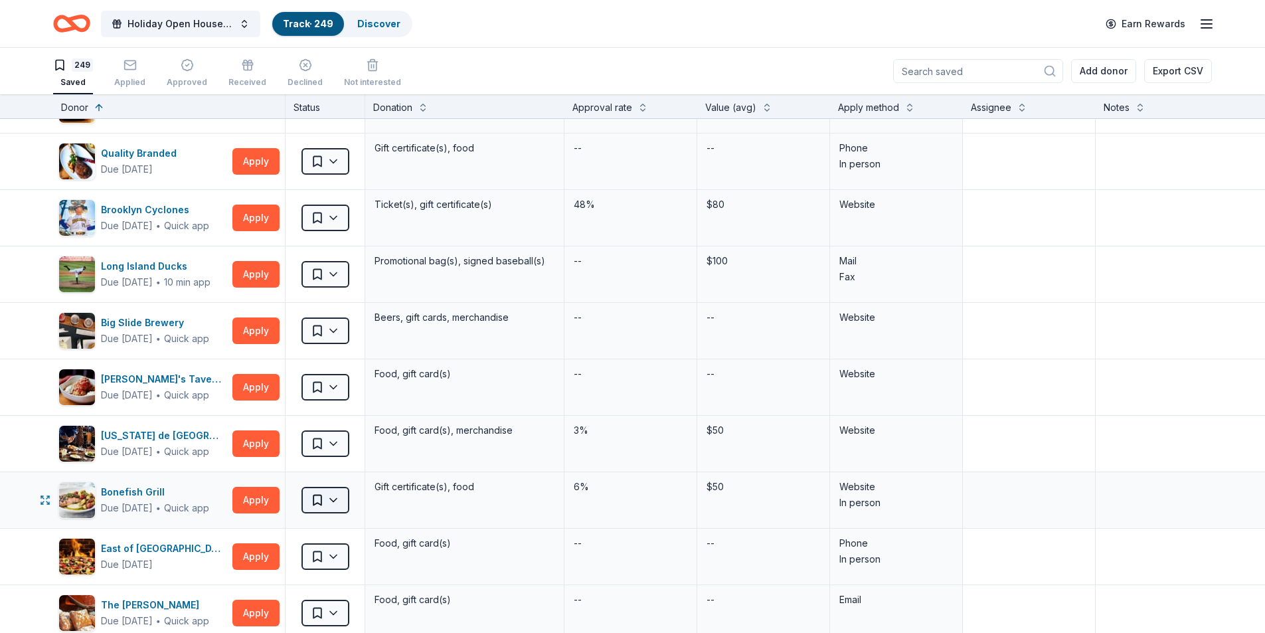
click at [334, 509] on html "Holiday Open House 2025 Track · 249 Discover Earn Rewards 249 Saved Applied App…" at bounding box center [632, 316] width 1265 height 633
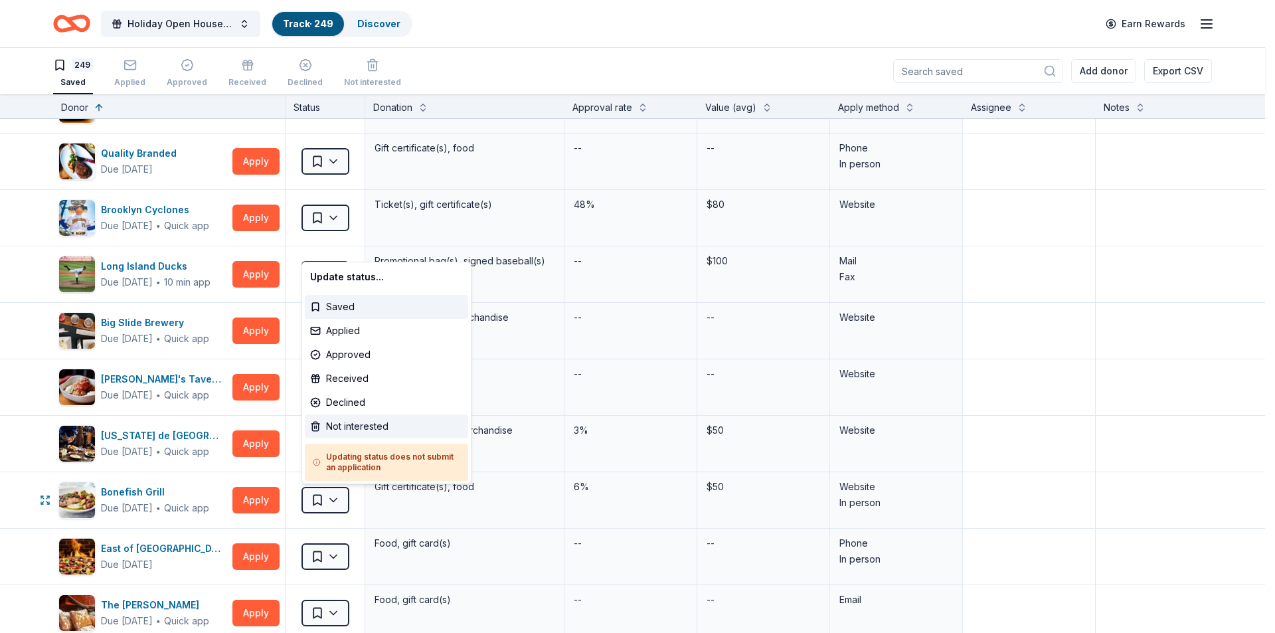
click at [354, 426] on div "Not interested" at bounding box center [386, 426] width 163 height 24
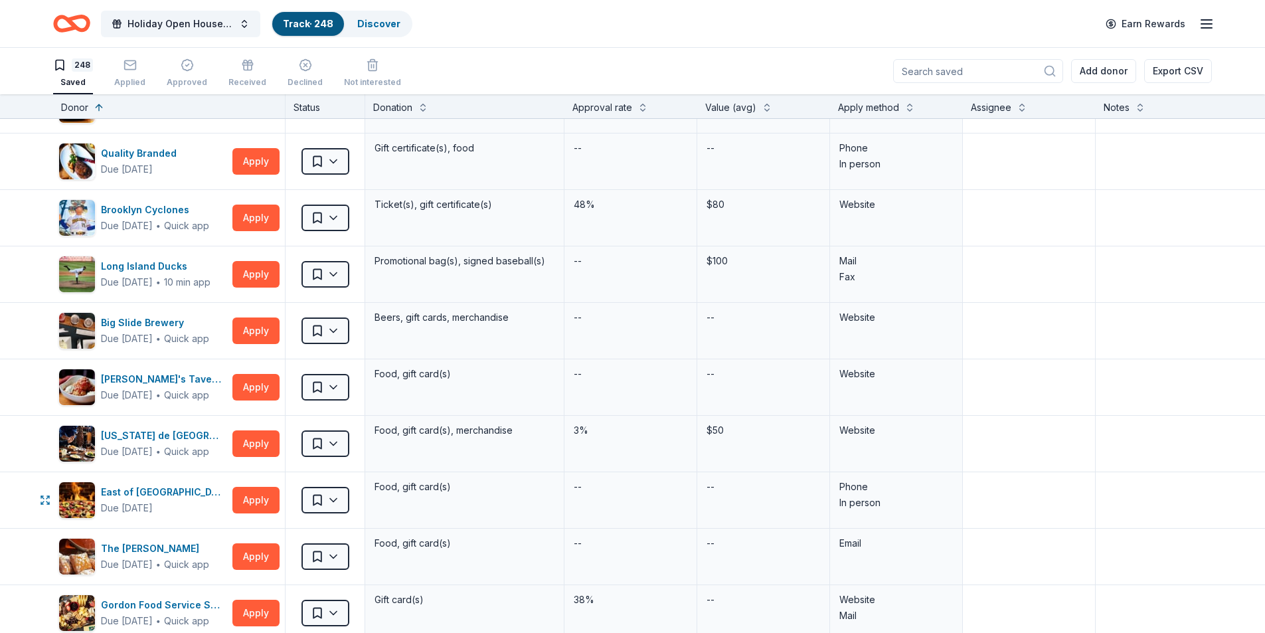
click at [336, 493] on html "Holiday Open House 2025 Track · 248 Discover Earn Rewards 248 Saved Applied App…" at bounding box center [632, 316] width 1265 height 633
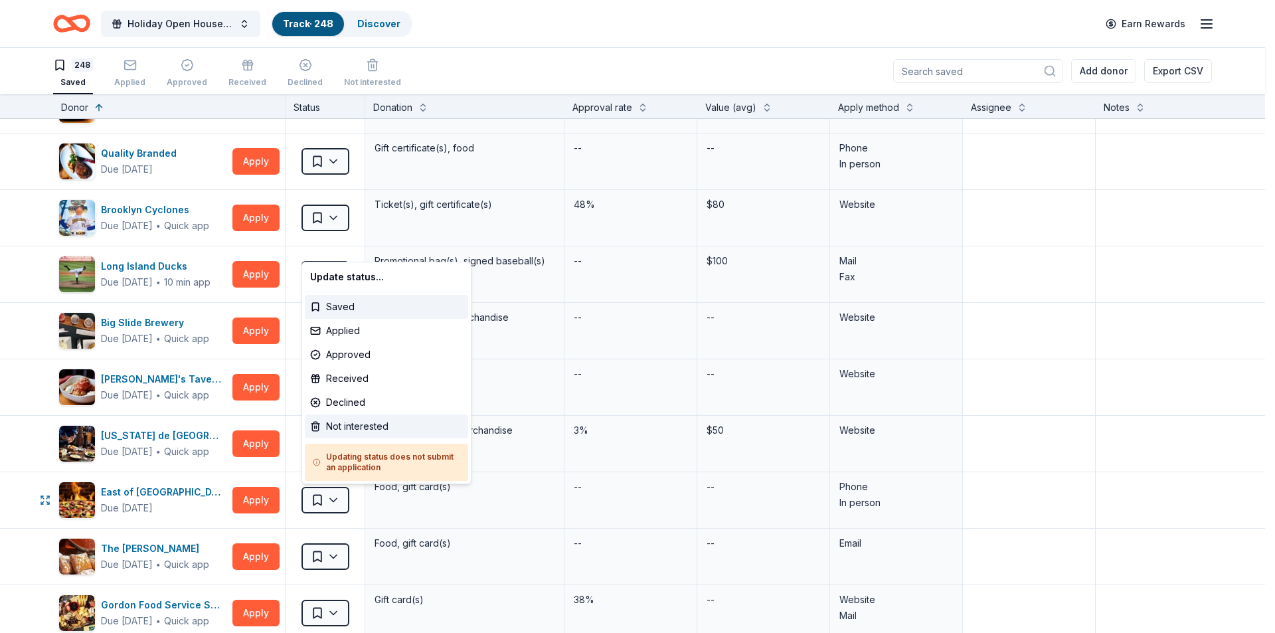
click at [342, 430] on div "Not interested" at bounding box center [386, 426] width 163 height 24
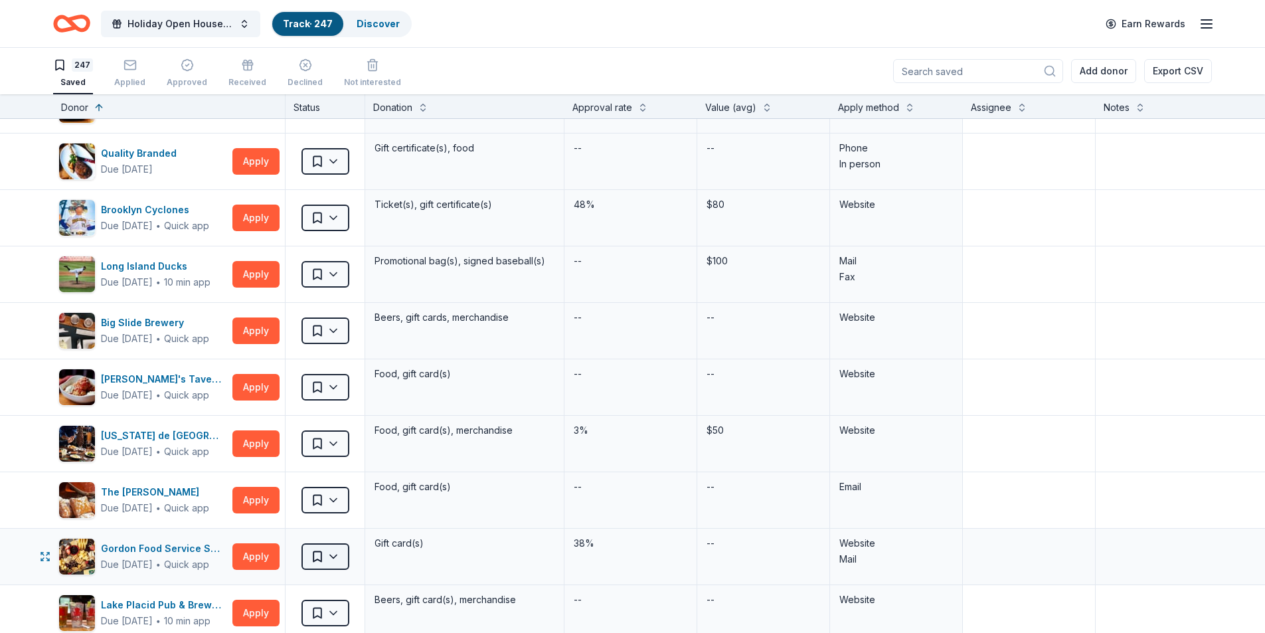
click at [333, 555] on html "Holiday Open House 2025 Track · 247 Discover Earn Rewards 247 Saved Applied App…" at bounding box center [632, 316] width 1265 height 633
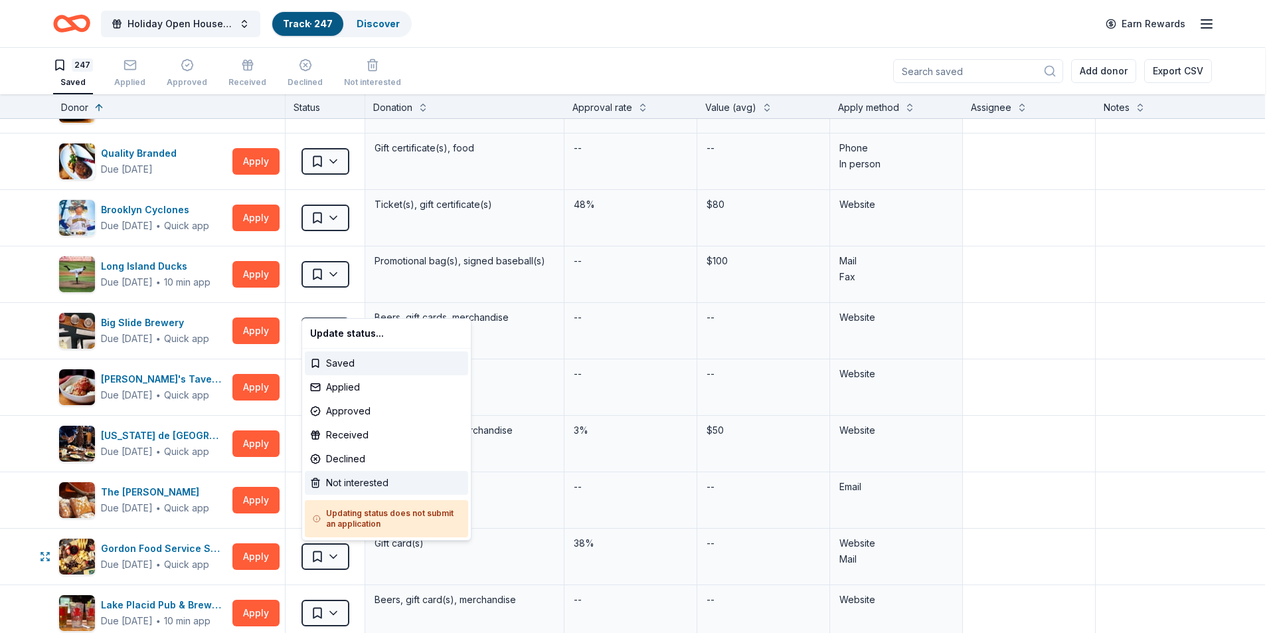
click at [365, 475] on div "Not interested" at bounding box center [386, 483] width 163 height 24
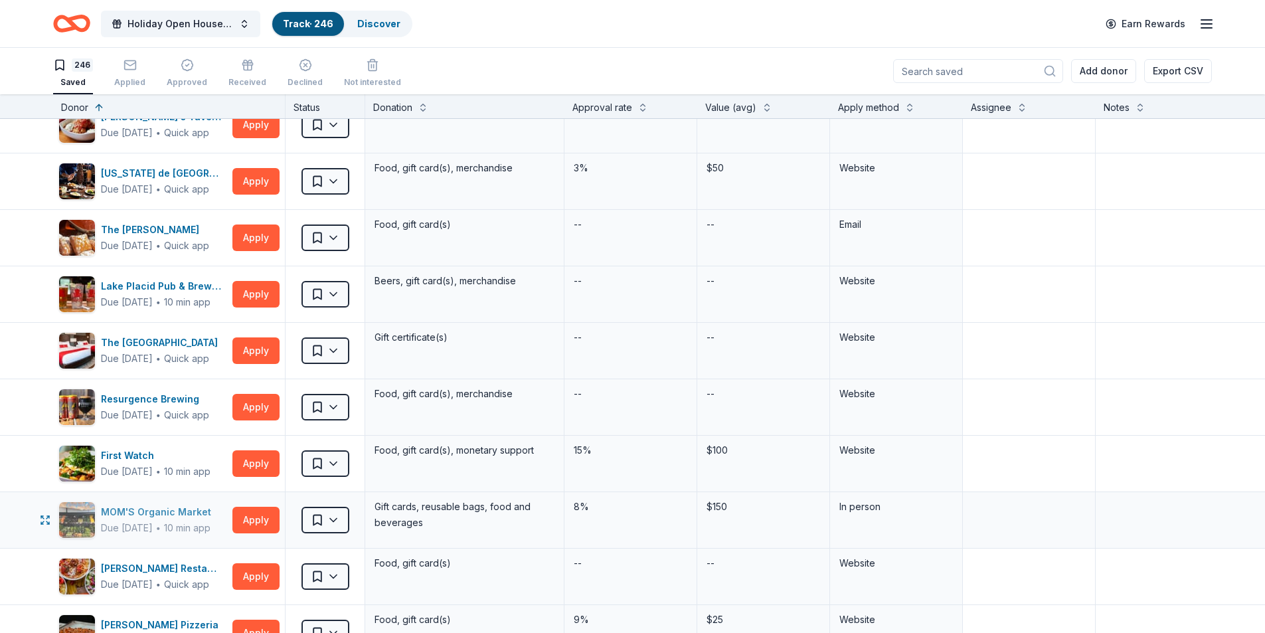
scroll to position [3321, 0]
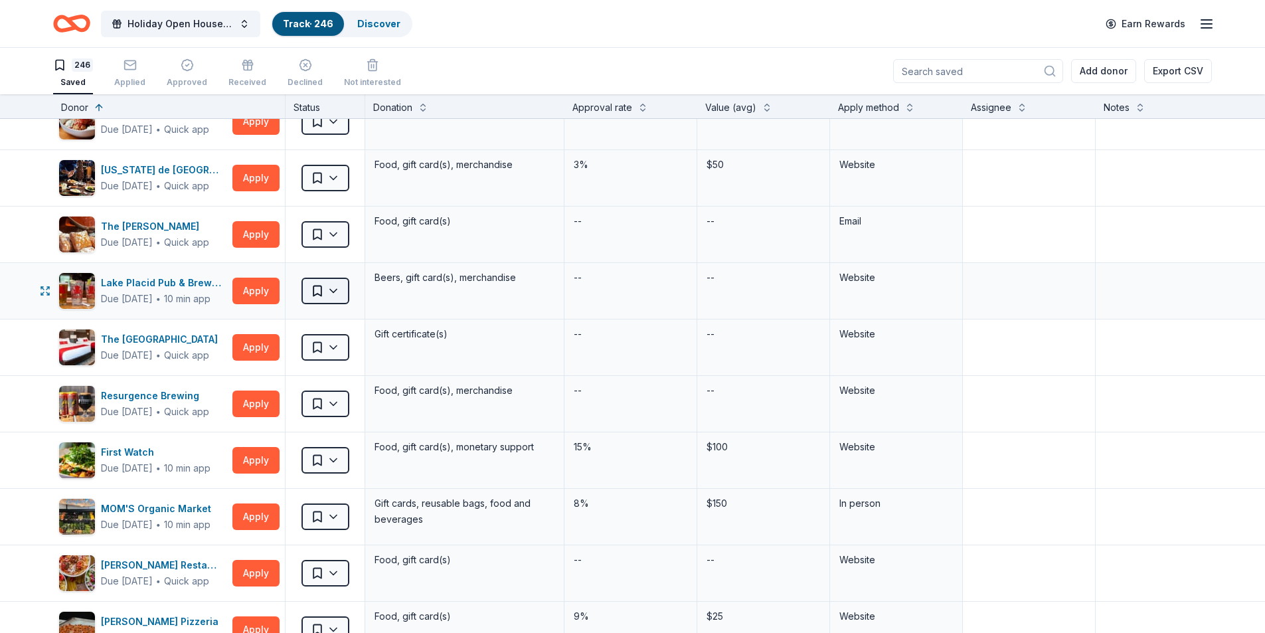
click at [338, 292] on html "Holiday Open House 2025 Track · 246 Discover Earn Rewards 246 Saved Applied App…" at bounding box center [632, 316] width 1265 height 633
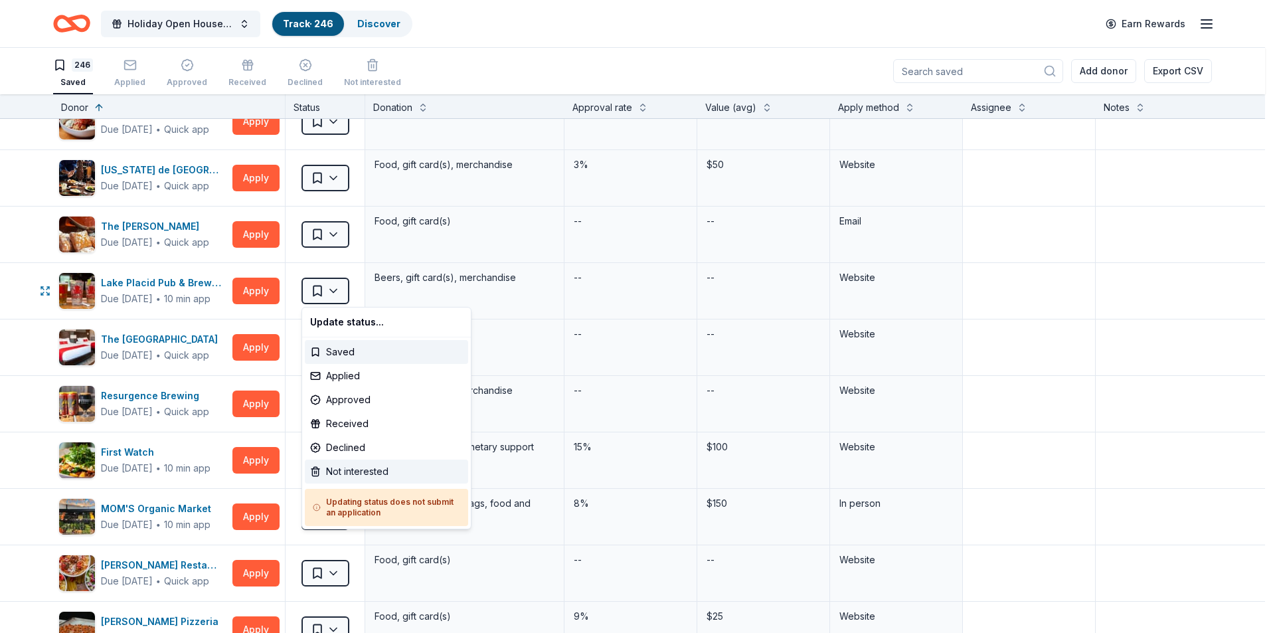
click at [341, 476] on div "Not interested" at bounding box center [386, 472] width 163 height 24
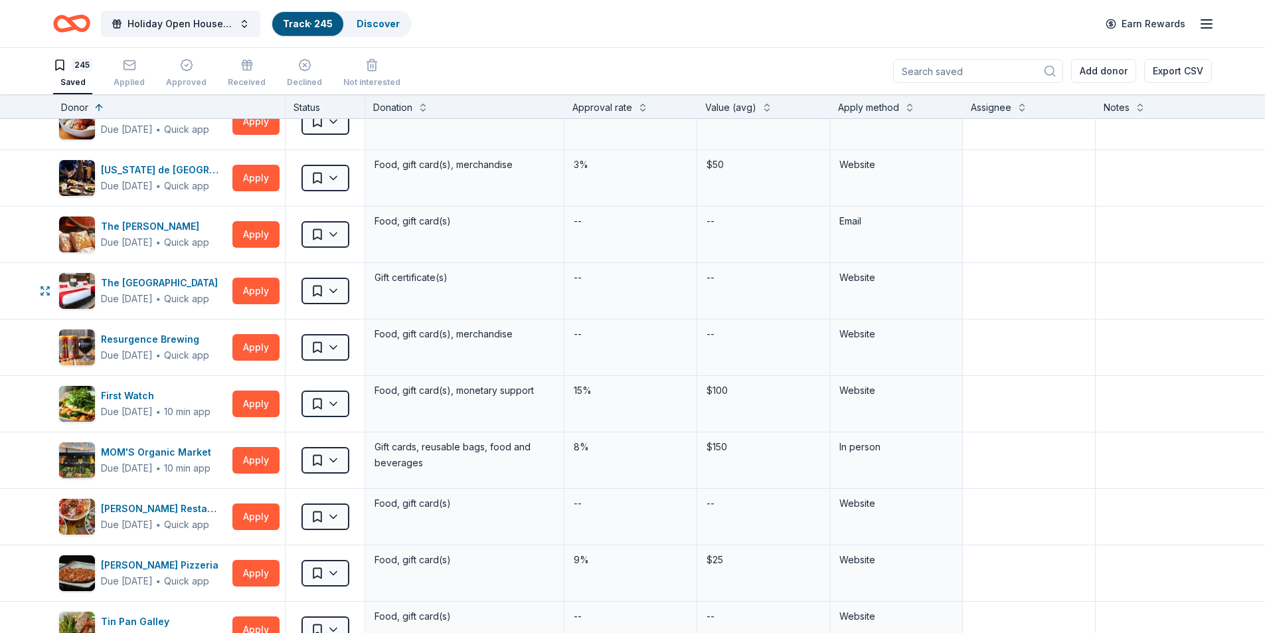
click at [331, 292] on html "Holiday Open House 2025 Track · 245 Discover Earn Rewards 245 Saved Applied App…" at bounding box center [632, 316] width 1265 height 633
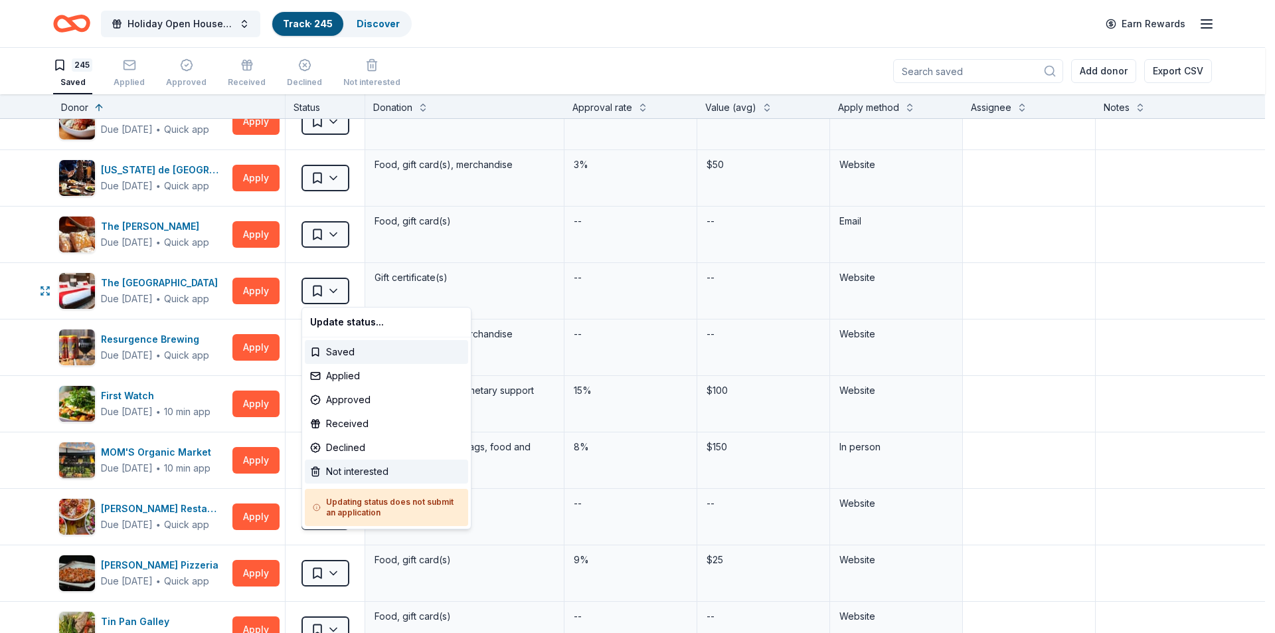
click at [333, 469] on div "Not interested" at bounding box center [386, 472] width 163 height 24
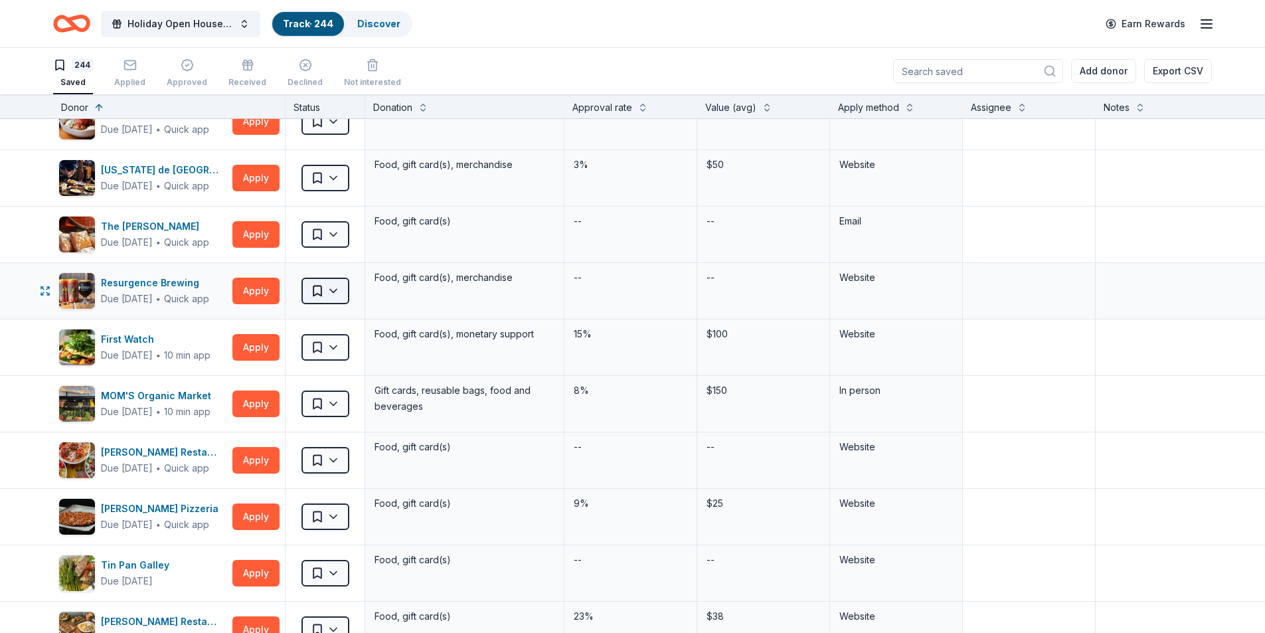
click at [344, 288] on html "Holiday Open House 2025 Track · 244 Discover Earn Rewards 244 Saved Applied App…" at bounding box center [632, 316] width 1265 height 633
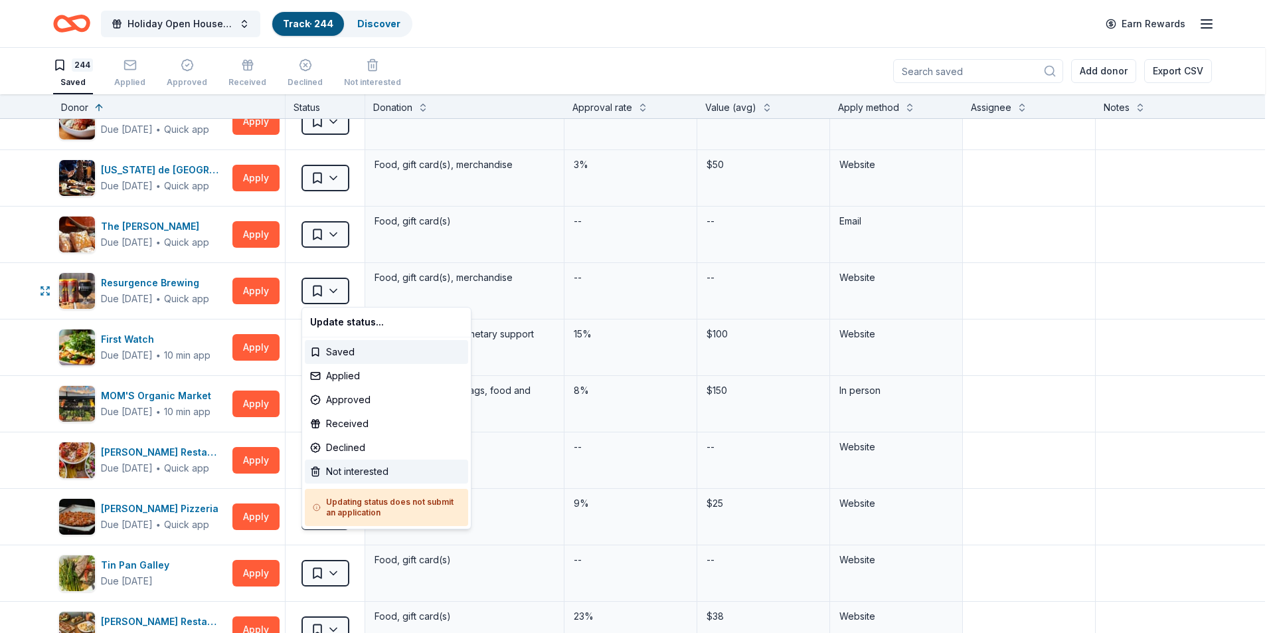
click at [345, 473] on div "Not interested" at bounding box center [386, 472] width 163 height 24
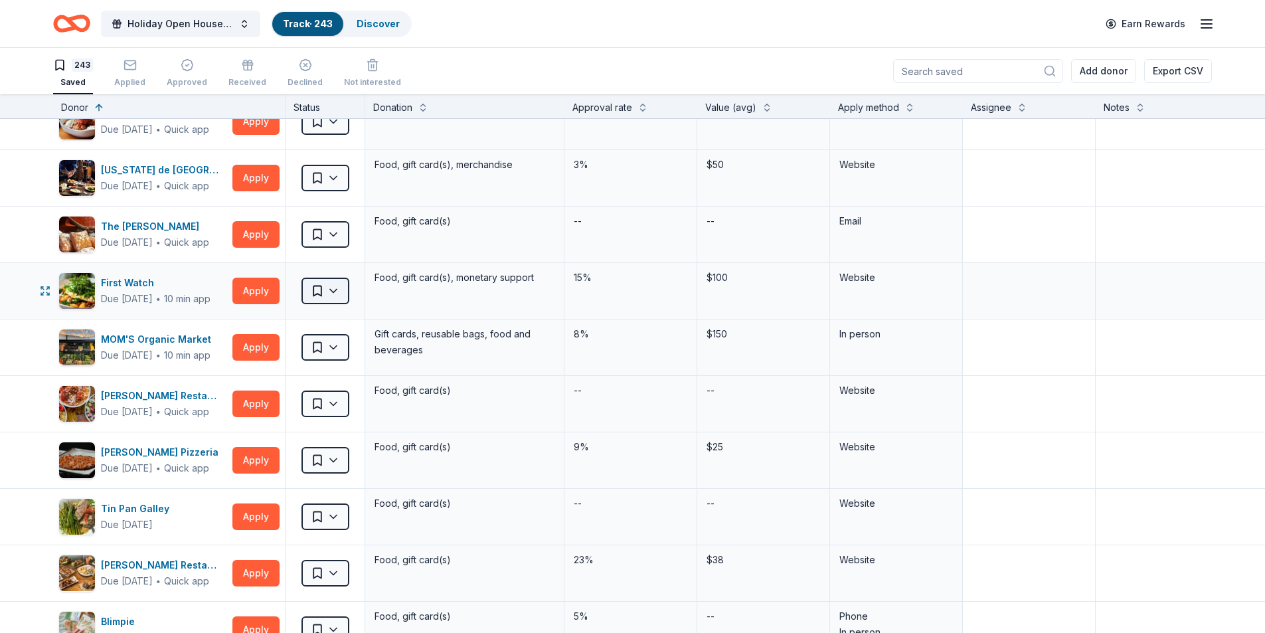
click at [335, 291] on html "Holiday Open House 2025 Track · 243 Discover Earn Rewards 243 Saved Applied App…" at bounding box center [632, 316] width 1265 height 633
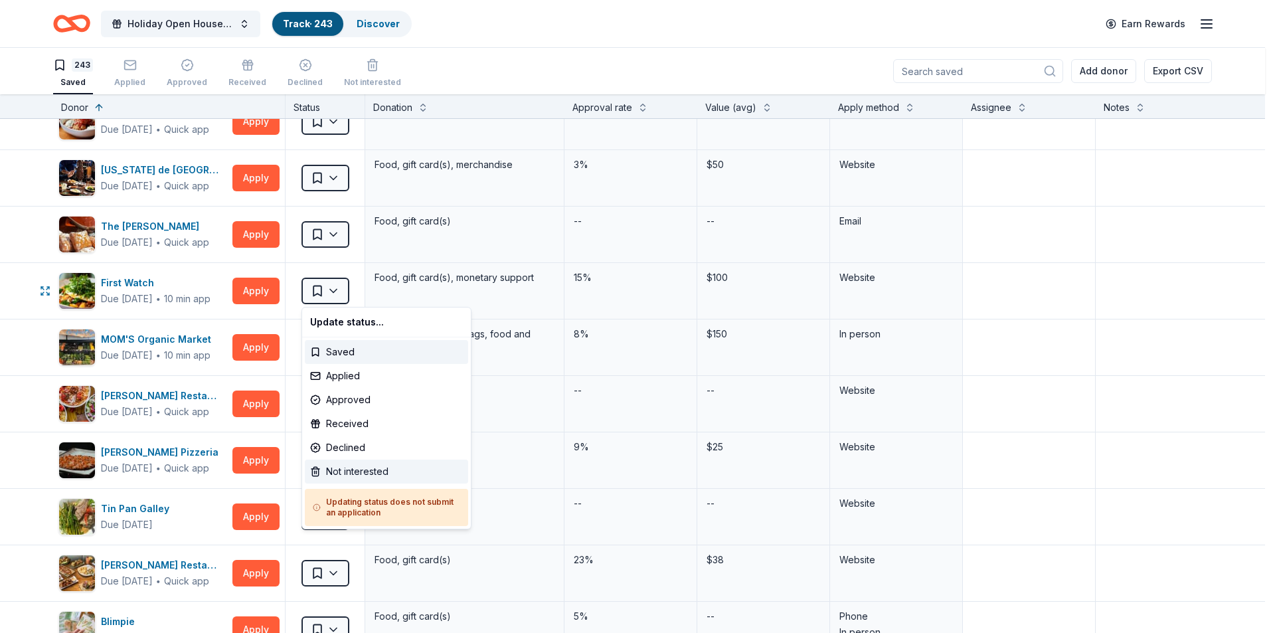
click at [363, 476] on div "Not interested" at bounding box center [386, 472] width 163 height 24
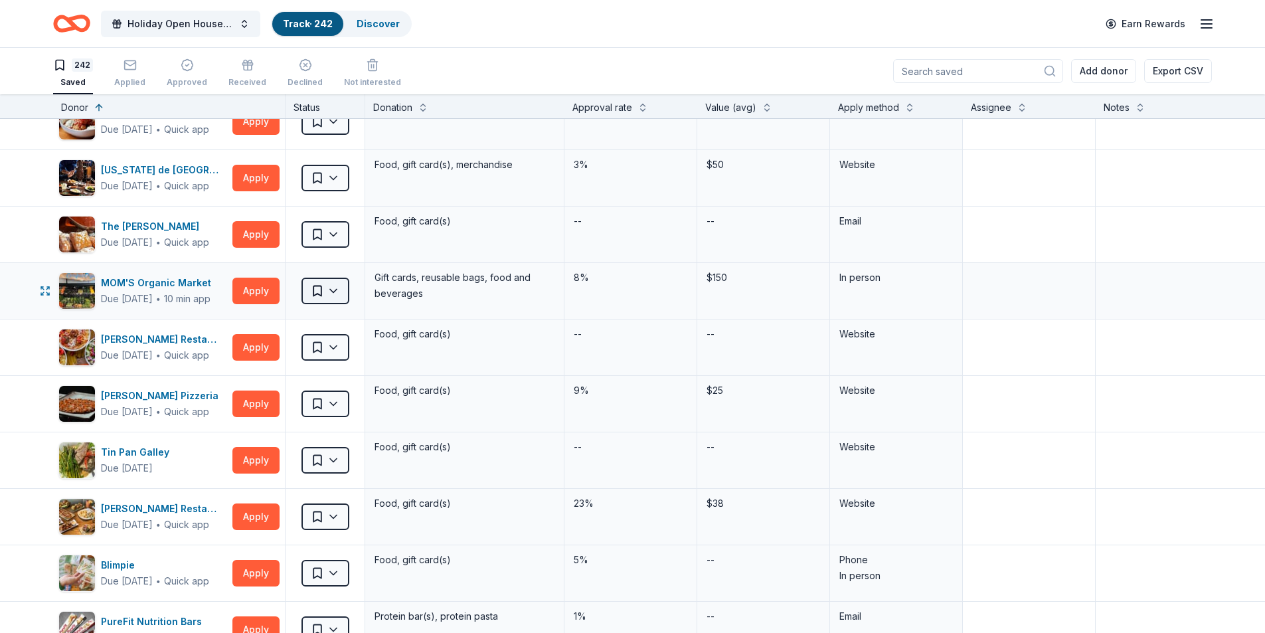
click at [336, 290] on html "Holiday Open House 2025 Track · 242 Discover Earn Rewards 242 Saved Applied App…" at bounding box center [632, 316] width 1265 height 633
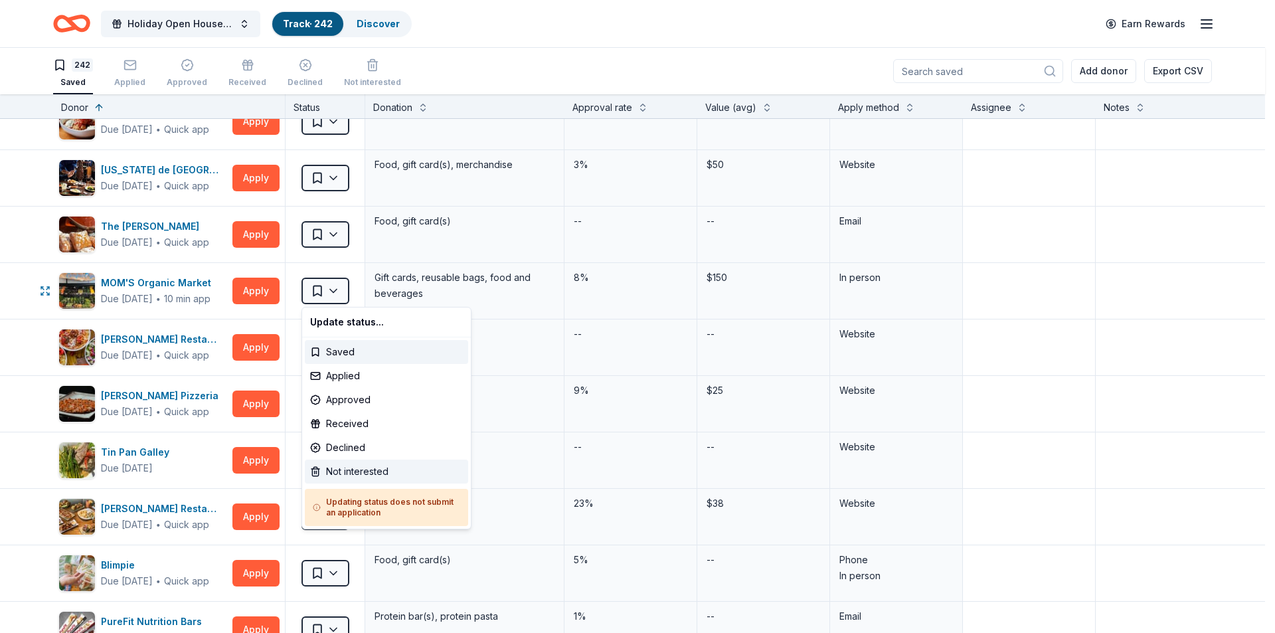
click at [335, 472] on div "Not interested" at bounding box center [386, 472] width 163 height 24
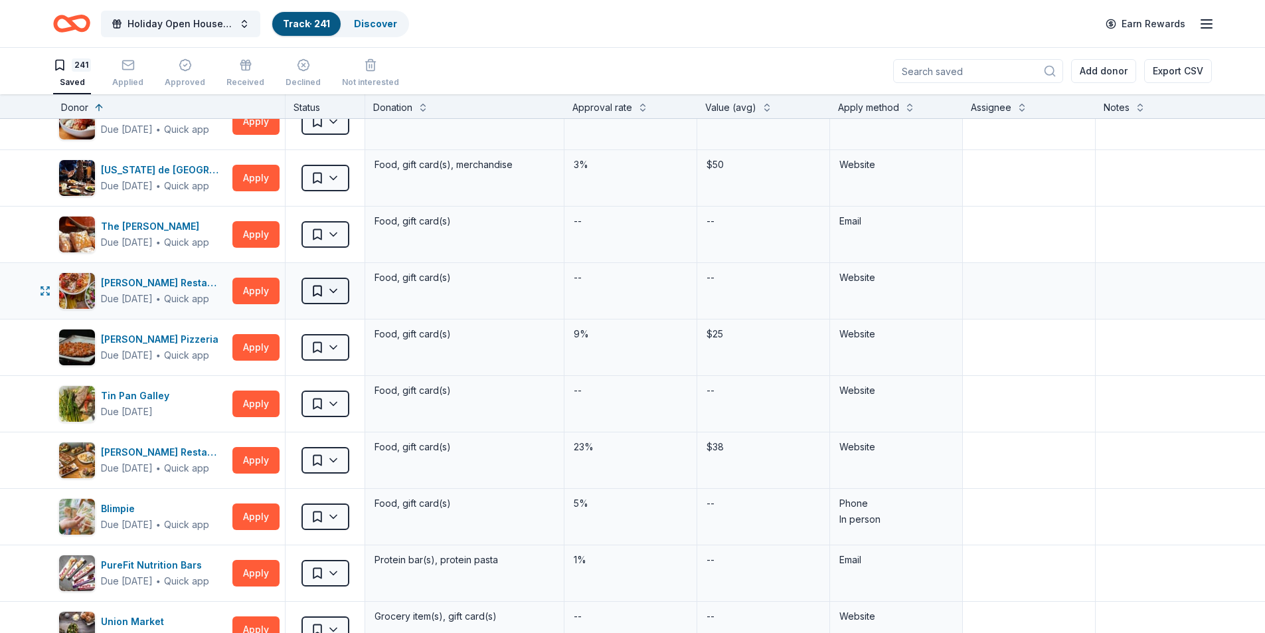
click at [335, 291] on html "Holiday Open House 2025 Track · 241 Discover Earn Rewards 241 Saved Applied App…" at bounding box center [632, 316] width 1265 height 633
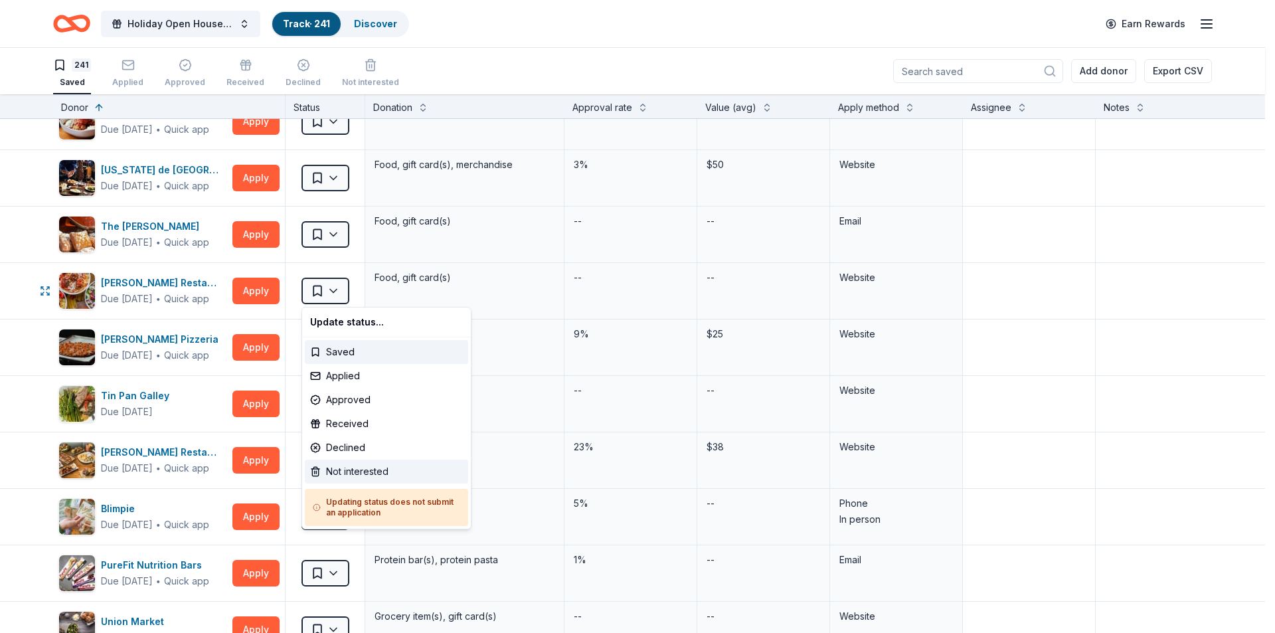
click at [358, 475] on div "Not interested" at bounding box center [386, 472] width 163 height 24
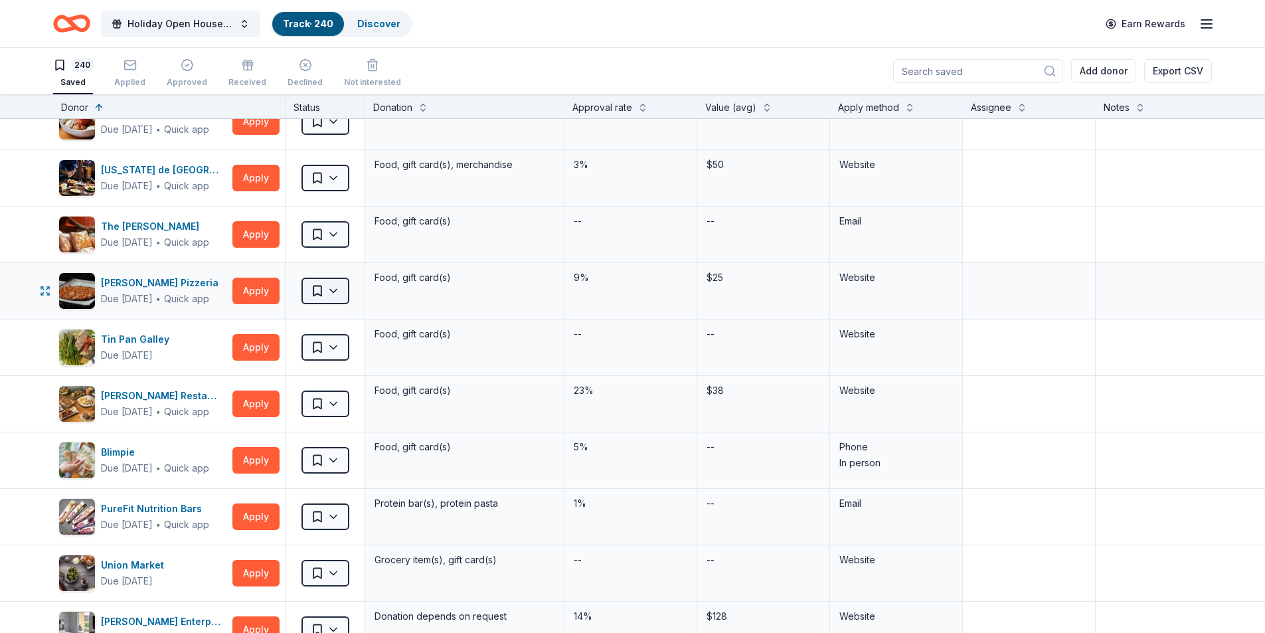
click at [333, 292] on html "Holiday Open House 2025 Track · 240 Discover Earn Rewards 240 Saved Applied App…" at bounding box center [632, 316] width 1265 height 633
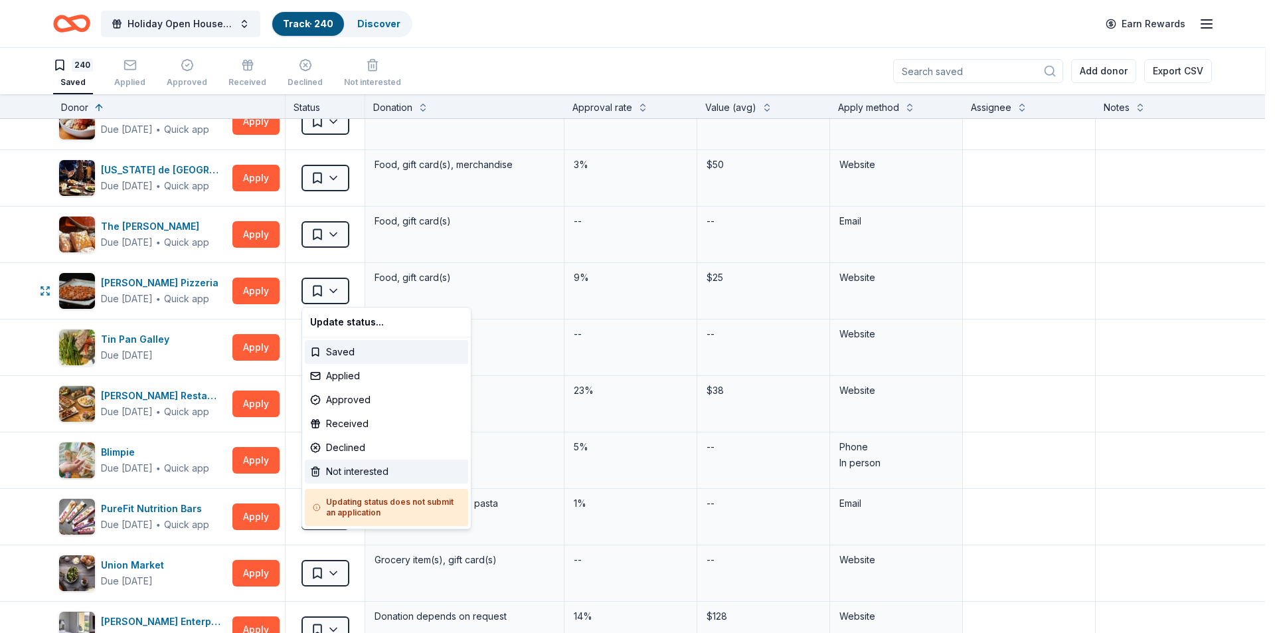
click at [366, 467] on div "Not interested" at bounding box center [386, 472] width 163 height 24
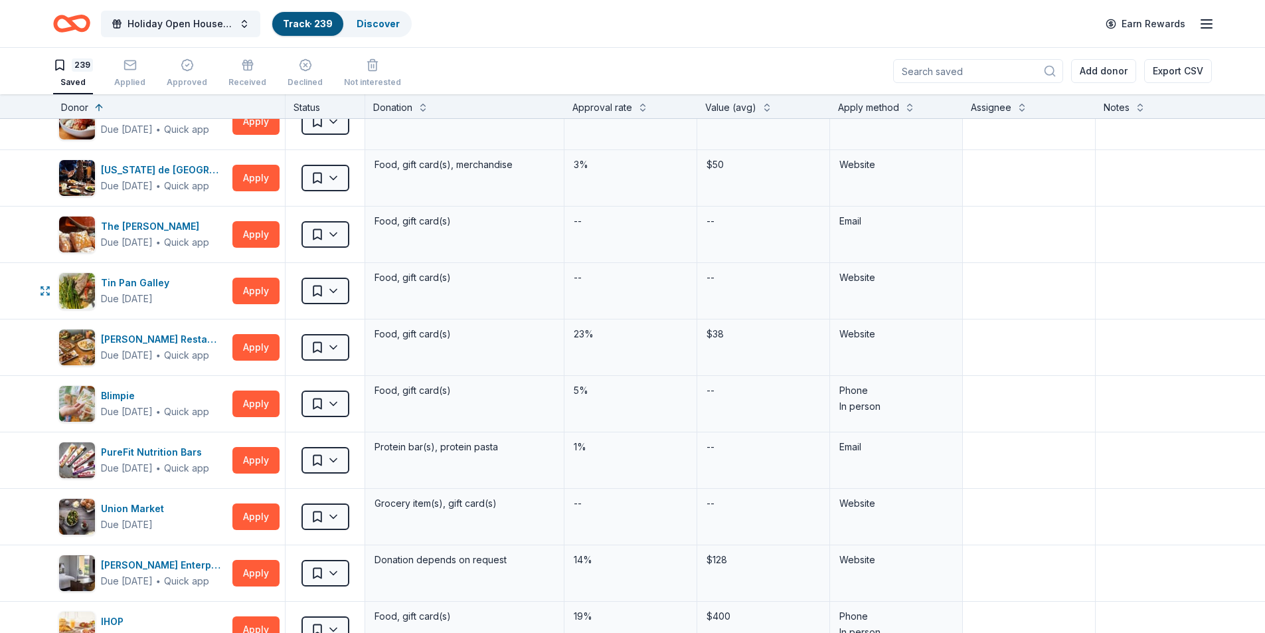
click at [337, 298] on html "Holiday Open House 2025 Track · 239 Discover Earn Rewards 239 Saved Applied App…" at bounding box center [632, 316] width 1265 height 633
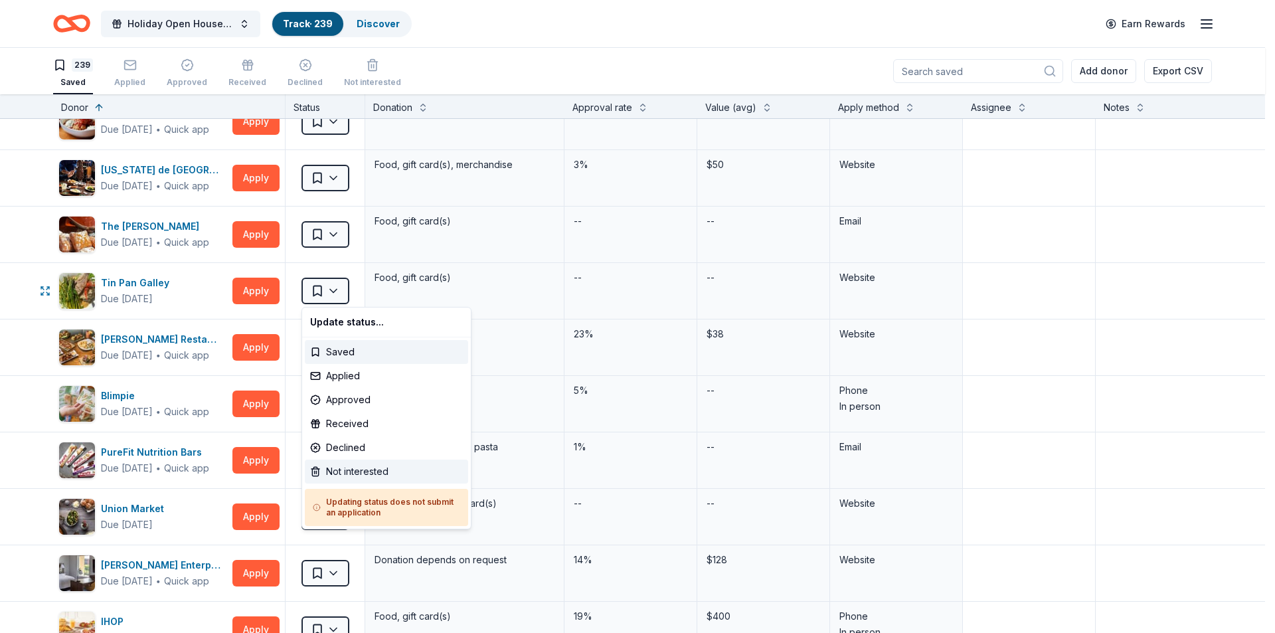
click at [348, 473] on div "Not interested" at bounding box center [386, 472] width 163 height 24
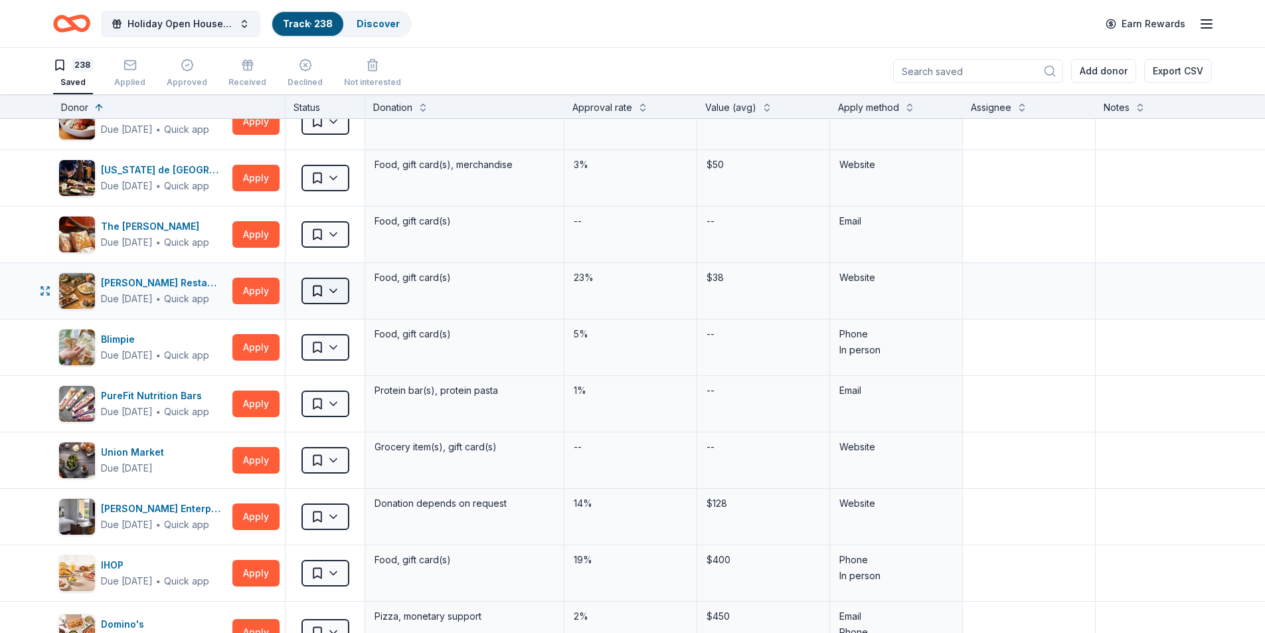
click at [335, 292] on html "Holiday Open House 2025 Track · 238 Discover Earn Rewards 238 Saved Applied App…" at bounding box center [632, 316] width 1265 height 633
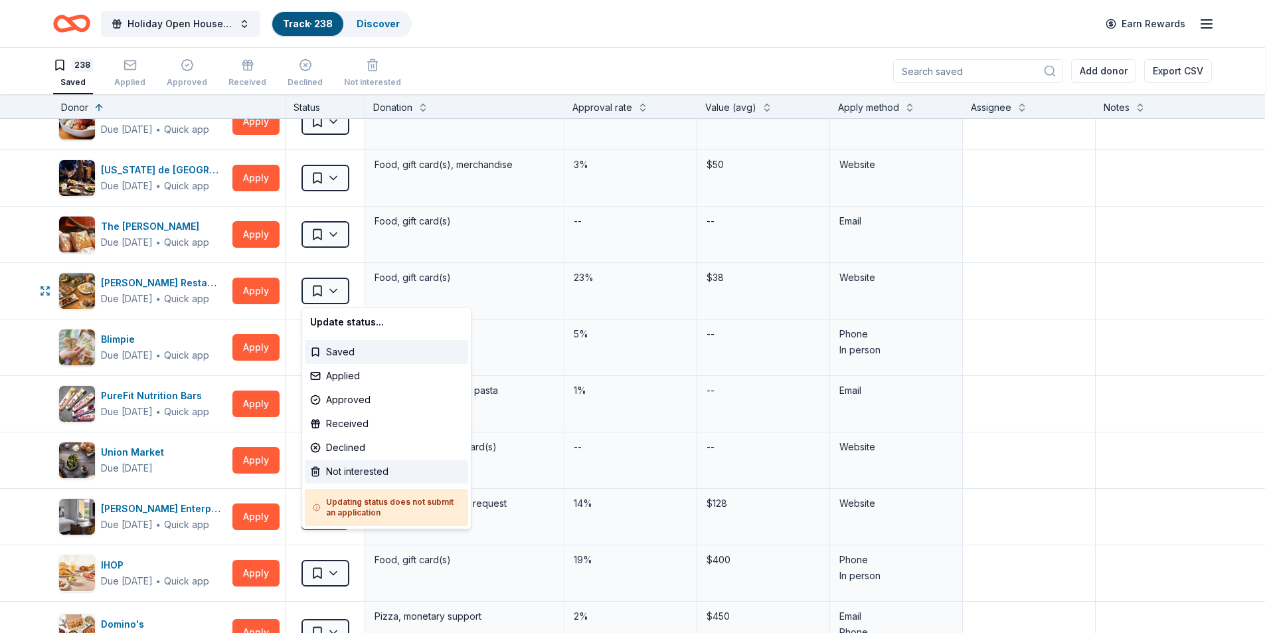
click at [354, 468] on div "Not interested" at bounding box center [386, 472] width 163 height 24
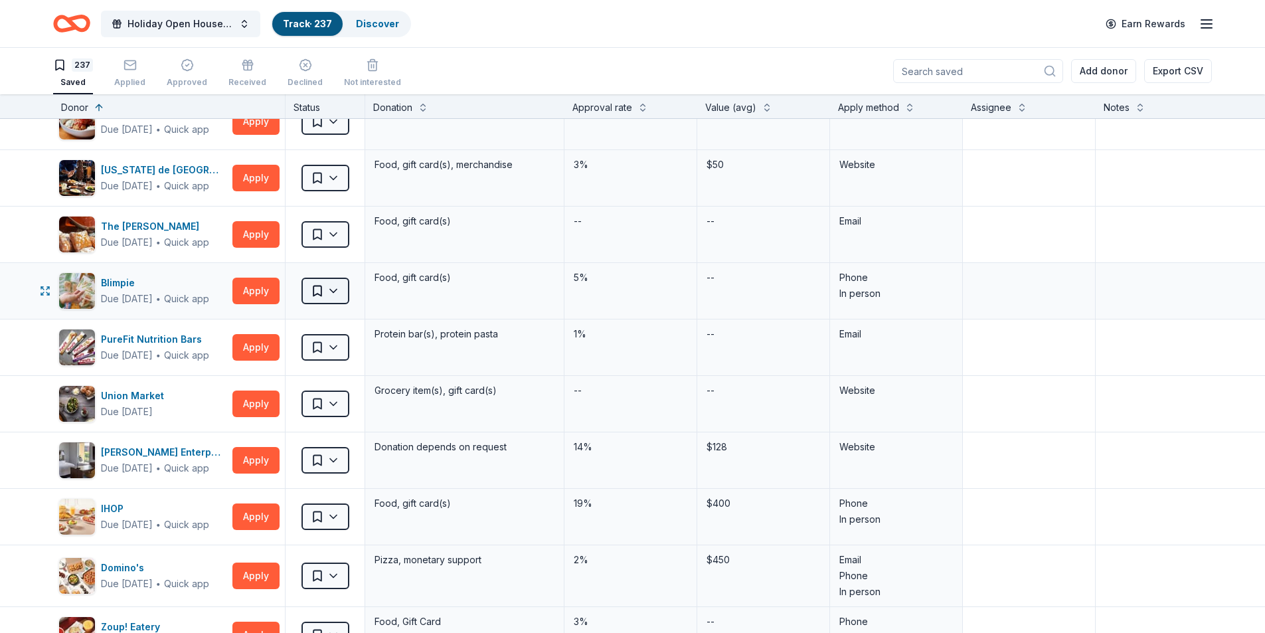
click at [335, 289] on html "Holiday Open House 2025 Track · 237 Discover Earn Rewards 237 Saved Applied App…" at bounding box center [632, 316] width 1265 height 633
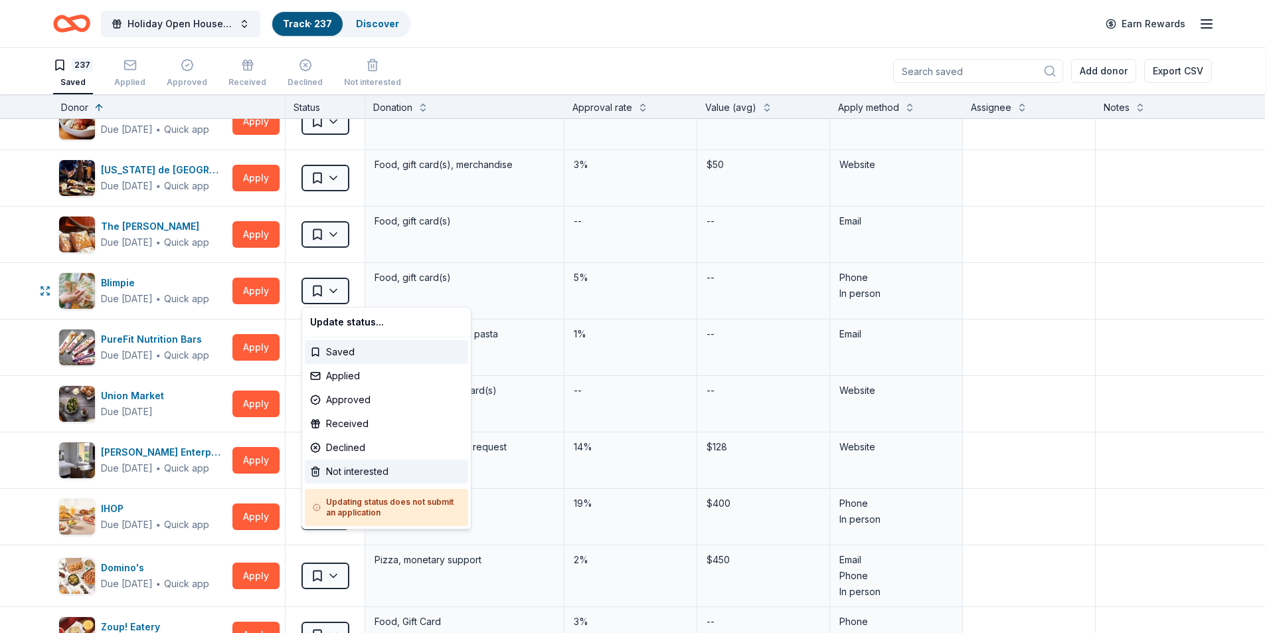
click at [337, 470] on div "Not interested" at bounding box center [386, 472] width 163 height 24
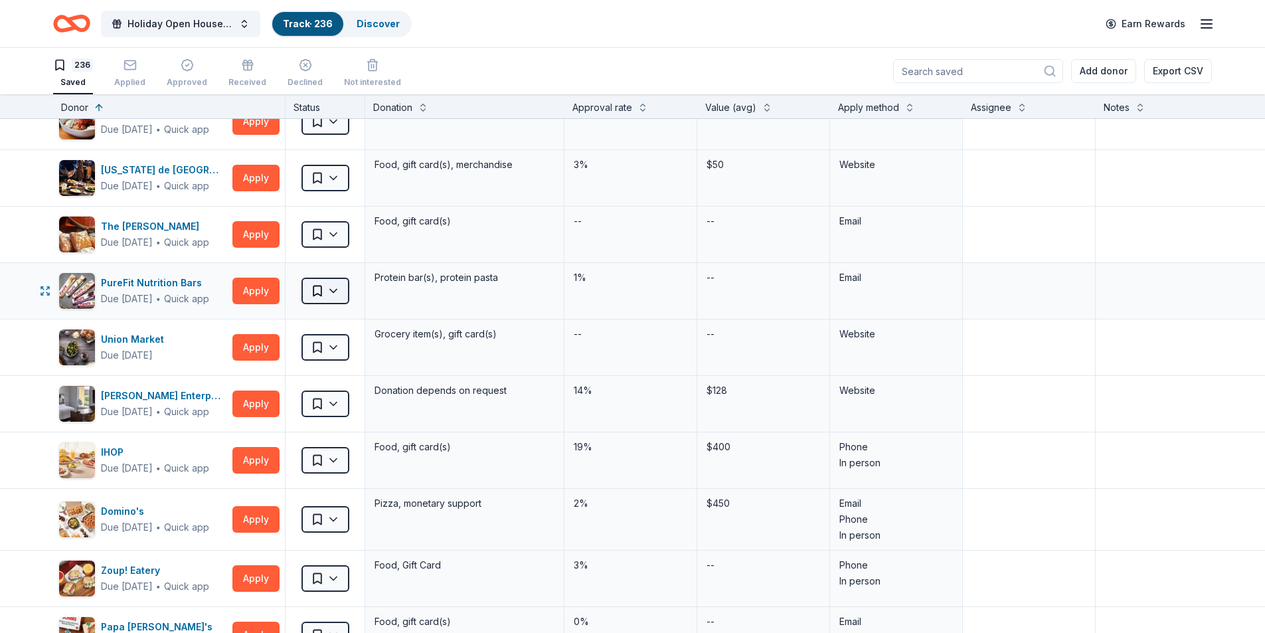
click at [341, 289] on html "Holiday Open House 2025 Track · 236 Discover Earn Rewards 236 Saved Applied App…" at bounding box center [632, 316] width 1265 height 633
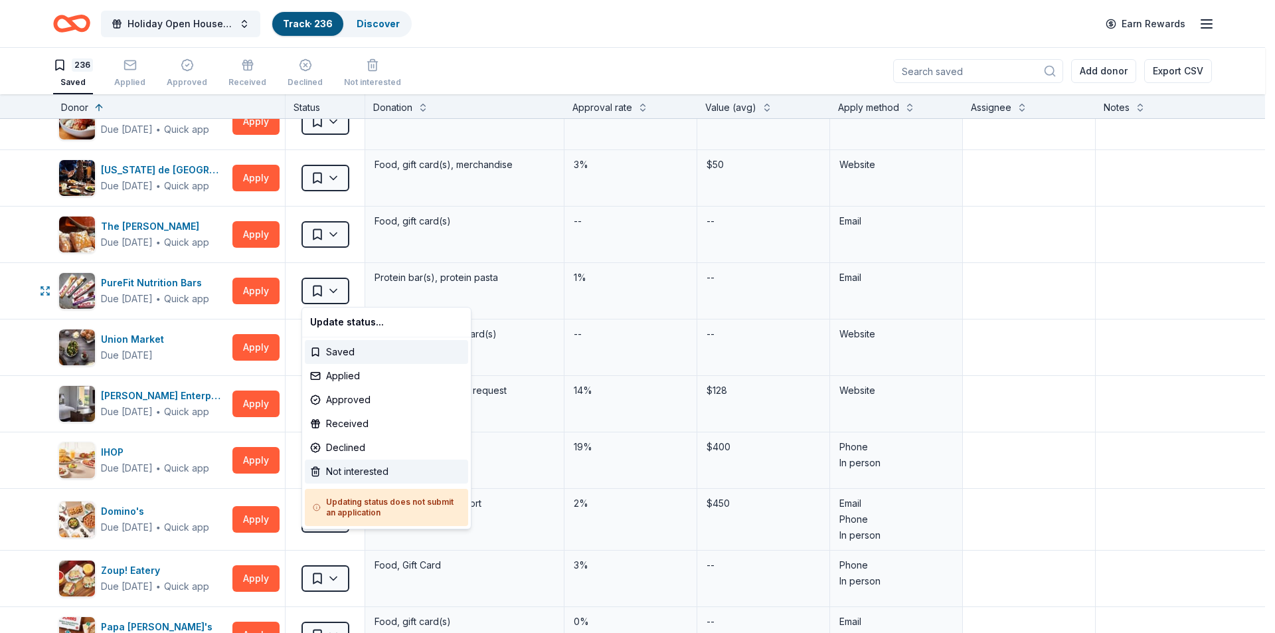
click at [356, 468] on div "Not interested" at bounding box center [386, 472] width 163 height 24
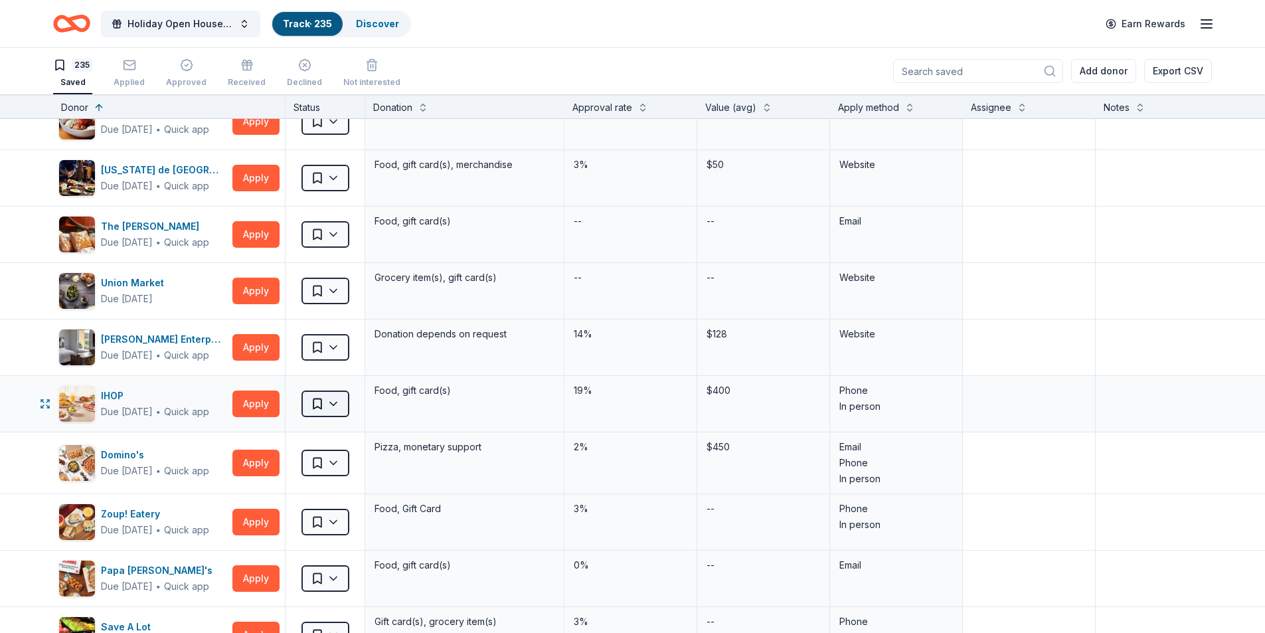
click at [334, 406] on html "Holiday Open House 2025 Track · 235 Discover Earn Rewards 235 Saved Applied App…" at bounding box center [632, 316] width 1265 height 633
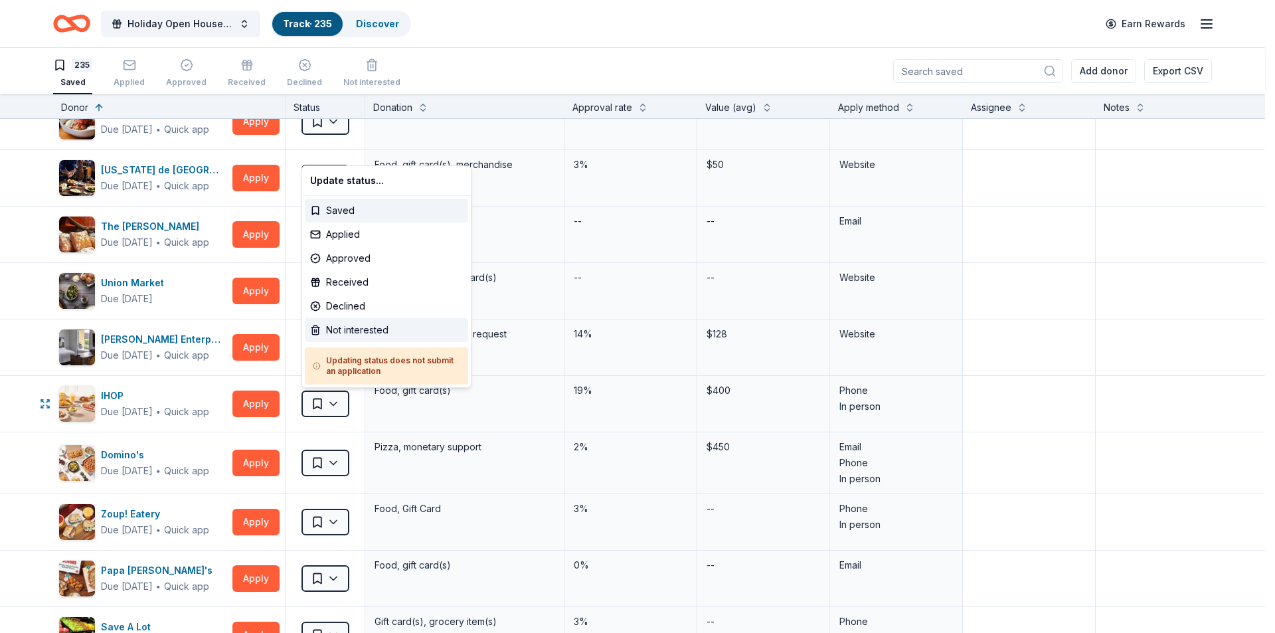
click at [361, 331] on div "Not interested" at bounding box center [386, 330] width 163 height 24
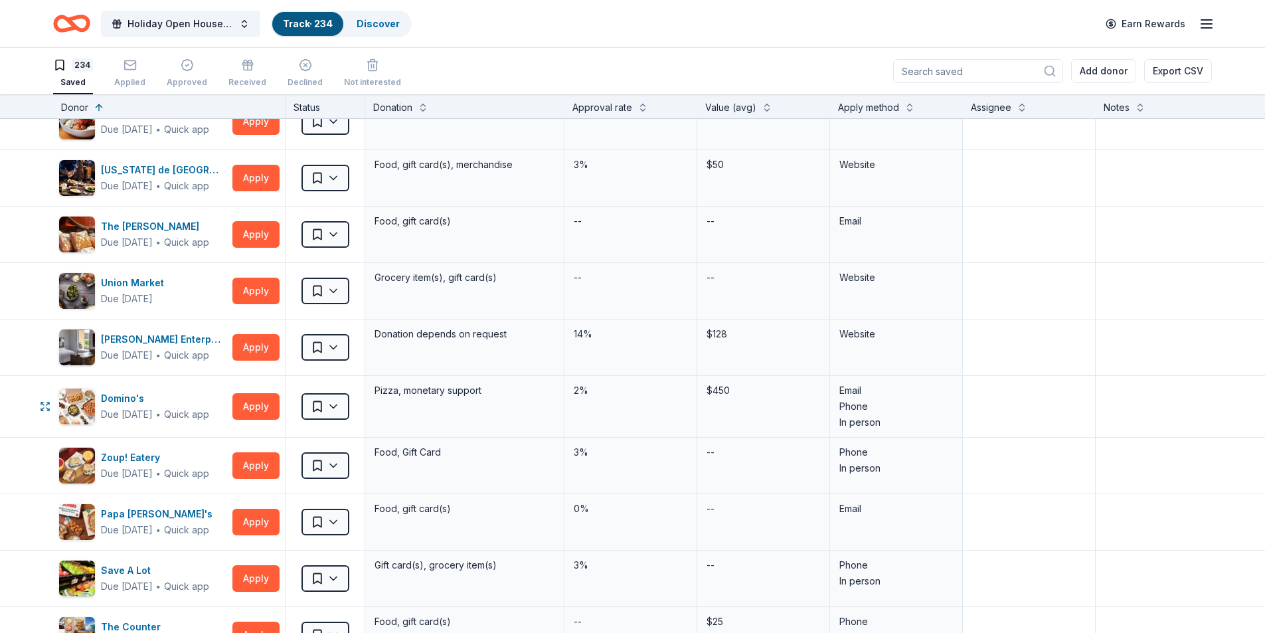
click at [336, 408] on html "Holiday Open House 2025 Track · 234 Discover Earn Rewards 234 Saved Applied App…" at bounding box center [632, 316] width 1265 height 633
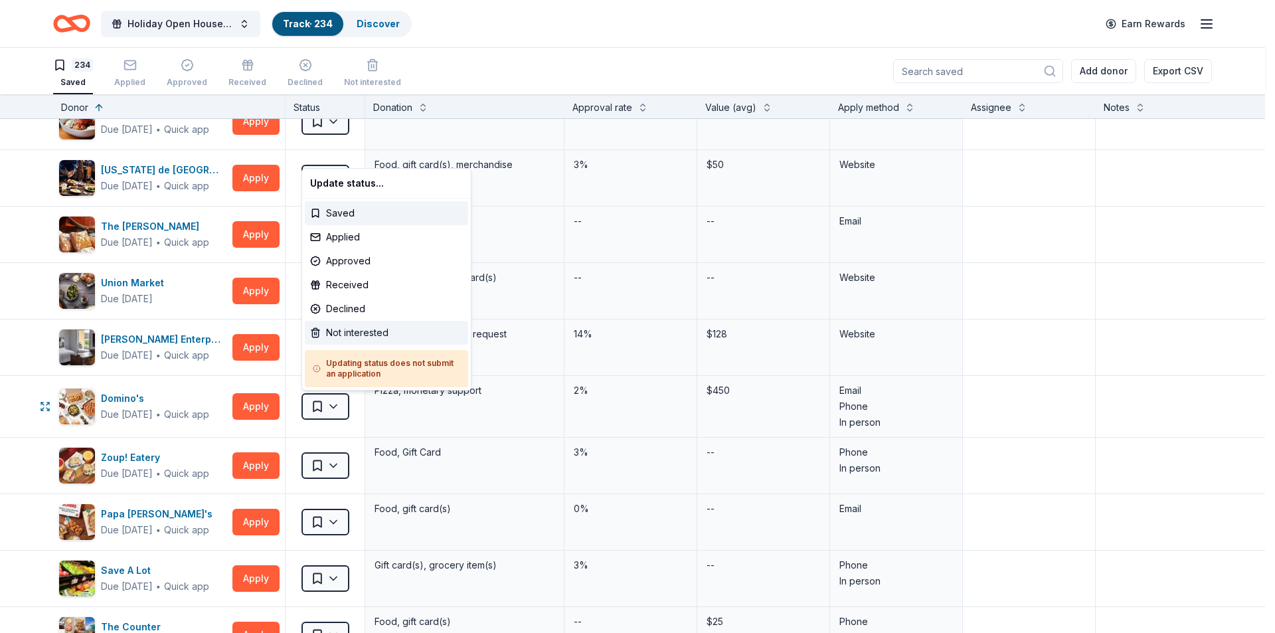
click at [359, 335] on div "Not interested" at bounding box center [386, 333] width 163 height 24
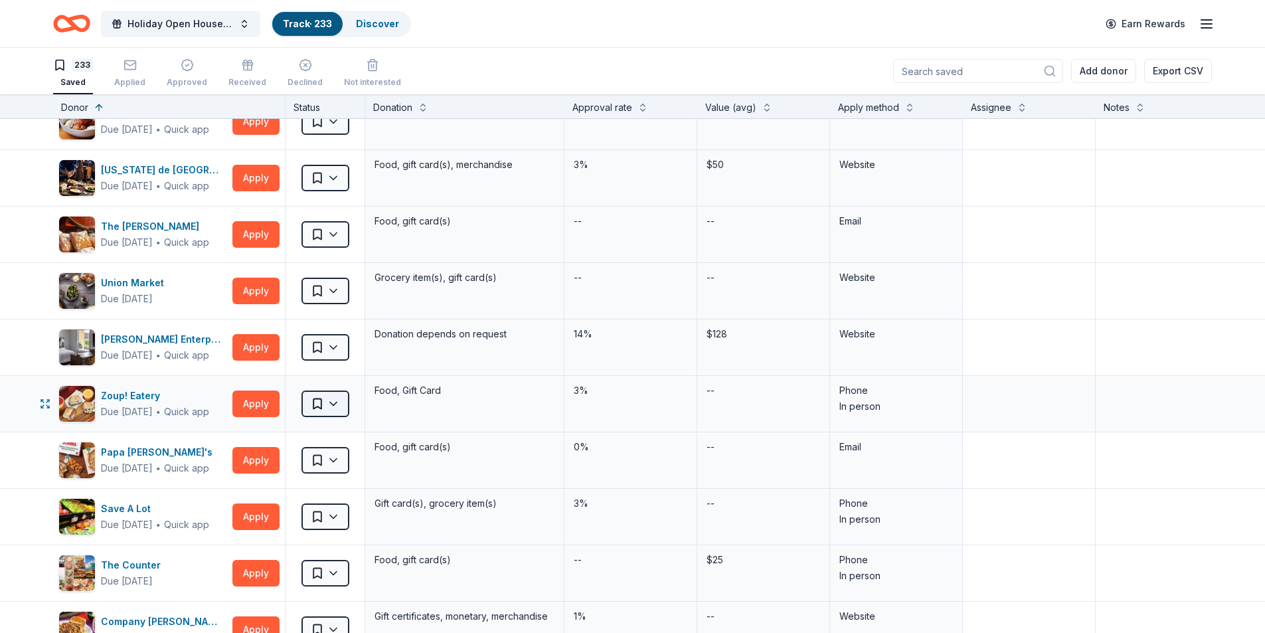
click at [339, 410] on html "Holiday Open House 2025 Track · 233 Discover Earn Rewards 233 Saved Applied App…" at bounding box center [632, 316] width 1265 height 633
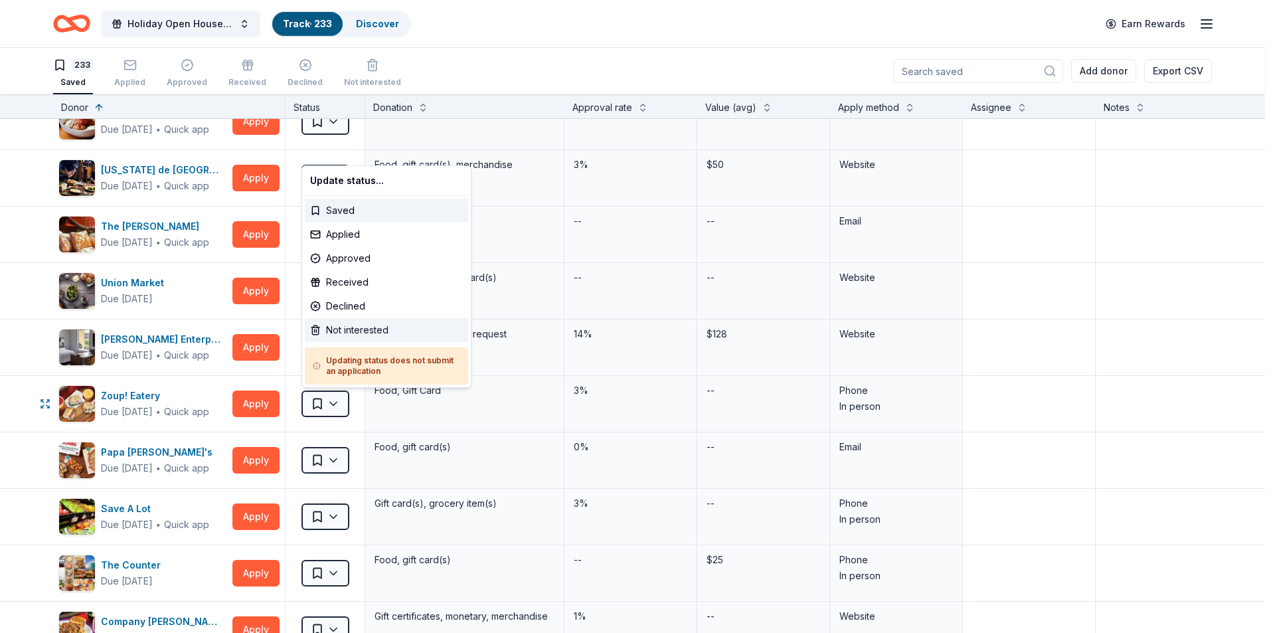
click at [354, 329] on div "Not interested" at bounding box center [386, 330] width 163 height 24
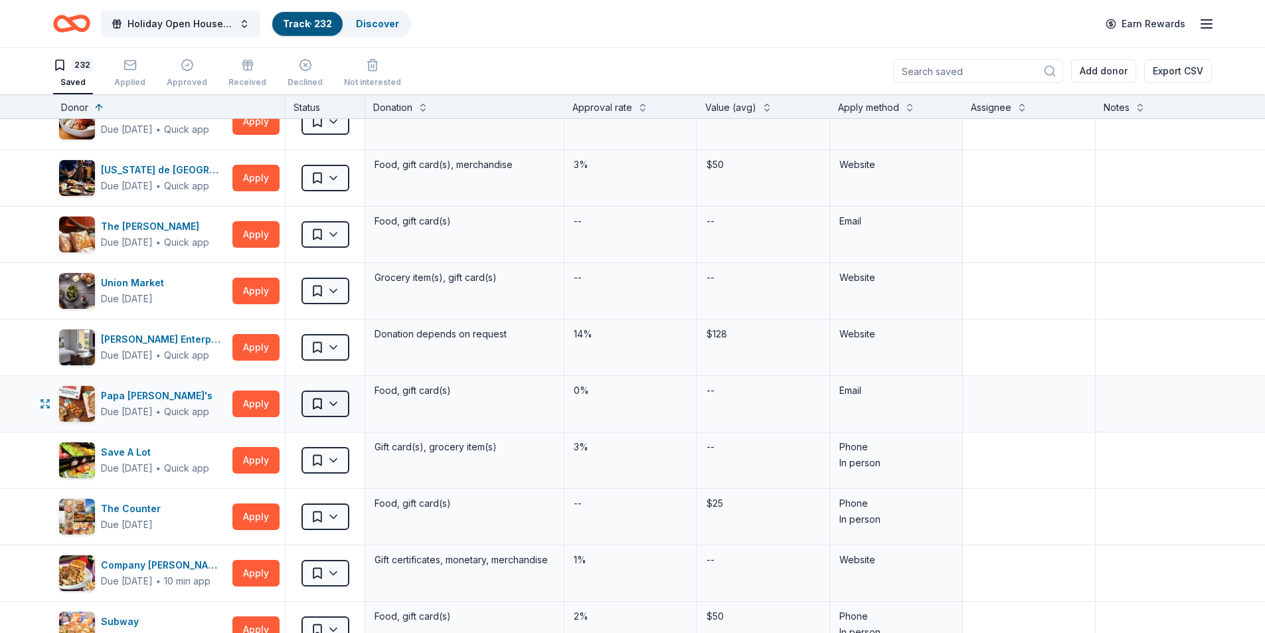
click at [340, 405] on html "Holiday Open House 2025 Track · 232 Discover Earn Rewards 232 Saved Applied App…" at bounding box center [632, 316] width 1265 height 633
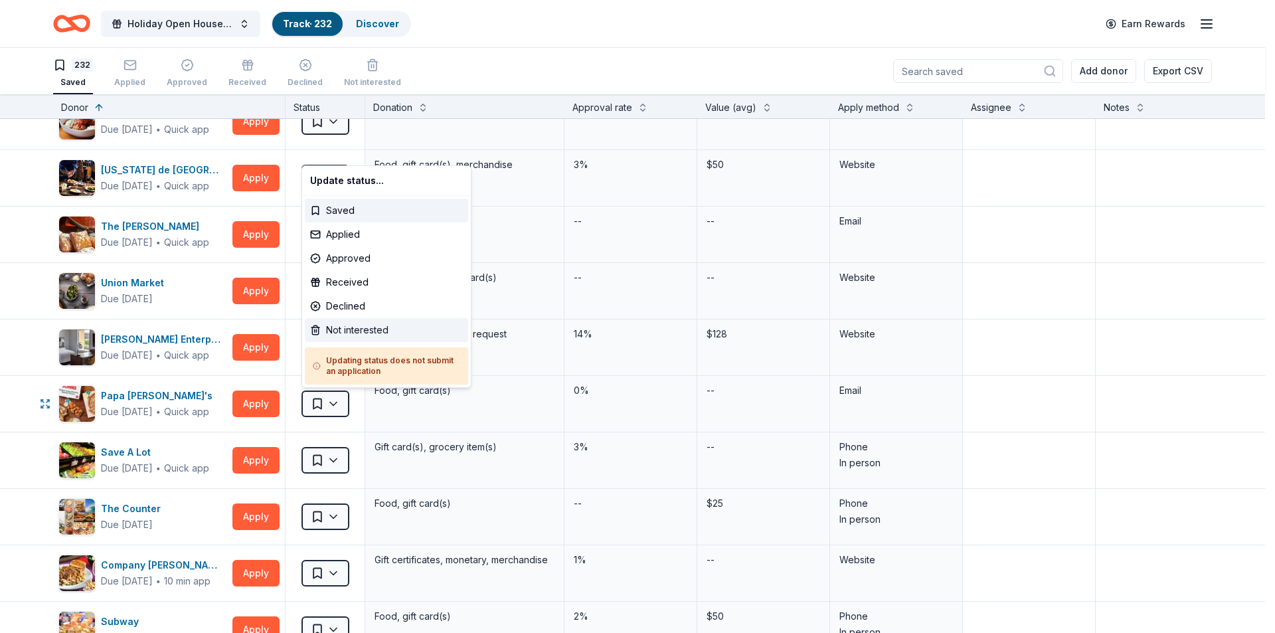
click at [362, 337] on div "Not interested" at bounding box center [386, 330] width 163 height 24
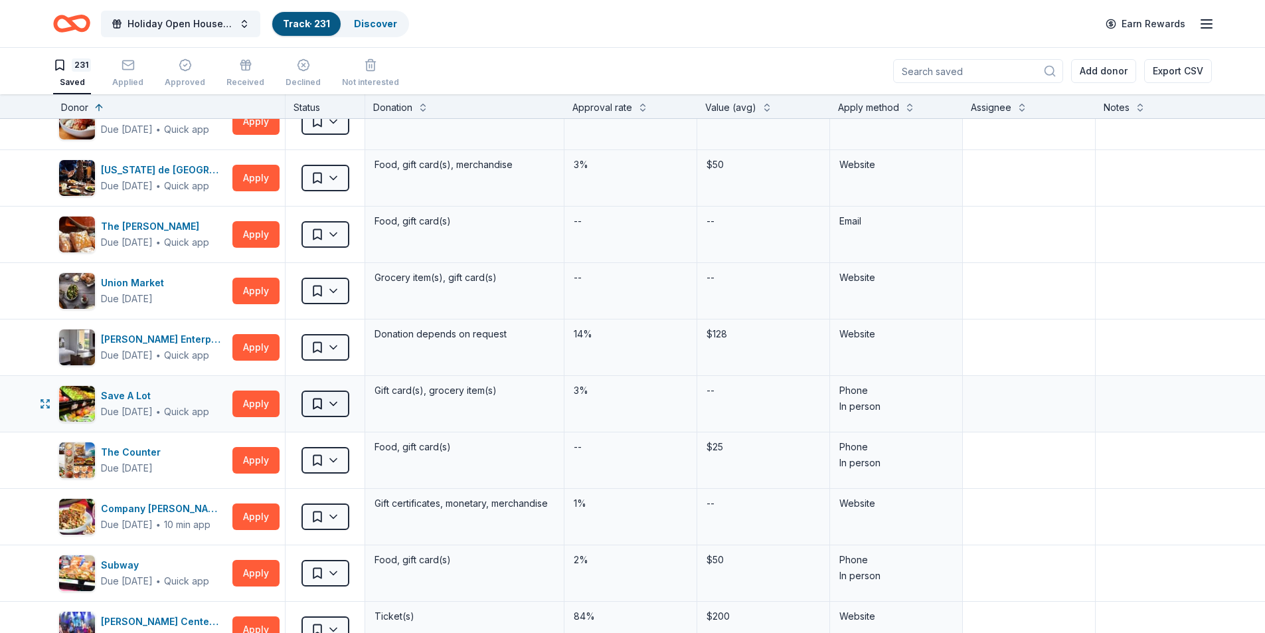
click at [330, 400] on html "Holiday Open House 2025 Track · 231 Discover Earn Rewards 231 Saved Applied App…" at bounding box center [632, 316] width 1265 height 633
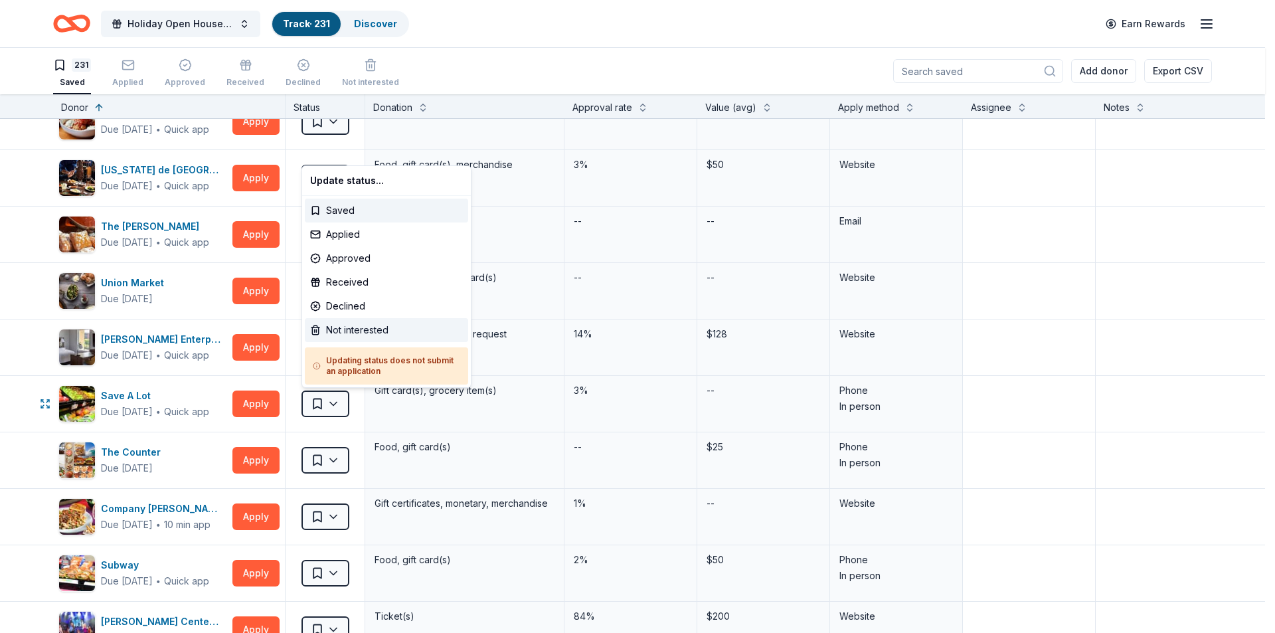
click at [350, 330] on div "Not interested" at bounding box center [386, 330] width 163 height 24
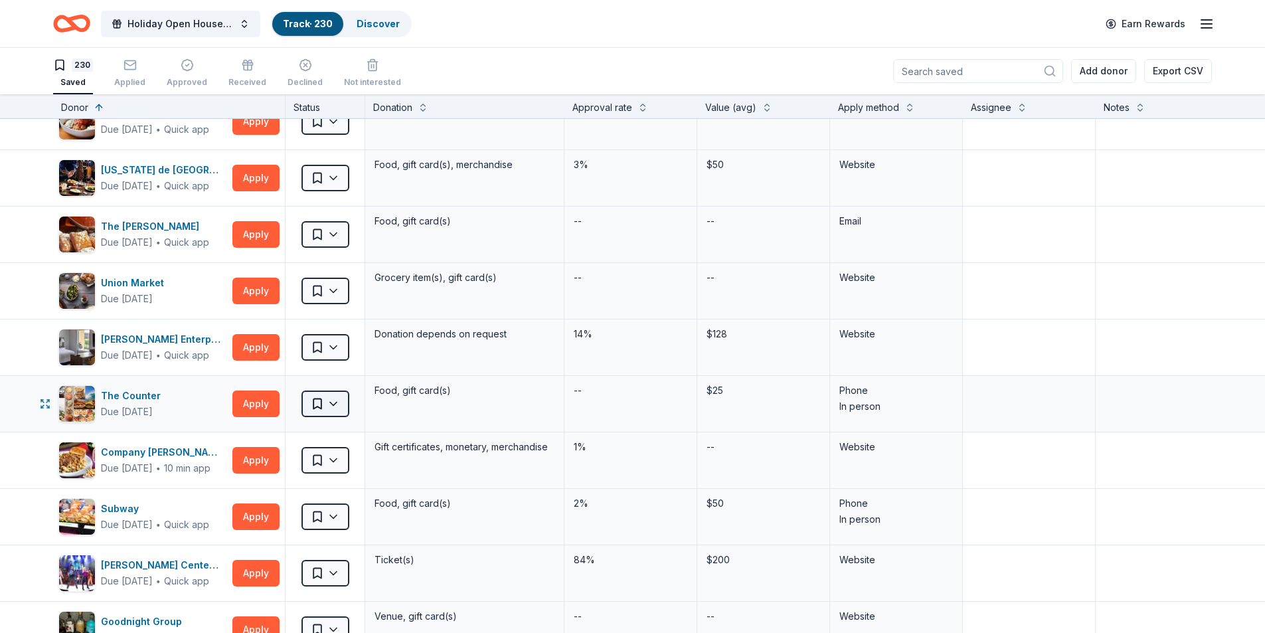
click at [341, 397] on html "Holiday Open House 2025 Track · 230 Discover Earn Rewards 230 Saved Applied App…" at bounding box center [632, 316] width 1265 height 633
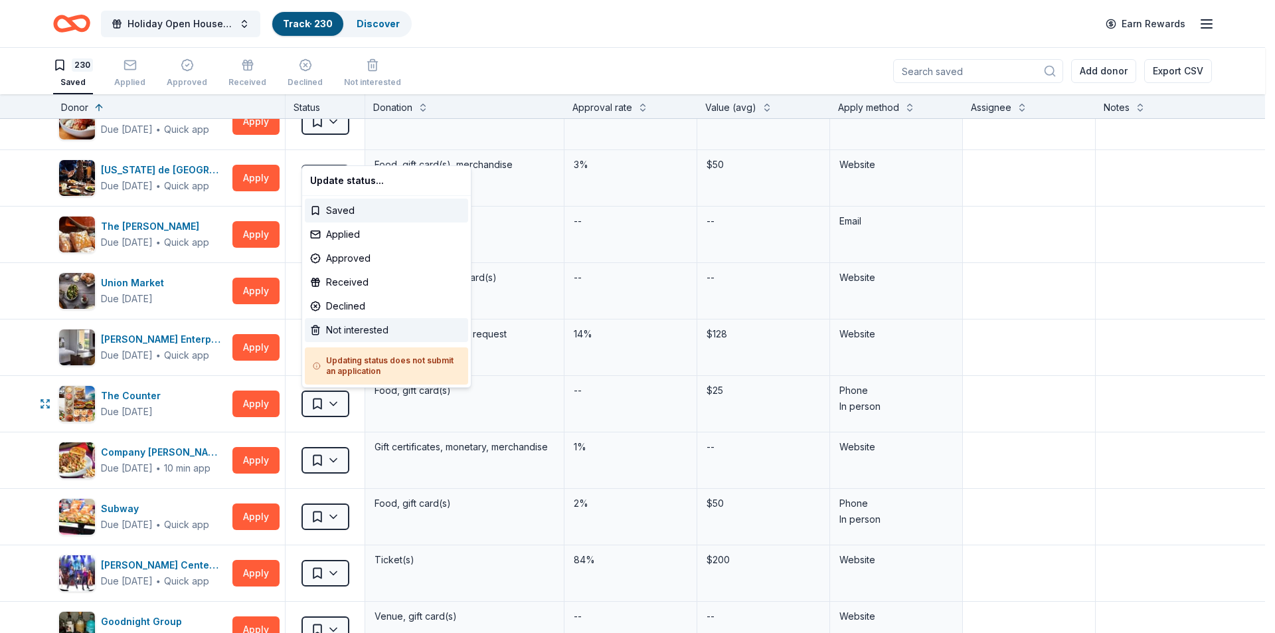
click at [341, 335] on div "Not interested" at bounding box center [386, 330] width 163 height 24
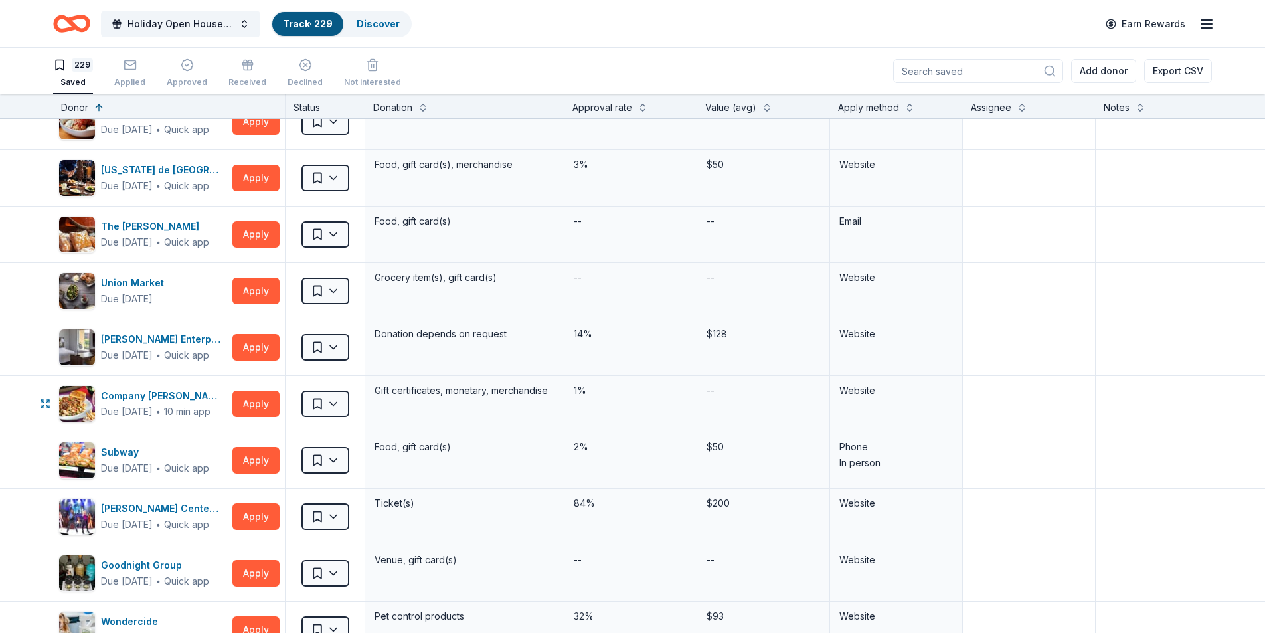
click at [335, 398] on html "Holiday Open House 2025 Track · 229 Discover Earn Rewards 229 Saved Applied App…" at bounding box center [632, 316] width 1265 height 633
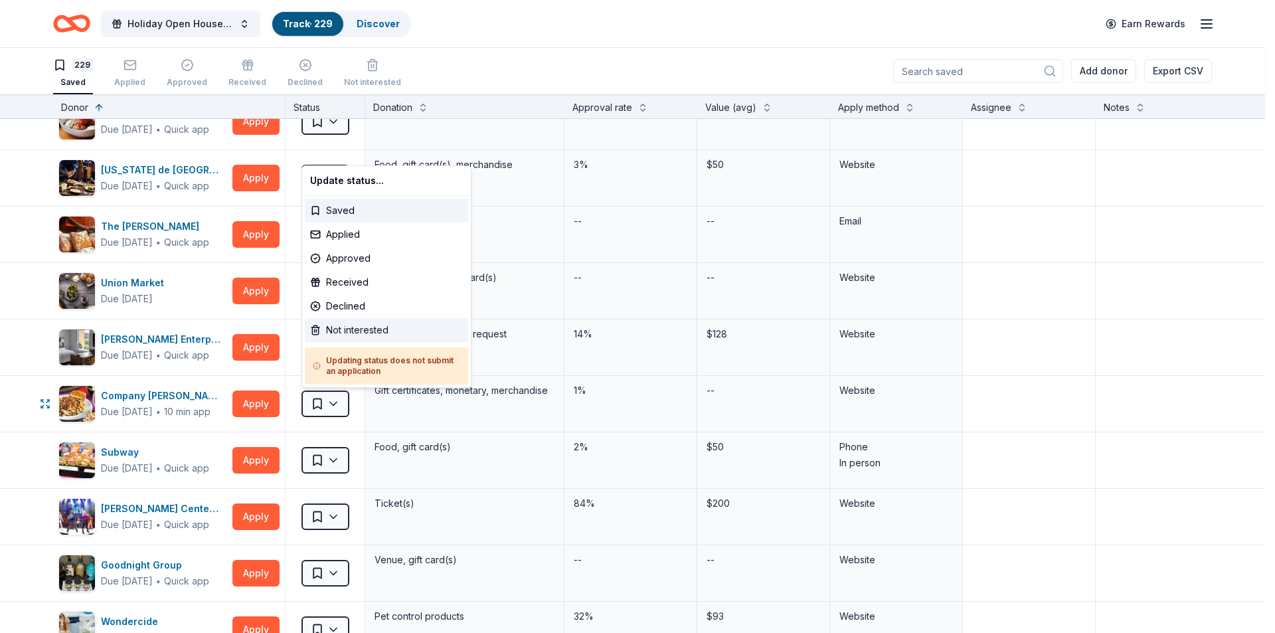
click at [365, 331] on div "Not interested" at bounding box center [386, 330] width 163 height 24
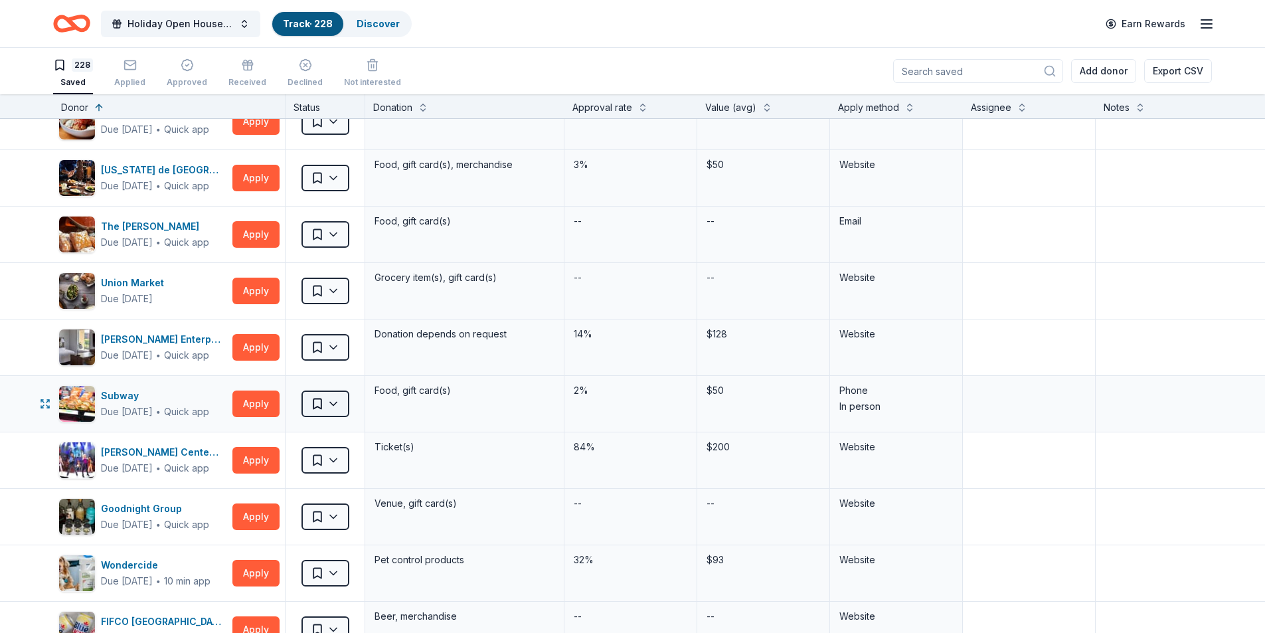
click at [334, 403] on html "Holiday Open House 2025 Track · 228 Discover Earn Rewards 228 Saved Applied App…" at bounding box center [632, 316] width 1265 height 633
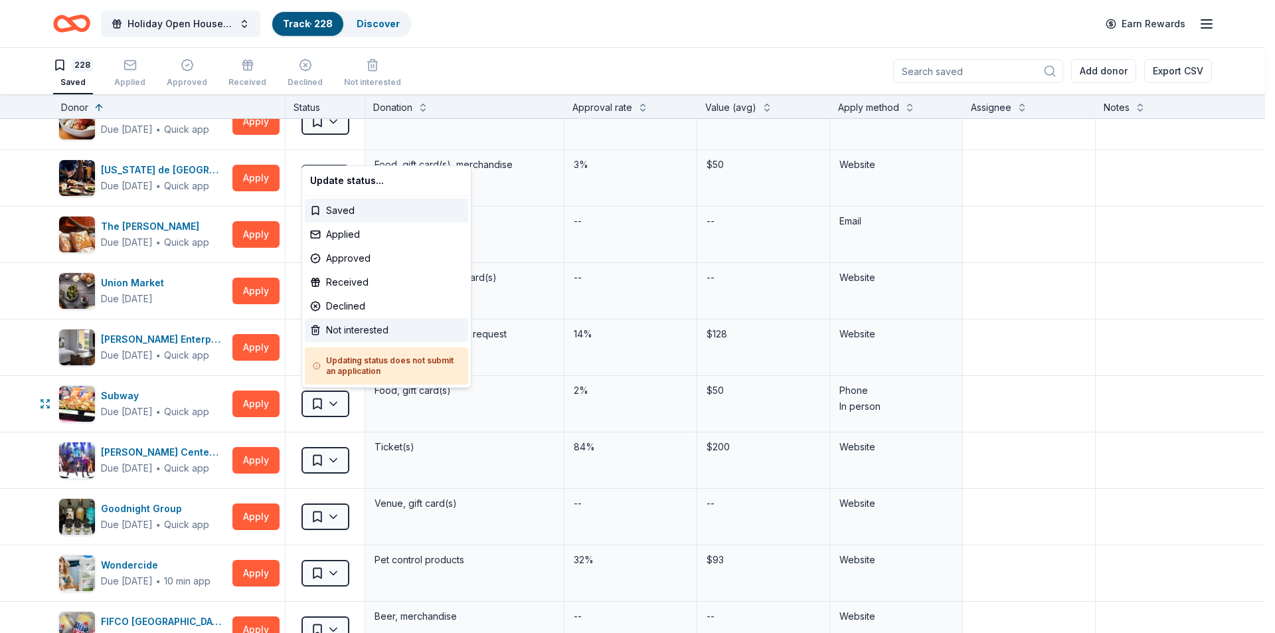
click at [362, 325] on div "Not interested" at bounding box center [386, 330] width 163 height 24
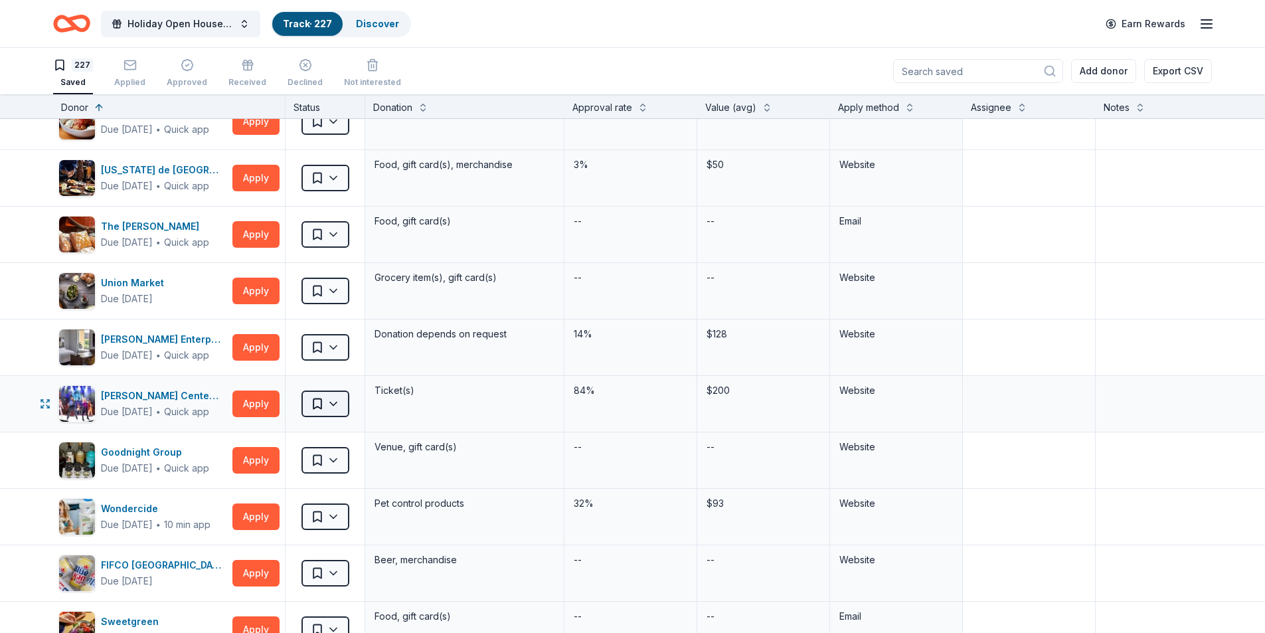
click at [331, 402] on html "Holiday Open House 2025 Track · 227 Discover Earn Rewards 227 Saved Applied App…" at bounding box center [632, 316] width 1265 height 633
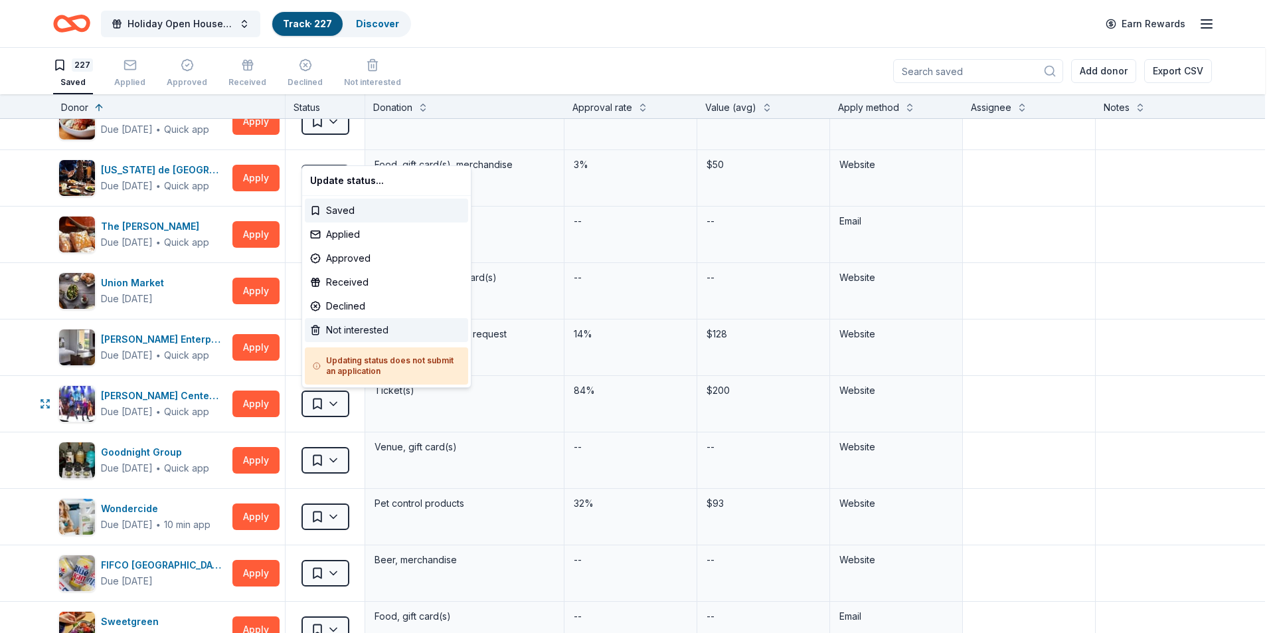
click at [331, 327] on div "Not interested" at bounding box center [386, 330] width 163 height 24
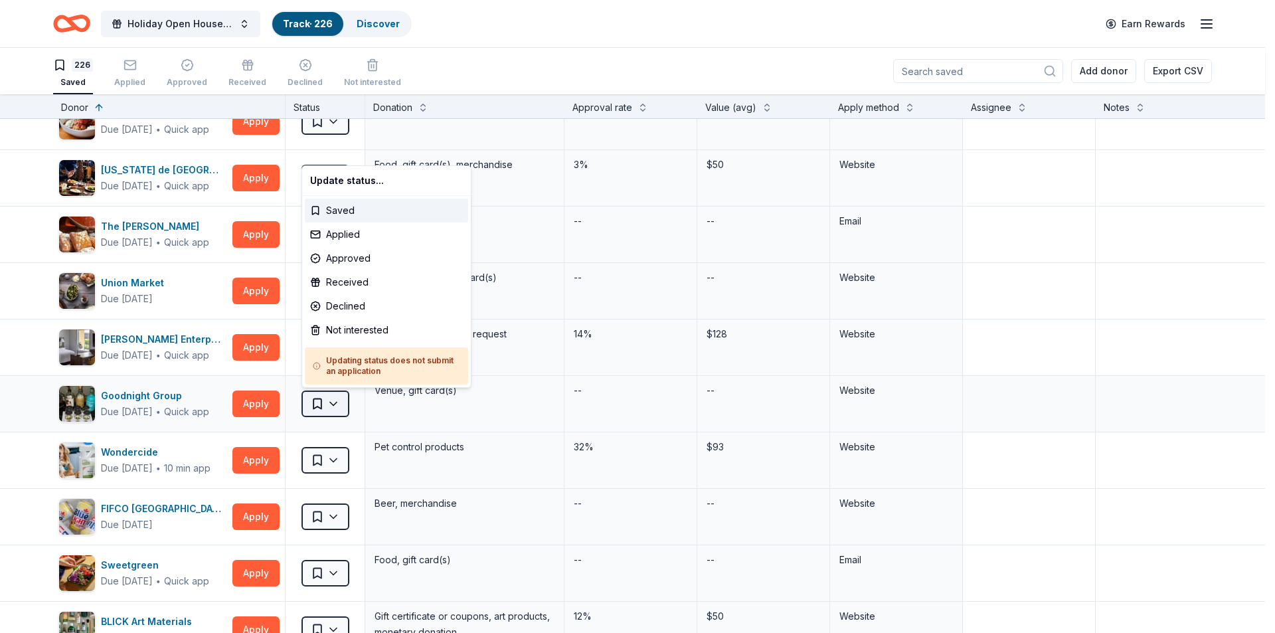
click at [335, 404] on html "Holiday Open House 2025 Track · 226 Discover Earn Rewards 226 Saved Applied App…" at bounding box center [637, 316] width 1275 height 633
click at [346, 326] on div "Not interested" at bounding box center [386, 330] width 163 height 24
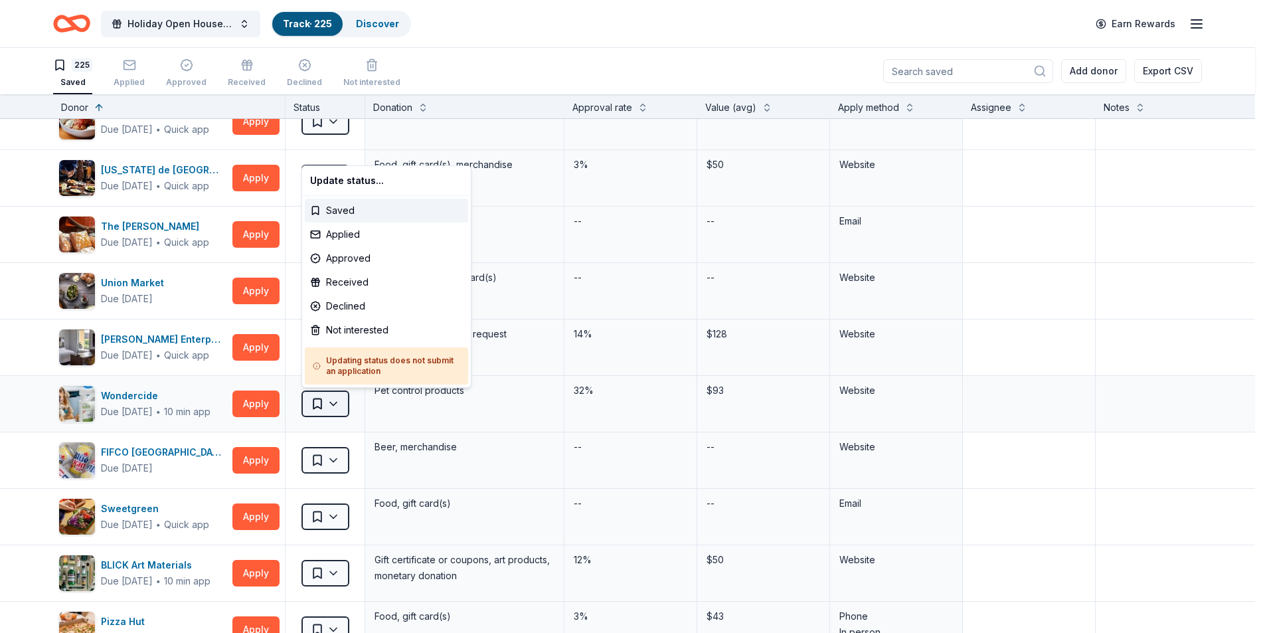
click at [336, 402] on html "Holiday Open House 2025 Track · 225 Discover Earn Rewards 225 Saved Applied App…" at bounding box center [632, 316] width 1265 height 633
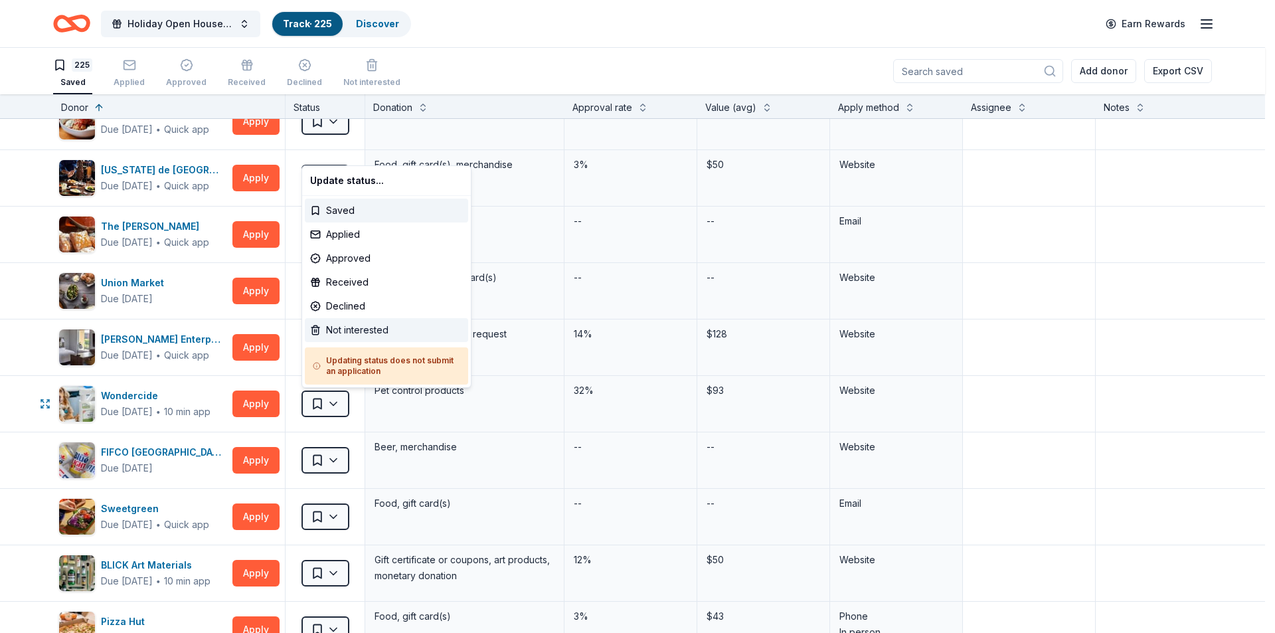
click at [343, 332] on div "Not interested" at bounding box center [386, 330] width 163 height 24
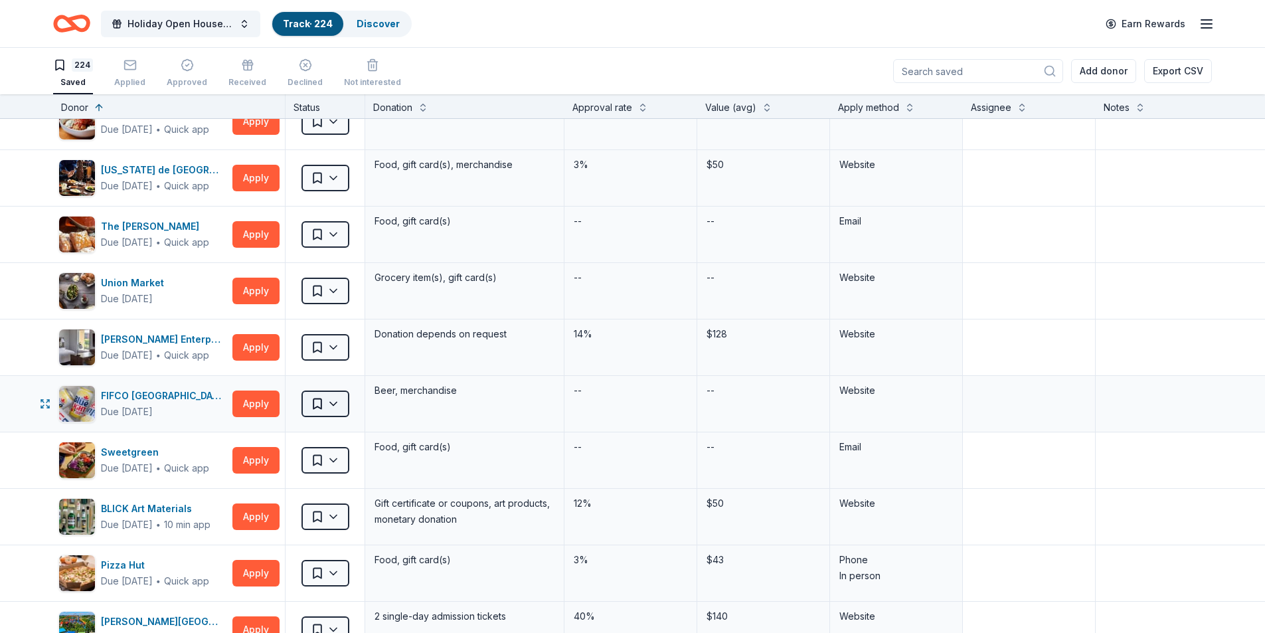
click at [335, 403] on html "Holiday Open House 2025 Track · 224 Discover Earn Rewards 224 Saved Applied App…" at bounding box center [632, 316] width 1265 height 633
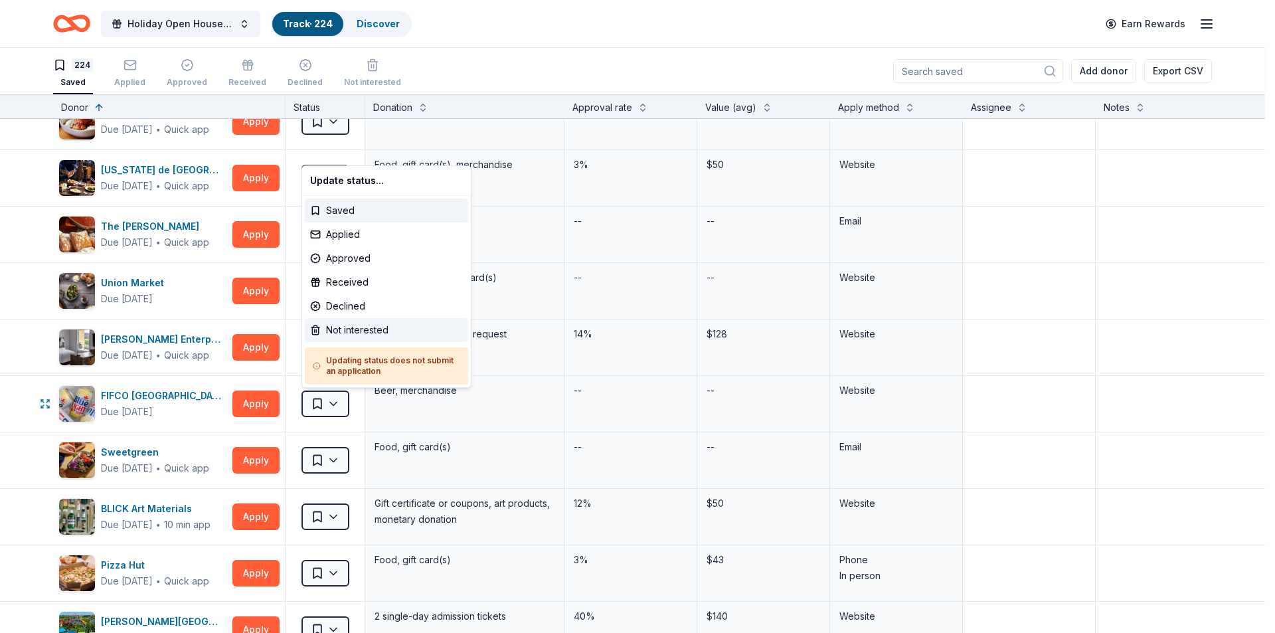
click at [345, 333] on div "Not interested" at bounding box center [386, 330] width 163 height 24
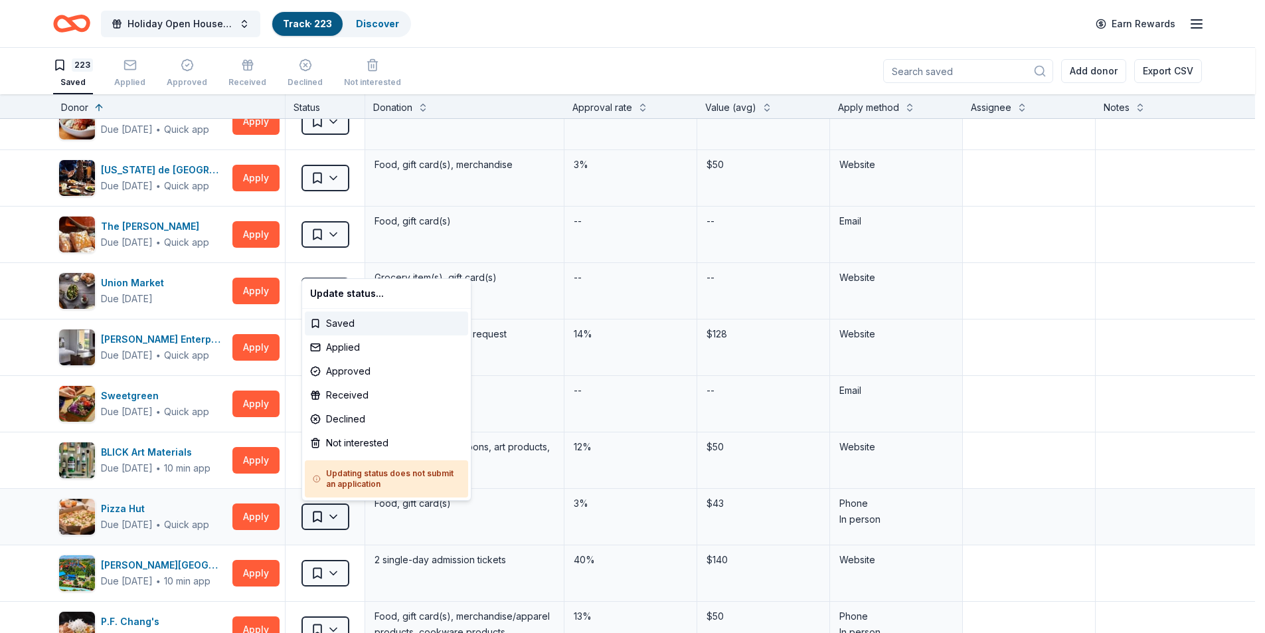
click at [333, 518] on html "Holiday Open House 2025 Track · 223 Discover Earn Rewards 223 Saved Applied App…" at bounding box center [632, 316] width 1265 height 633
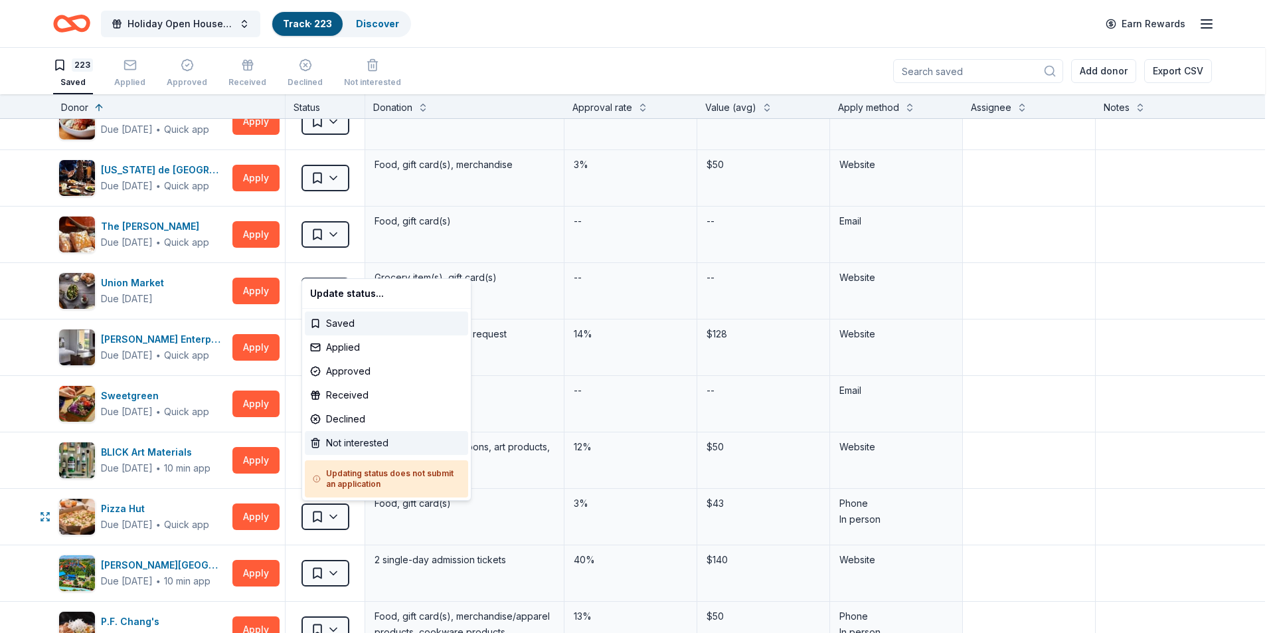
click at [351, 437] on div "Not interested" at bounding box center [386, 443] width 163 height 24
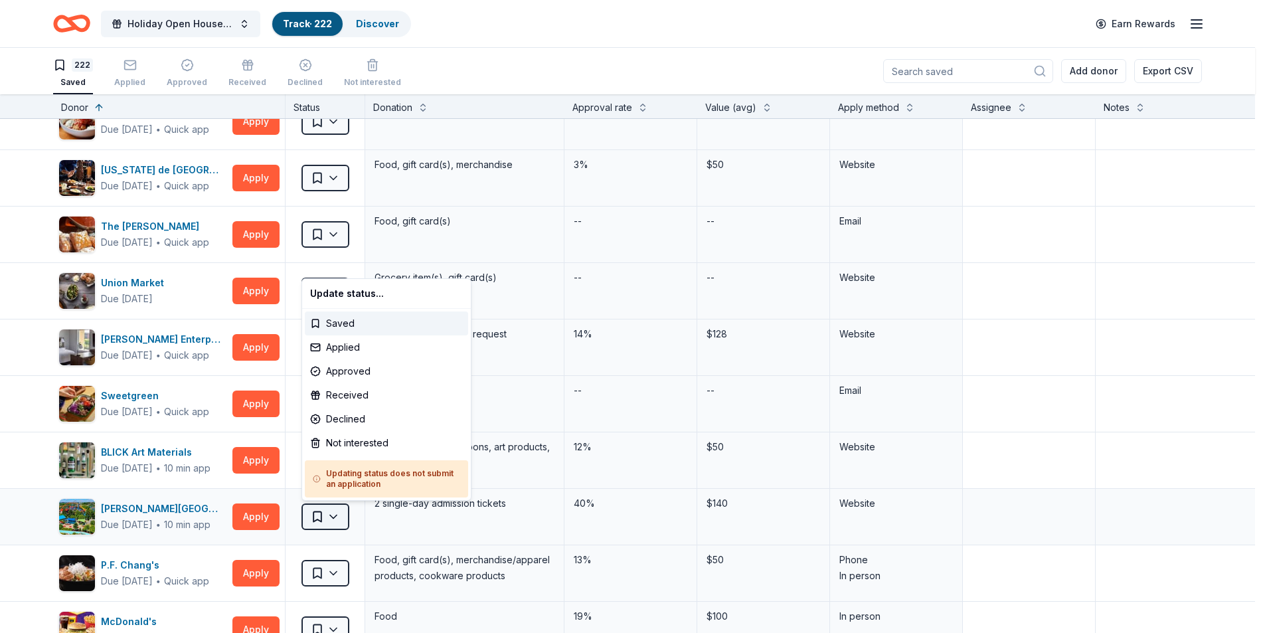
click at [334, 515] on html "Holiday Open House 2025 Track · 222 Discover Earn Rewards 222 Saved Applied App…" at bounding box center [632, 316] width 1265 height 633
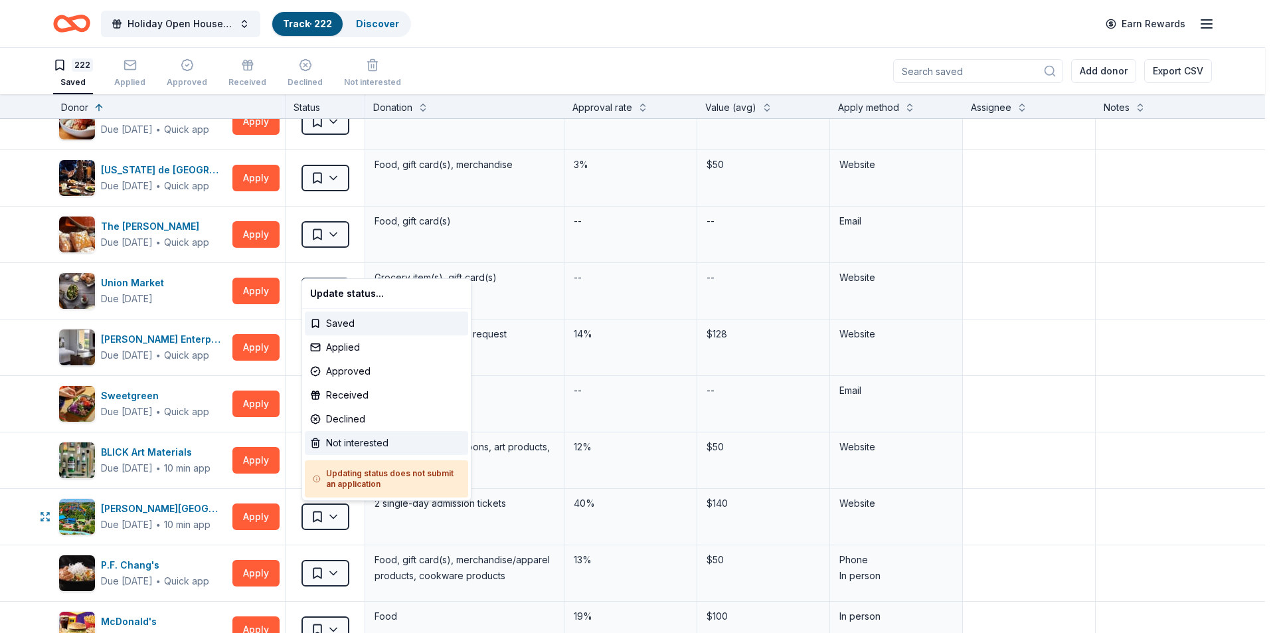
click at [350, 439] on div "Not interested" at bounding box center [386, 443] width 163 height 24
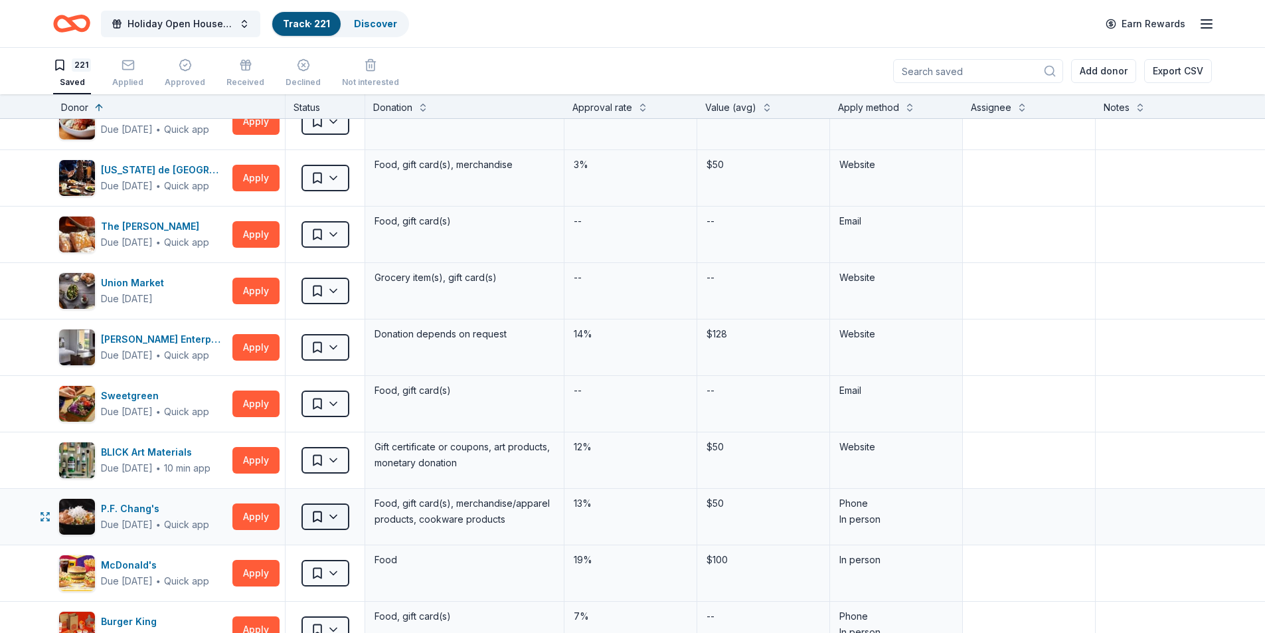
click at [337, 513] on html "Holiday Open House 2025 Track · 221 Discover Earn Rewards 221 Saved Applied App…" at bounding box center [632, 316] width 1265 height 633
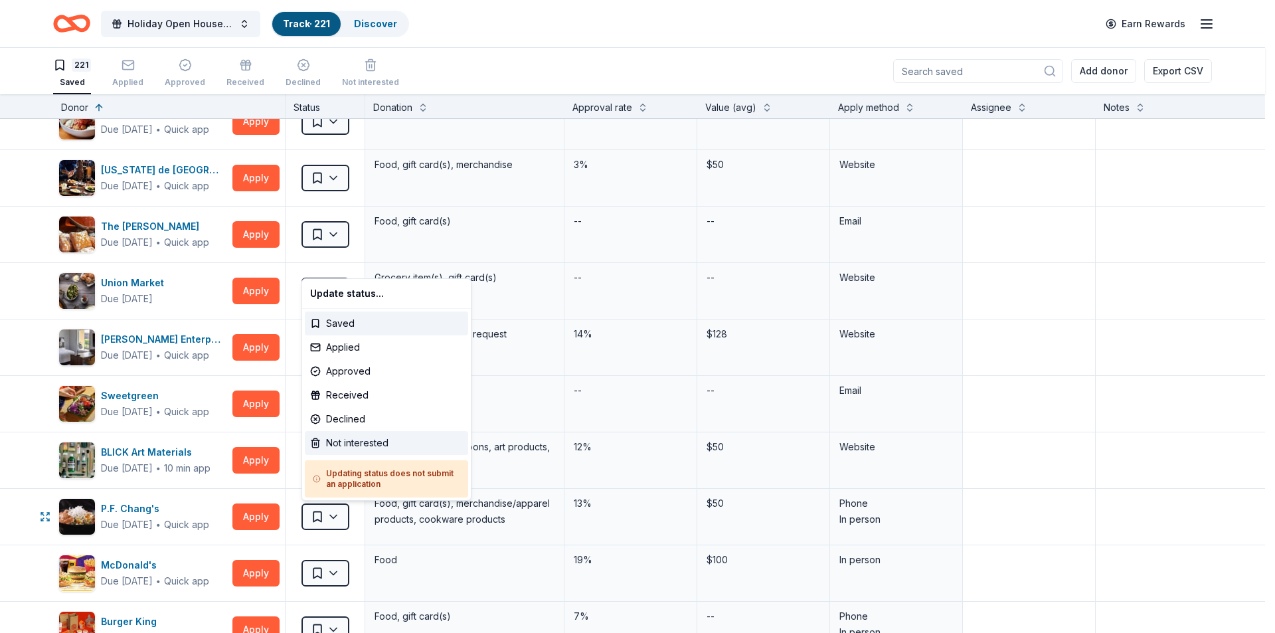
click at [348, 446] on div "Not interested" at bounding box center [386, 443] width 163 height 24
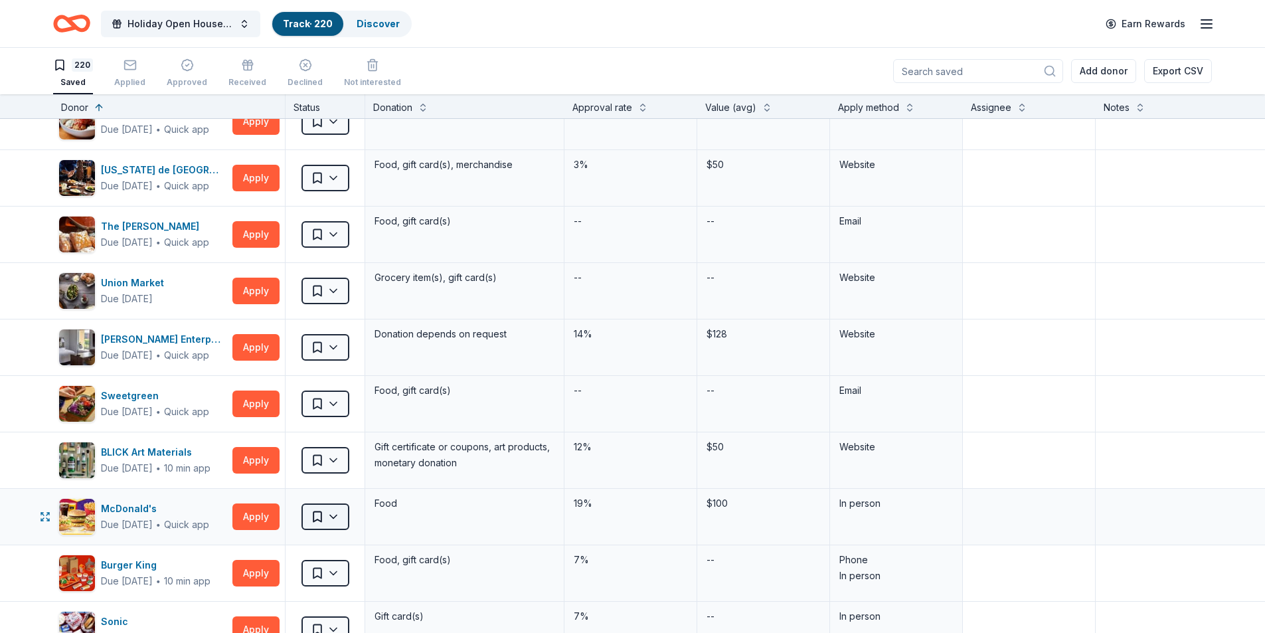
click at [335, 516] on html "Holiday Open House 2025 Track · 220 Discover Earn Rewards 220 Saved Applied App…" at bounding box center [632, 316] width 1265 height 633
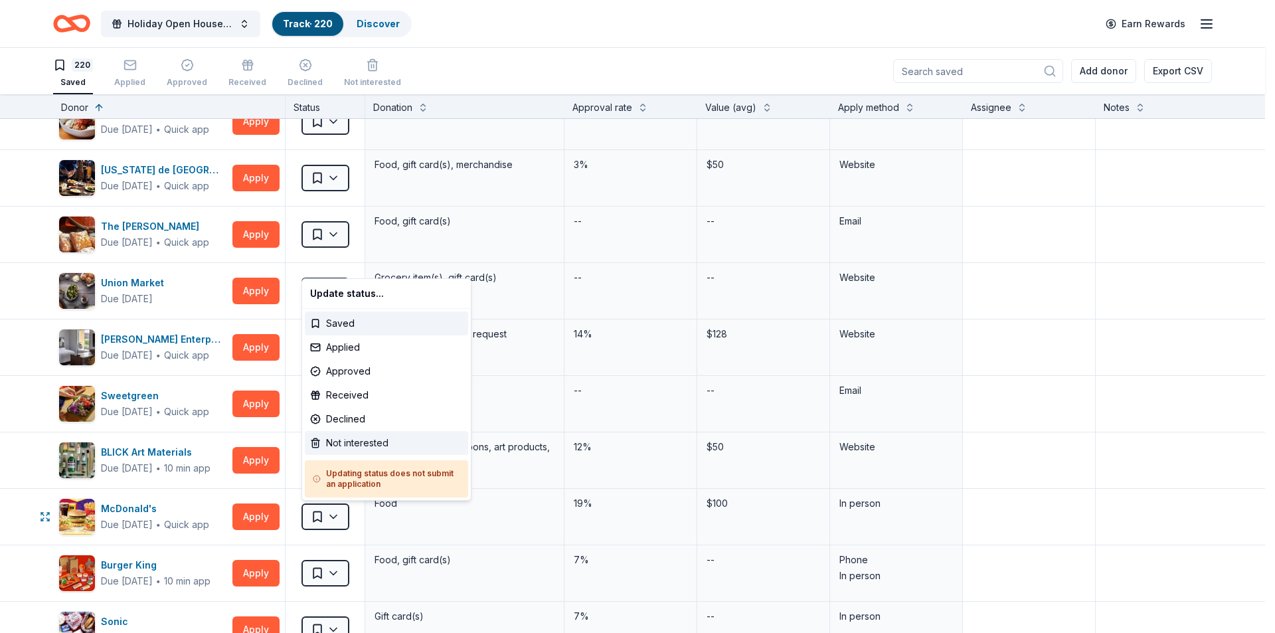
click at [354, 442] on div "Not interested" at bounding box center [386, 443] width 163 height 24
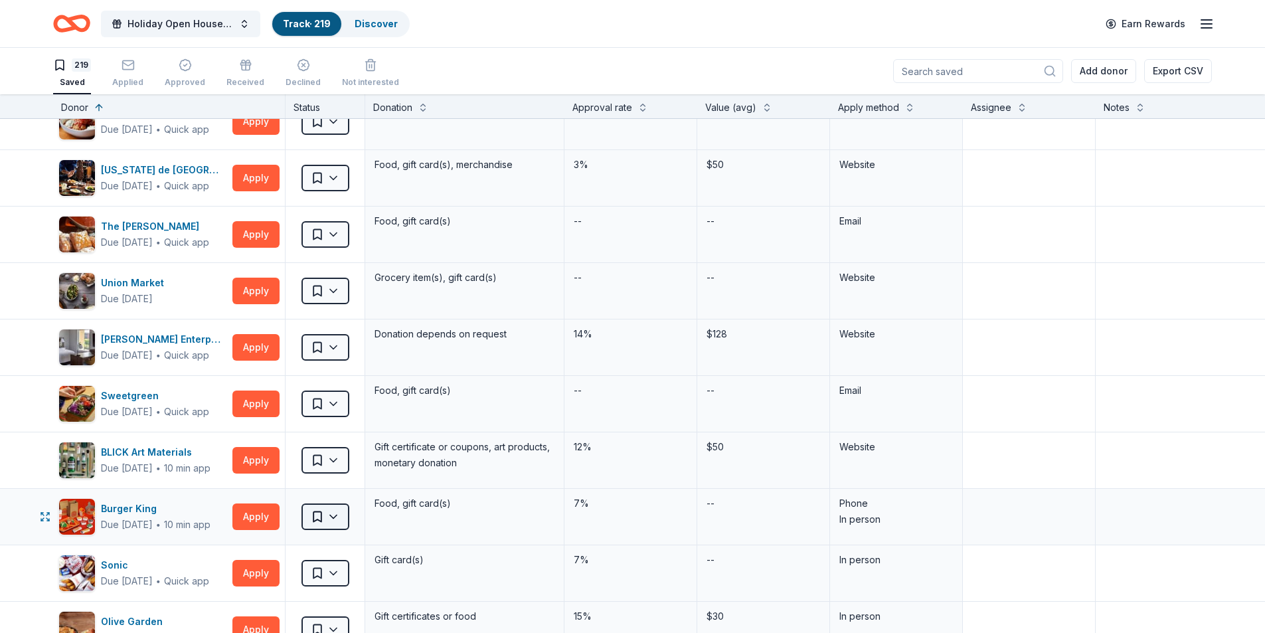
click at [337, 515] on html "Holiday Open House 2025 Track · 219 Discover Earn Rewards 219 Saved Applied App…" at bounding box center [632, 316] width 1265 height 633
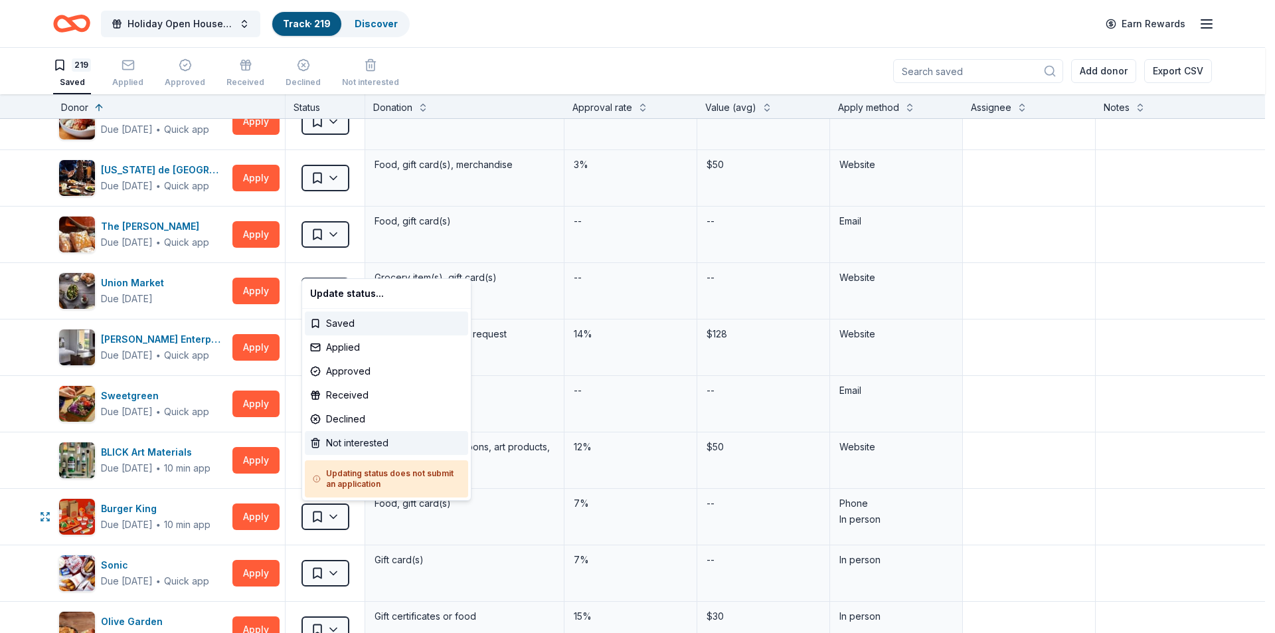
click at [363, 441] on div "Not interested" at bounding box center [386, 443] width 163 height 24
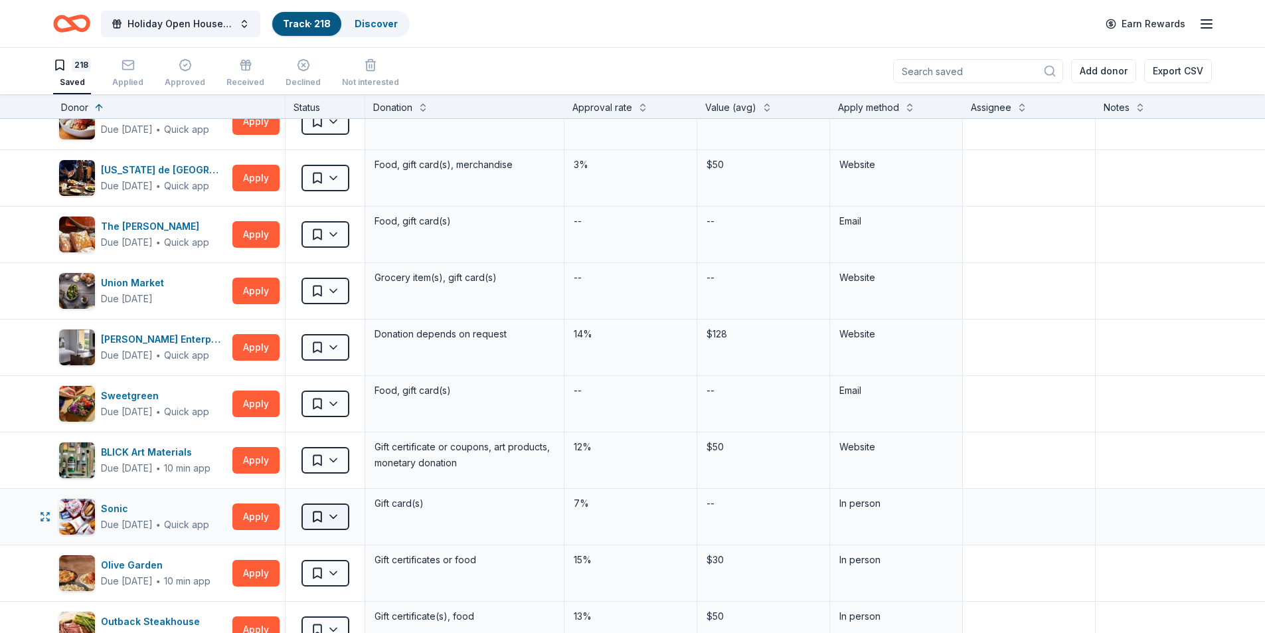
click at [336, 515] on html "Holiday Open House 2025 Track · 218 Discover Earn Rewards 218 Saved Applied App…" at bounding box center [632, 316] width 1265 height 633
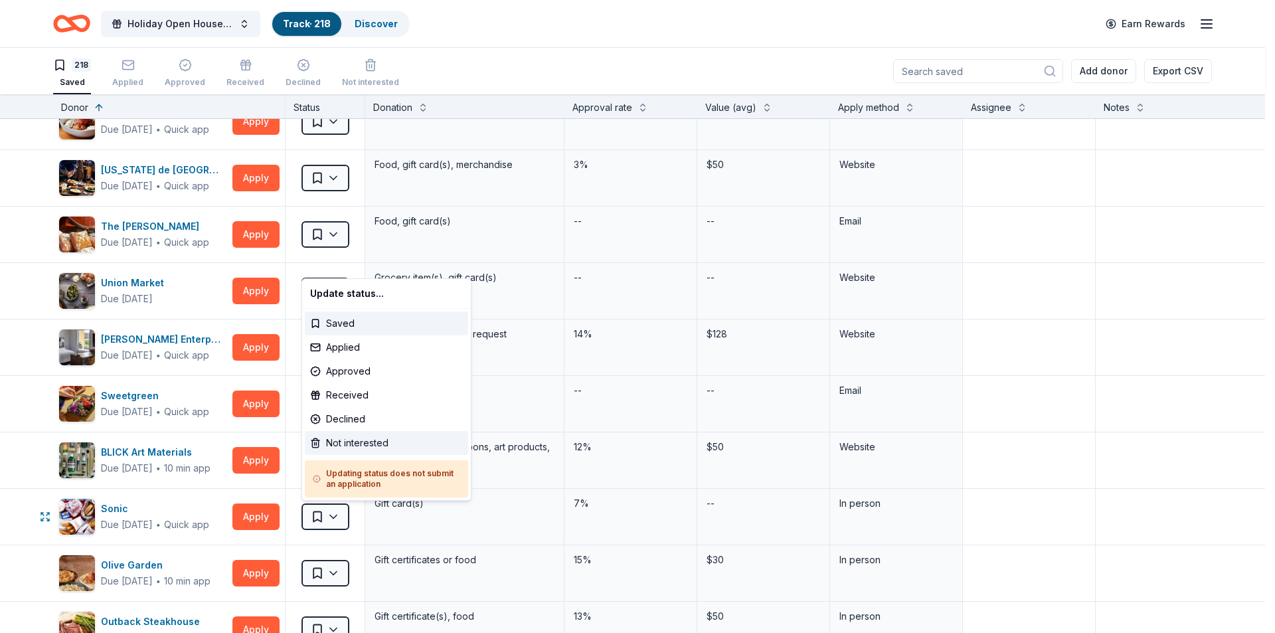
click at [359, 439] on div "Not interested" at bounding box center [386, 443] width 163 height 24
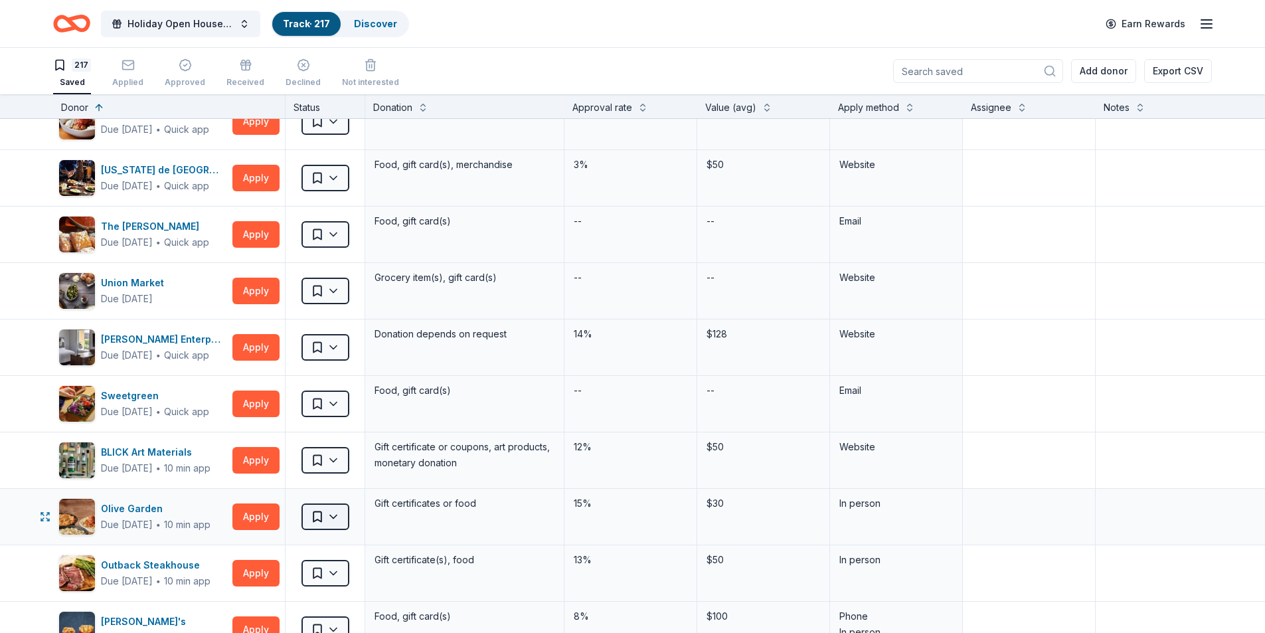
click at [334, 510] on html "Holiday Open House 2025 Track · 217 Discover Earn Rewards 217 Saved Applied App…" at bounding box center [632, 316] width 1265 height 633
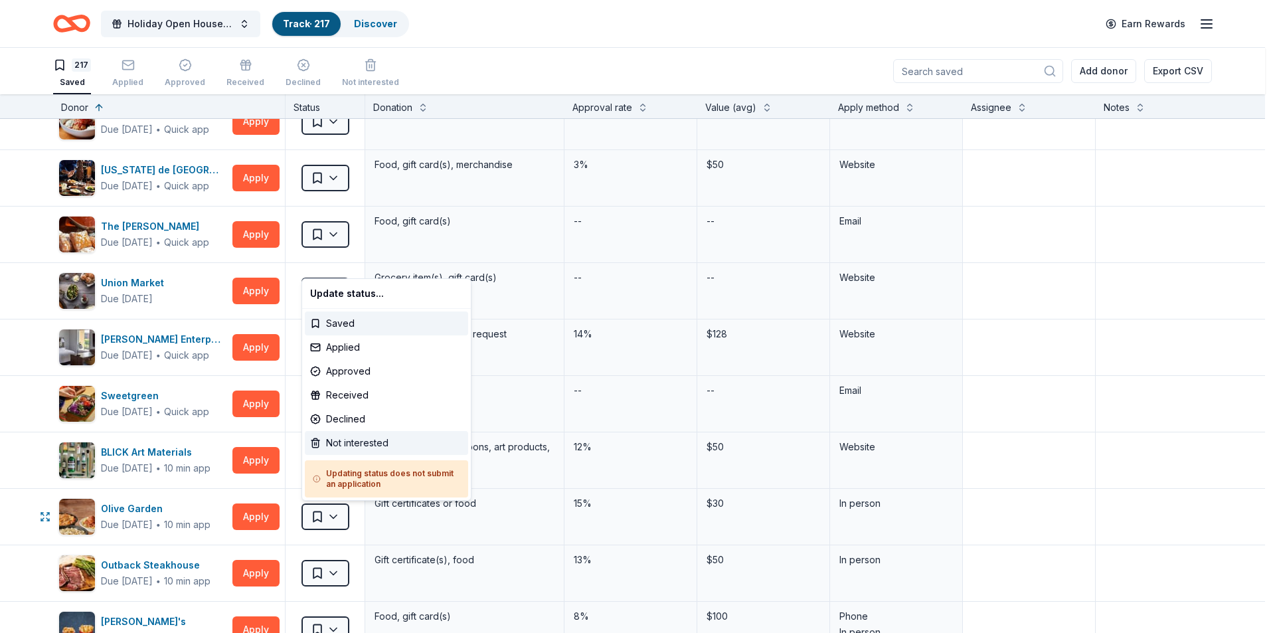
click at [345, 442] on div "Not interested" at bounding box center [386, 443] width 163 height 24
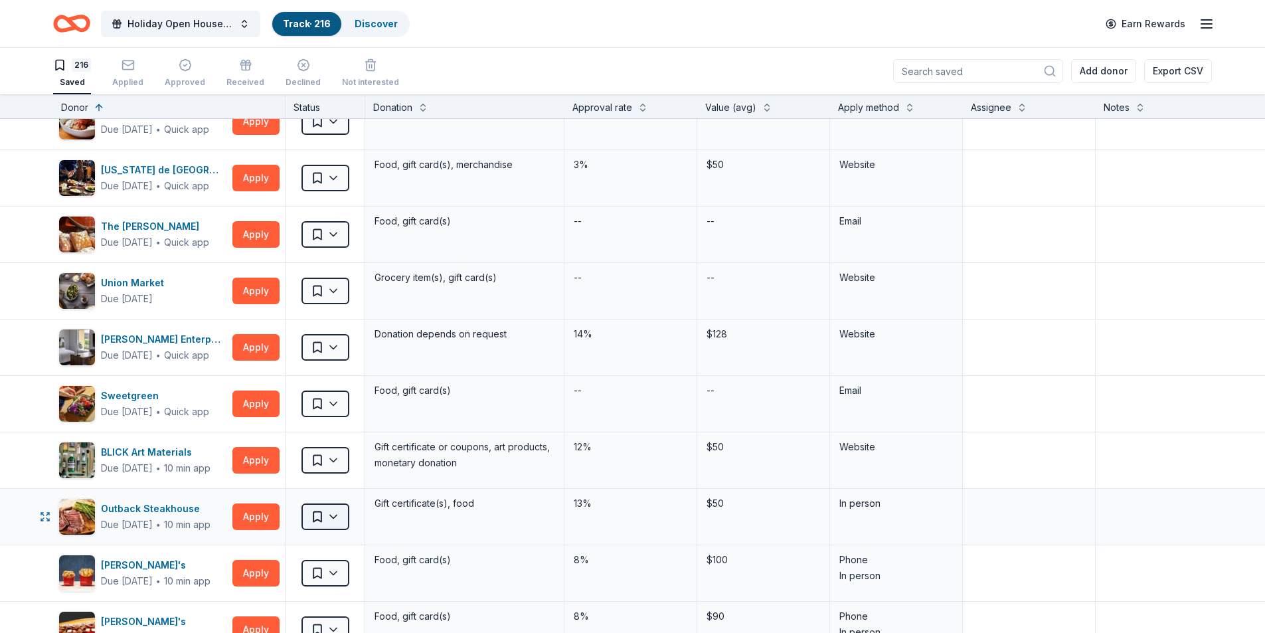
click at [331, 517] on html "Holiday Open House 2025 Track · 216 Discover Earn Rewards 216 Saved Applied App…" at bounding box center [632, 316] width 1265 height 633
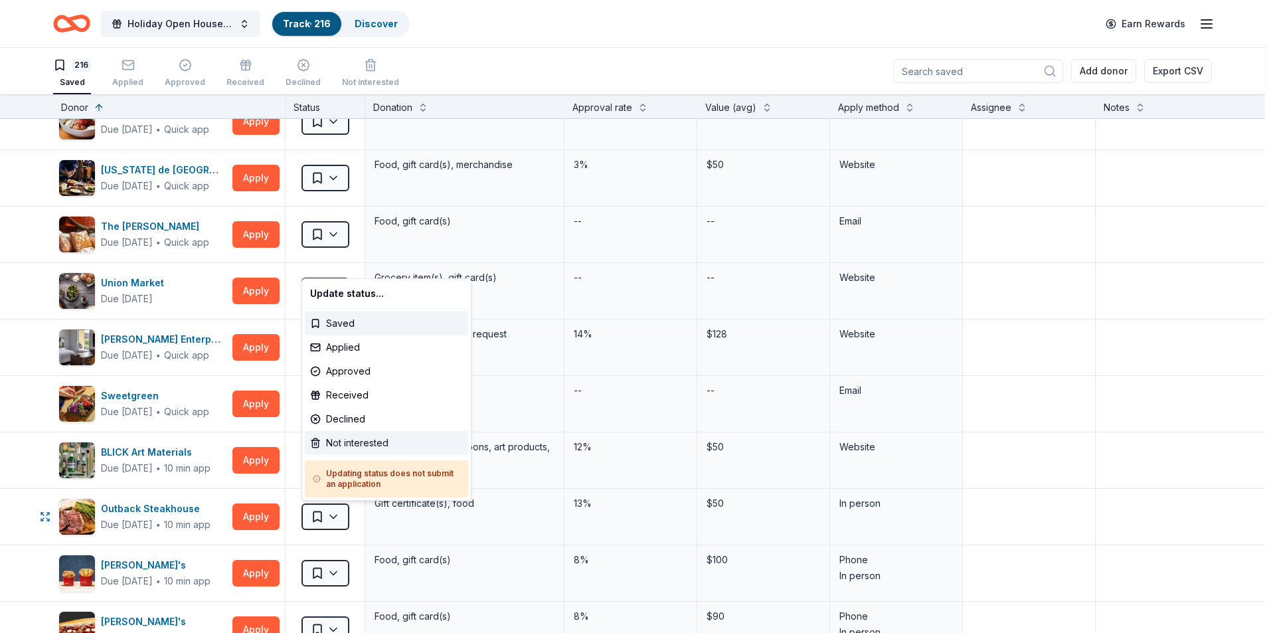
click at [341, 445] on div "Not interested" at bounding box center [386, 443] width 163 height 24
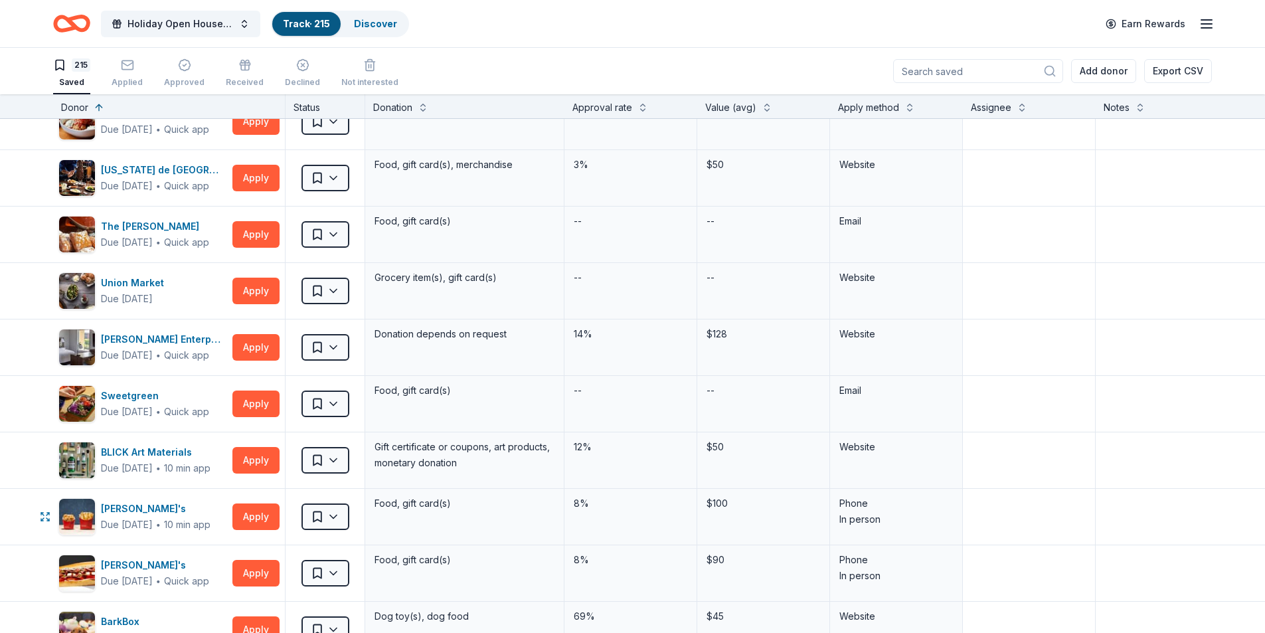
click at [333, 516] on html "Holiday Open House 2025 Track · 215 Discover Earn Rewards 215 Saved Applied App…" at bounding box center [632, 316] width 1265 height 633
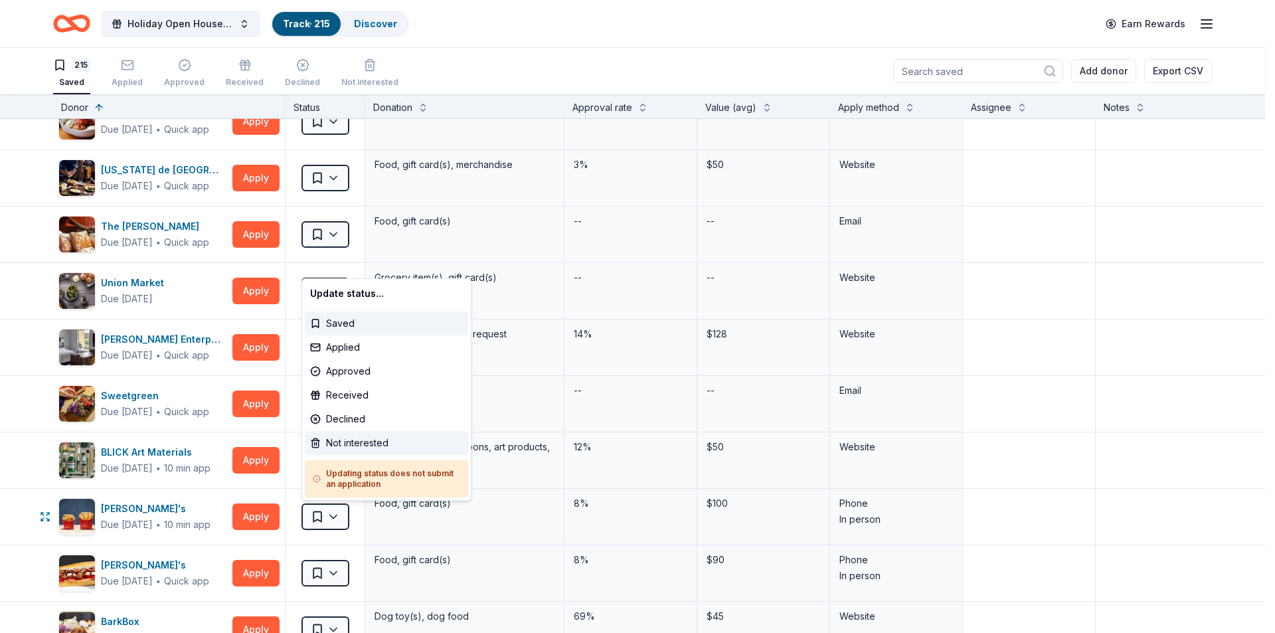
click at [346, 442] on div "Not interested" at bounding box center [386, 443] width 163 height 24
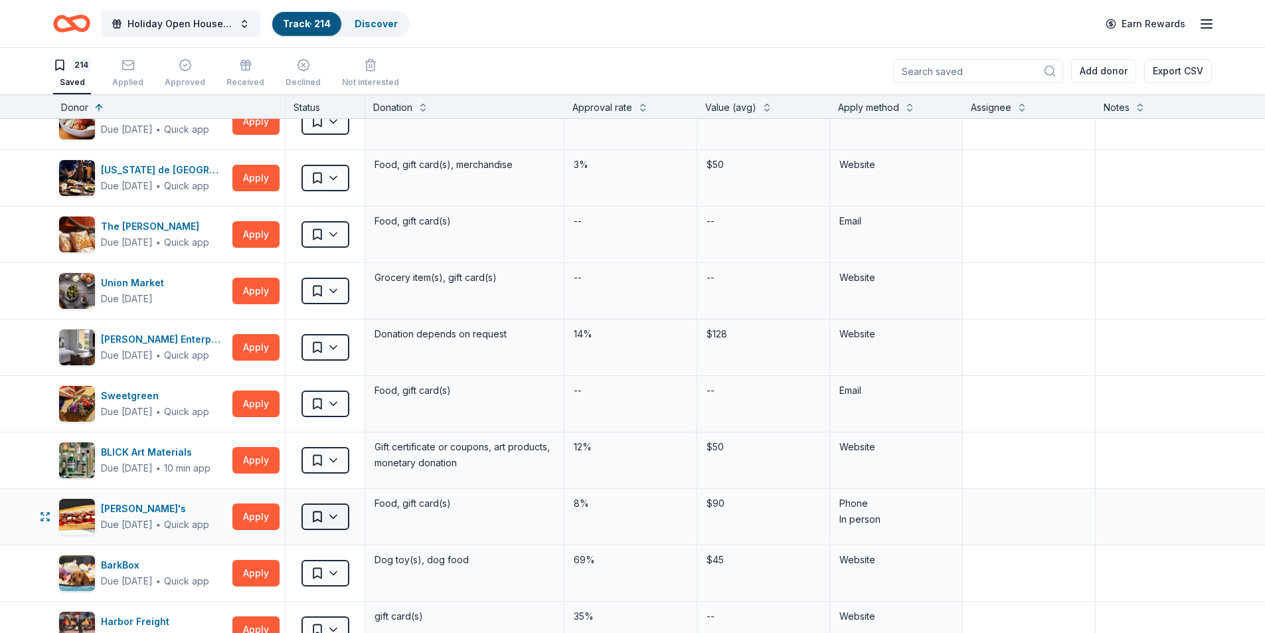
click at [337, 515] on html "Holiday Open House 2025 Track · 214 Discover Earn Rewards 214 Saved Applied App…" at bounding box center [632, 316] width 1265 height 633
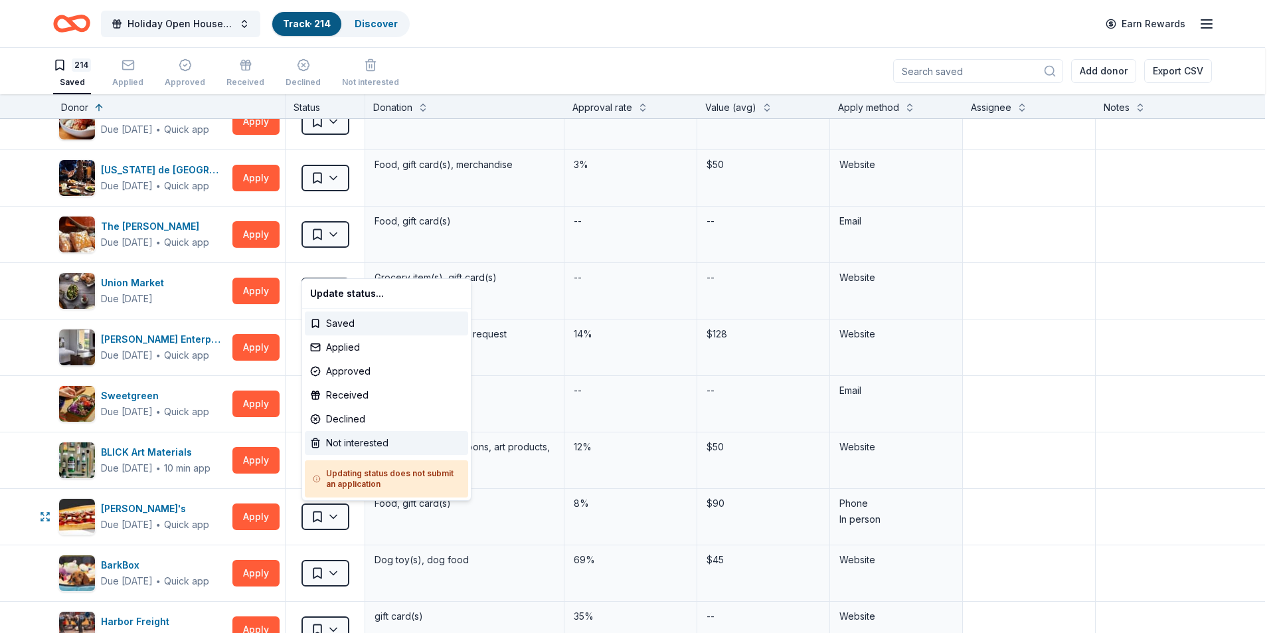
click at [366, 446] on div "Not interested" at bounding box center [386, 443] width 163 height 24
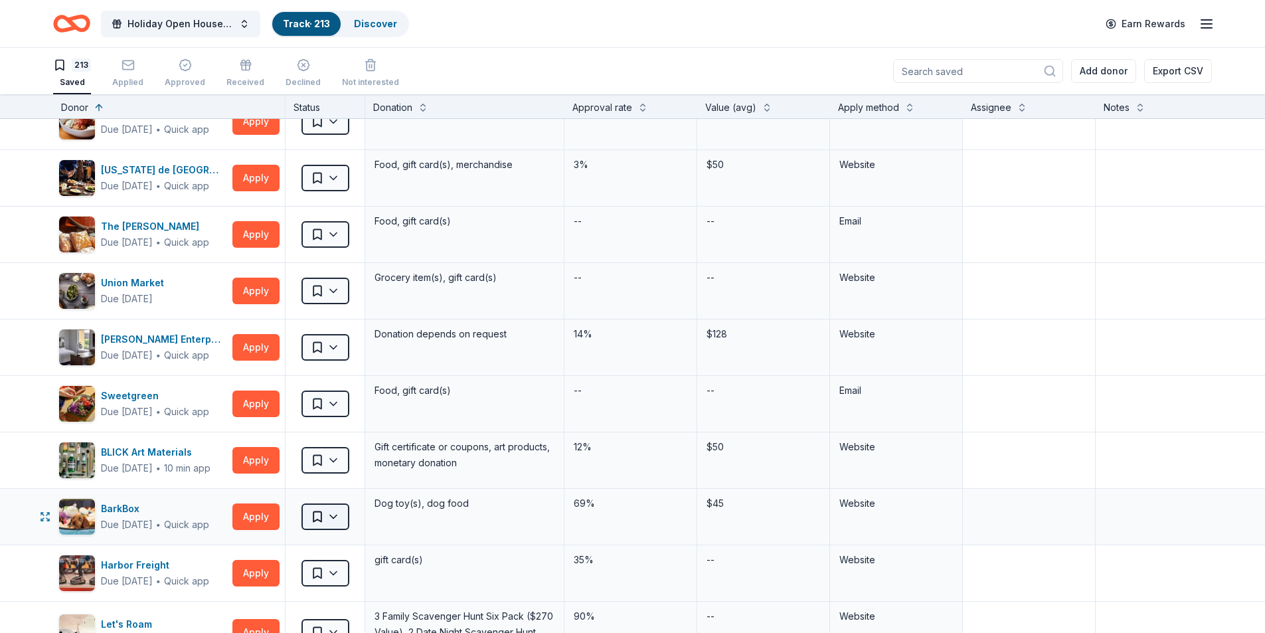
click at [339, 514] on html "Holiday Open House 2025 Track · 213 Discover Earn Rewards 213 Saved Applied App…" at bounding box center [632, 316] width 1265 height 633
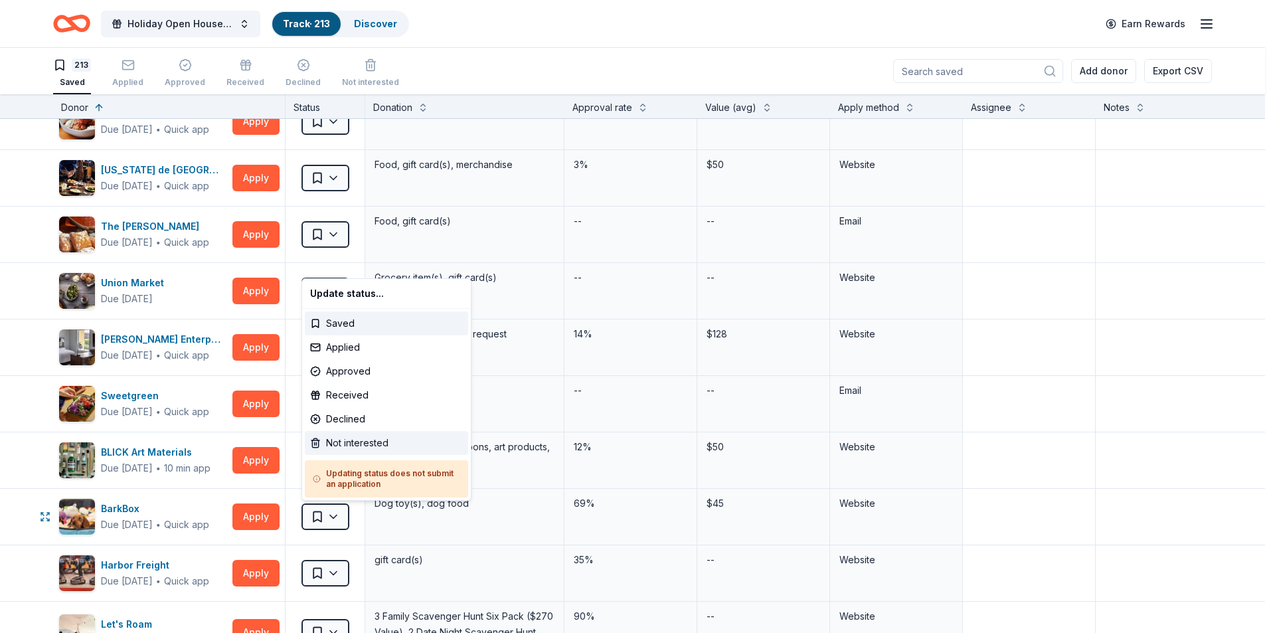
click at [375, 446] on div "Not interested" at bounding box center [386, 443] width 163 height 24
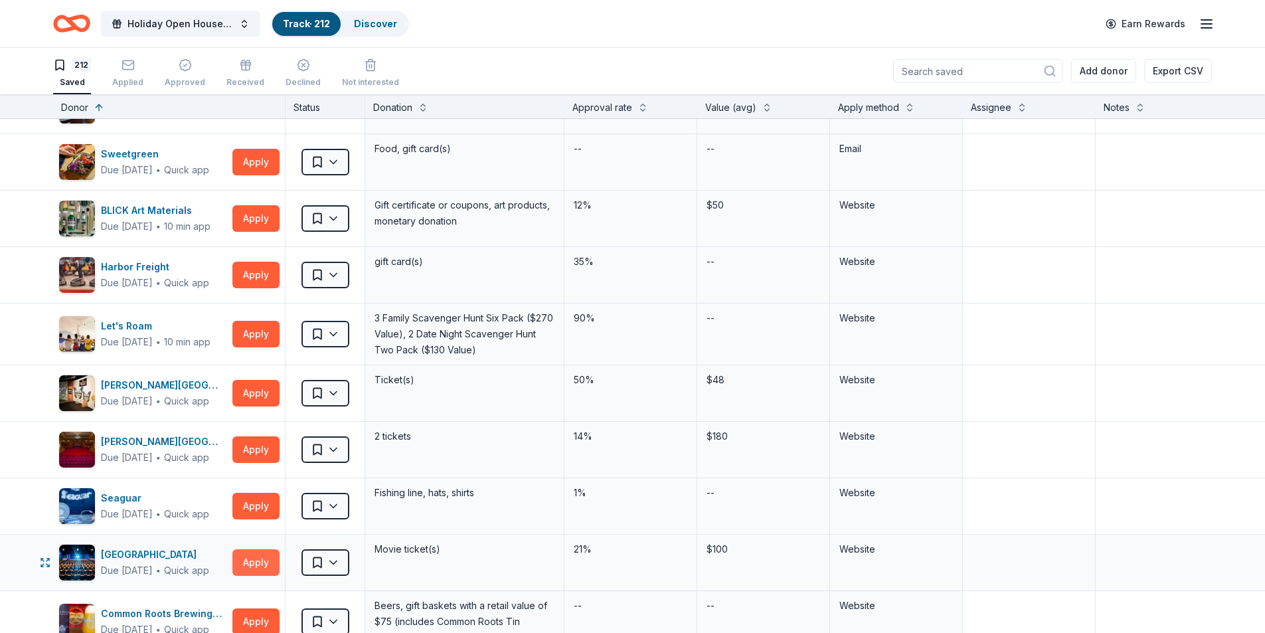
scroll to position [3586, 0]
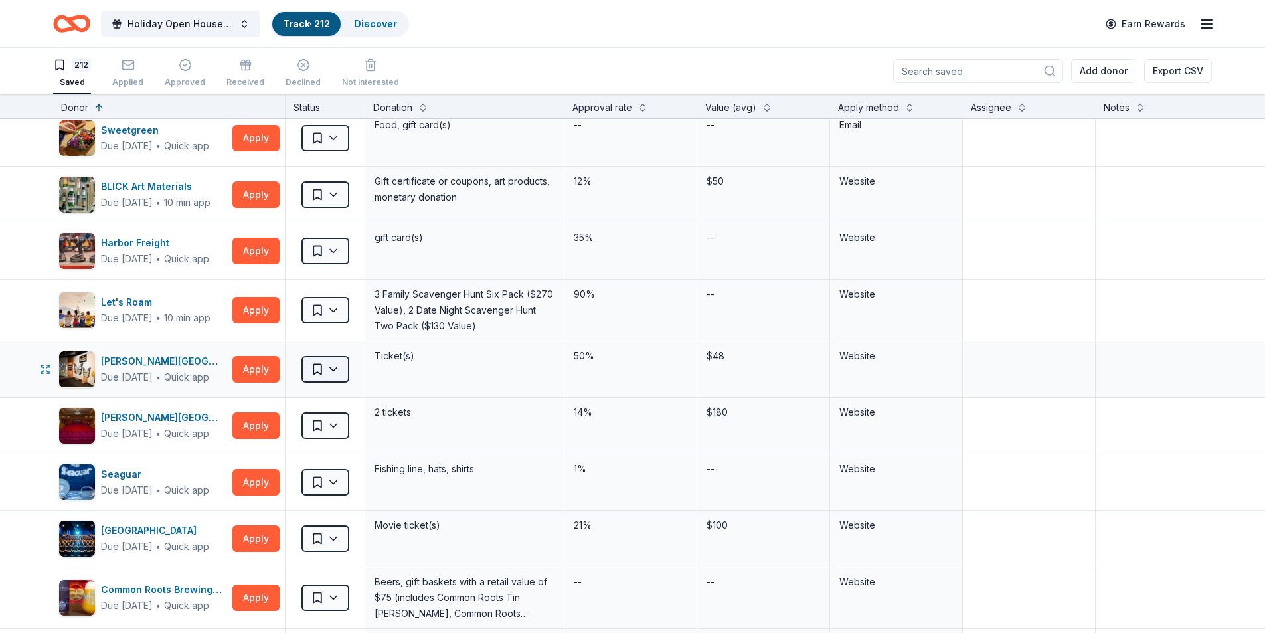
click at [343, 363] on html "Holiday Open House 2025 Track · 212 Discover Earn Rewards 212 Saved Applied App…" at bounding box center [632, 316] width 1265 height 633
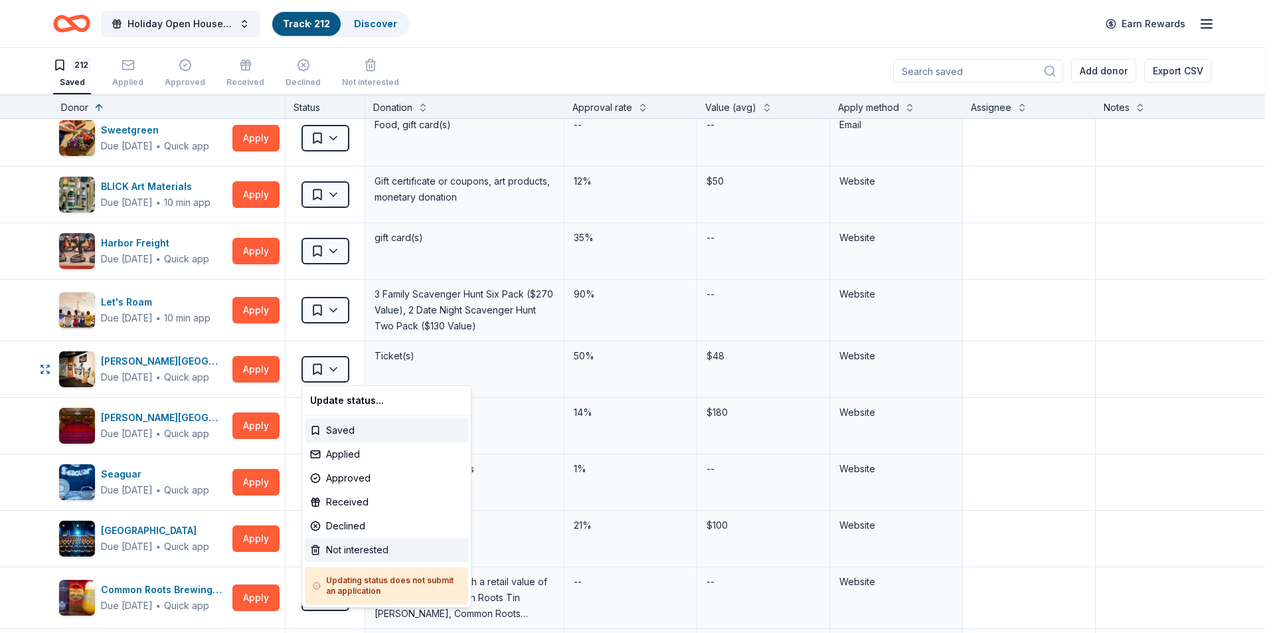
click at [358, 551] on div "Not interested" at bounding box center [386, 550] width 163 height 24
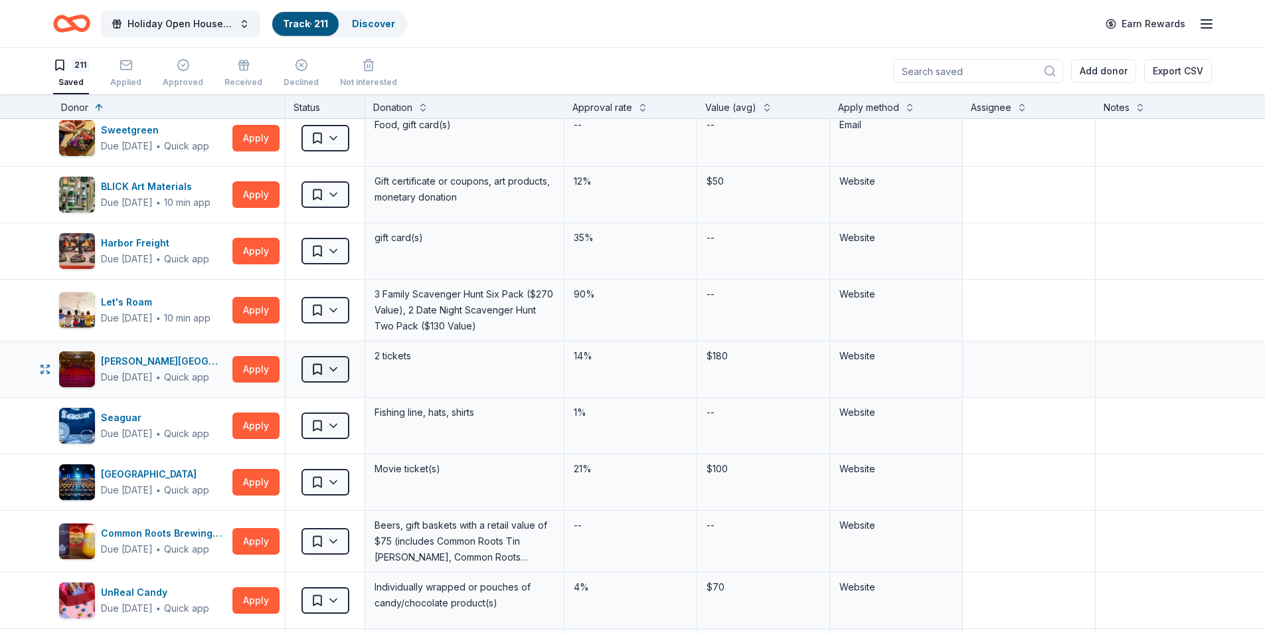
click at [340, 369] on html "Holiday Open House 2025 Track · 211 Discover Earn Rewards 211 Saved Applied App…" at bounding box center [632, 316] width 1265 height 633
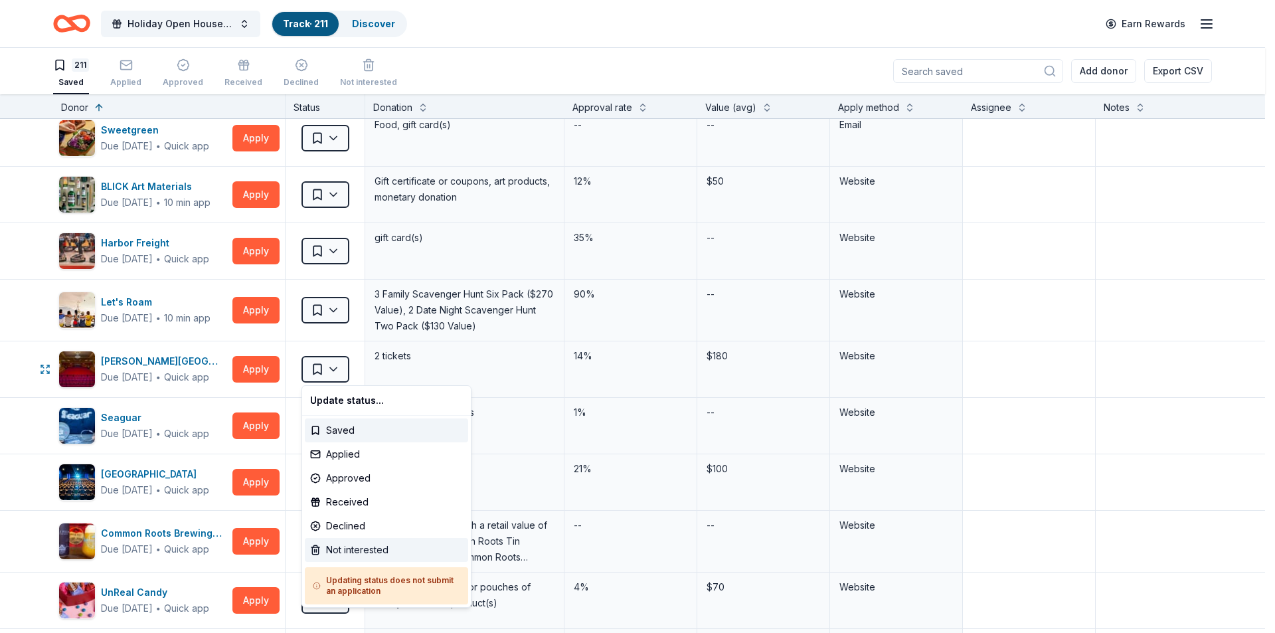
click at [343, 550] on div "Not interested" at bounding box center [386, 550] width 163 height 24
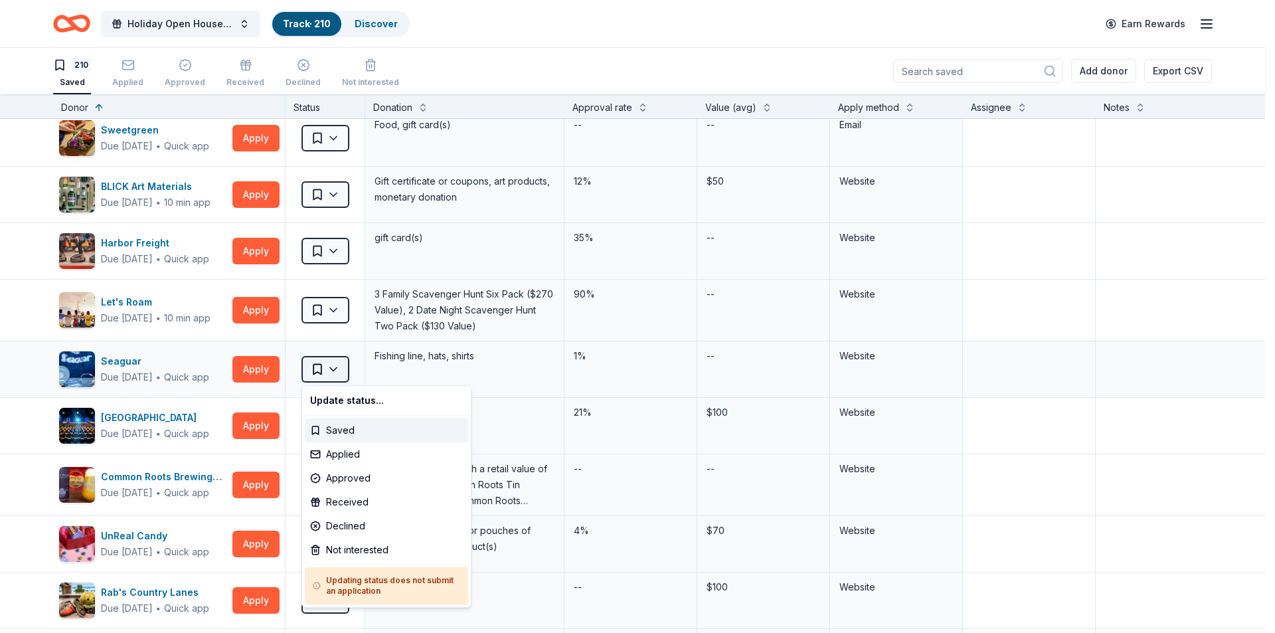
click at [337, 371] on html "Holiday Open House 2025 Track · 210 Discover Earn Rewards 210 Saved Applied App…" at bounding box center [637, 316] width 1275 height 633
click at [341, 550] on div "Not interested" at bounding box center [386, 550] width 163 height 24
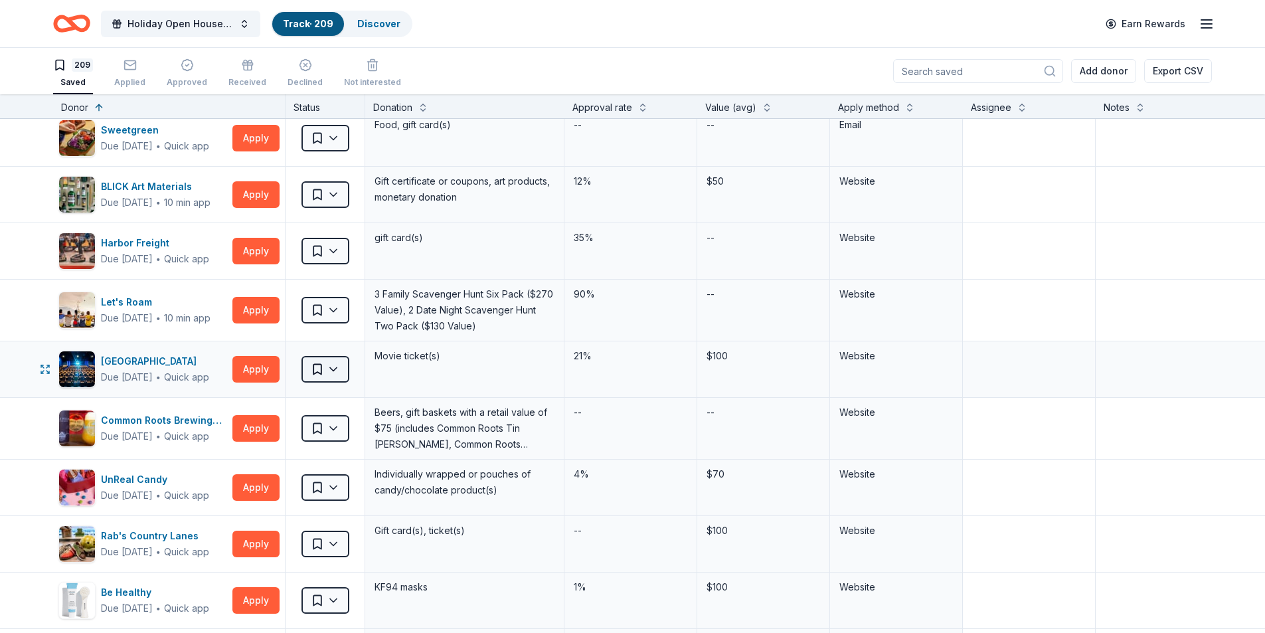
click at [337, 371] on html "Holiday Open House 2025 Track · 209 Discover Earn Rewards 209 Saved Applied App…" at bounding box center [632, 316] width 1265 height 633
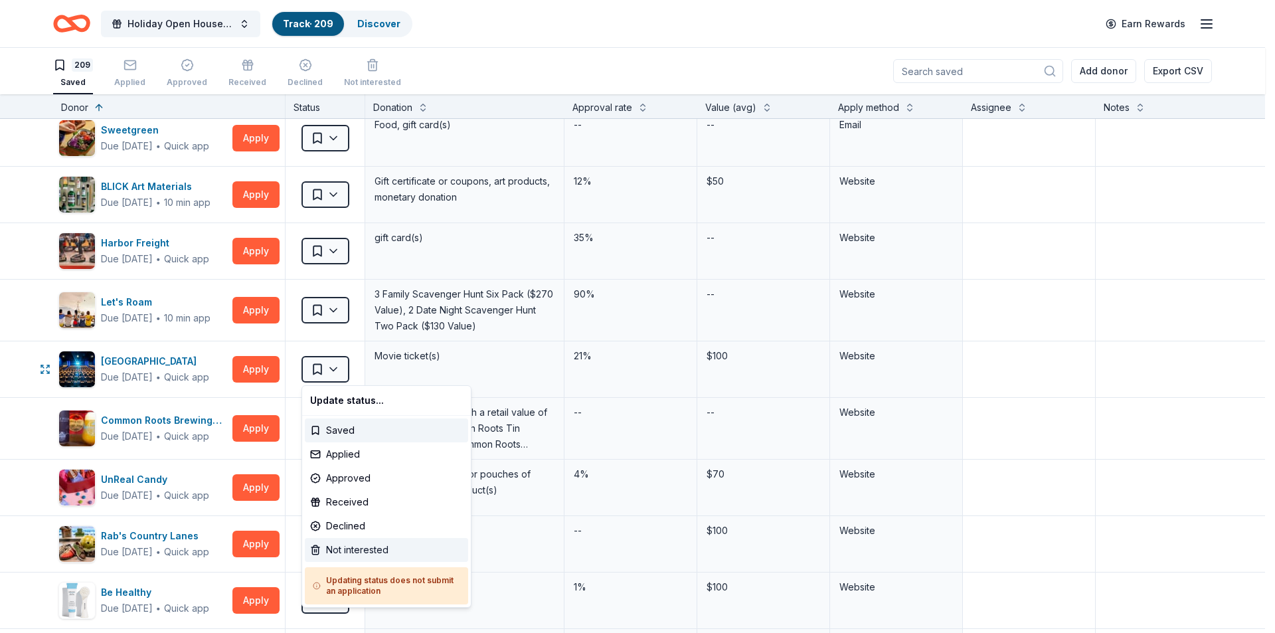
click at [343, 549] on div "Not interested" at bounding box center [386, 550] width 163 height 24
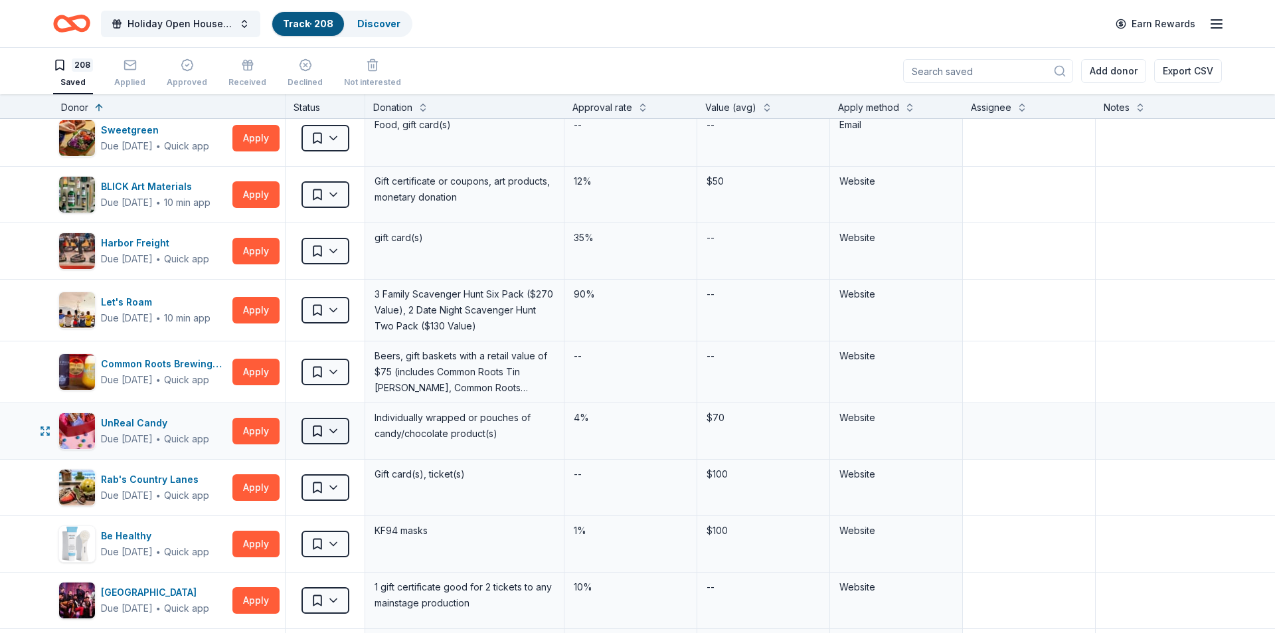
click at [339, 432] on html "Holiday Open House 2025 Track · 208 Discover Earn Rewards 208 Saved Applied App…" at bounding box center [637, 316] width 1275 height 633
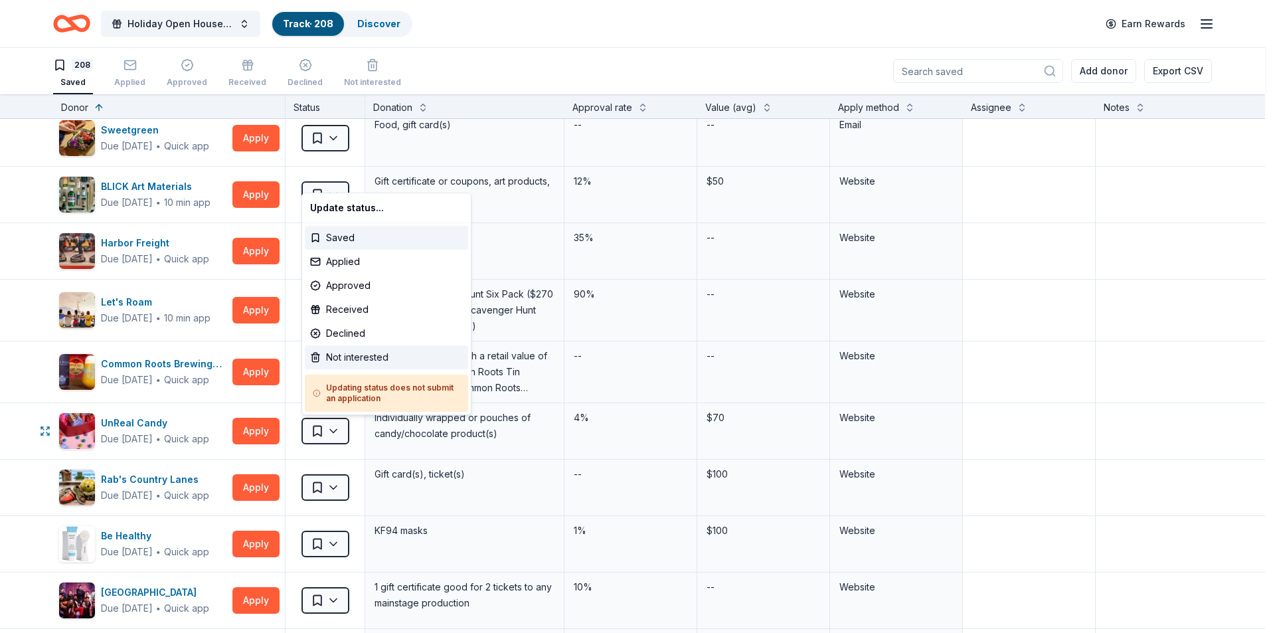
click at [372, 364] on div "Not interested" at bounding box center [386, 357] width 163 height 24
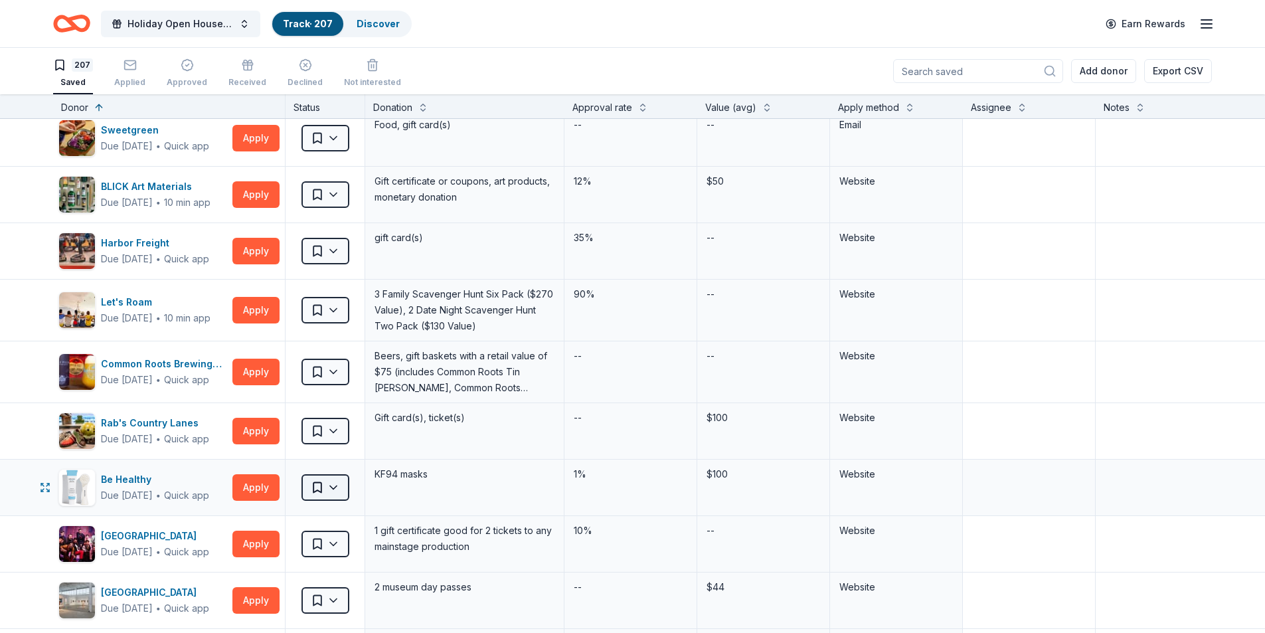
click at [341, 488] on html "Holiday Open House 2025 Track · 207 Discover Earn Rewards 207 Saved Applied App…" at bounding box center [632, 316] width 1265 height 633
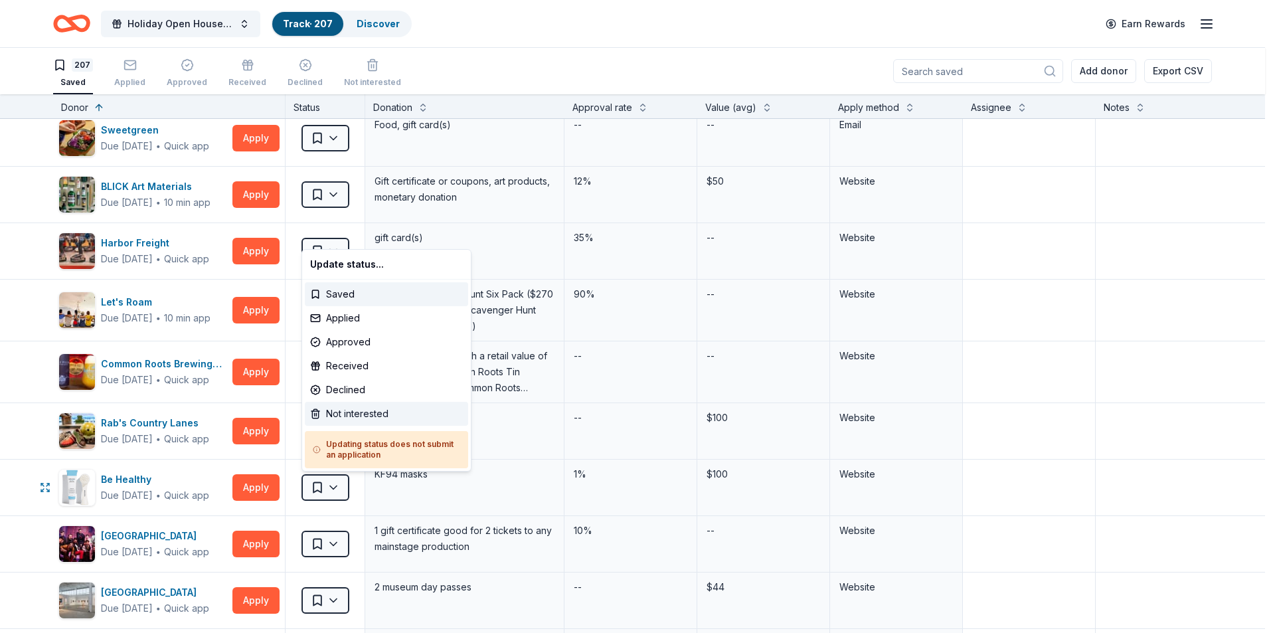
click at [354, 412] on div "Not interested" at bounding box center [386, 414] width 163 height 24
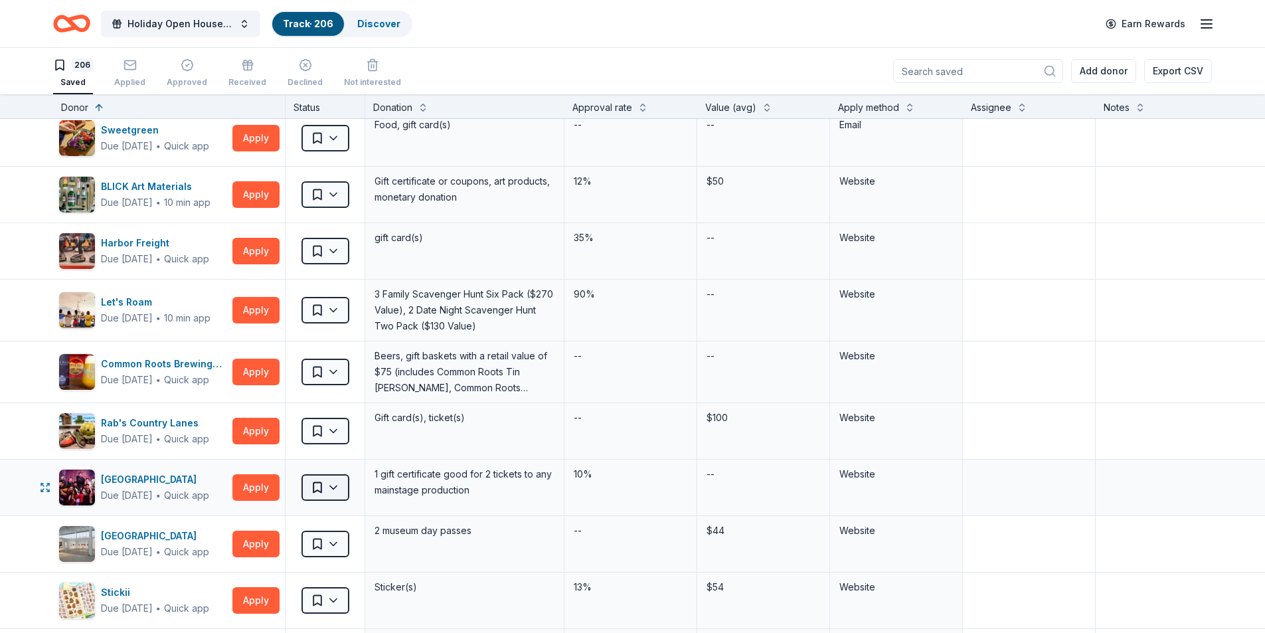
click at [342, 488] on html "Holiday Open House 2025 Track · 206 Discover Earn Rewards 206 Saved Applied App…" at bounding box center [632, 316] width 1265 height 633
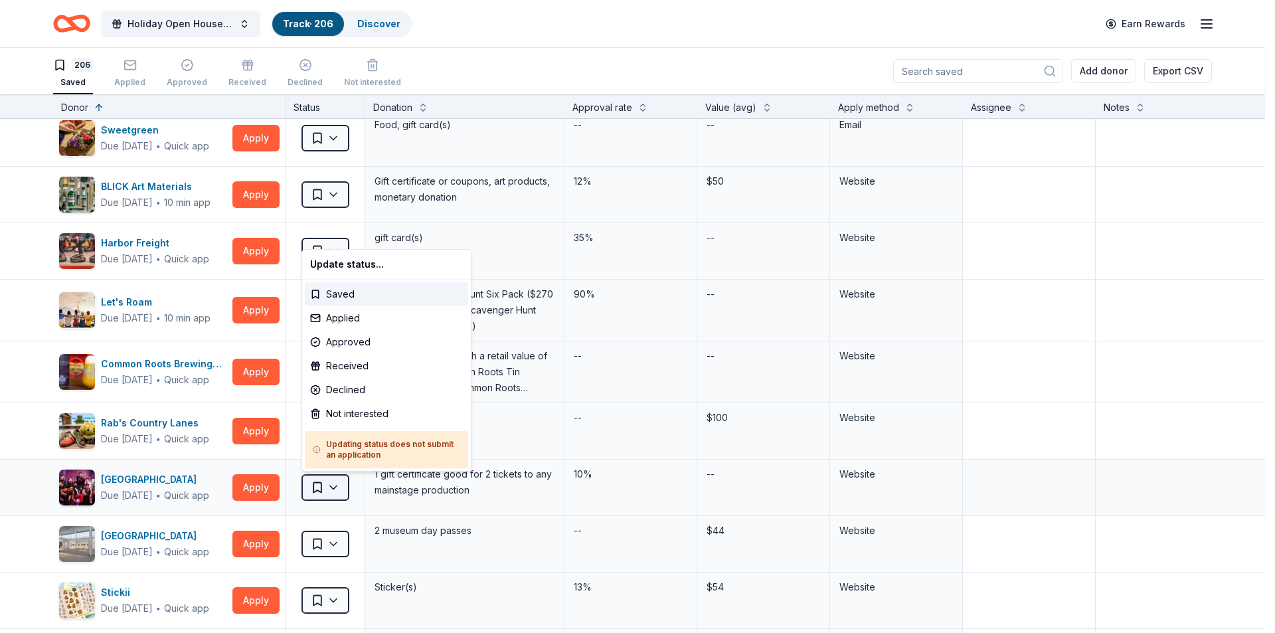
click at [342, 485] on html "Holiday Open House 2025 Track · 206 Discover Earn Rewards 206 Saved Applied App…" at bounding box center [637, 316] width 1275 height 633
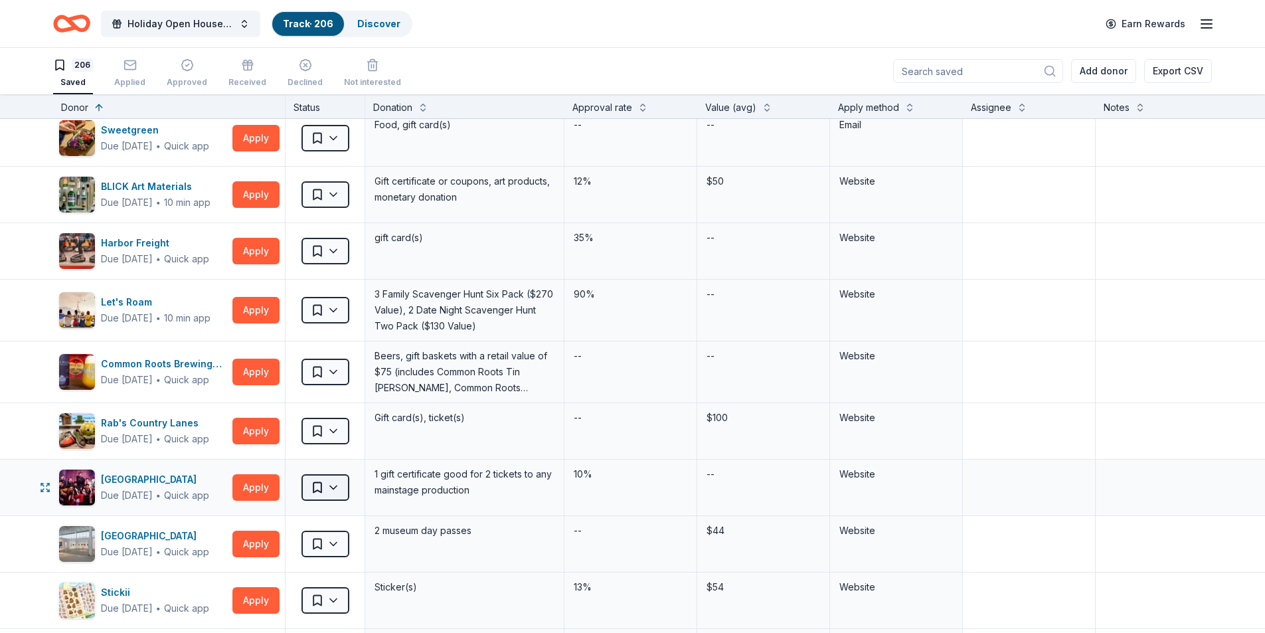
click at [333, 486] on html "Holiday Open House 2025 Track · 206 Discover Earn Rewards 206 Saved Applied App…" at bounding box center [632, 316] width 1265 height 633
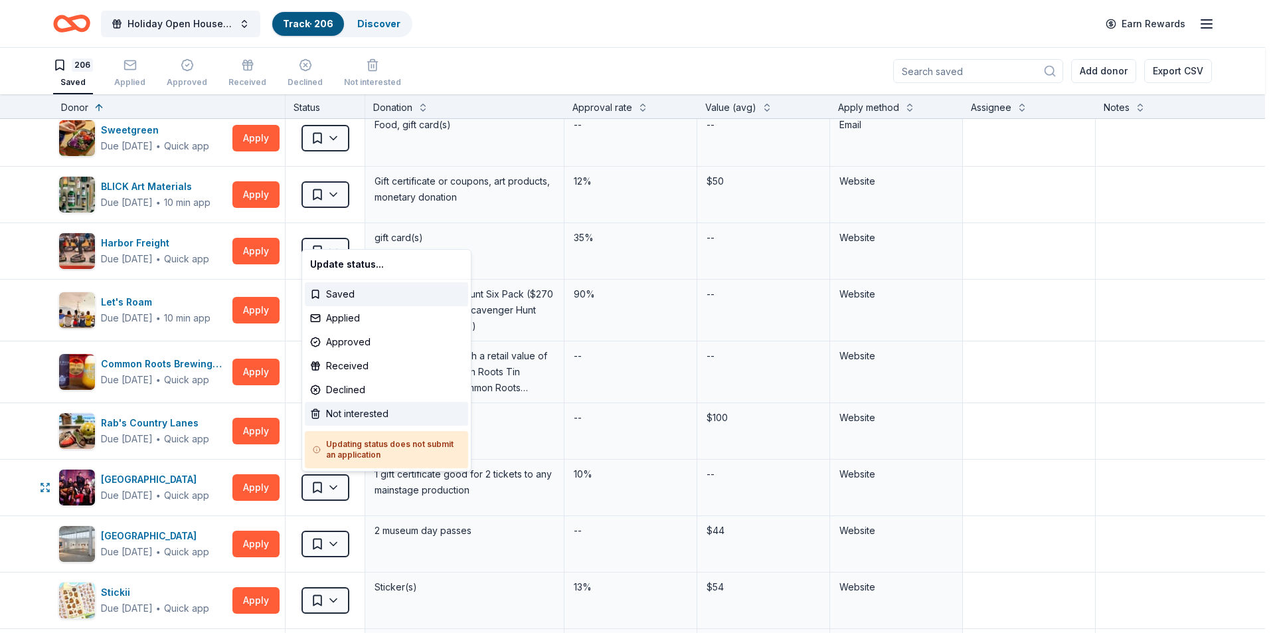
click at [361, 414] on div "Not interested" at bounding box center [386, 414] width 163 height 24
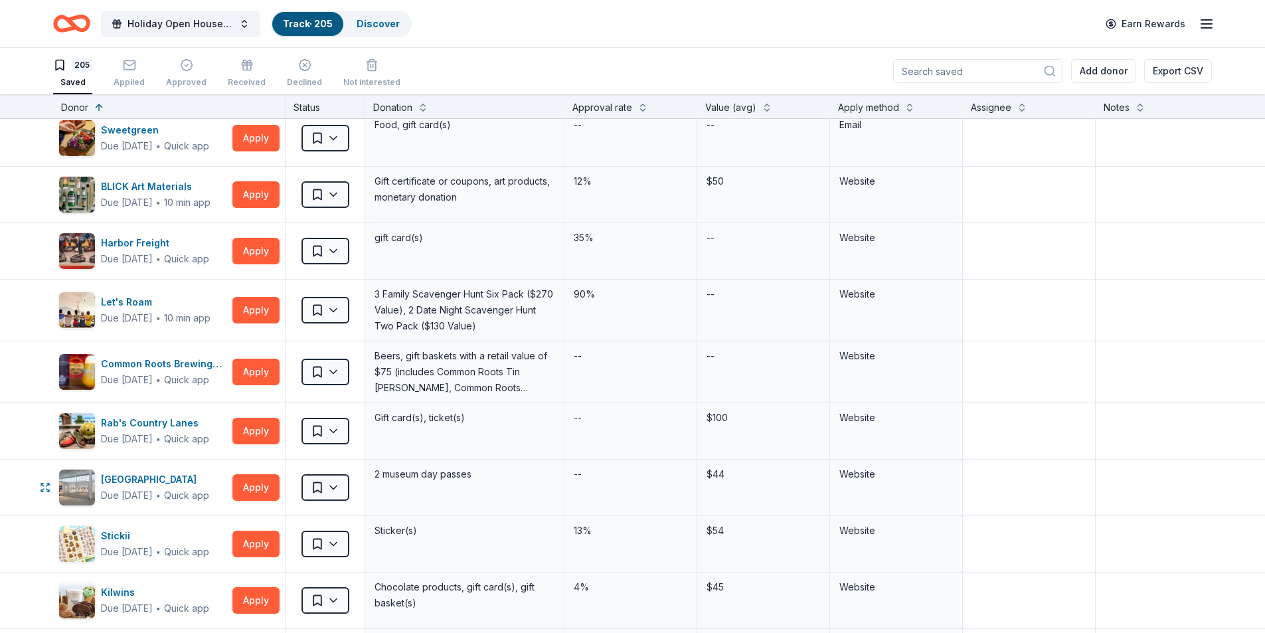
click at [331, 487] on html "Holiday Open House 2025 Track · 205 Discover Earn Rewards 205 Saved Applied App…" at bounding box center [632, 316] width 1265 height 633
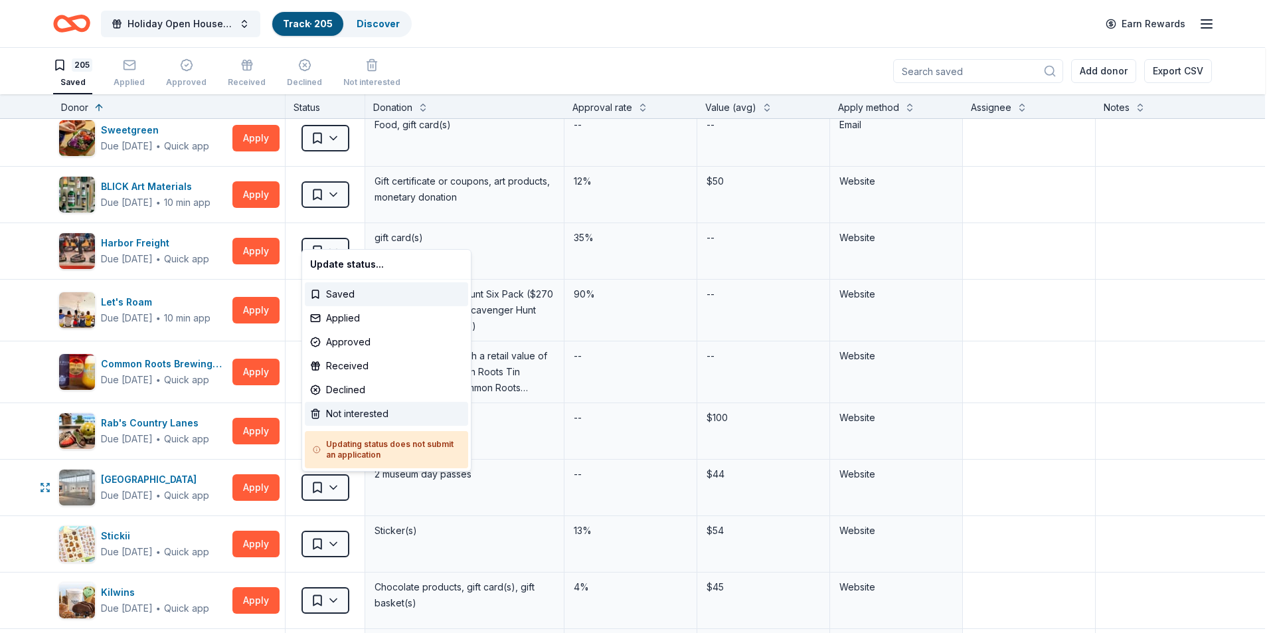
click at [355, 417] on div "Not interested" at bounding box center [386, 414] width 163 height 24
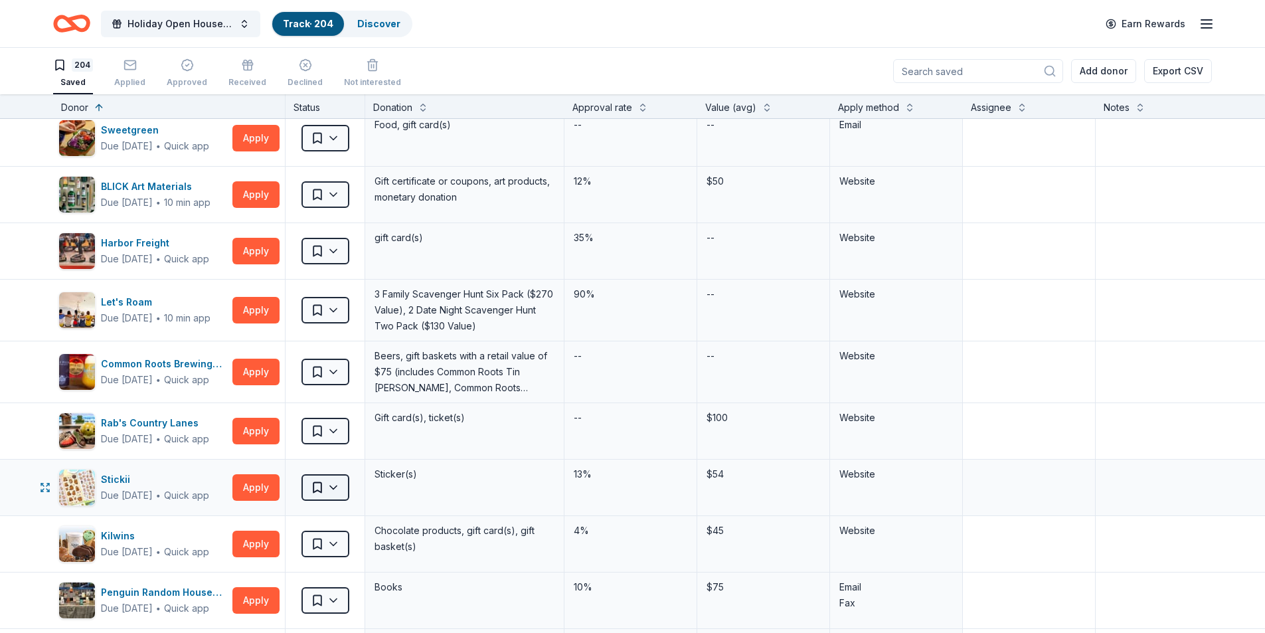
click at [331, 487] on html "Holiday Open House 2025 Track · 204 Discover Earn Rewards 204 Saved Applied App…" at bounding box center [632, 316] width 1265 height 633
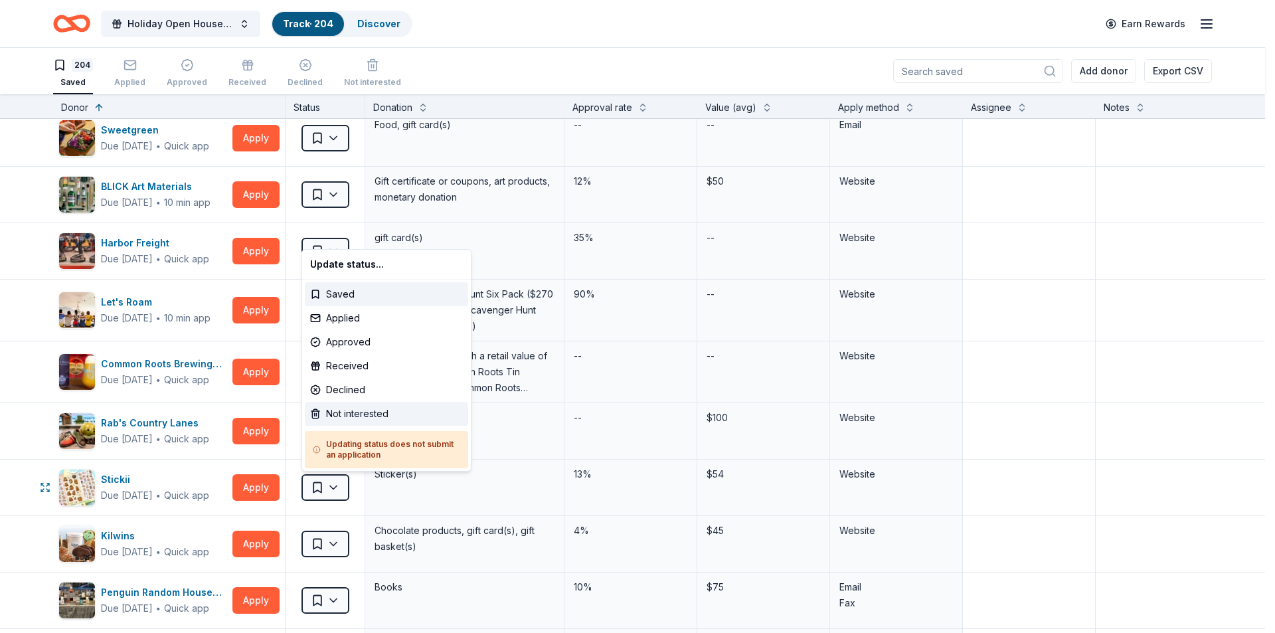
click at [351, 416] on div "Not interested" at bounding box center [386, 414] width 163 height 24
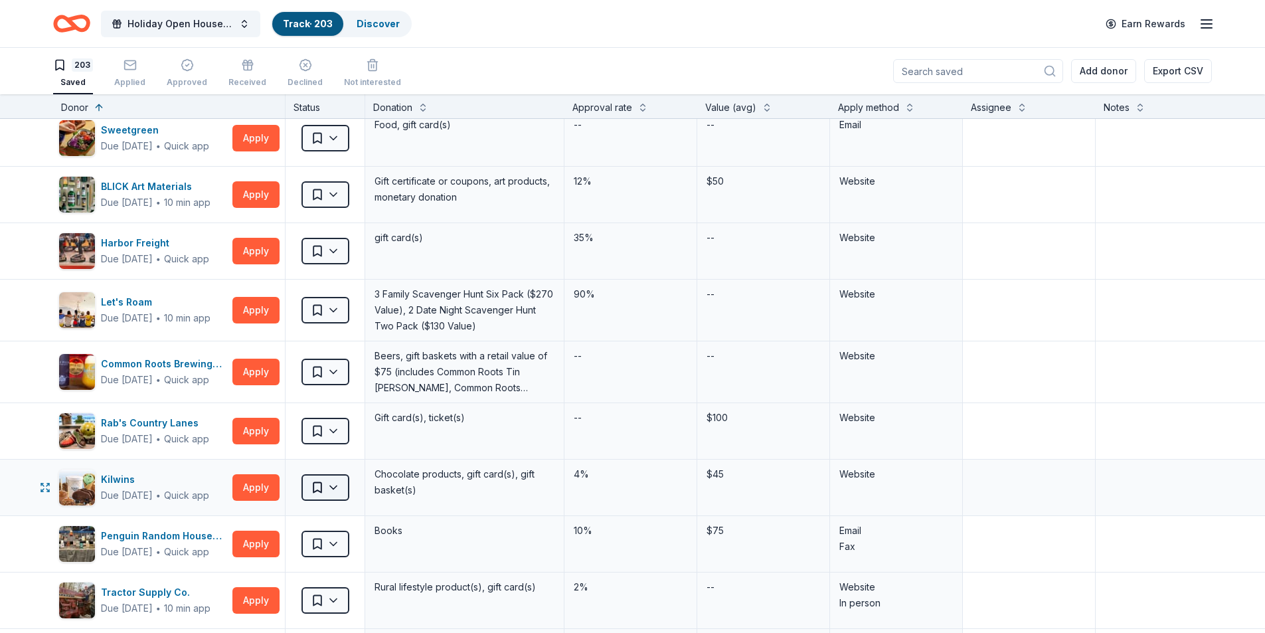
click at [337, 485] on html "Holiday Open House 2025 Track · 203 Discover Earn Rewards 203 Saved Applied App…" at bounding box center [632, 316] width 1265 height 633
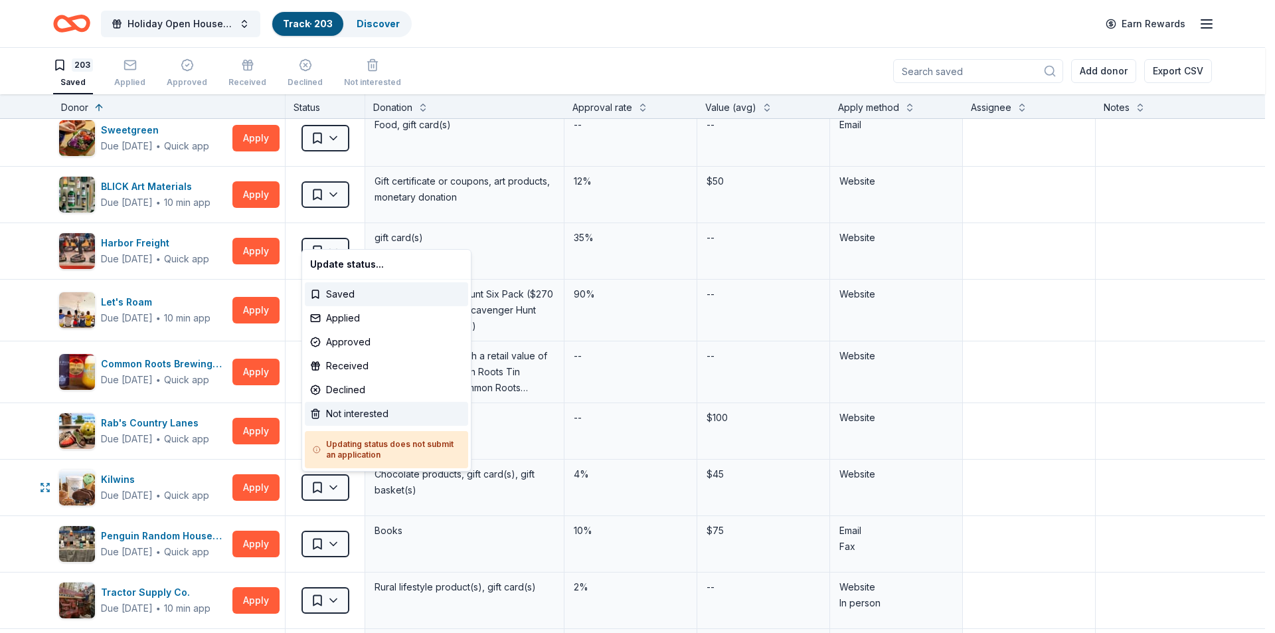
click at [349, 416] on div "Not interested" at bounding box center [386, 414] width 163 height 24
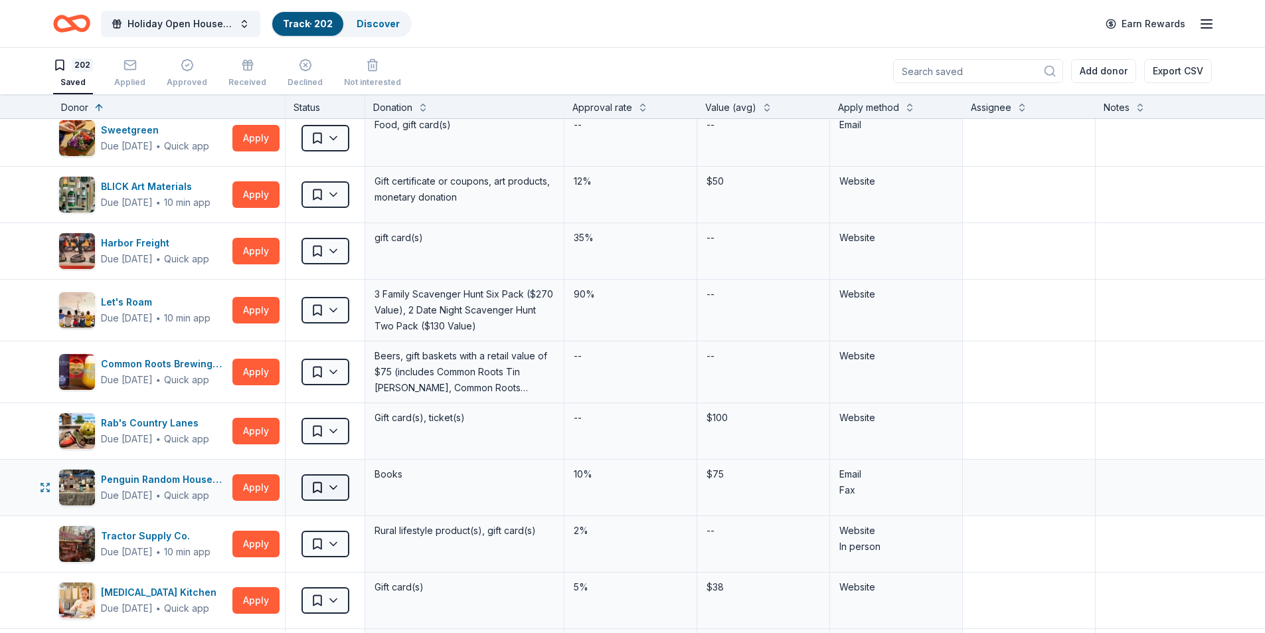
click at [337, 483] on html "Holiday Open House 2025 Track · 202 Discover Earn Rewards 202 Saved Applied App…" at bounding box center [632, 316] width 1265 height 633
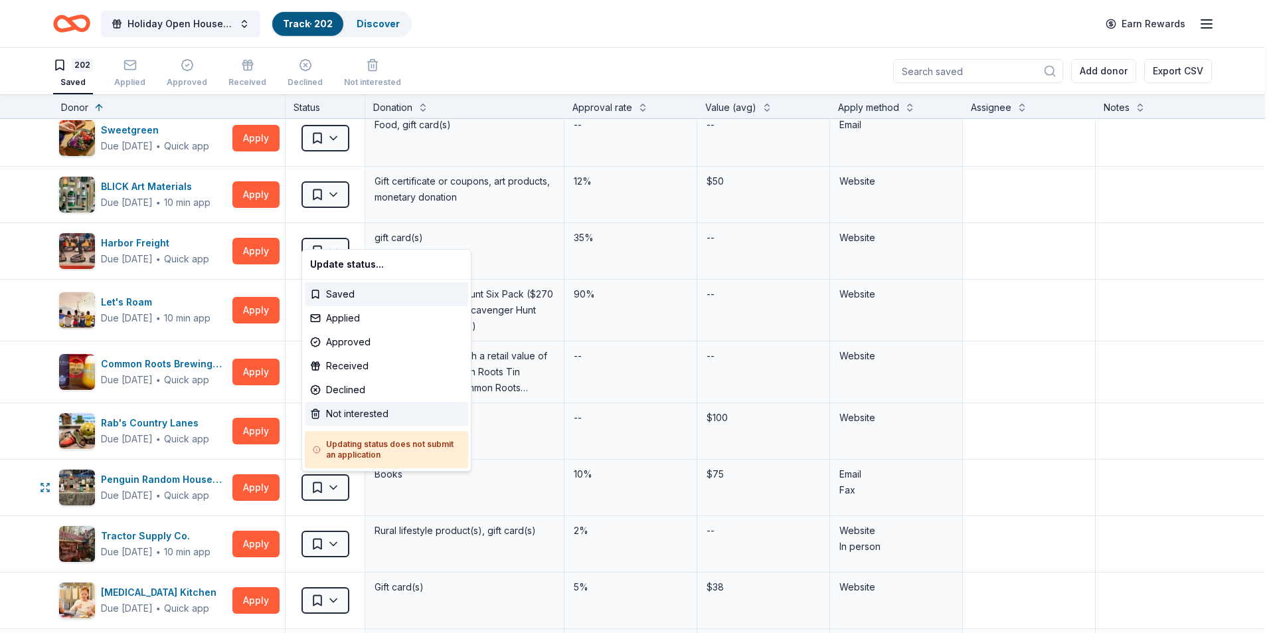
click at [353, 415] on div "Not interested" at bounding box center [386, 414] width 163 height 24
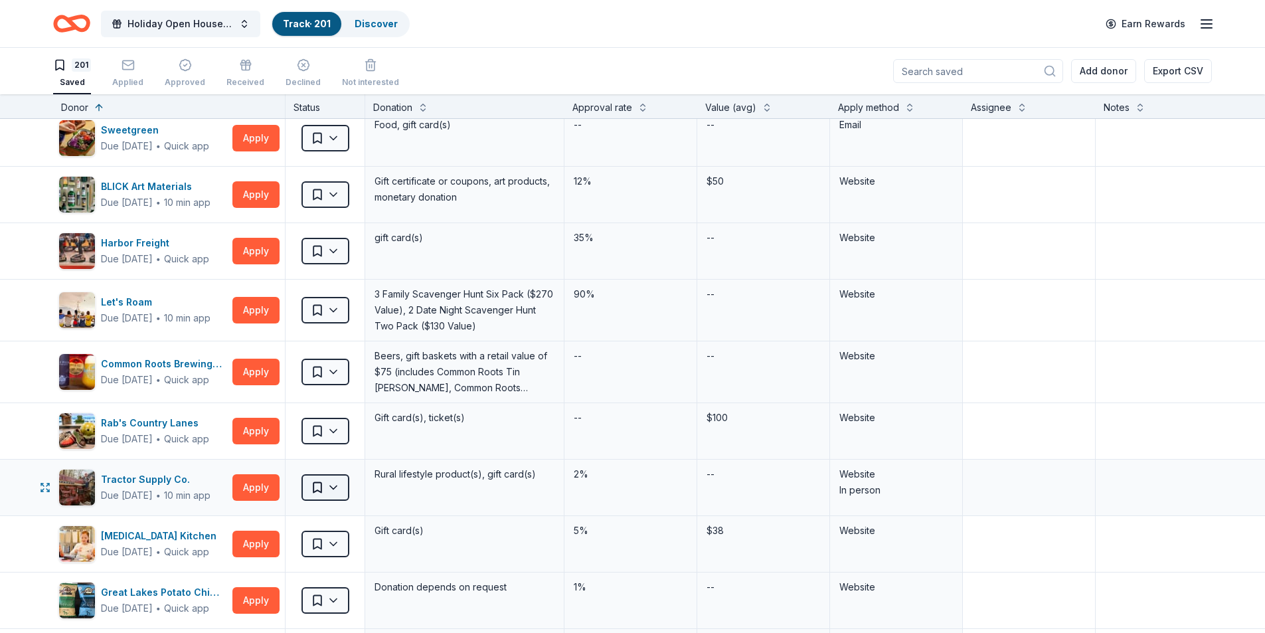
click at [338, 488] on html "Holiday Open House 2025 Track · 201 Discover Earn Rewards 201 Saved Applied App…" at bounding box center [632, 316] width 1265 height 633
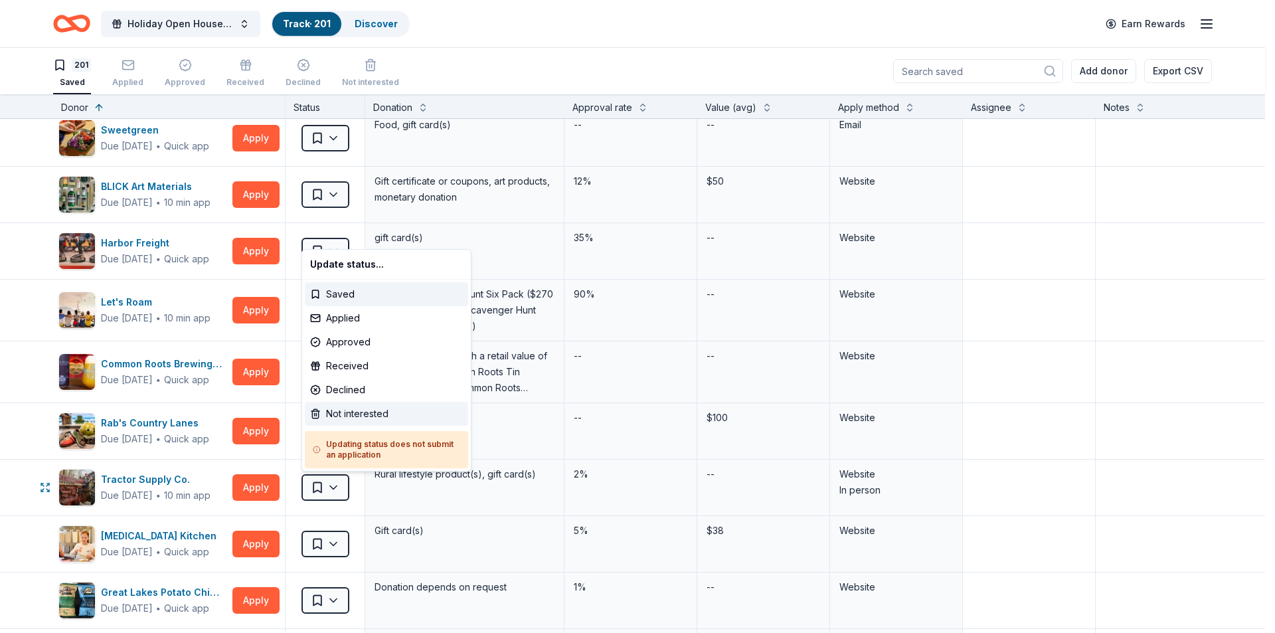
click at [370, 416] on div "Not interested" at bounding box center [386, 414] width 163 height 24
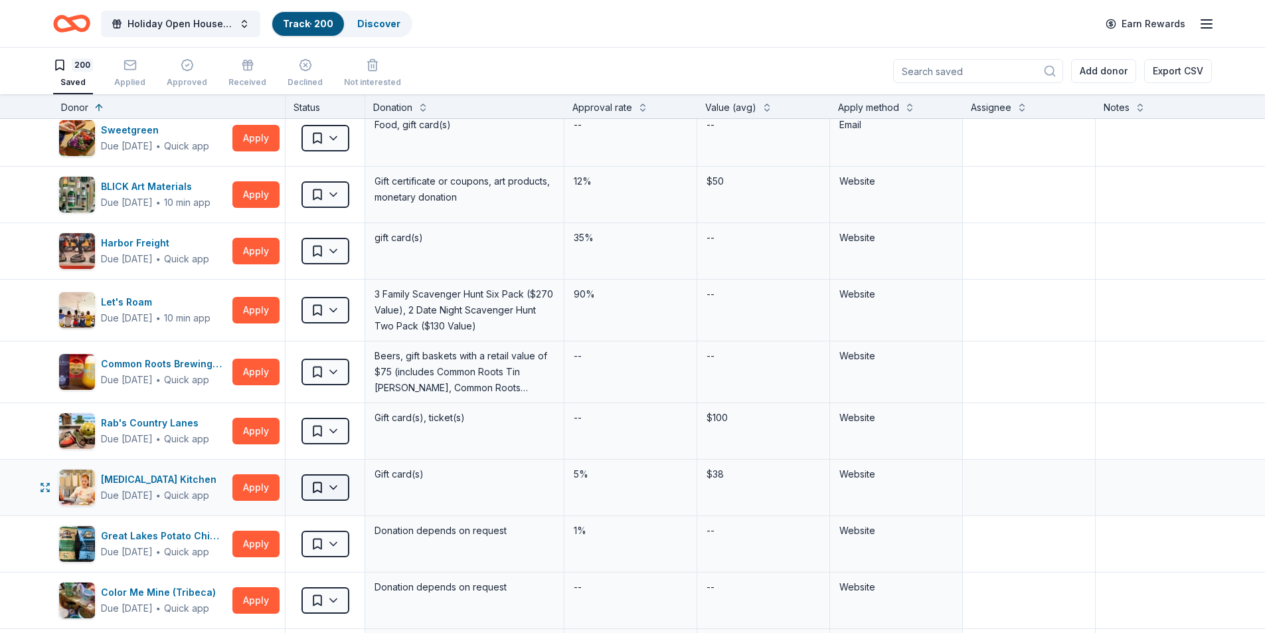
click at [333, 485] on html "Holiday Open House 2025 Track · 200 Discover Earn Rewards 200 Saved Applied App…" at bounding box center [632, 316] width 1265 height 633
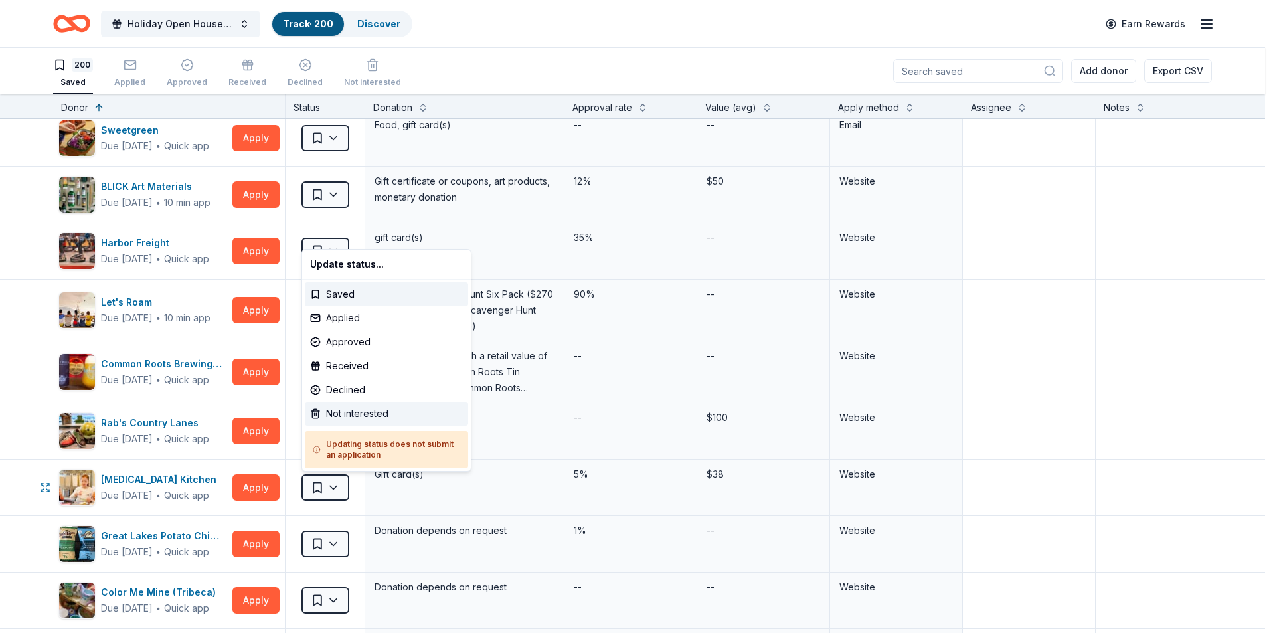
click at [367, 414] on div "Not interested" at bounding box center [386, 414] width 163 height 24
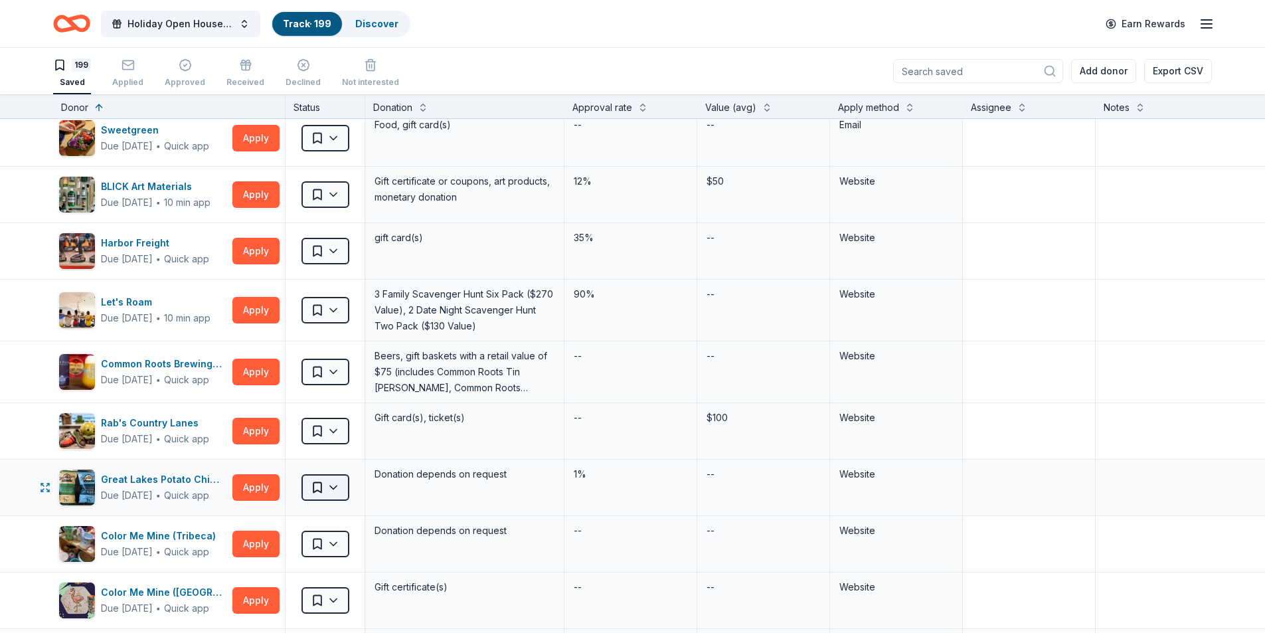
click at [339, 485] on html "Holiday Open House 2025 Track · 199 Discover Earn Rewards 199 Saved Applied App…" at bounding box center [632, 316] width 1265 height 633
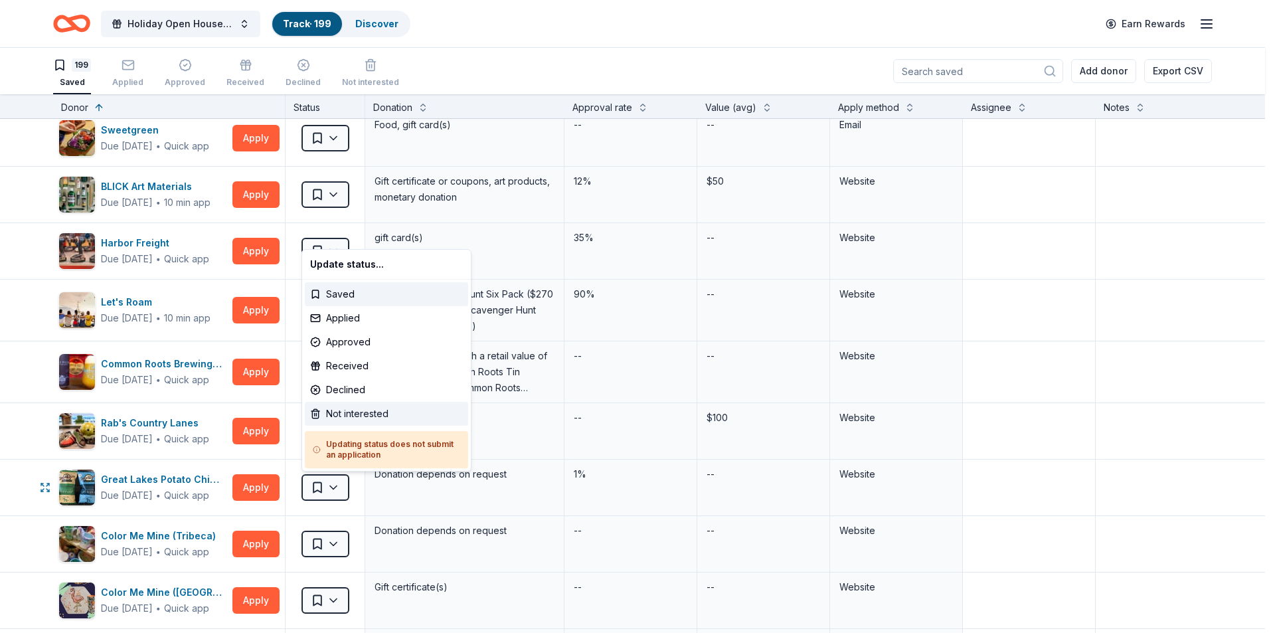
click at [364, 417] on div "Not interested" at bounding box center [386, 414] width 163 height 24
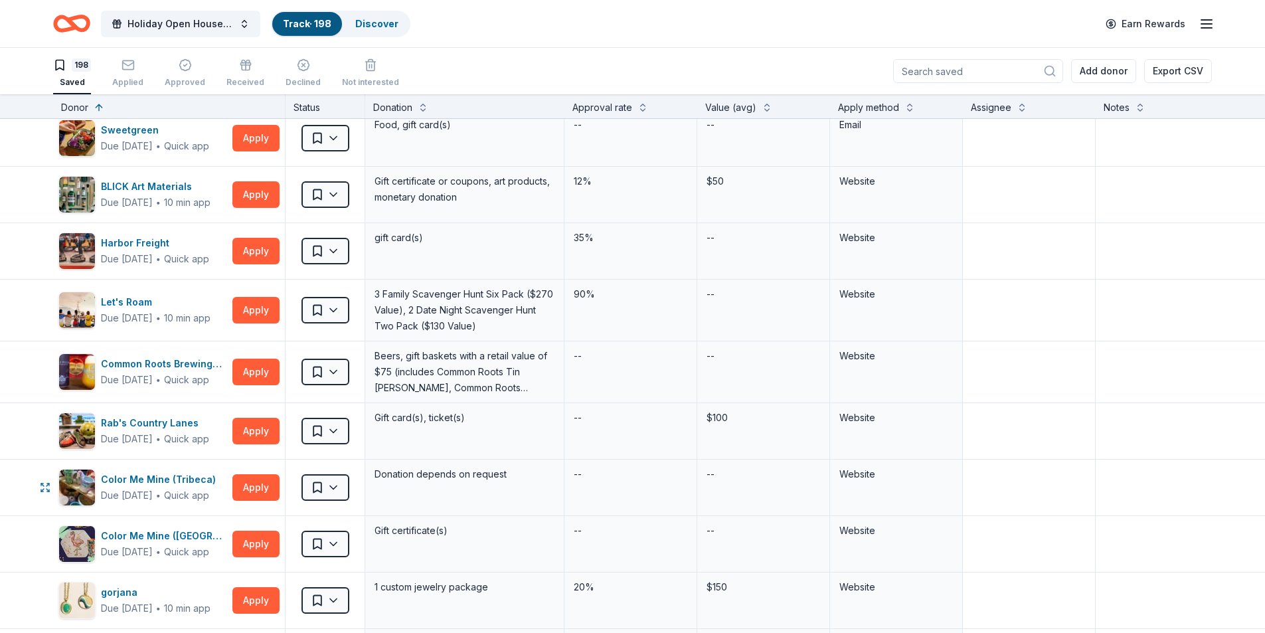
click at [335, 484] on html "Holiday Open House 2025 Track · 198 Discover Earn Rewards 198 Saved Applied App…" at bounding box center [632, 316] width 1265 height 633
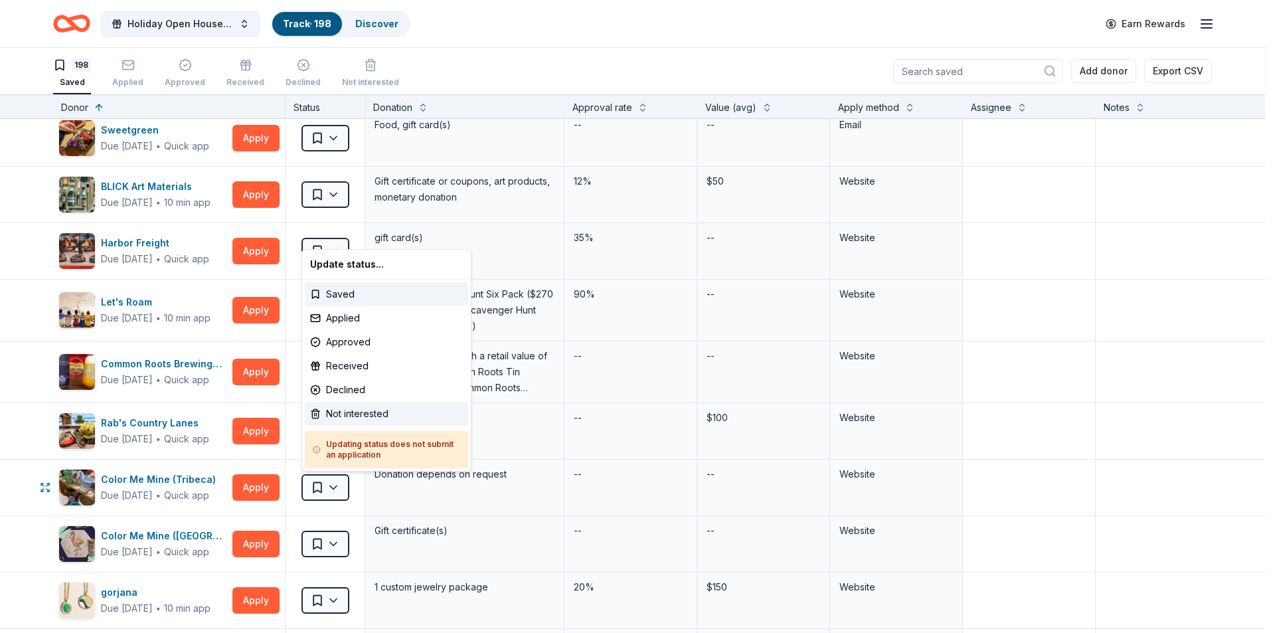
click at [358, 414] on div "Not interested" at bounding box center [386, 414] width 163 height 24
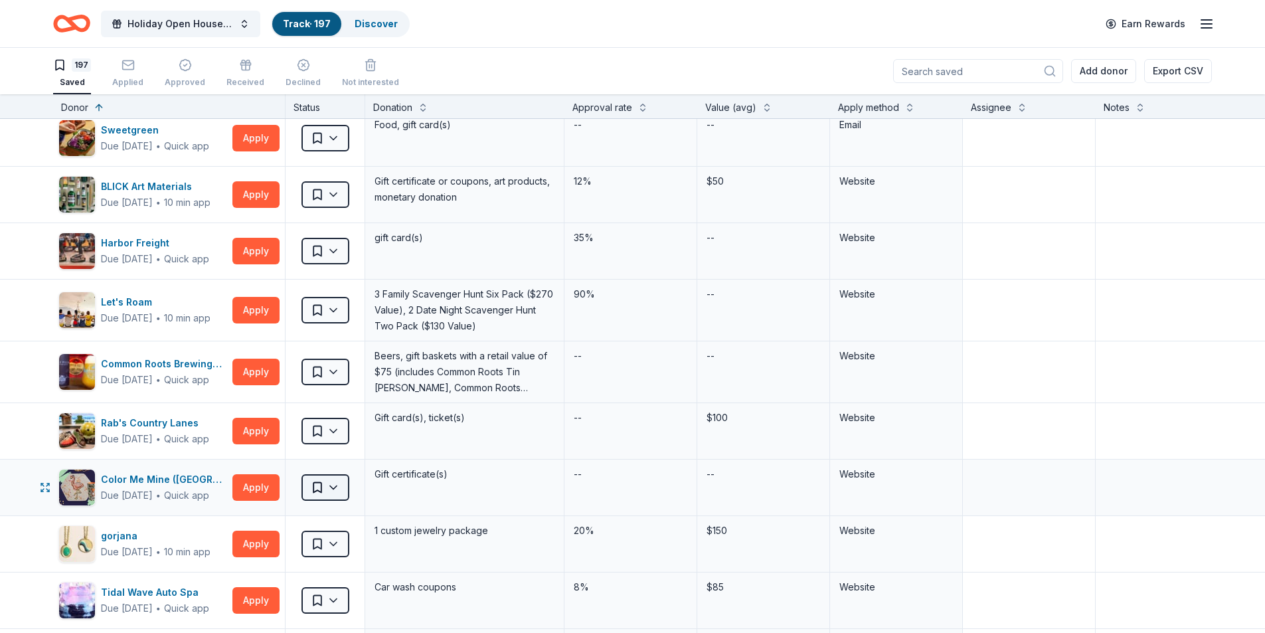
click at [337, 488] on html "Holiday Open House 2025 Track · 197 Discover Earn Rewards 197 Saved Applied App…" at bounding box center [632, 316] width 1265 height 633
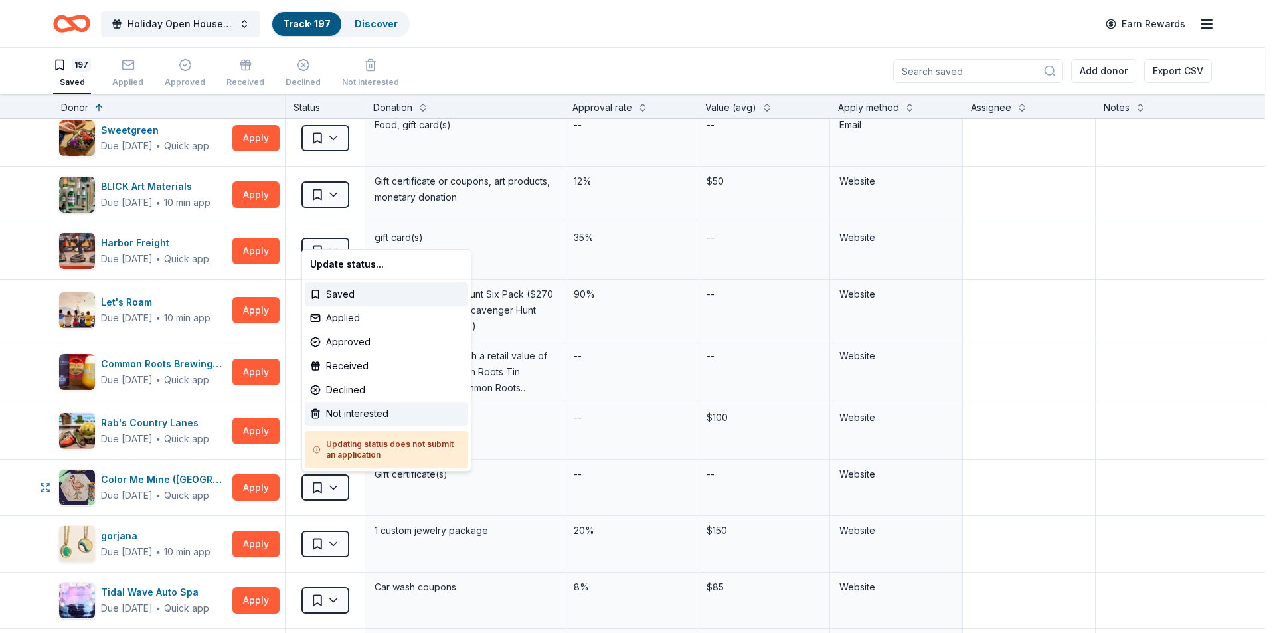
click at [349, 416] on div "Not interested" at bounding box center [386, 414] width 163 height 24
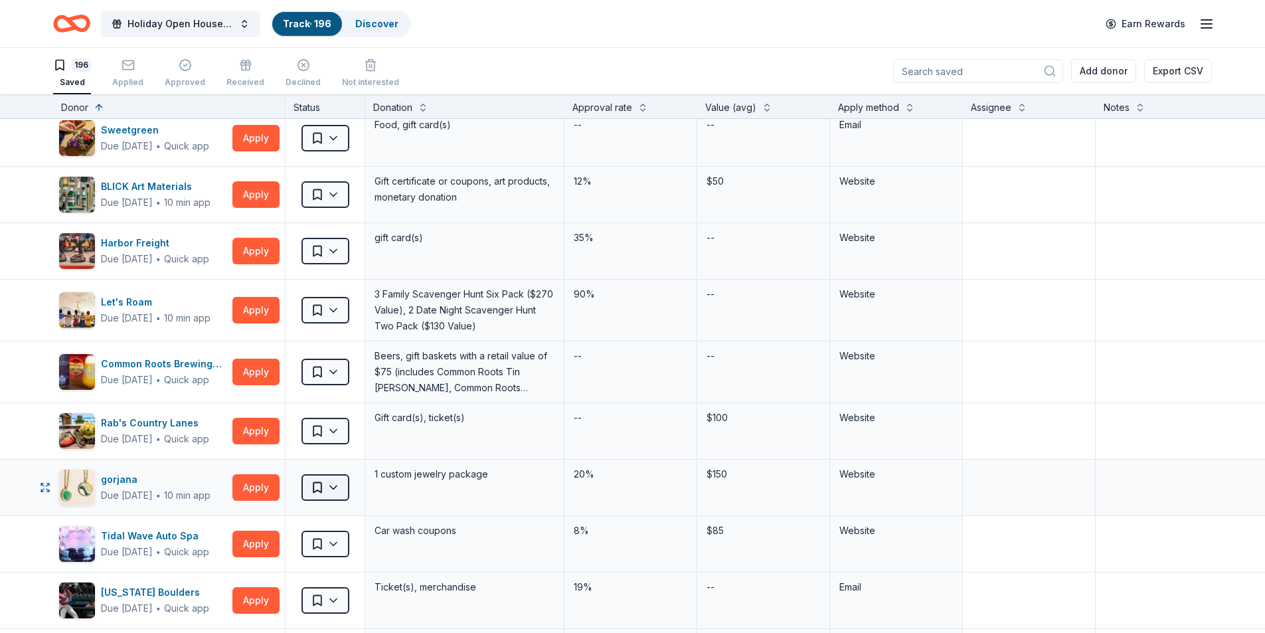
click at [336, 484] on html "Holiday Open House 2025 Track · 196 Discover Earn Rewards 196 Saved Applied App…" at bounding box center [632, 316] width 1265 height 633
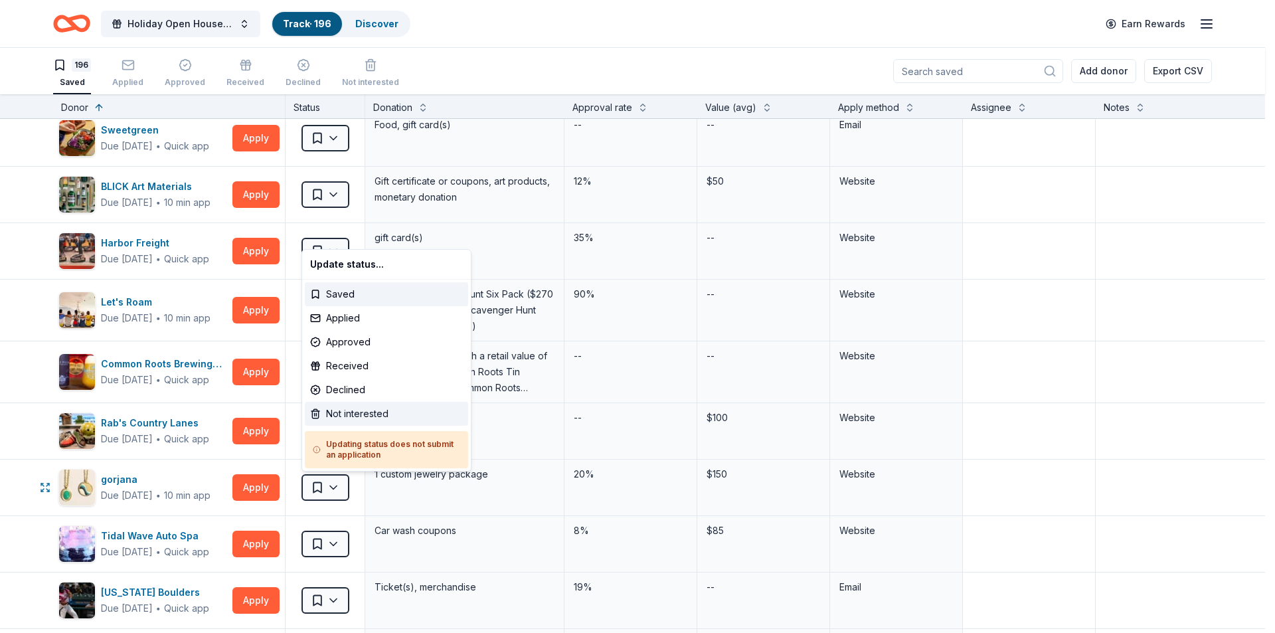
click at [347, 418] on div "Not interested" at bounding box center [386, 414] width 163 height 24
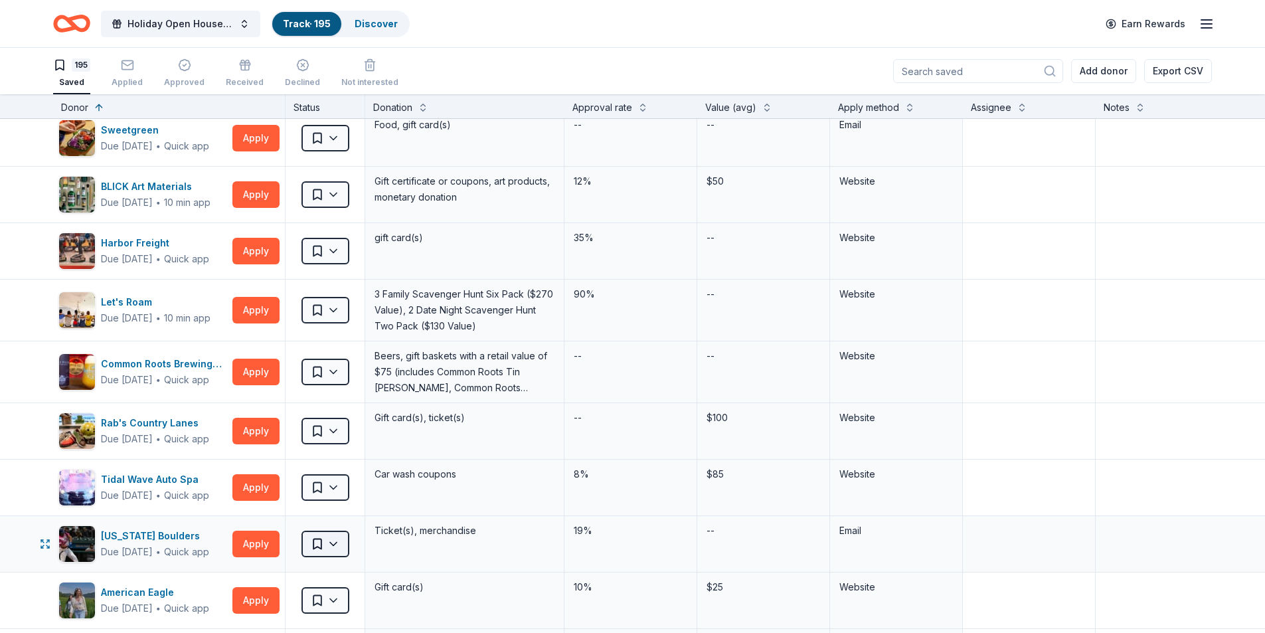
click at [334, 545] on html "Holiday Open House 2025 Track · 195 Discover Earn Rewards 195 Saved Applied App…" at bounding box center [632, 316] width 1265 height 633
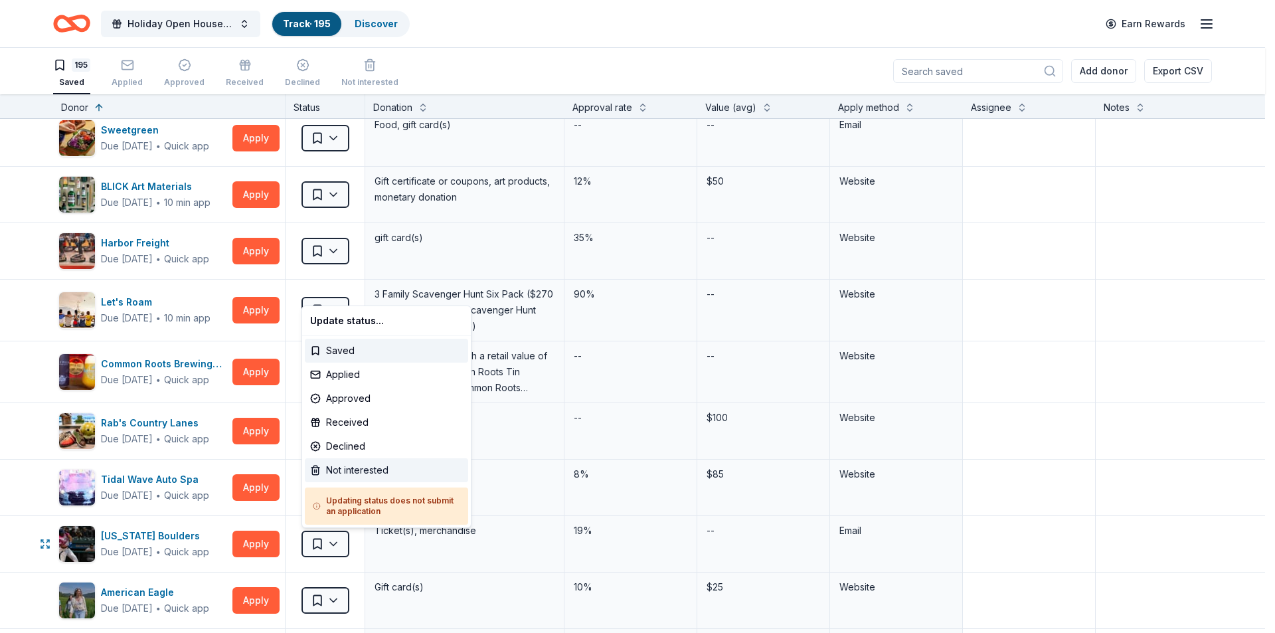
click at [364, 473] on div "Not interested" at bounding box center [386, 470] width 163 height 24
